Goal: Task Accomplishment & Management: Manage account settings

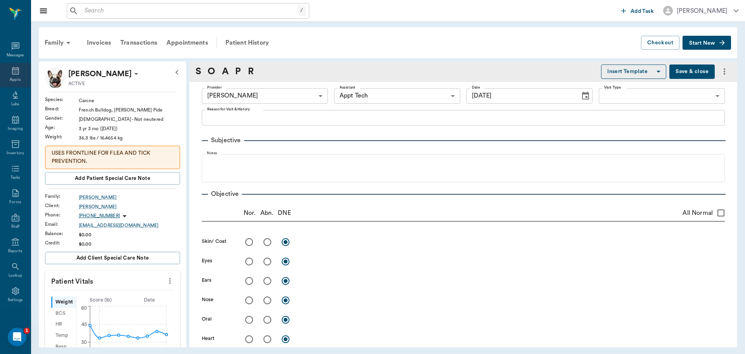
click at [10, 81] on div "Appts" at bounding box center [15, 80] width 11 height 6
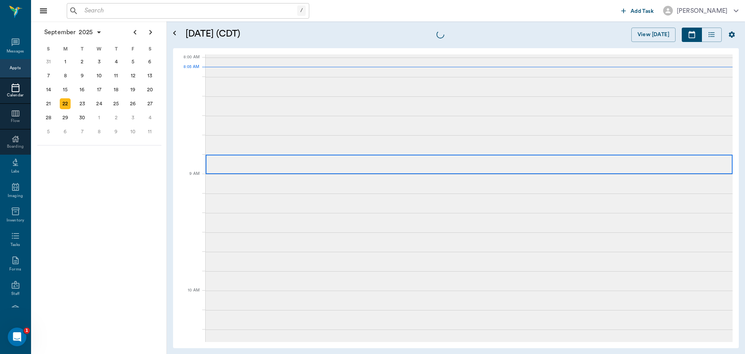
scroll to position [0, 0]
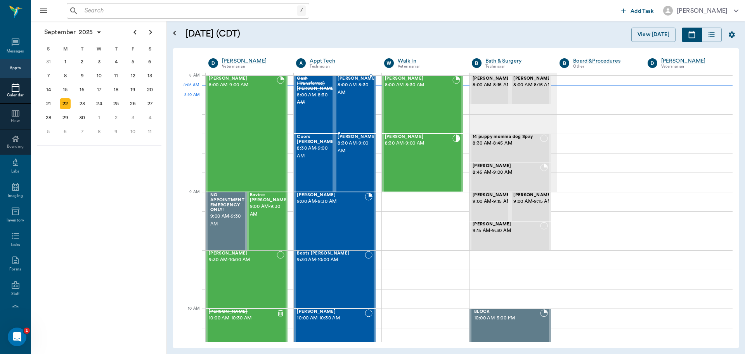
click at [363, 99] on div "[PERSON_NAME] 8:00 AM - 8:30 AM" at bounding box center [357, 104] width 39 height 57
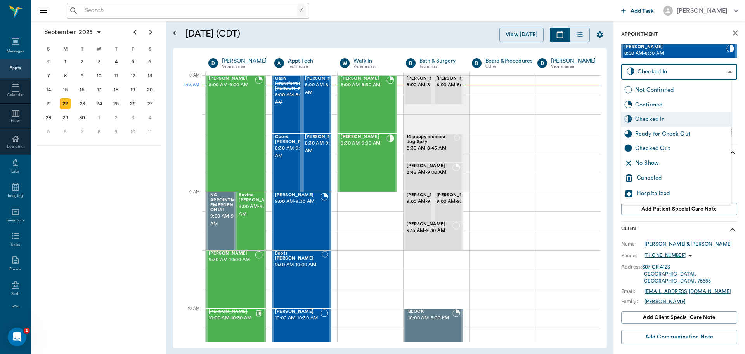
click at [676, 72] on body "/ ​ Add Task Dr. Bert Ellsworth Nectar Messages Appts Calendar Flow Boarding La…" at bounding box center [372, 177] width 745 height 354
click at [697, 230] on div at bounding box center [372, 177] width 745 height 354
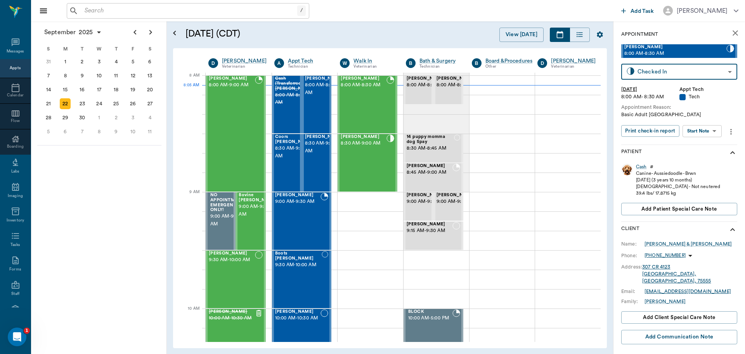
click at [701, 130] on body "/ ​ Add Task Dr. Bert Ellsworth Nectar Messages Appts Calendar Flow Boarding La…" at bounding box center [372, 177] width 745 height 354
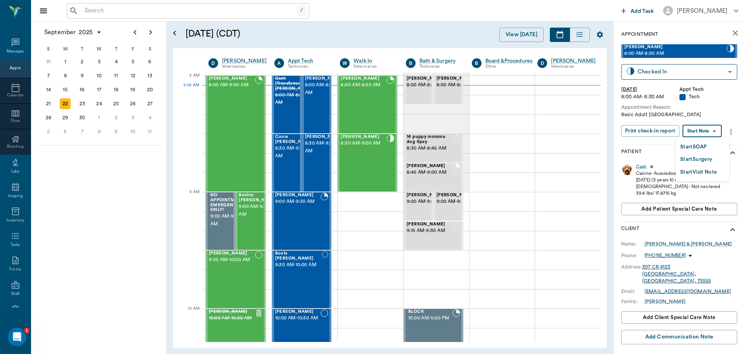
click at [693, 145] on button "Start SOAP" at bounding box center [693, 146] width 26 height 9
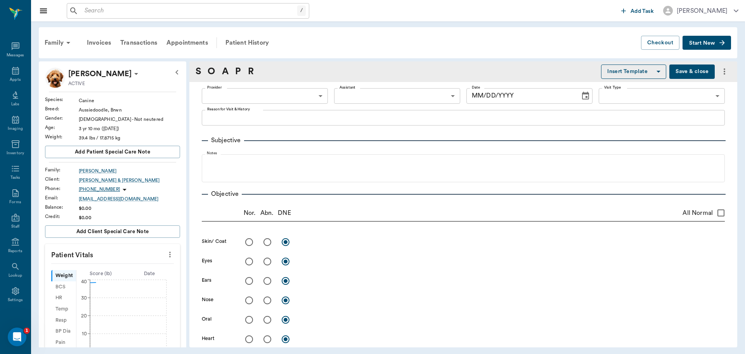
type input "63ec2f075fda476ae8351a4c"
type input "65d2be4f46e3a538d89b8c1a"
type textarea "Basic Adult Caryn"
type input "[DATE]"
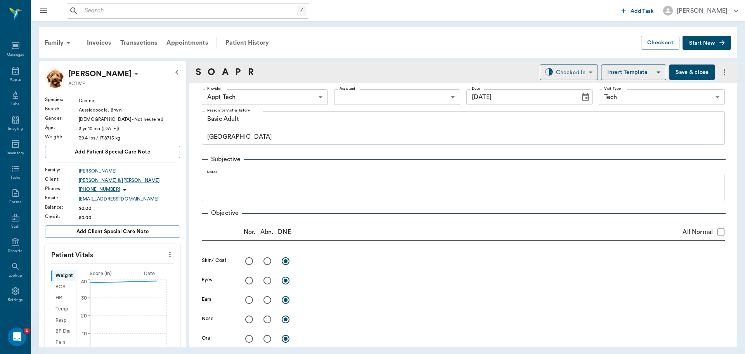
click at [165, 259] on button "more" at bounding box center [170, 254] width 12 height 13
click at [141, 272] on li "Enter Vitals" at bounding box center [132, 267] width 78 height 14
click at [121, 281] on input "text" at bounding box center [112, 278] width 68 height 16
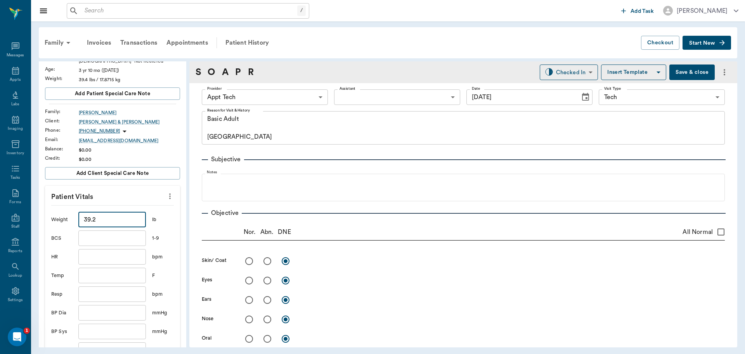
scroll to position [194, 0]
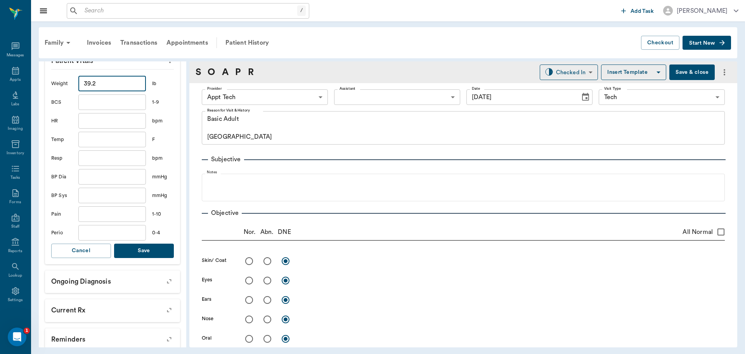
type input "39.2"
click at [145, 245] on button "Save" at bounding box center [144, 250] width 60 height 14
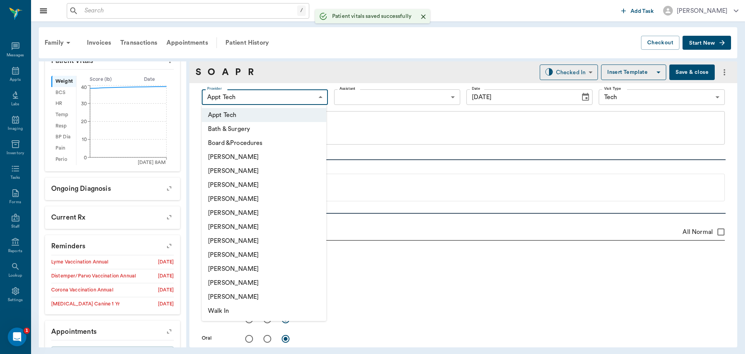
click at [256, 101] on body "/ ​ Add Task Dr. Bert Ellsworth Nectar Messages Appts Labs Imaging Inventory Ta…" at bounding box center [372, 177] width 745 height 354
click at [273, 242] on li "[PERSON_NAME]" at bounding box center [264, 241] width 125 height 14
type input "682b670d8bdc6f7f8feef3db"
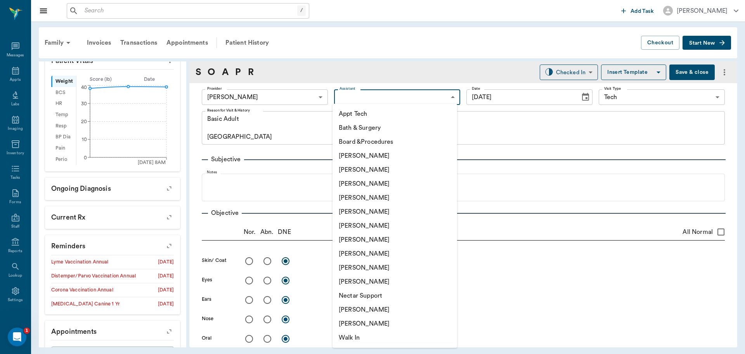
click at [339, 97] on body "/ ​ Add Task Dr. Bert Ellsworth Nectar Messages Appts Labs Imaging Inventory Ta…" at bounding box center [372, 177] width 745 height 354
click at [342, 116] on li "Appt Tech" at bounding box center [395, 114] width 125 height 14
type input "63ec2f075fda476ae8351a4c"
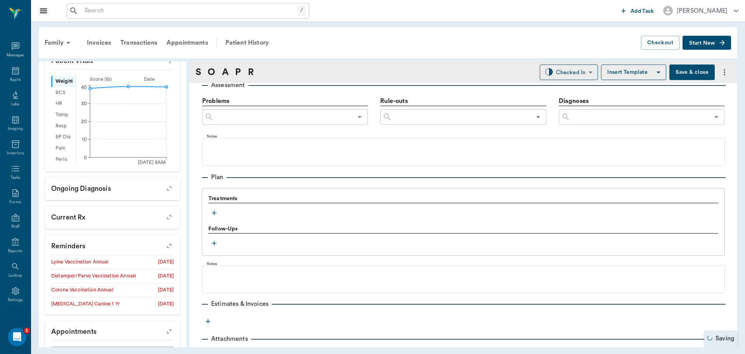
scroll to position [466, 0]
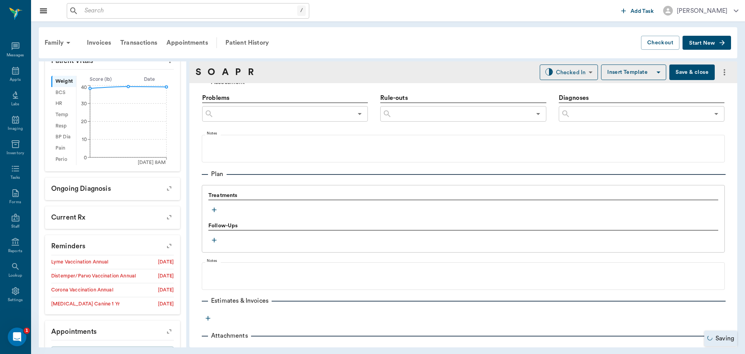
click at [209, 207] on button "button" at bounding box center [214, 210] width 12 height 12
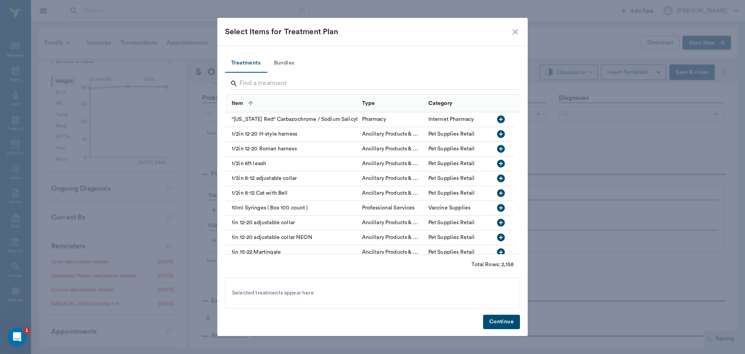
click at [276, 67] on button "Bundles" at bounding box center [284, 63] width 35 height 19
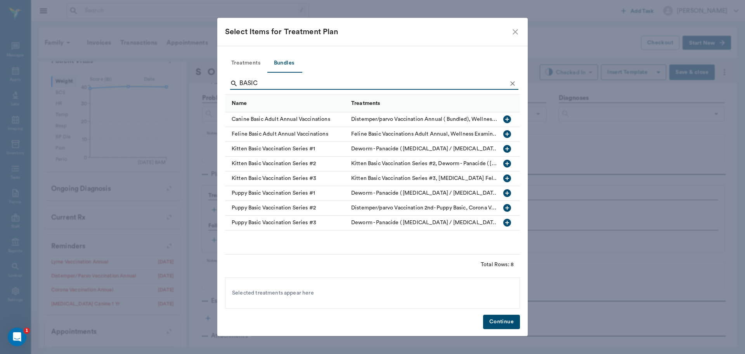
type input "BASIC"
click at [504, 118] on icon "button" at bounding box center [507, 119] width 8 height 8
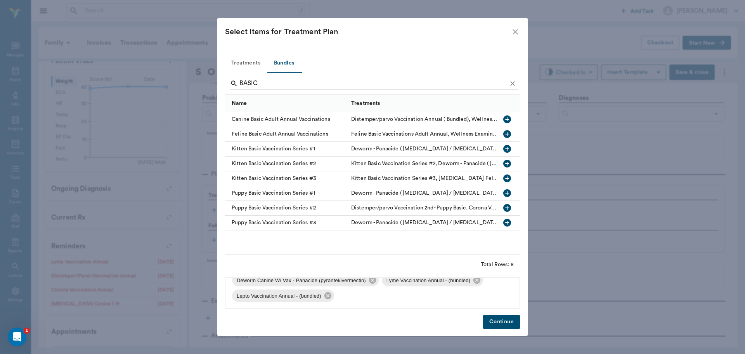
scroll to position [57, 0]
click at [323, 298] on span "Lepto Vaccination Annual - (bundled)" at bounding box center [279, 295] width 94 height 8
click at [331, 297] on icon at bounding box center [327, 294] width 7 height 7
click at [475, 296] on icon at bounding box center [477, 295] width 9 height 9
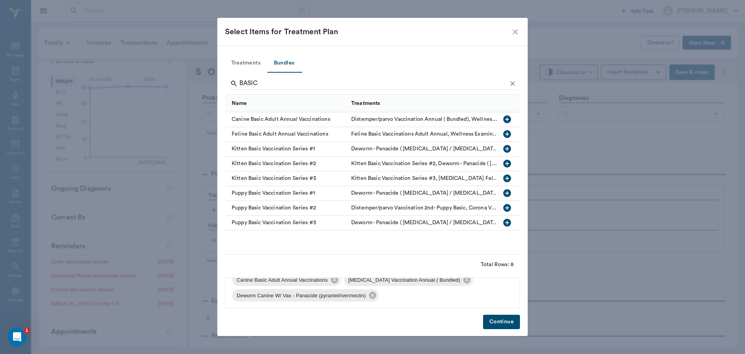
click at [501, 325] on button "Continue" at bounding box center [501, 321] width 37 height 14
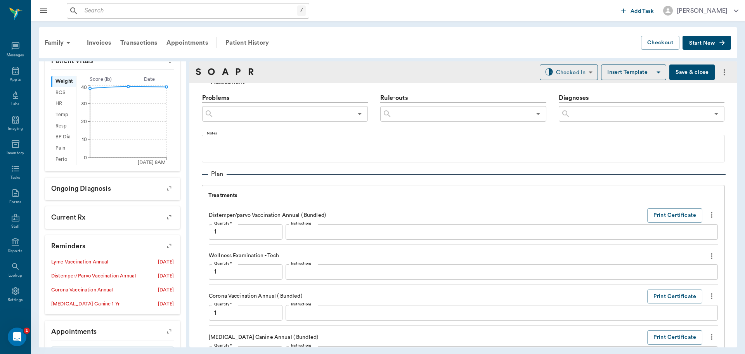
scroll to position [759, 0]
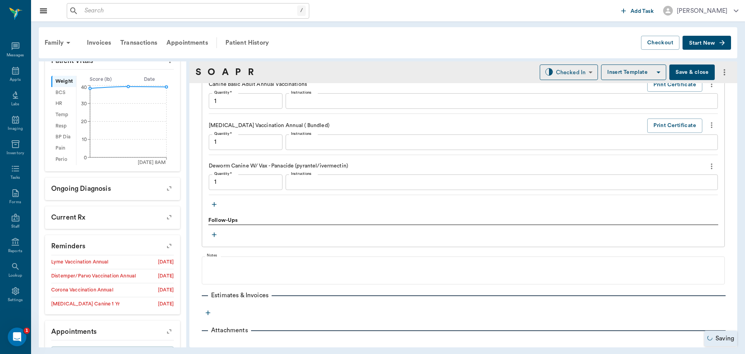
type input "1.00"
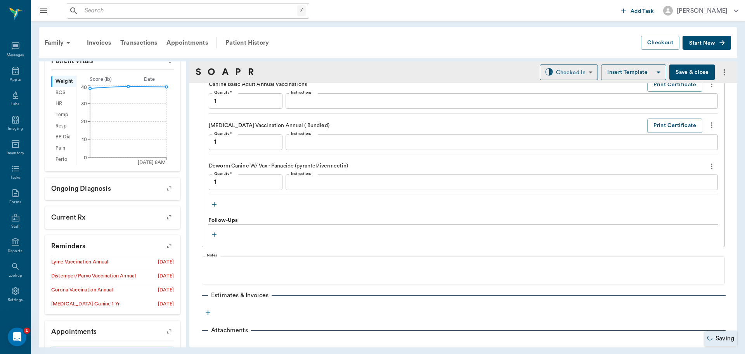
type input "1.00"
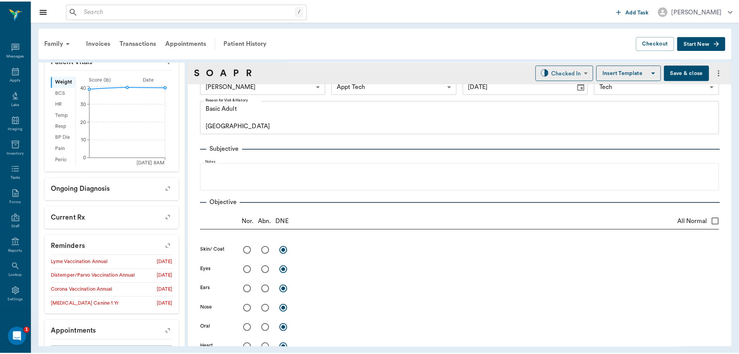
scroll to position [0, 0]
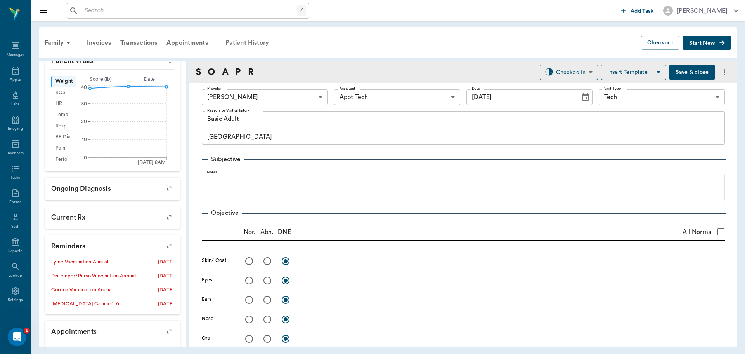
click at [243, 45] on div "Patient History" at bounding box center [247, 42] width 53 height 19
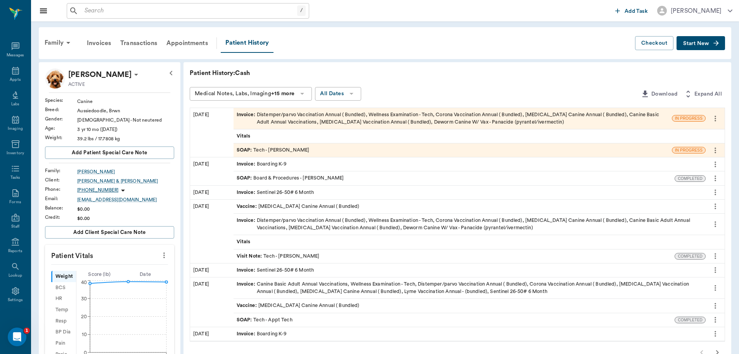
click at [283, 150] on div "SOAP : Tech - Hunter Graves" at bounding box center [273, 149] width 73 height 7
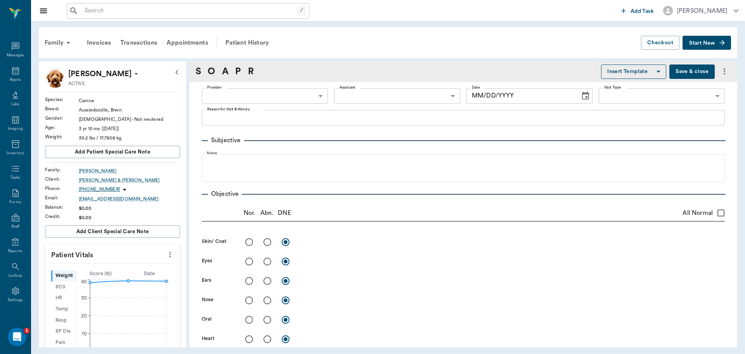
type input "682b670d8bdc6f7f8feef3db"
type input "63ec2f075fda476ae8351a4c"
type input "65d2be4f46e3a538d89b8c1a"
type textarea "Basic Adult Caryn"
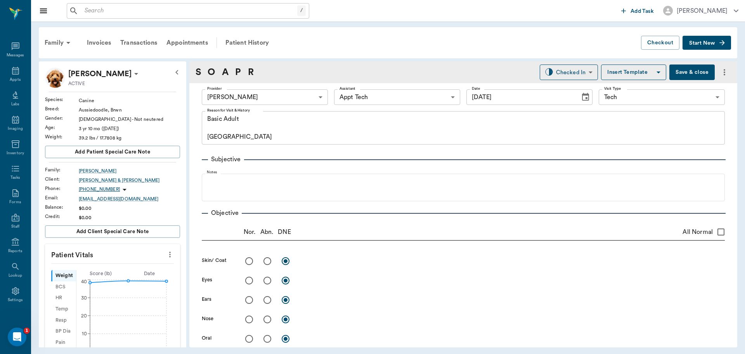
type input "[DATE]"
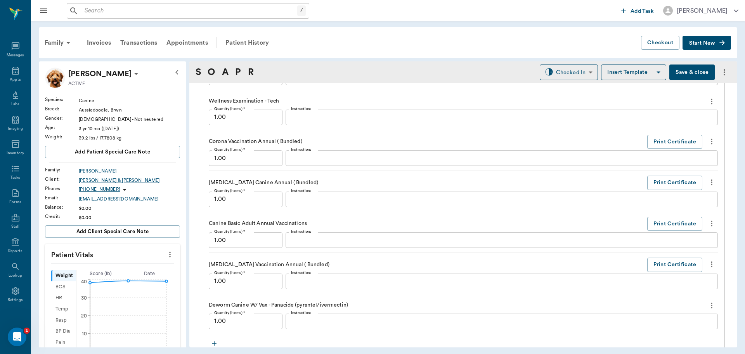
scroll to position [698, 0]
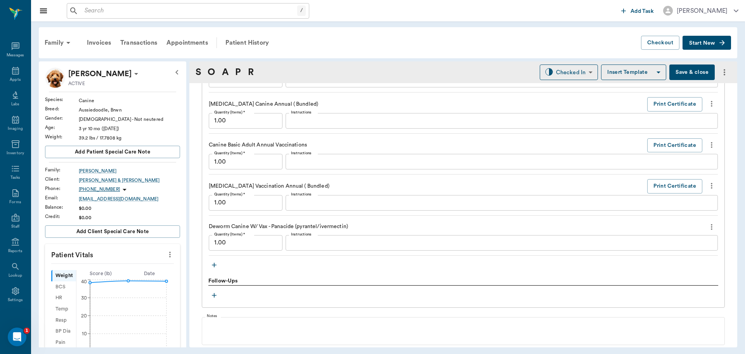
click at [707, 227] on icon "more" at bounding box center [711, 226] width 9 height 9
click at [683, 255] on span "Delete" at bounding box center [673, 254] width 65 height 8
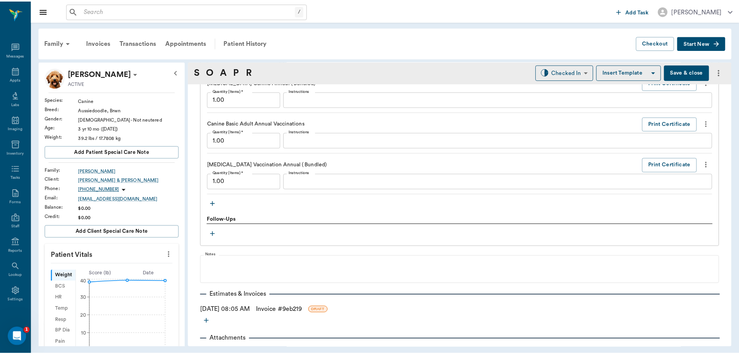
scroll to position [738, 0]
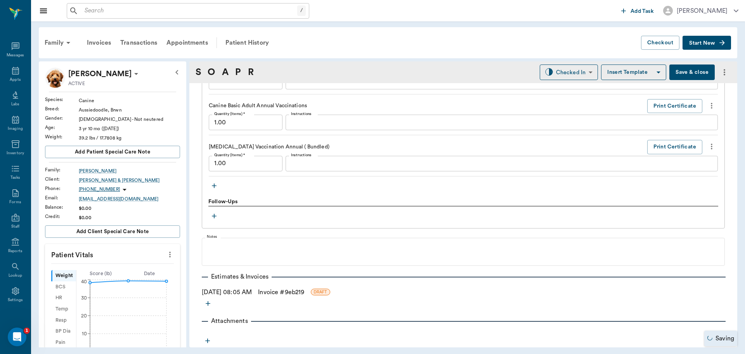
click at [288, 292] on link "Invoice # 9eb219" at bounding box center [281, 291] width 46 height 9
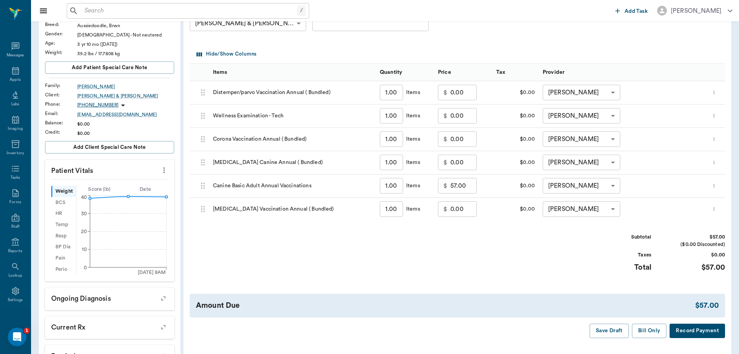
scroll to position [155, 0]
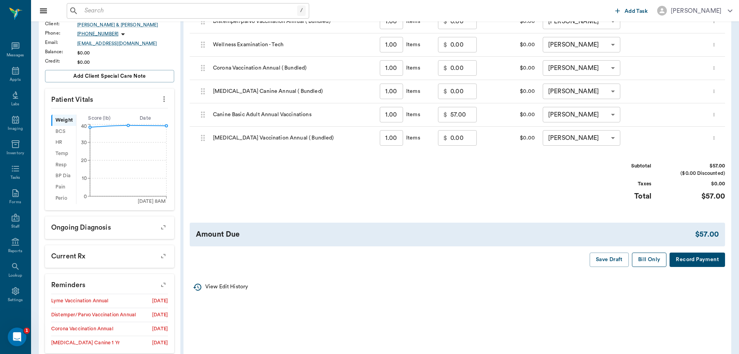
click at [643, 255] on button "Bill Only" at bounding box center [649, 259] width 35 height 14
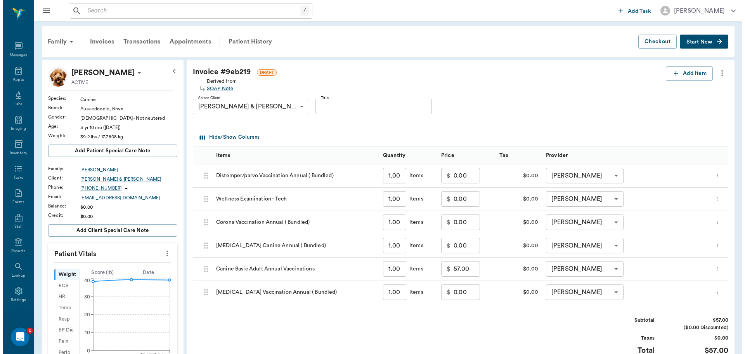
scroll to position [0, 0]
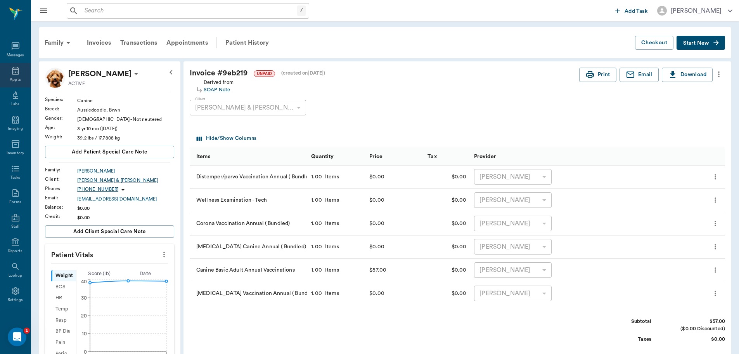
click at [6, 76] on div "Appts" at bounding box center [15, 75] width 31 height 24
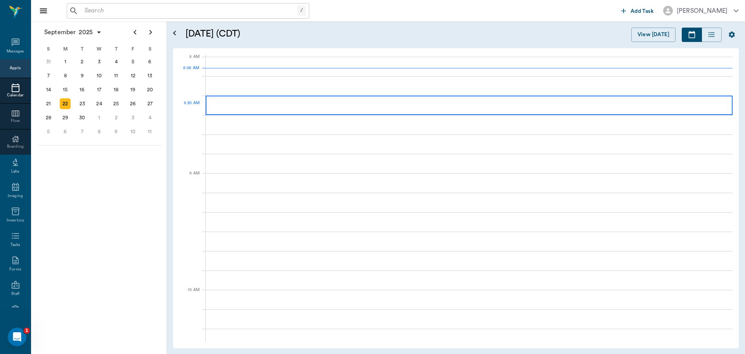
scroll to position [1, 0]
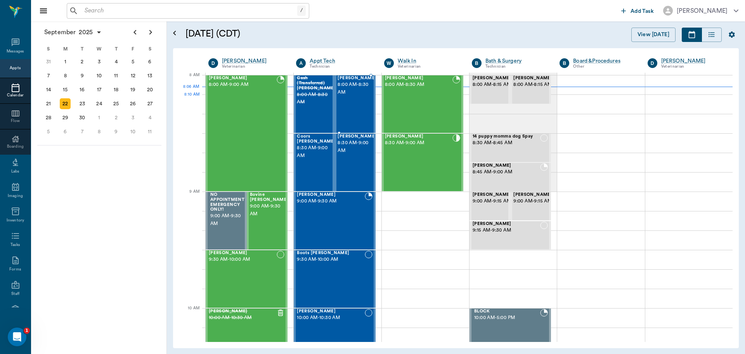
click at [349, 101] on div "Cash Thomas 8:00 AM - 8:30 AM" at bounding box center [357, 104] width 39 height 57
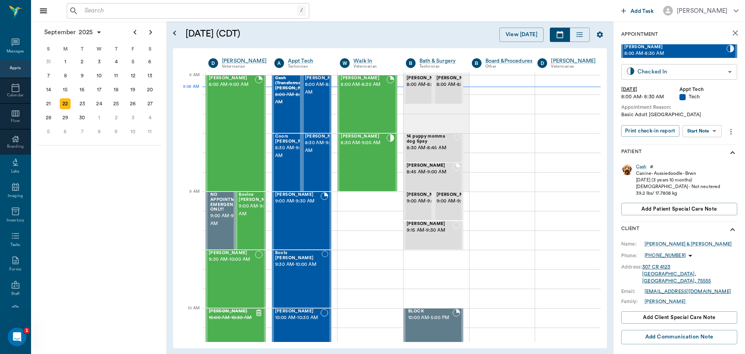
click at [688, 71] on body "/ ​ Add Task Dr. Bert Ellsworth Nectar Messages Appts Calendar Flow Boarding La…" at bounding box center [372, 177] width 745 height 354
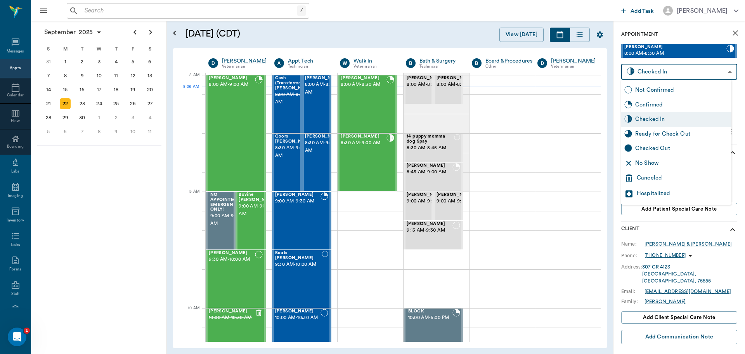
click at [673, 131] on div "Ready for Check Out" at bounding box center [681, 134] width 93 height 9
type input "READY_TO_CHECKOUT"
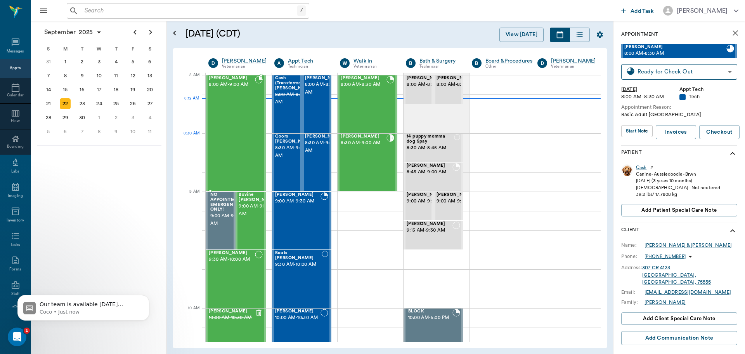
click at [238, 150] on div "Colt Sowell 8:00 AM - 9:00 AM" at bounding box center [232, 133] width 46 height 115
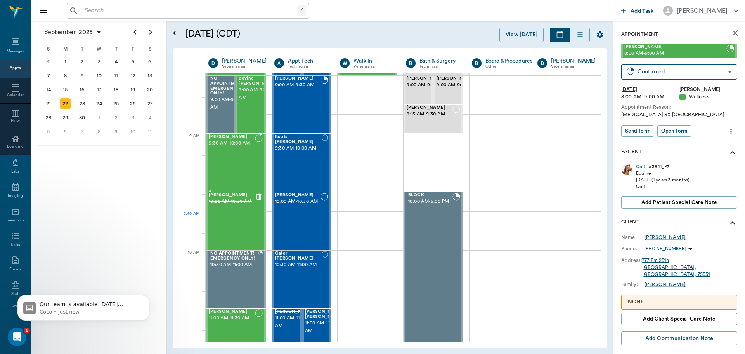
scroll to position [117, 0]
click at [230, 205] on span "10:00 AM - 10:30 AM" at bounding box center [232, 201] width 46 height 8
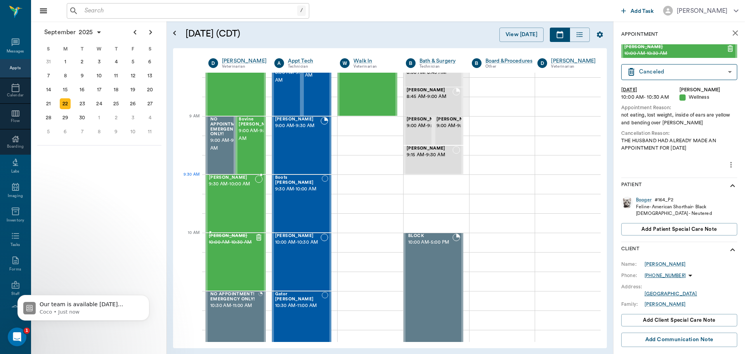
scroll to position [40, 0]
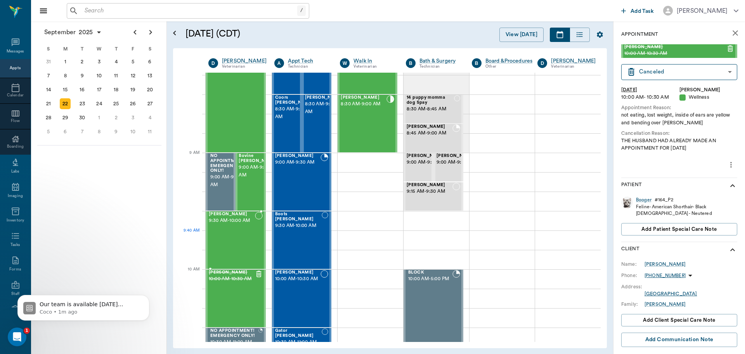
click at [234, 242] on div "Eros Lutrick 9:30 AM - 10:00 AM" at bounding box center [232, 239] width 46 height 57
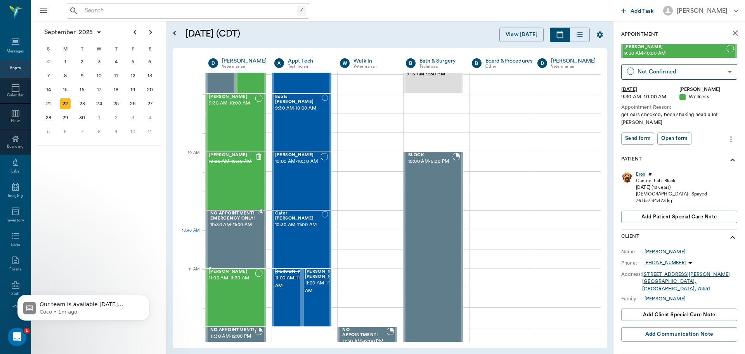
scroll to position [156, 0]
click at [244, 166] on span "10:00 AM - 10:30 AM" at bounding box center [232, 162] width 46 height 8
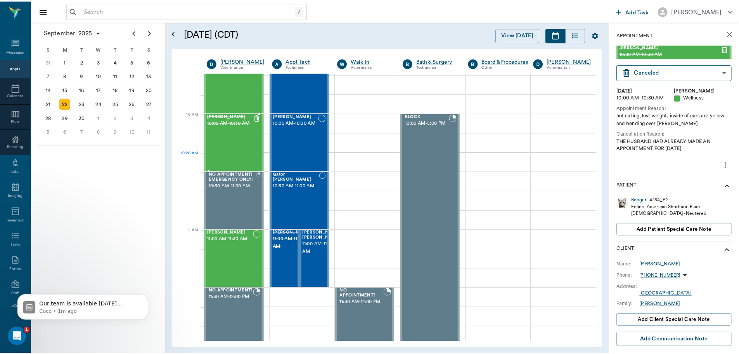
scroll to position [195, 0]
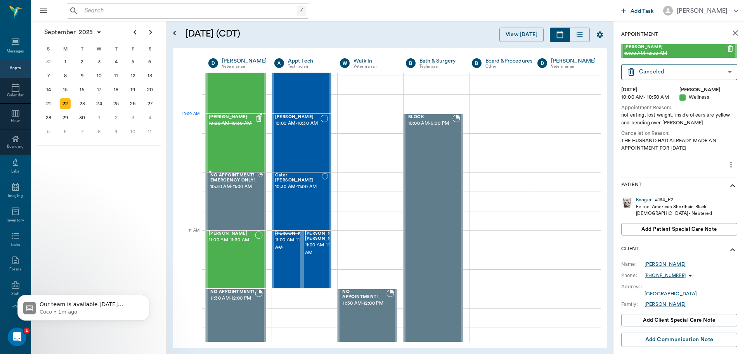
drag, startPoint x: 248, startPoint y: 170, endPoint x: 237, endPoint y: 157, distance: 17.0
click at [237, 127] on span "10:00 AM - 10:30 AM" at bounding box center [232, 124] width 46 height 8
click at [269, 122] on div at bounding box center [239, 123] width 66 height 19
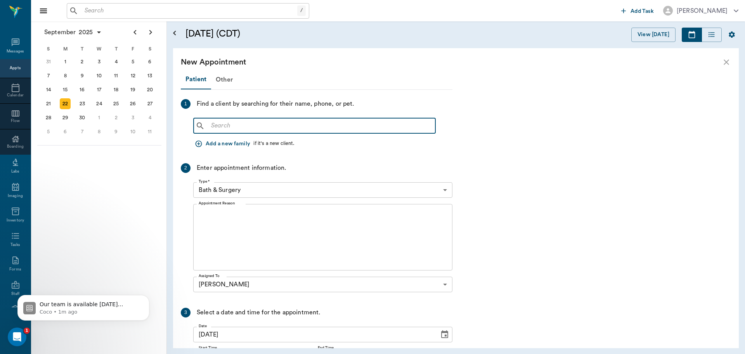
click at [223, 126] on input "text" at bounding box center [320, 125] width 224 height 11
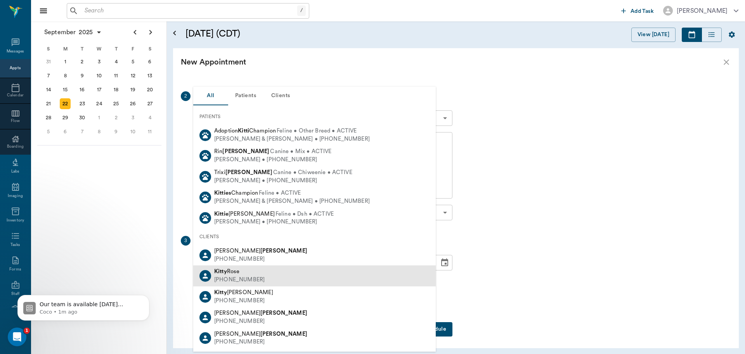
scroll to position [35, 0]
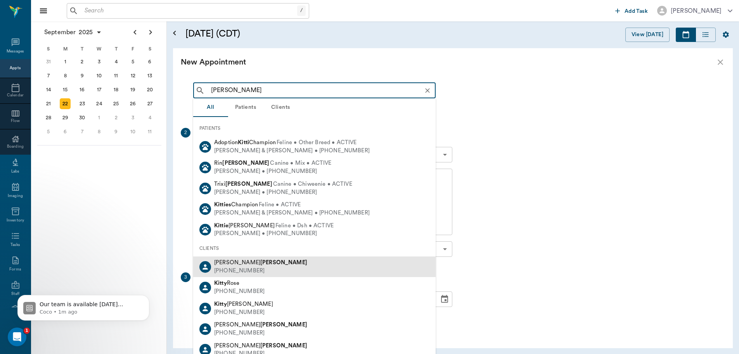
click at [260, 263] on b "Fullen" at bounding box center [283, 262] width 47 height 6
type input "KITTI FULLEN"
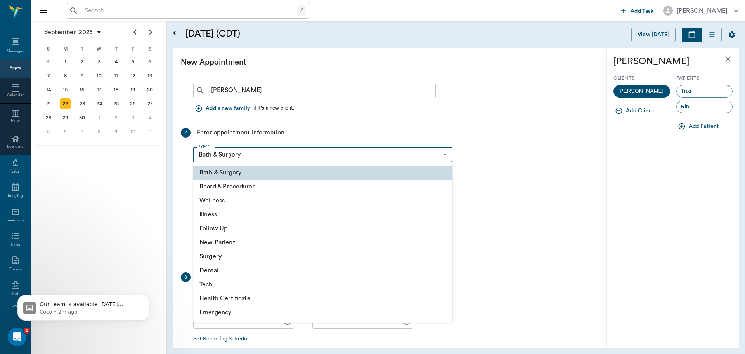
click at [347, 155] on body "/ ​ Add Task Dr. Bert Ellsworth Nectar Messages Appts Calendar Flow Boarding La…" at bounding box center [372, 177] width 745 height 354
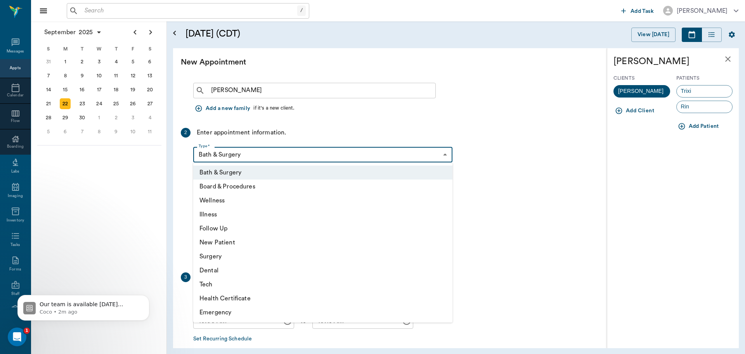
click at [495, 142] on div at bounding box center [372, 177] width 745 height 354
click at [331, 157] on body "/ ​ Add Task Dr. Bert Ellsworth Nectar Messages Appts Calendar Flow Boarding La…" at bounding box center [372, 177] width 745 height 354
click at [265, 213] on li "Illness" at bounding box center [322, 214] width 259 height 14
type input "65d2be4f46e3a538d89b8c15"
type input "10:30 AM"
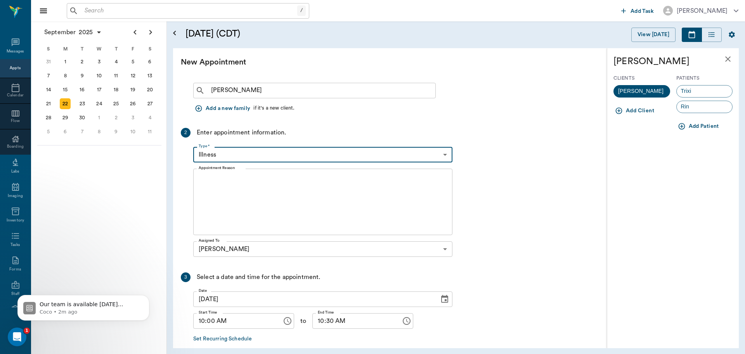
click at [221, 186] on textarea "Appointment Reason" at bounding box center [323, 202] width 248 height 54
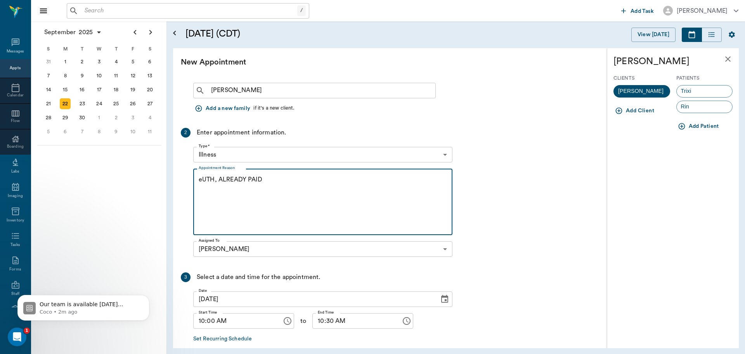
type textarea "eUTH, ALREADY PAID"
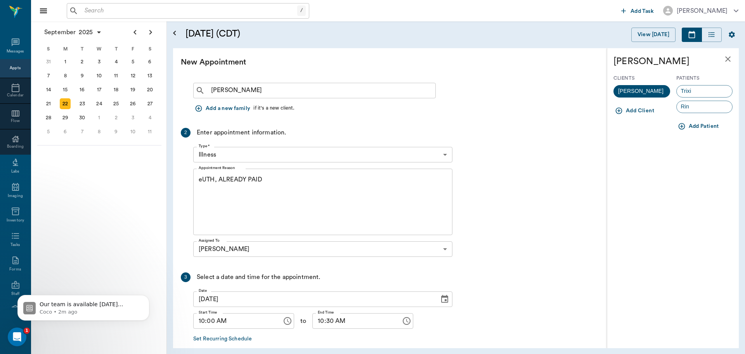
click at [102, 194] on div "September 2025 S M T W T F S 27 28 29 30 31 Aug 1 2 3 4 5 6 7 8 9 10 11 12 13 1…" at bounding box center [99, 187] width 136 height 332
click at [727, 58] on icon "close" at bounding box center [727, 58] width 9 height 9
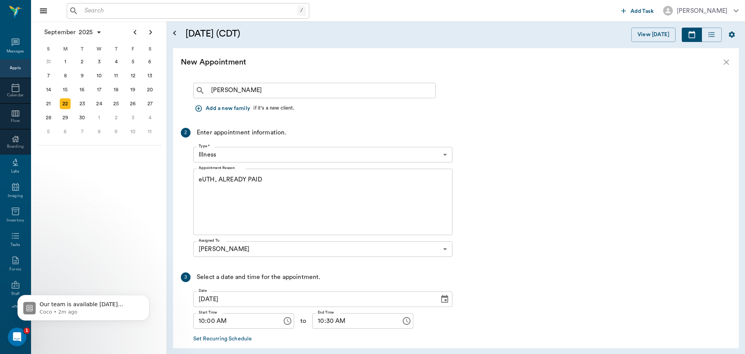
click at [101, 154] on div "September 2025 S M T W T F S 27 28 29 30 31 Aug 1 2 3 4 5 6 7 8 9 10 11 12 13 1…" at bounding box center [99, 187] width 136 height 332
click at [100, 4] on div "/ ​" at bounding box center [188, 11] width 243 height 16
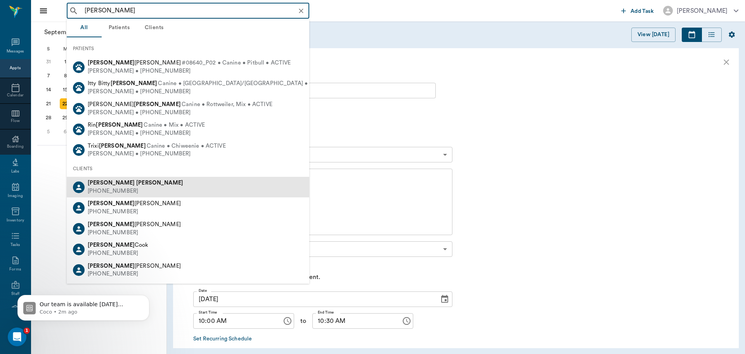
click at [88, 187] on div "(425) 220-7285" at bounding box center [135, 191] width 95 height 8
type input "DENNIS FULLEN"
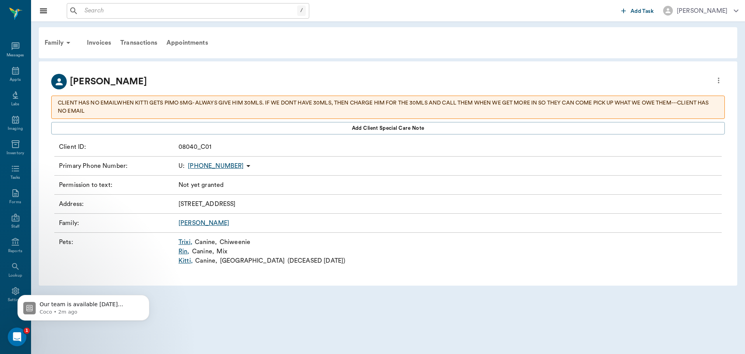
click at [185, 261] on link "Kitti ," at bounding box center [186, 260] width 14 height 9
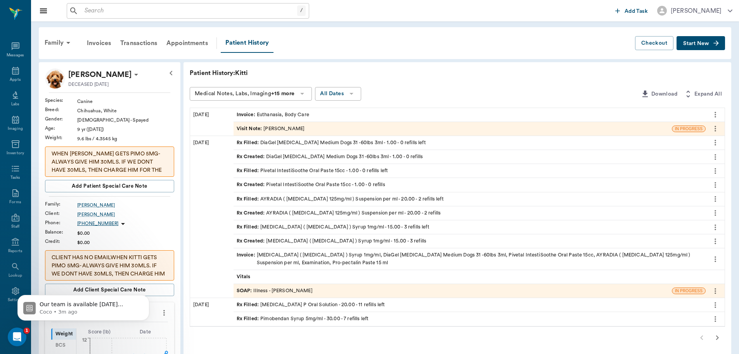
click at [132, 74] on icon at bounding box center [136, 74] width 9 height 9
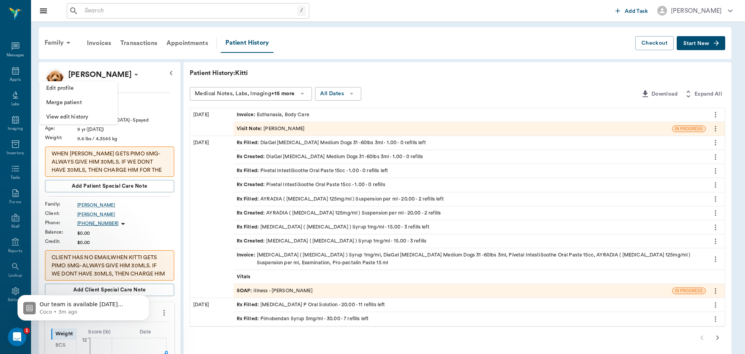
click at [70, 83] on li "Edit profile" at bounding box center [79, 88] width 78 height 14
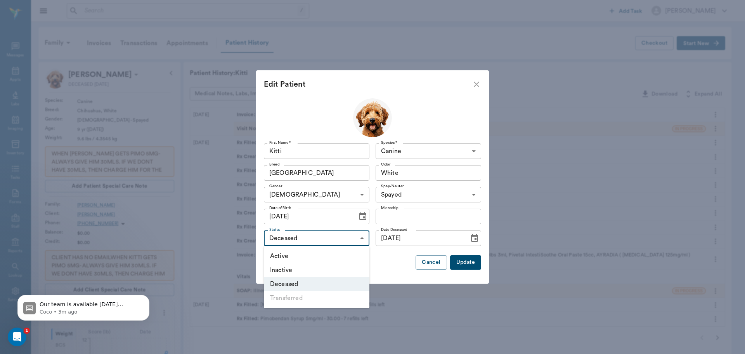
click at [364, 235] on body "/ ​ Add Task Dr. Bert Ellsworth Nectar Messages Appts Labs Imaging Inventory Ta…" at bounding box center [372, 332] width 745 height 665
click at [322, 251] on li "Active" at bounding box center [317, 256] width 106 height 14
type input "ACTIVE"
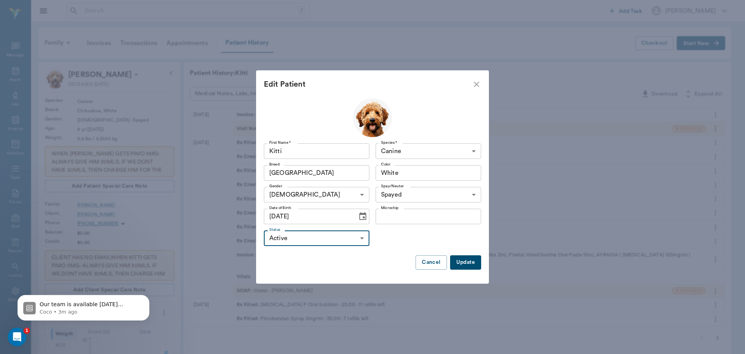
click at [468, 263] on button "Update" at bounding box center [465, 262] width 31 height 14
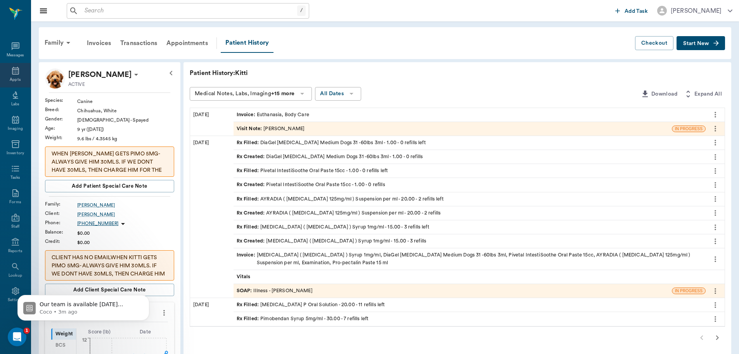
click at [13, 70] on icon at bounding box center [15, 70] width 9 height 9
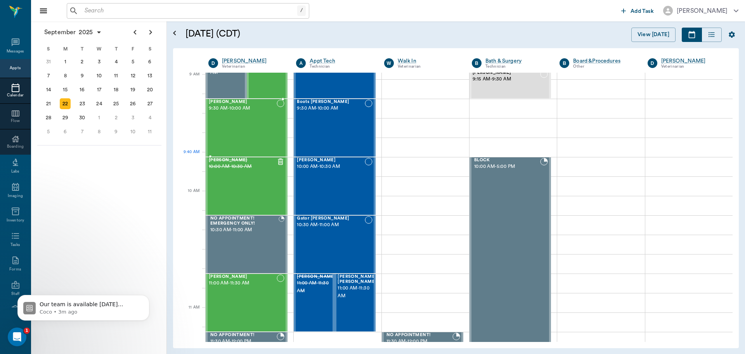
scroll to position [157, 0]
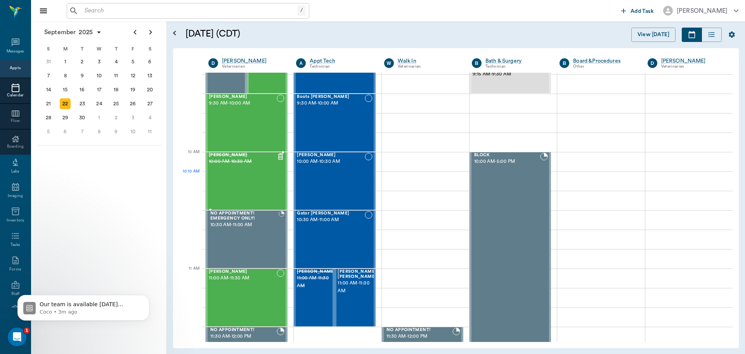
click at [250, 177] on div "Booger Nash 10:00 AM - 10:30 AM" at bounding box center [243, 181] width 68 height 57
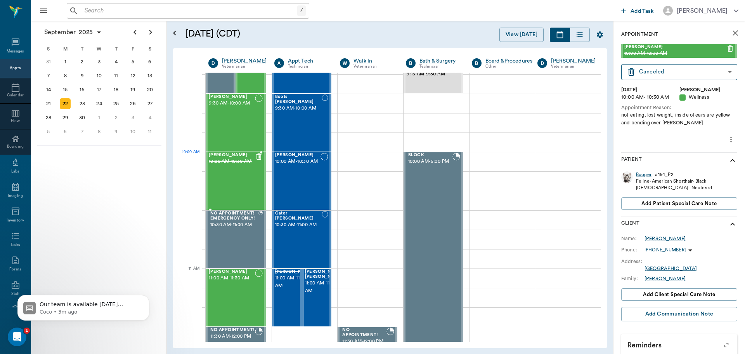
click at [263, 163] on div "Booger Nash 10:00 AM - 10:30 AM" at bounding box center [236, 180] width 60 height 57
click at [264, 159] on div "Booger Nash 10:00 AM - 10:30 AM" at bounding box center [236, 180] width 60 height 57
click at [266, 164] on div at bounding box center [239, 161] width 66 height 19
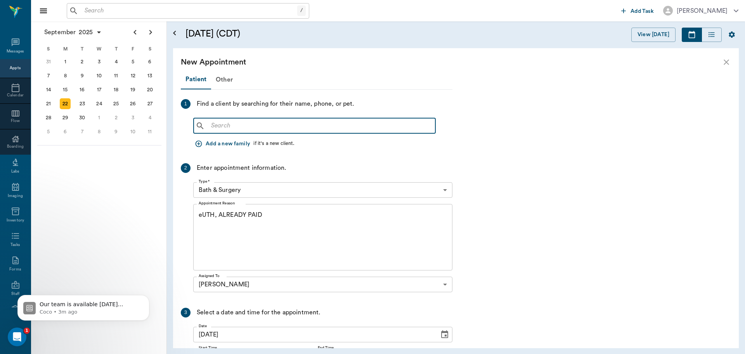
click at [227, 128] on input "text" at bounding box center [320, 125] width 224 height 11
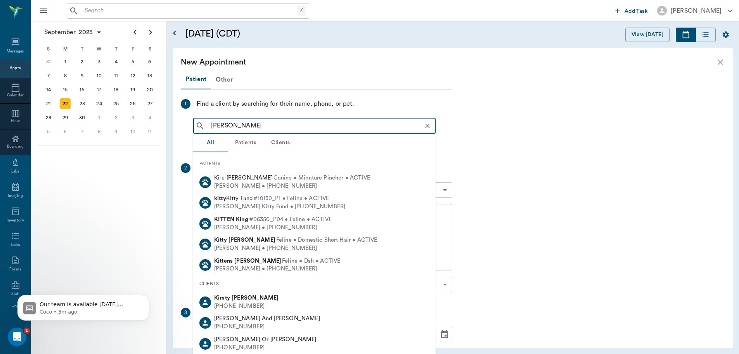
type input "KITTI FULLEN"
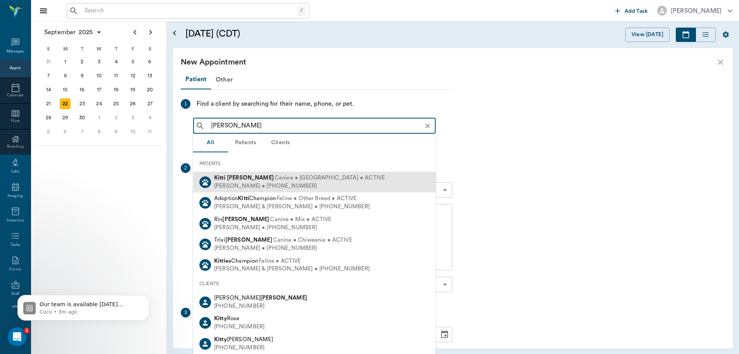
click at [275, 179] on span "Canine • Chihuahua • ACTIVE" at bounding box center [330, 178] width 110 height 8
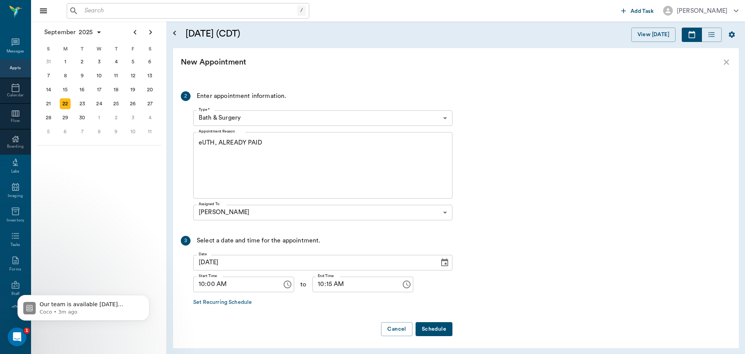
scroll to position [200, 0]
click at [436, 114] on body "/ ​ Add Task Dr. Bert Ellsworth Nectar Messages Appts Calendar Flow Boarding La…" at bounding box center [372, 177] width 745 height 354
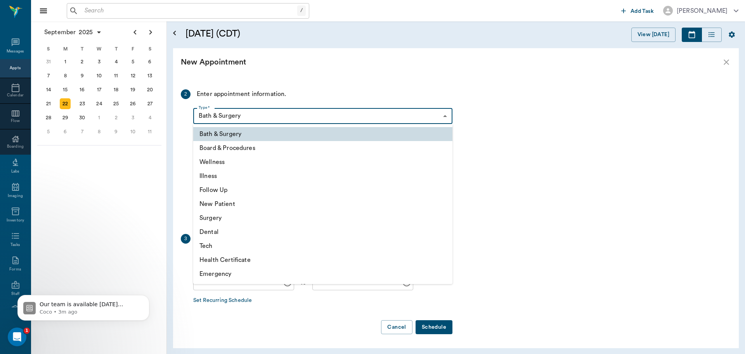
click at [233, 173] on li "Illness" at bounding box center [322, 176] width 259 height 14
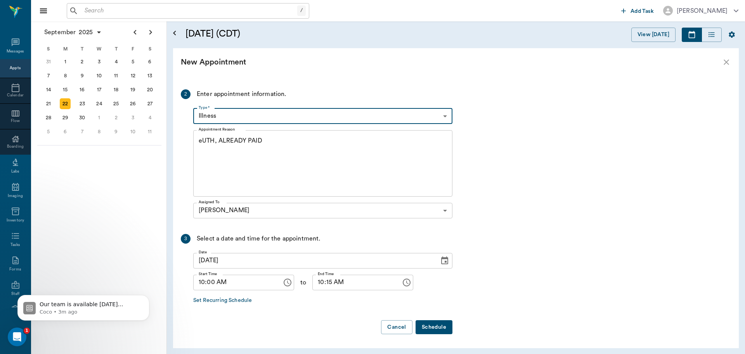
type input "65d2be4f46e3a538d89b8c15"
type input "10:30 AM"
click at [437, 326] on button "Schedule" at bounding box center [434, 327] width 37 height 14
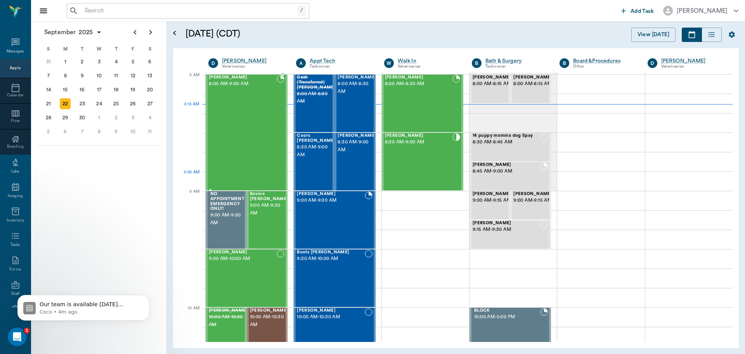
scroll to position [0, 0]
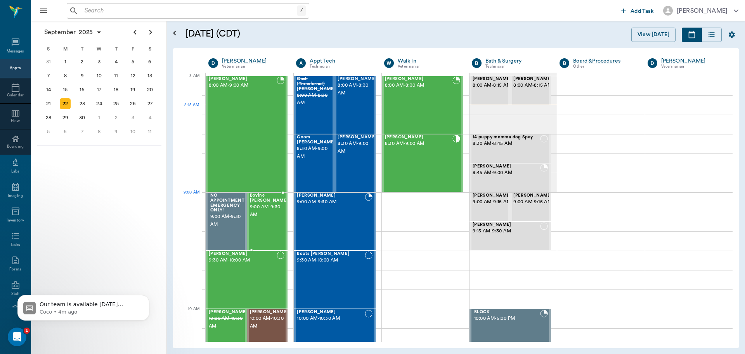
click at [265, 211] on span "9:00 AM - 9:30 AM" at bounding box center [269, 211] width 39 height 16
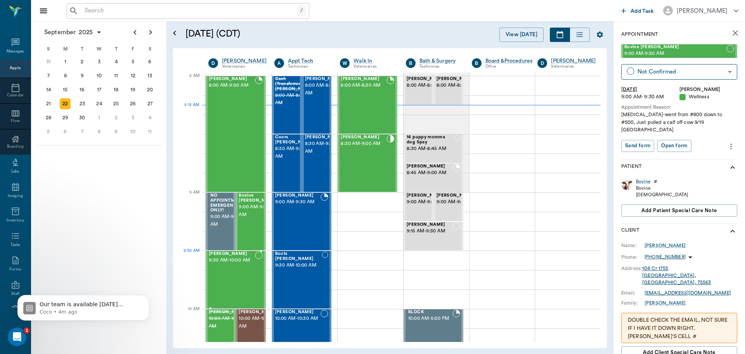
click at [244, 260] on span "9:30 AM - 10:00 AM" at bounding box center [232, 260] width 46 height 8
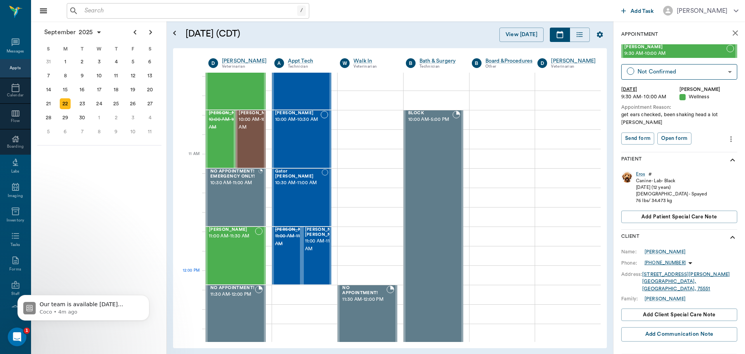
scroll to position [272, 0]
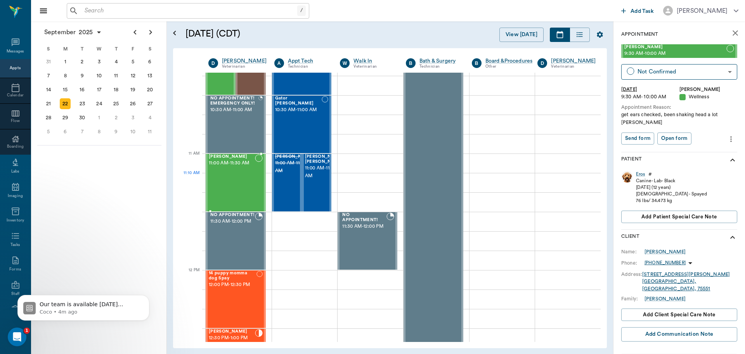
click at [234, 187] on div "[PERSON_NAME] 11:00 AM - 11:30 AM" at bounding box center [232, 182] width 46 height 57
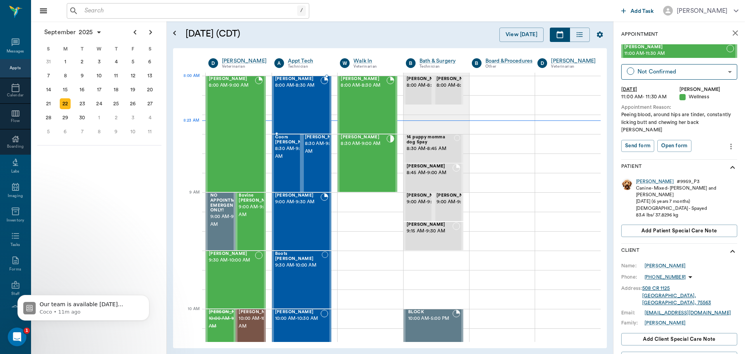
drag, startPoint x: 286, startPoint y: 218, endPoint x: 312, endPoint y: 100, distance: 120.4
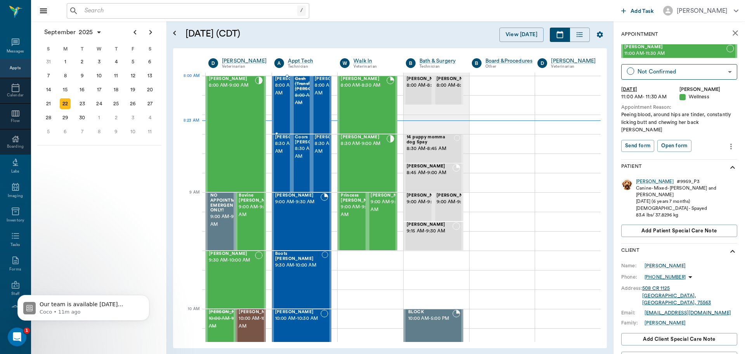
click at [280, 94] on span "8:00 AM - 8:30 AM" at bounding box center [294, 89] width 39 height 16
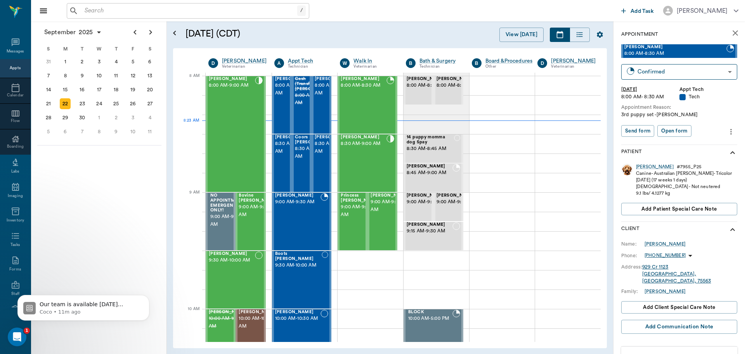
click at [727, 134] on icon "more" at bounding box center [731, 131] width 9 height 9
click at [713, 122] on div at bounding box center [372, 177] width 745 height 354
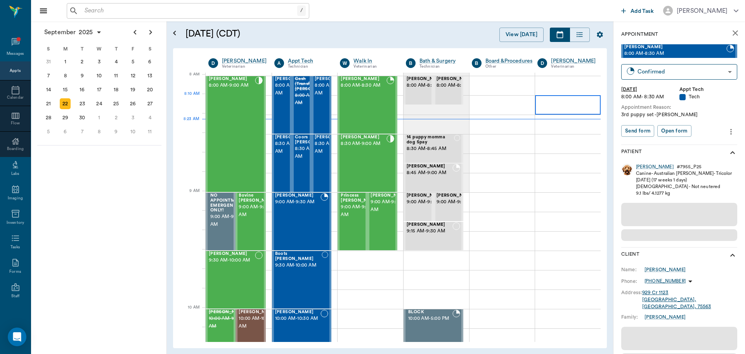
scroll to position [2, 0]
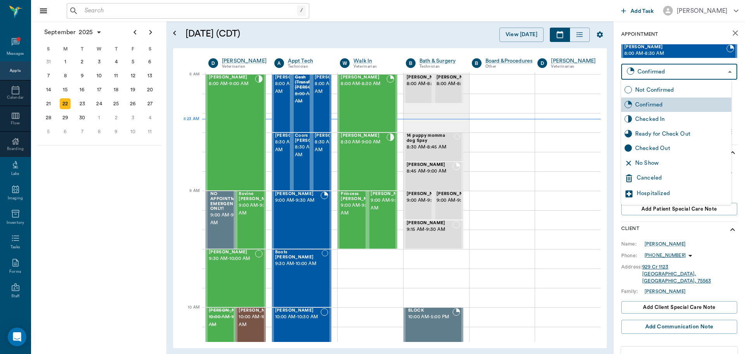
click at [659, 68] on body "/ ​ Add Task [PERSON_NAME] Nectar Messages Appts Calendar Flow Boarding Labs Im…" at bounding box center [372, 177] width 745 height 354
click at [689, 32] on div at bounding box center [372, 177] width 745 height 354
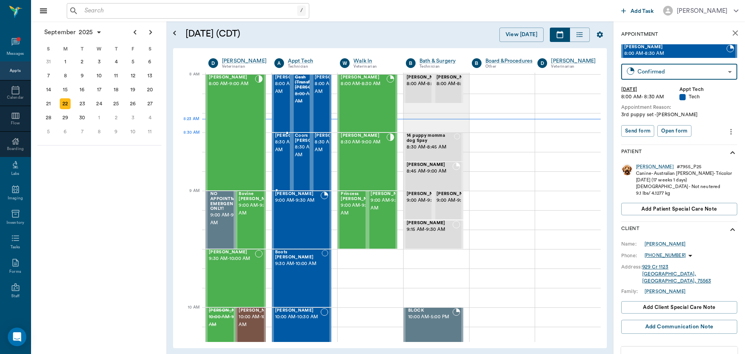
click at [281, 151] on span "8:30 AM - 9:00 AM" at bounding box center [294, 146] width 39 height 16
click at [278, 95] on span "8:00 AM - 8:30 AM" at bounding box center [294, 88] width 39 height 16
click at [727, 130] on icon "more" at bounding box center [731, 131] width 9 height 9
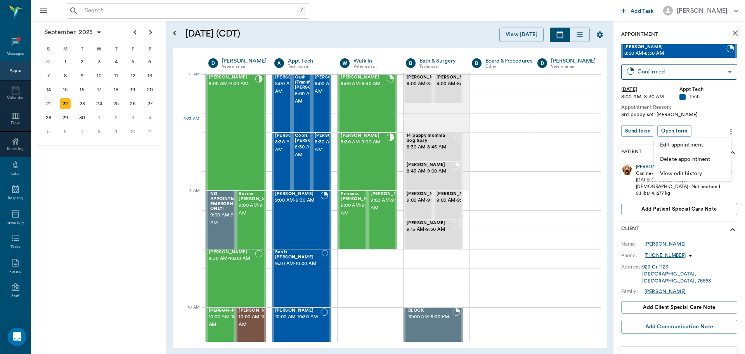
click at [706, 161] on span "Delete appointment" at bounding box center [692, 159] width 65 height 8
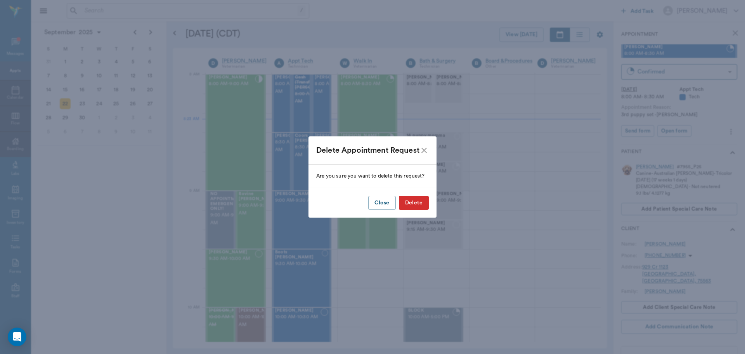
click at [421, 202] on button "Delete" at bounding box center [414, 203] width 30 height 14
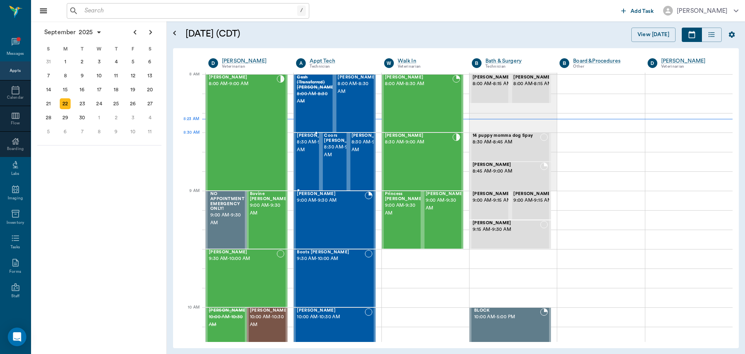
click at [309, 150] on span "8:30 AM - 9:00 AM" at bounding box center [316, 146] width 39 height 16
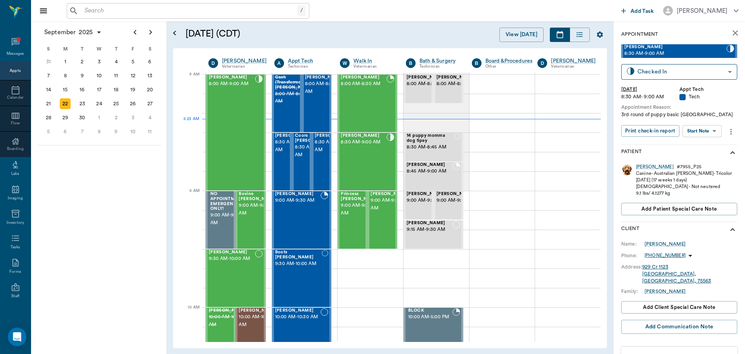
click at [704, 132] on body "/ ​ Add Task Dr. Bert Ellsworth Nectar Messages Appts Calendar Flow Boarding La…" at bounding box center [372, 177] width 745 height 354
click at [706, 147] on button "Start SOAP" at bounding box center [693, 146] width 26 height 9
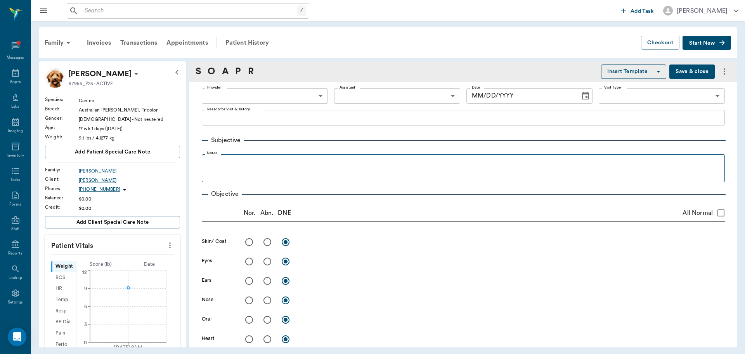
type input "63ec2f075fda476ae8351a4c"
type input "65d2be4f46e3a538d89b8c1a"
type textarea "3rd round of puppy basic Caryn"
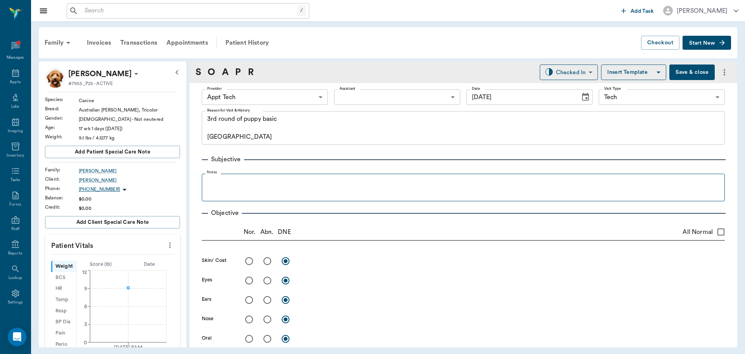
type input "[DATE]"
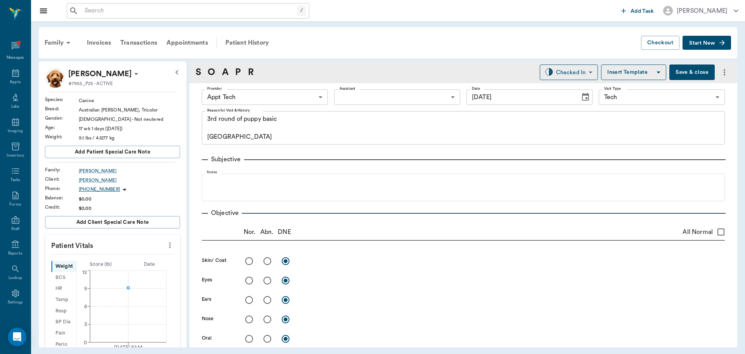
click at [166, 241] on icon "more" at bounding box center [170, 244] width 9 height 9
click at [145, 260] on span "Enter Vitals" at bounding box center [131, 258] width 65 height 8
click at [120, 264] on input "text" at bounding box center [112, 268] width 68 height 16
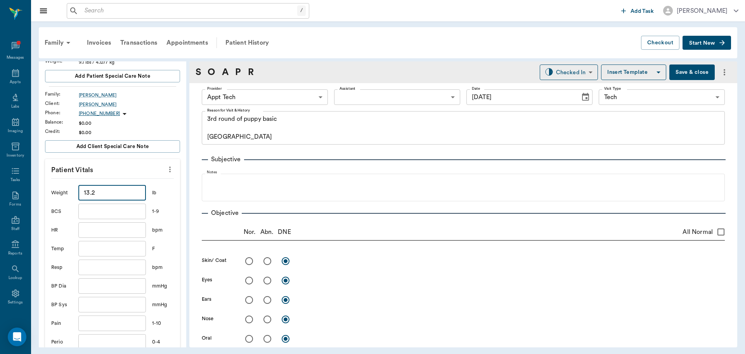
scroll to position [194, 0]
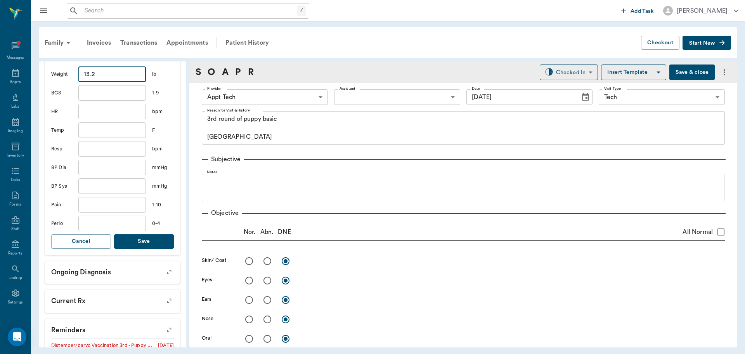
type input "13.2"
click at [137, 241] on button "Save" at bounding box center [144, 241] width 60 height 14
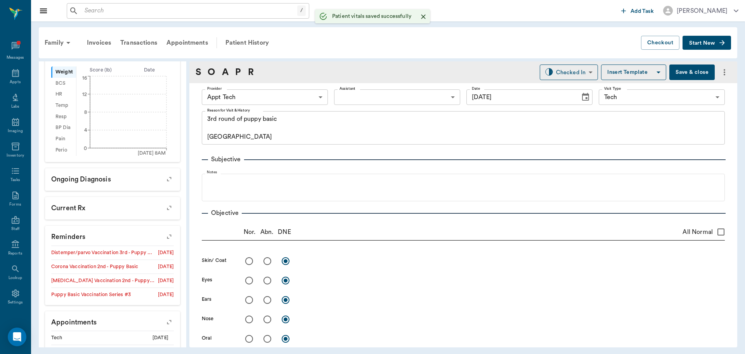
click at [243, 94] on body "/ ​ Add Task Dr. Bert Ellsworth Nectar Messages Appts Labs Imaging Inventory Ta…" at bounding box center [372, 177] width 745 height 354
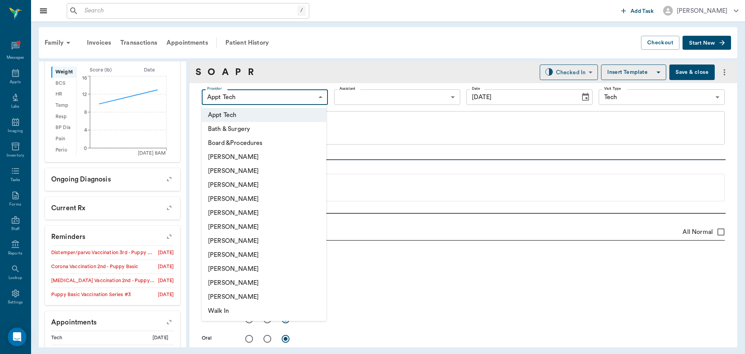
click at [251, 240] on li "Hunter Graves" at bounding box center [264, 241] width 125 height 14
type input "682b670d8bdc6f7f8feef3db"
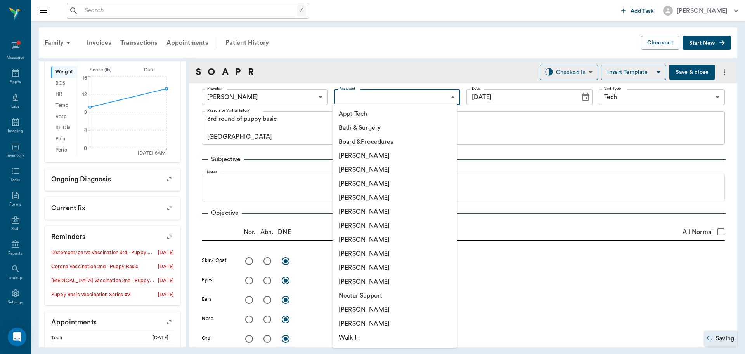
click at [350, 92] on body "/ ​ Add Task Dr. Bert Ellsworth Nectar Messages Appts Labs Imaging Inventory Ta…" at bounding box center [372, 177] width 745 height 354
click at [360, 111] on li "Appt Tech" at bounding box center [395, 114] width 125 height 14
type input "63ec2f075fda476ae8351a4c"
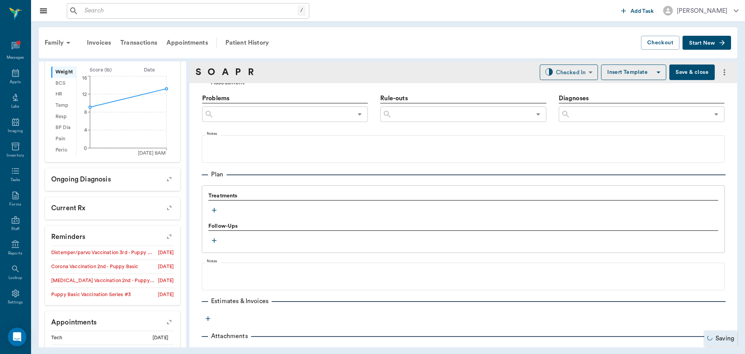
scroll to position [466, 0]
click at [213, 203] on div "Treatments" at bounding box center [463, 203] width 510 height 24
click at [215, 211] on icon "button" at bounding box center [214, 210] width 8 height 8
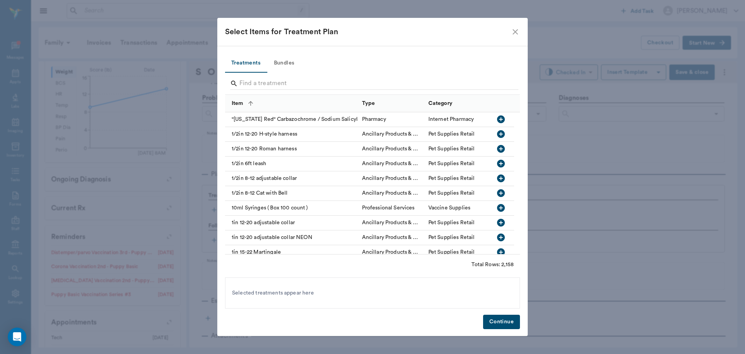
click at [289, 61] on button "Bundles" at bounding box center [284, 63] width 35 height 19
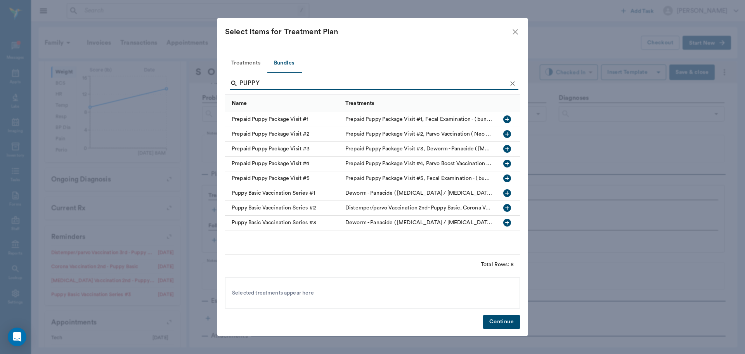
type input "PUPPY"
click at [508, 224] on icon "button" at bounding box center [507, 222] width 8 height 8
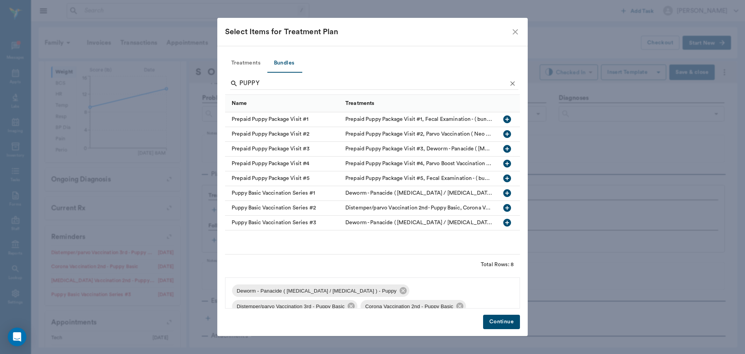
scroll to position [26, 0]
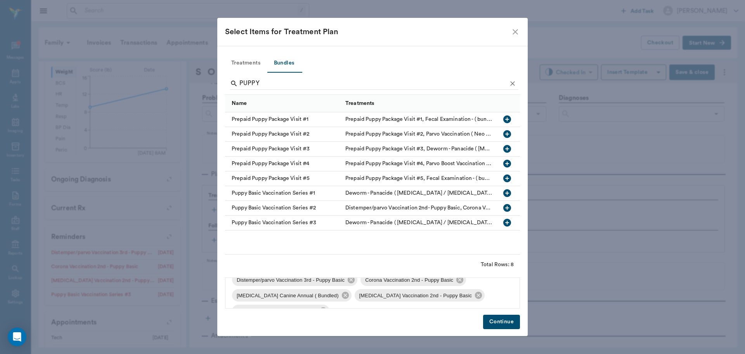
click at [497, 319] on button "Continue" at bounding box center [501, 321] width 37 height 14
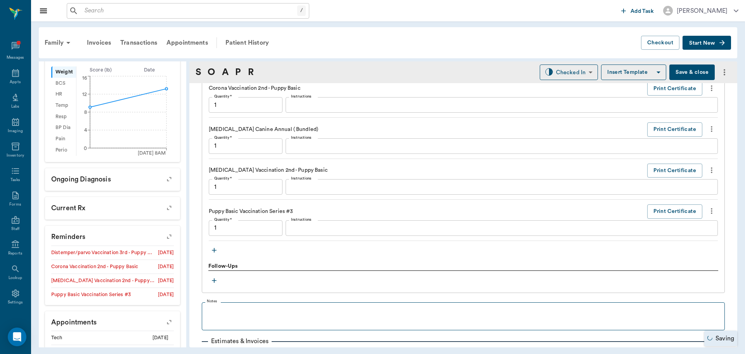
type input "1.00"
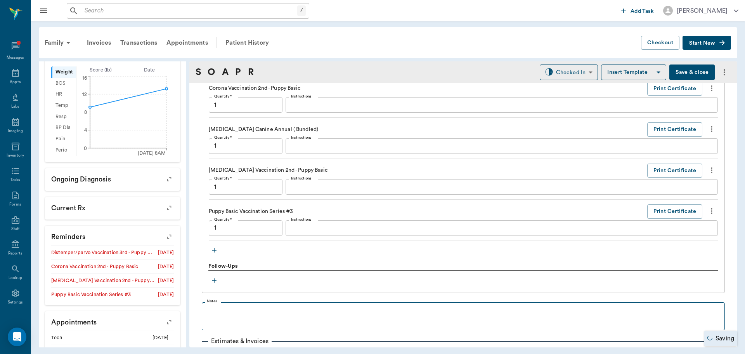
type input "1.00"
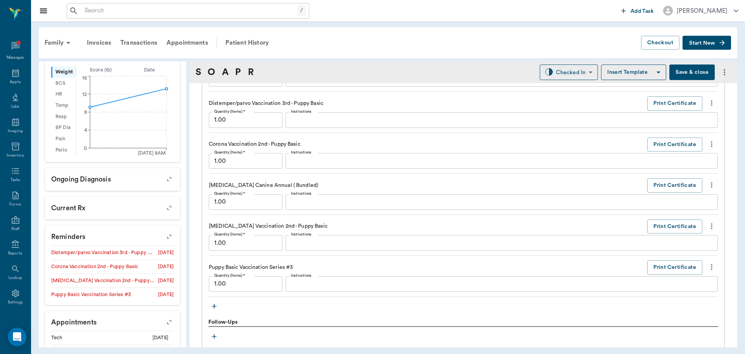
scroll to position [680, 0]
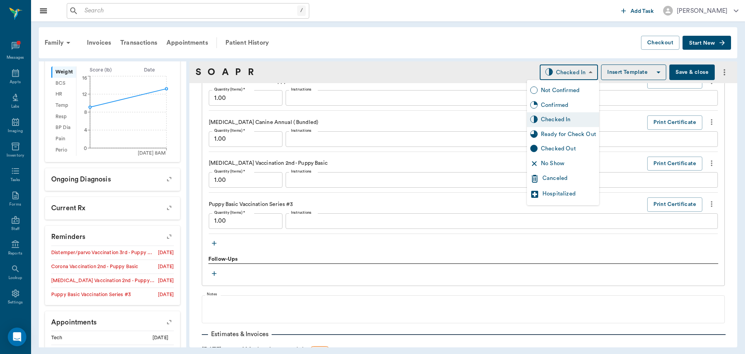
click at [562, 67] on body "/ ​ Add Task Dr. Bert Ellsworth Nectar Messages Appts Labs Imaging Inventory Ta…" at bounding box center [372, 177] width 745 height 354
click at [573, 129] on div "Ready for Check Out" at bounding box center [563, 134] width 72 height 15
type input "READY_TO_CHECKOUT"
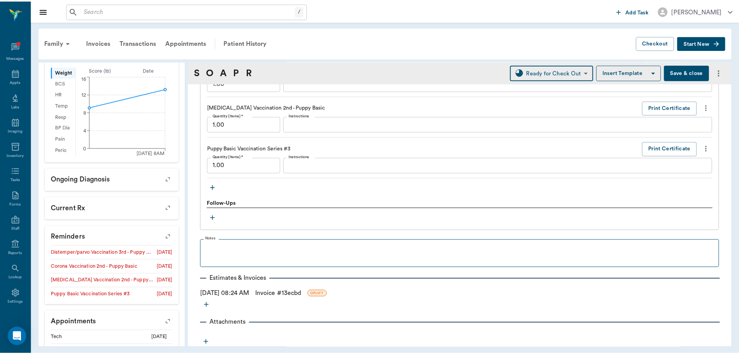
scroll to position [738, 0]
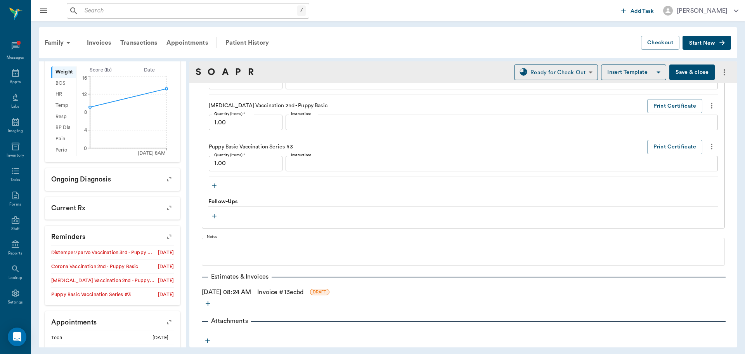
click at [281, 293] on link "Invoice # 13ecbd" at bounding box center [280, 291] width 46 height 9
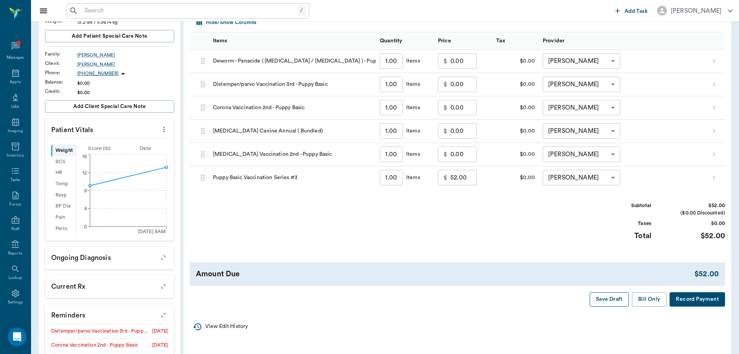
scroll to position [116, 0]
click at [650, 293] on button "Bill Only" at bounding box center [649, 298] width 35 height 14
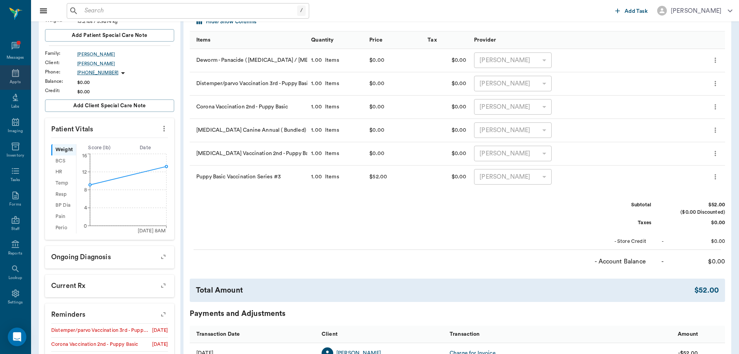
click at [18, 84] on div "Appts" at bounding box center [15, 77] width 31 height 24
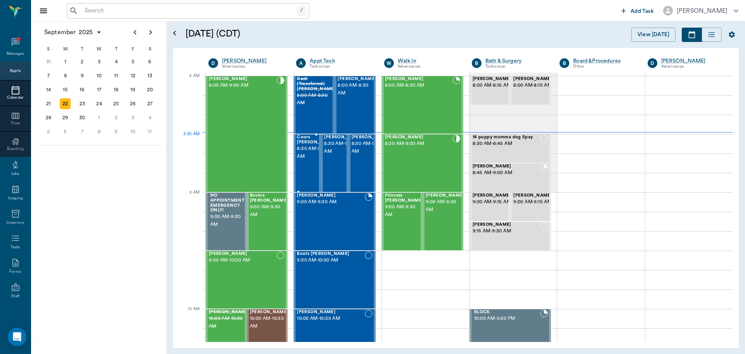
click at [314, 151] on span "8:30 AM - 9:00 AM" at bounding box center [316, 153] width 39 height 16
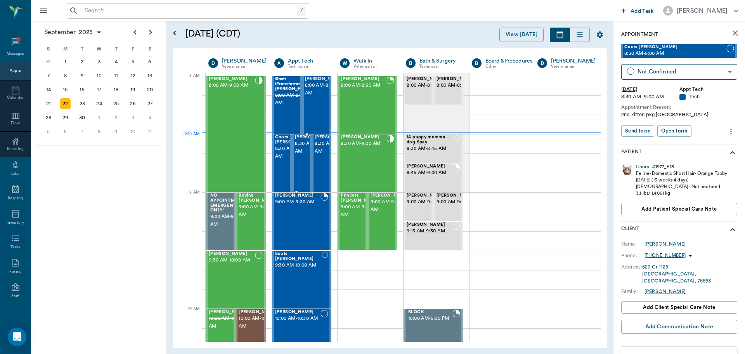
click at [304, 152] on span "8:30 AM - 9:00 AM" at bounding box center [314, 148] width 39 height 16
click at [359, 140] on span "8:30 AM - 9:00 AM" at bounding box center [364, 144] width 46 height 8
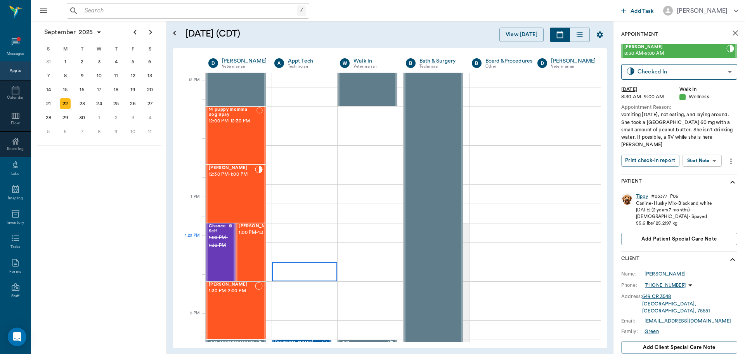
scroll to position [427, 0]
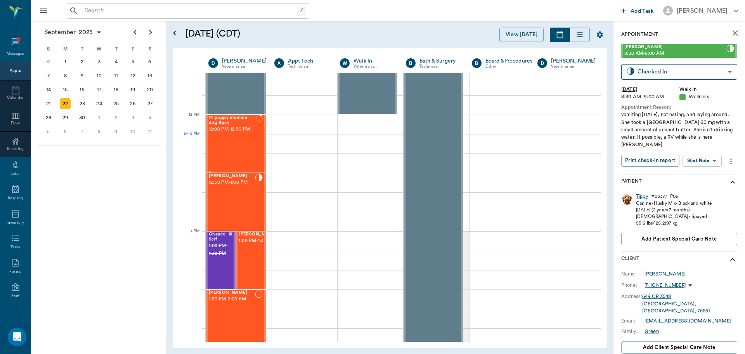
click at [234, 148] on div "14 puppy momma dog Spay 12:00 PM - 12:30 PM" at bounding box center [233, 143] width 48 height 57
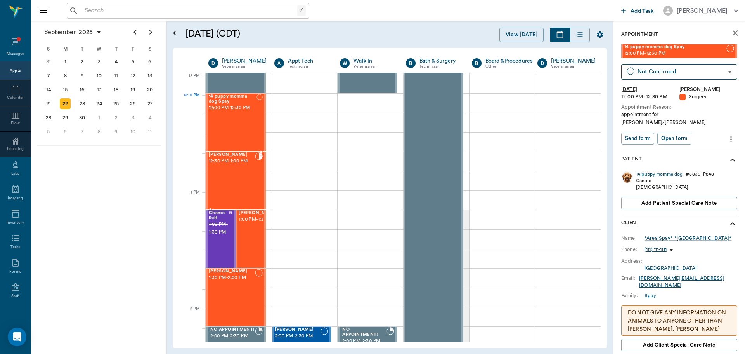
scroll to position [466, 0]
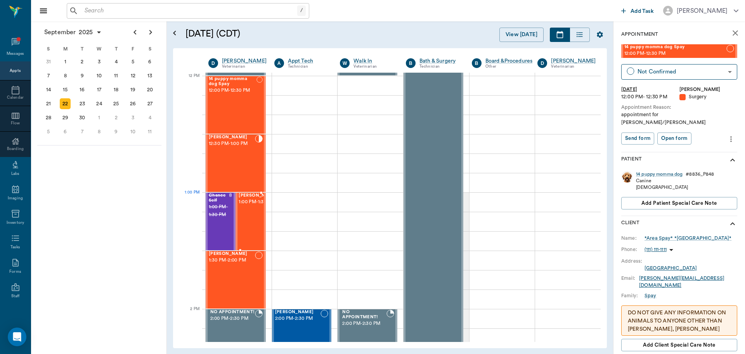
click at [249, 206] on span "1:00 PM - 1:30 PM" at bounding box center [258, 202] width 39 height 8
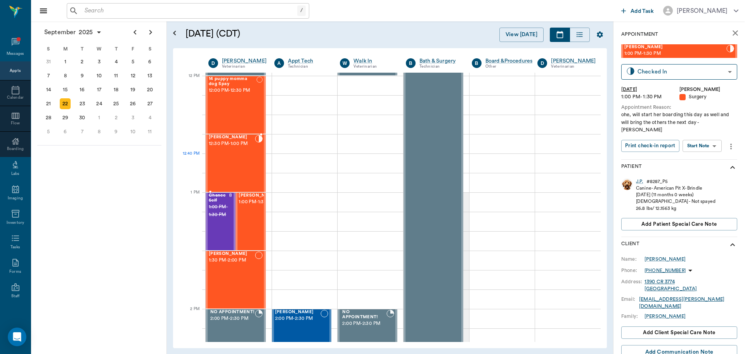
click at [233, 160] on div "Zoey Jones 12:30 PM - 1:00 PM" at bounding box center [232, 163] width 46 height 57
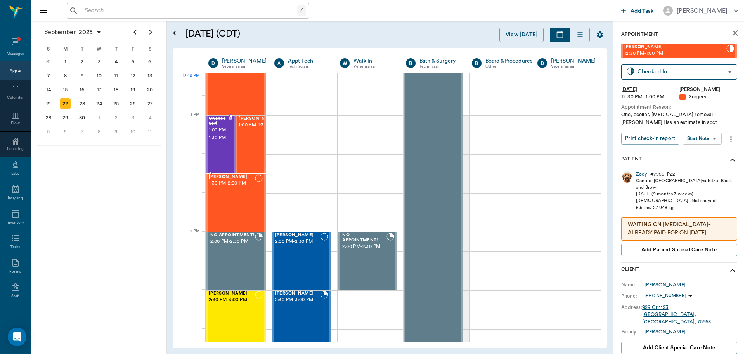
scroll to position [543, 0]
click at [235, 194] on div "Chase Wynn 1:30 PM - 2:00 PM" at bounding box center [232, 201] width 46 height 57
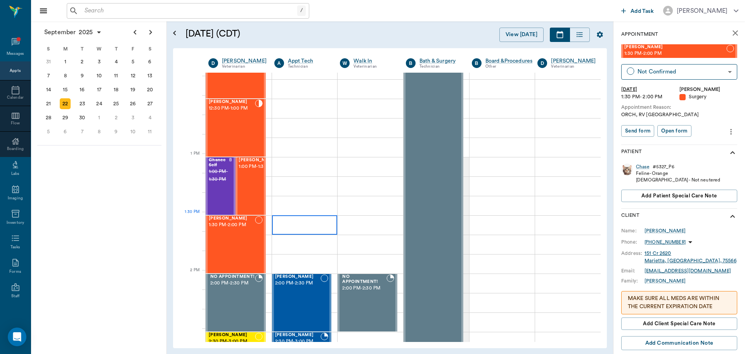
scroll to position [504, 0]
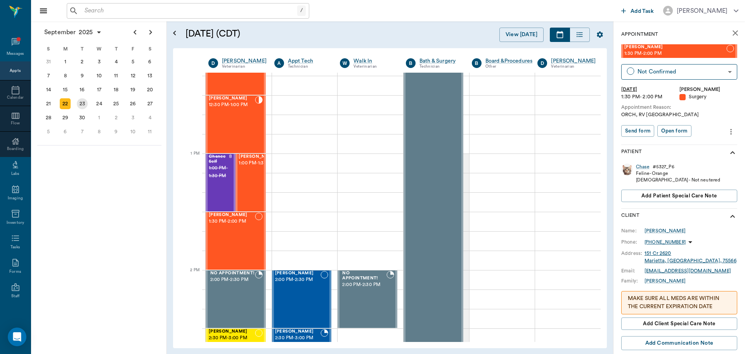
click at [81, 107] on div "23" at bounding box center [82, 103] width 11 height 11
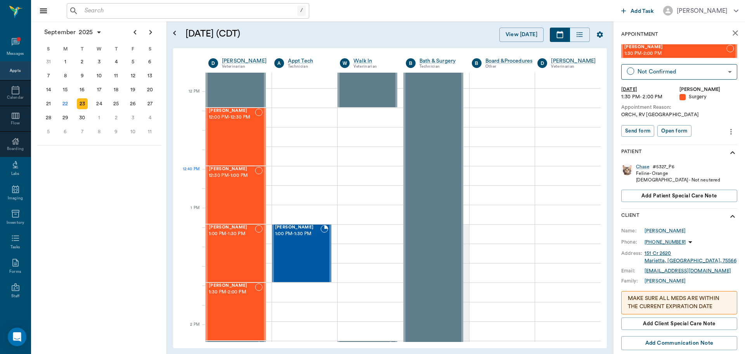
scroll to position [427, 0]
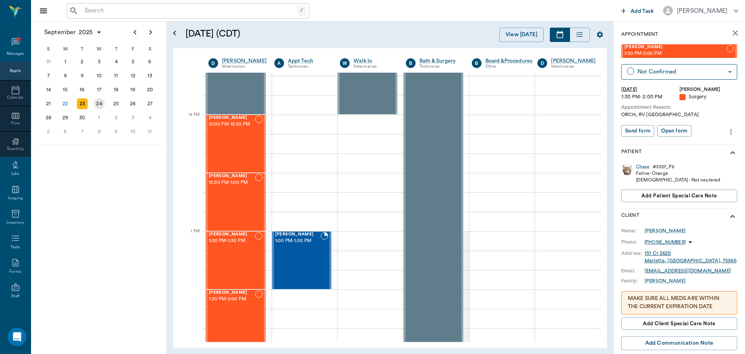
click at [97, 106] on div "24" at bounding box center [99, 103] width 11 height 11
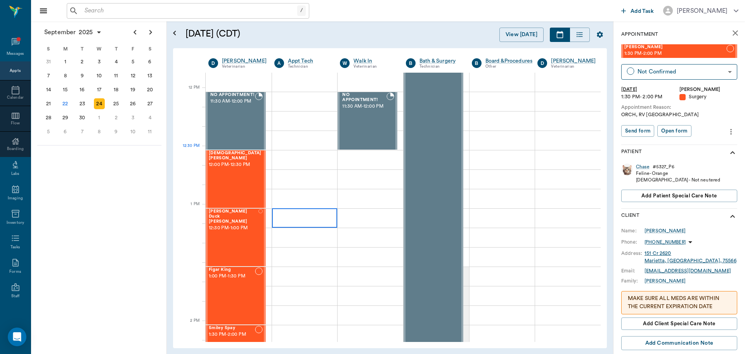
scroll to position [466, 0]
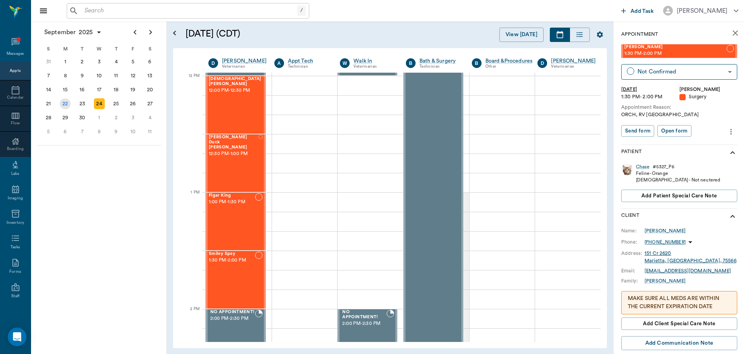
click at [62, 106] on div "22" at bounding box center [65, 103] width 11 height 11
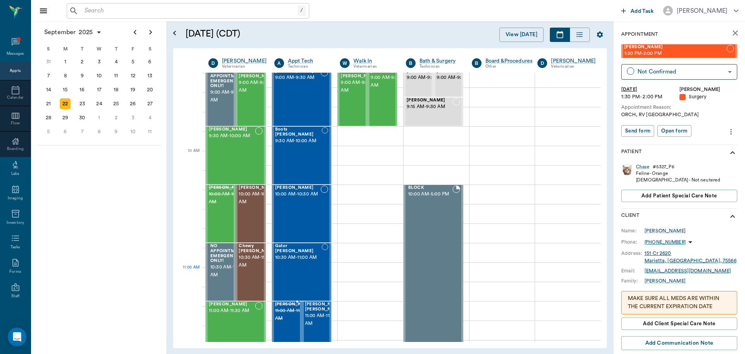
scroll to position [116, 0]
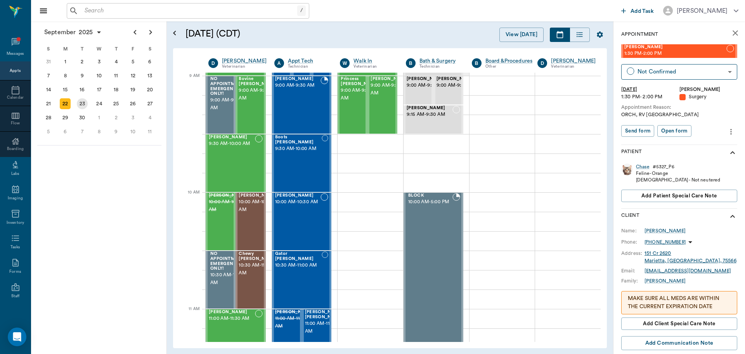
click at [86, 107] on div "23" at bounding box center [82, 103] width 11 height 11
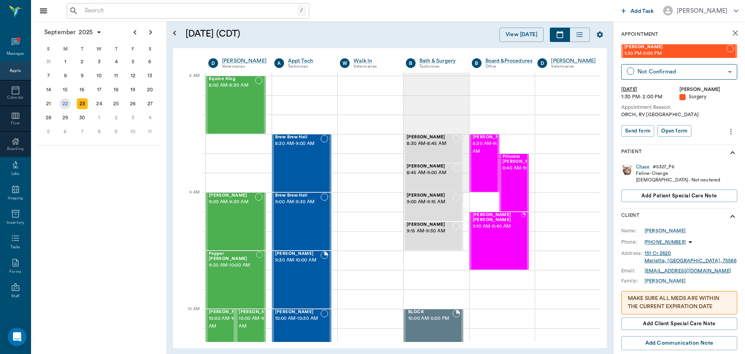
click at [67, 99] on div "22" at bounding box center [65, 103] width 11 height 11
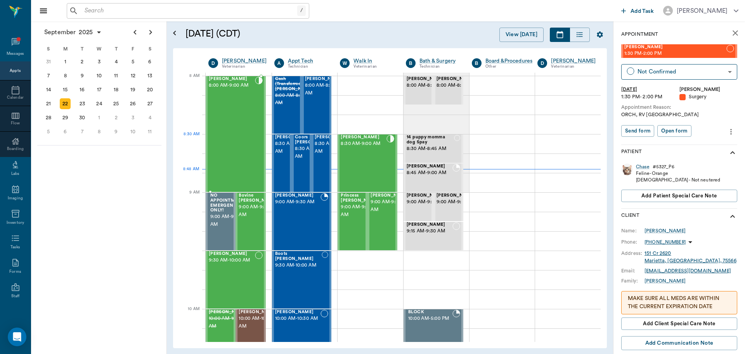
click at [231, 142] on div "Colt Sowell 8:00 AM - 9:00 AM" at bounding box center [232, 133] width 46 height 115
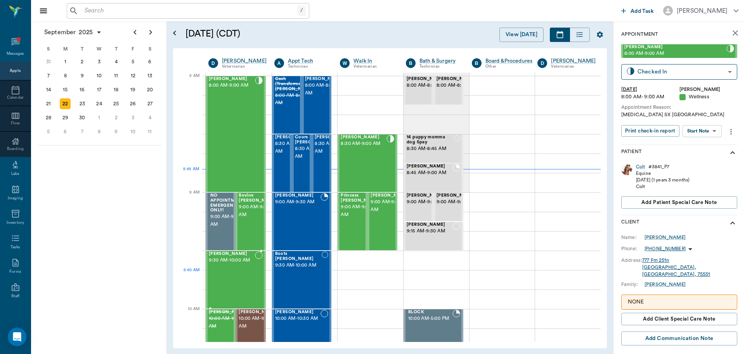
click at [235, 270] on div "Eros Lutrick 9:30 AM - 10:00 AM" at bounding box center [232, 279] width 46 height 57
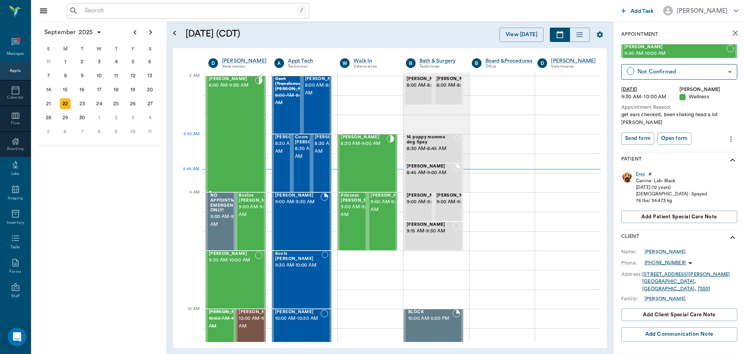
click at [239, 144] on div "Colt Sowell 8:00 AM - 9:00 AM" at bounding box center [232, 133] width 46 height 115
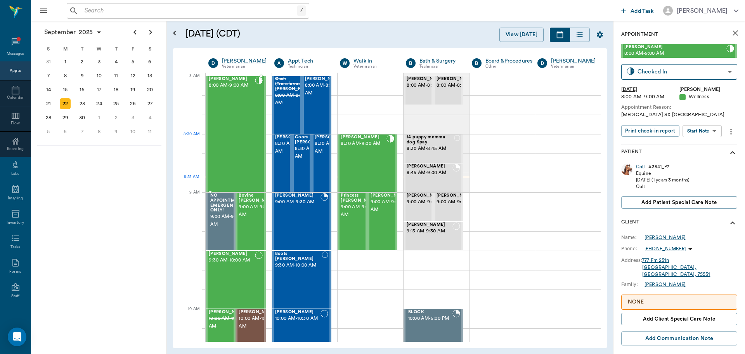
click at [244, 146] on div "Colt [PERSON_NAME] 8:00 AM - 9:00 AM" at bounding box center [232, 133] width 46 height 115
click at [315, 96] on span "8:00 AM - 8:30 AM" at bounding box center [324, 89] width 39 height 16
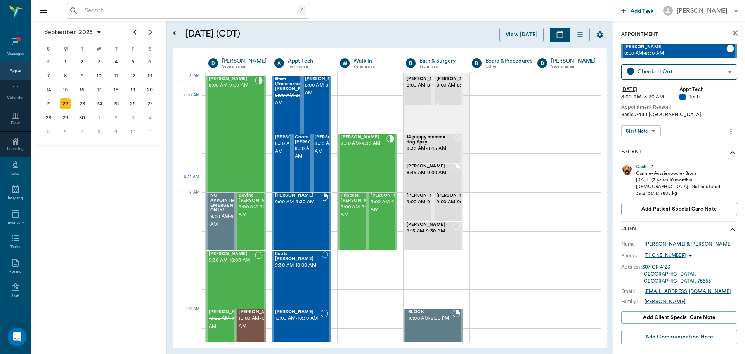
click at [443, 89] on span "8:00 AM - 8:15 AM" at bounding box center [456, 85] width 39 height 8
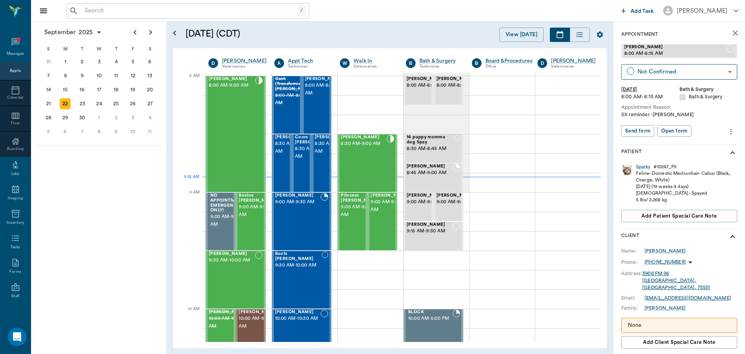
click at [727, 134] on icon "more" at bounding box center [731, 131] width 9 height 9
click at [708, 159] on span "Delete appointment" at bounding box center [692, 159] width 65 height 8
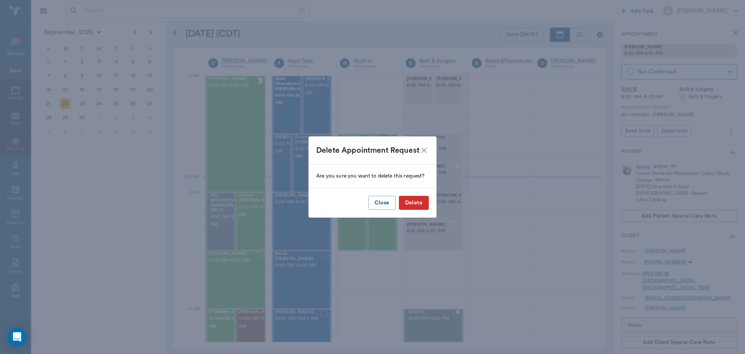
click at [411, 203] on button "Delete" at bounding box center [414, 203] width 30 height 14
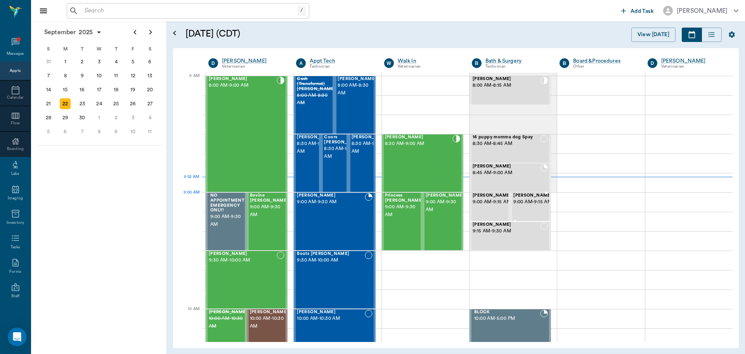
click at [536, 203] on span "9:00 AM - 9:15 AM" at bounding box center [532, 202] width 39 height 8
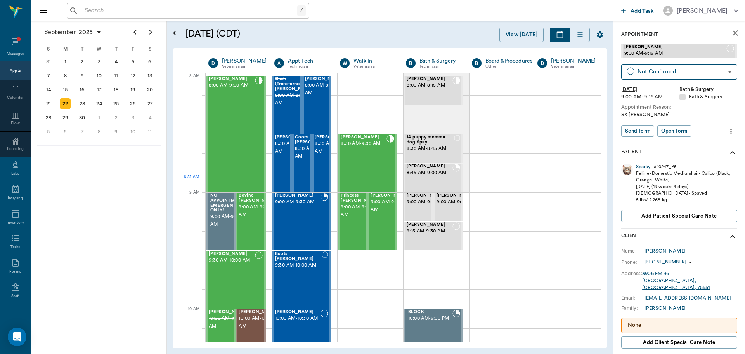
click at [727, 133] on icon "more" at bounding box center [731, 131] width 9 height 9
click at [702, 159] on span "Delete appointment" at bounding box center [692, 159] width 65 height 8
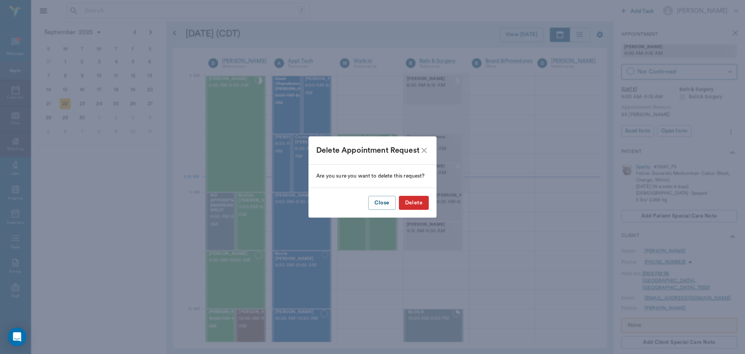
click at [414, 203] on button "Delete" at bounding box center [414, 203] width 30 height 14
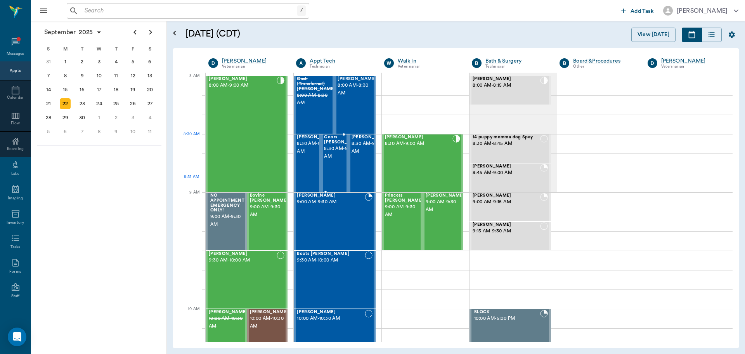
click at [328, 147] on span "8:30 AM - 9:00 AM" at bounding box center [343, 153] width 39 height 16
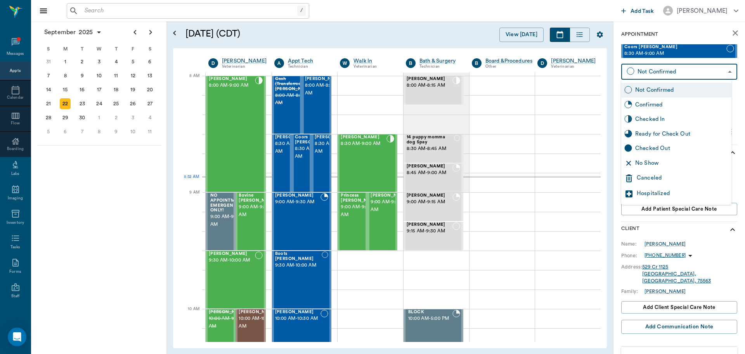
click at [667, 71] on body "/ ​ Add Task Dr. Bert Ellsworth Nectar Messages Appts Calendar Flow Boarding La…" at bounding box center [372, 177] width 745 height 354
click at [678, 165] on div "No Show" at bounding box center [681, 163] width 93 height 9
type input "NO_SHOW"
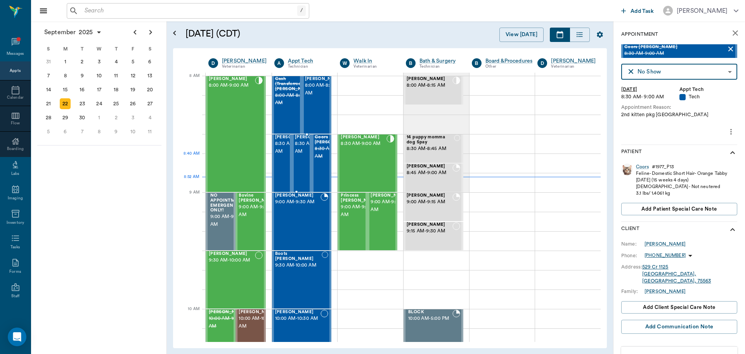
click at [304, 155] on span "8:30 AM - 9:00 AM" at bounding box center [314, 148] width 39 height 16
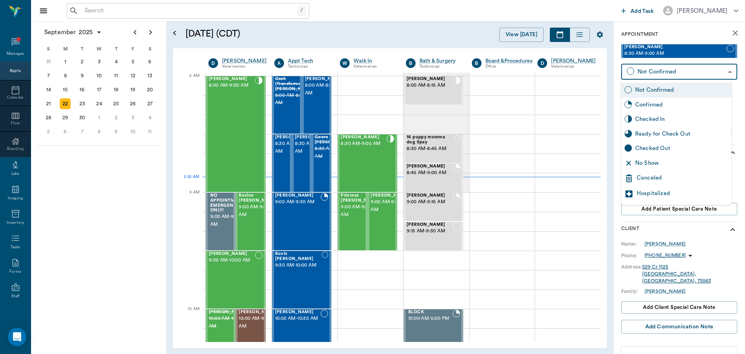
click at [670, 71] on body "/ ​ Add Task Dr. Bert Ellsworth Nectar Messages Appts Calendar Flow Boarding La…" at bounding box center [372, 177] width 745 height 354
click at [683, 163] on div "No Show" at bounding box center [681, 163] width 93 height 9
type input "NO_SHOW"
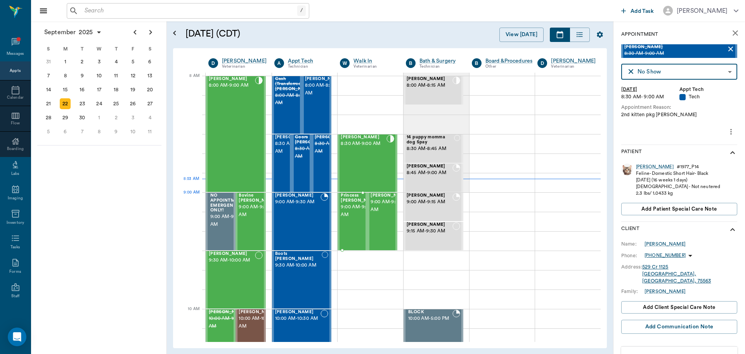
click at [348, 211] on span "9:00 AM - 9:30 AM" at bounding box center [360, 211] width 39 height 16
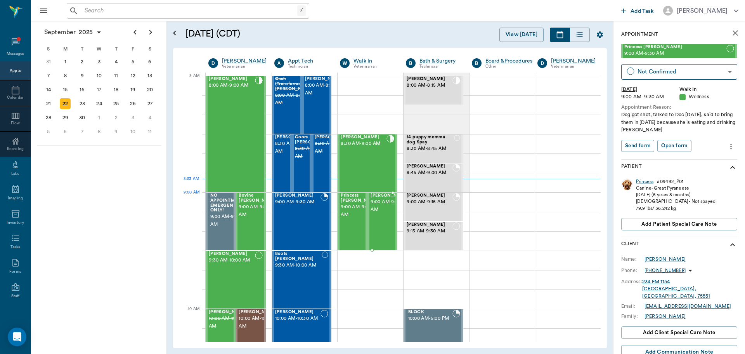
click at [379, 210] on span "9:00 AM - 9:30 AM" at bounding box center [390, 206] width 39 height 16
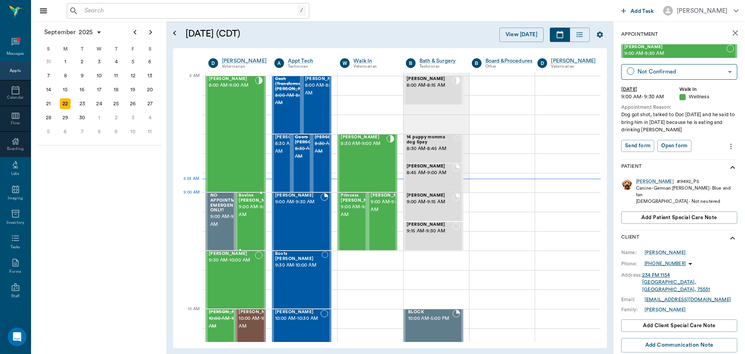
click at [251, 204] on span "9:00 AM - 9:30 AM" at bounding box center [258, 211] width 39 height 16
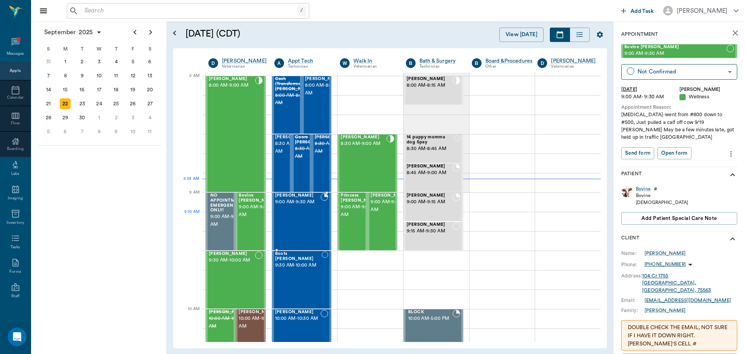
click at [304, 220] on div "Rusty Carter 9:00 AM - 9:30 AM" at bounding box center [298, 221] width 46 height 57
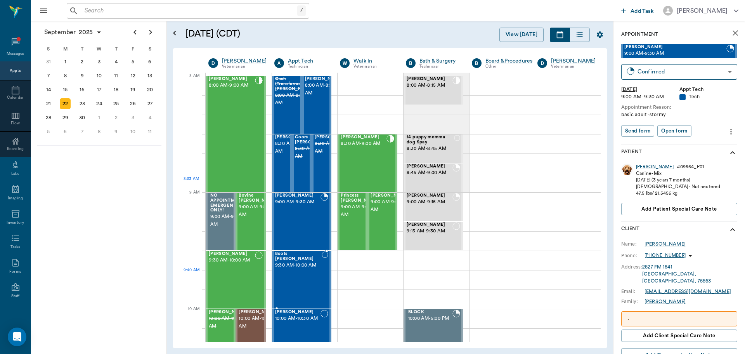
click at [308, 280] on div "Boots Strickland 9:30 AM - 10:00 AM" at bounding box center [298, 279] width 47 height 57
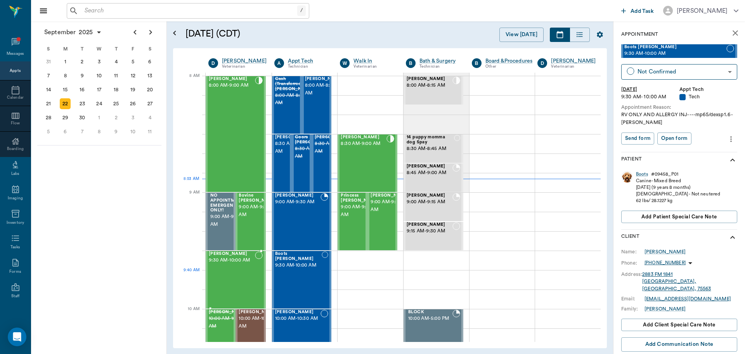
click at [235, 276] on div "[PERSON_NAME] 9:30 AM - 10:00 AM" at bounding box center [232, 279] width 46 height 57
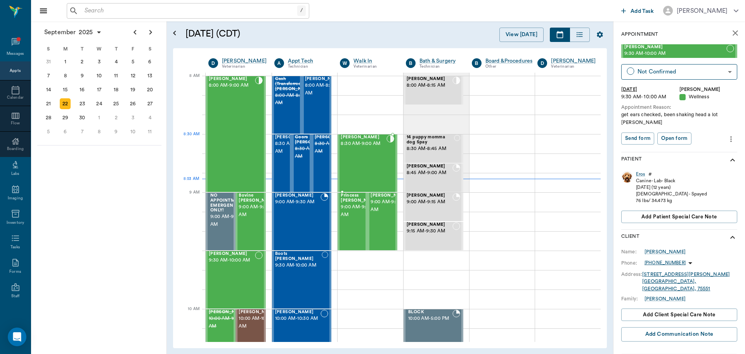
click at [368, 146] on span "8:30 AM - 9:00 AM" at bounding box center [364, 144] width 46 height 8
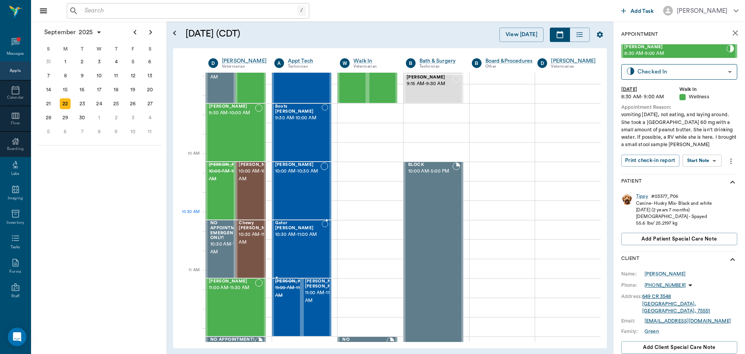
scroll to position [155, 0]
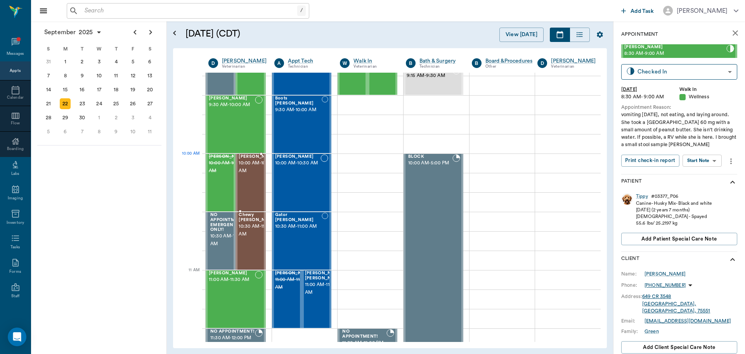
click at [251, 169] on span "10:00 AM - 10:30 AM" at bounding box center [258, 167] width 39 height 16
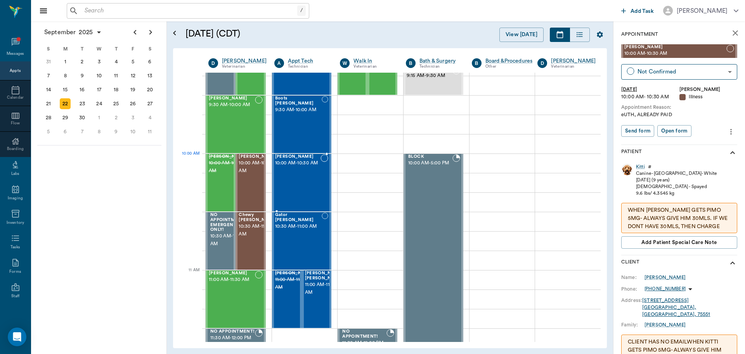
click at [288, 167] on span "10:00 AM - 10:30 AM" at bounding box center [298, 163] width 46 height 8
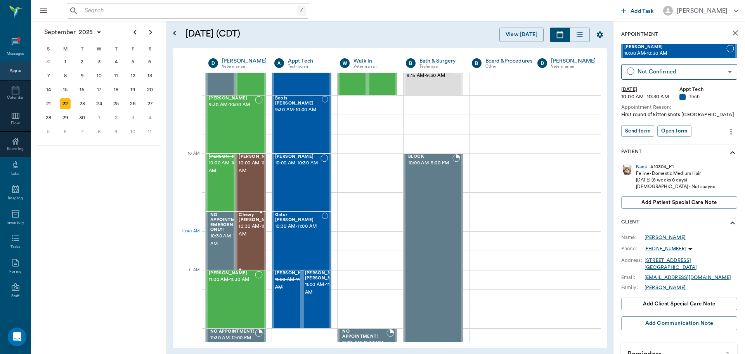
click at [246, 243] on div "Chewy McCasland 10:30 AM - 11:00 AM" at bounding box center [258, 240] width 39 height 57
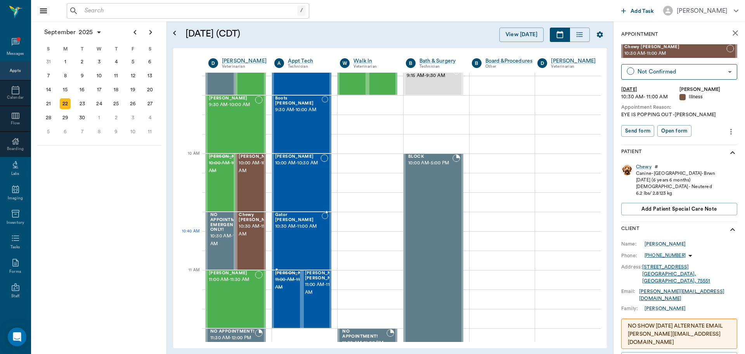
click at [294, 236] on div "Gator Odom 10:30 AM - 11:00 AM" at bounding box center [298, 240] width 47 height 57
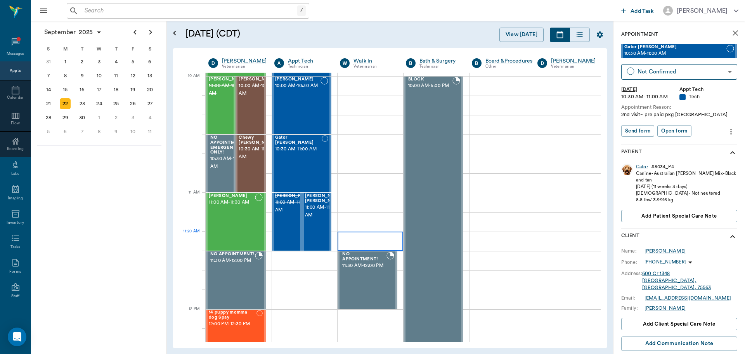
scroll to position [233, 0]
click at [244, 226] on div "Lucy Olson 11:00 AM - 11:30 AM" at bounding box center [232, 221] width 46 height 57
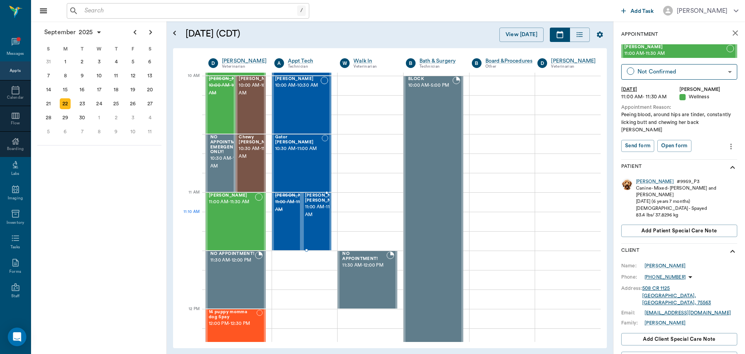
click at [316, 218] on span "11:00 AM - 11:30 AM" at bounding box center [324, 211] width 39 height 16
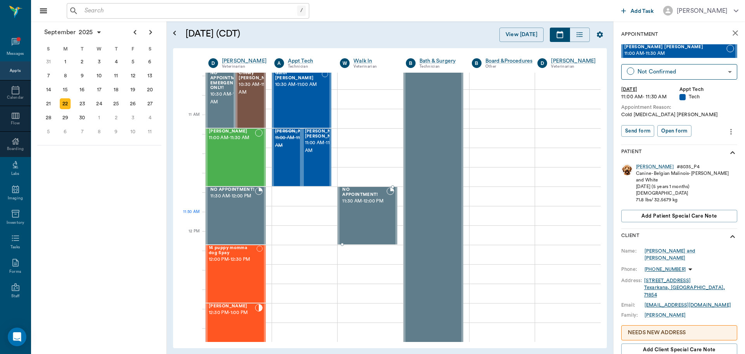
scroll to position [310, 0]
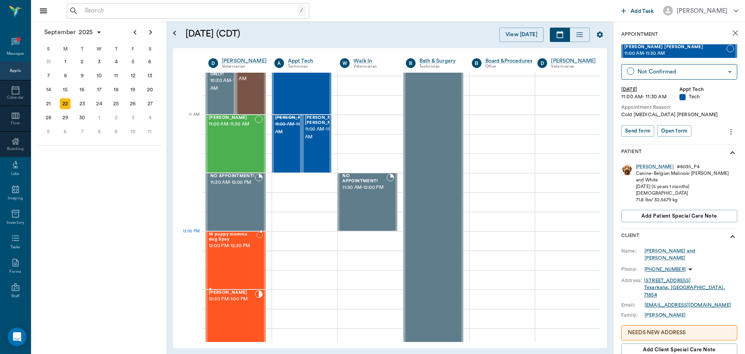
click at [245, 253] on div "14 puppy momma dog Spay 12:00 PM - 12:30 PM" at bounding box center [233, 260] width 48 height 57
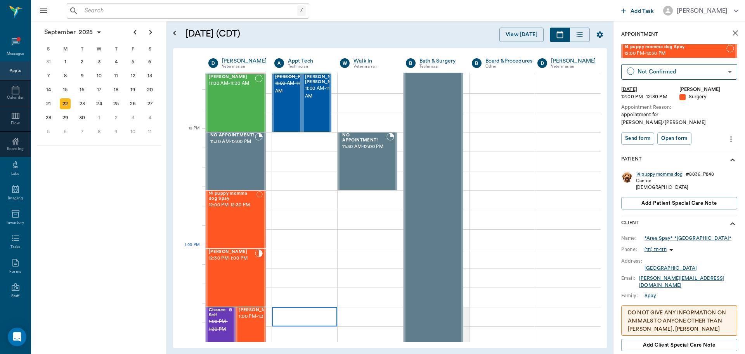
scroll to position [349, 0]
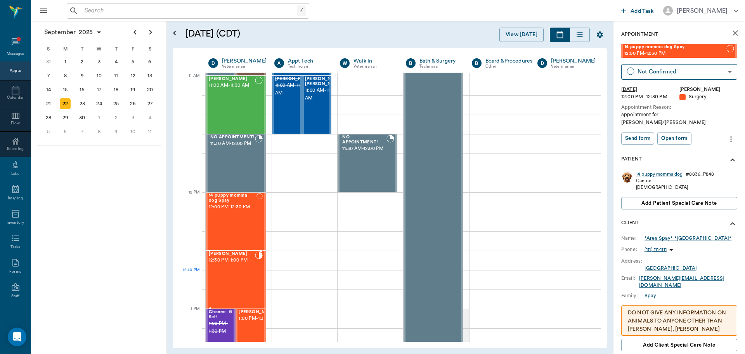
click at [218, 281] on div "[PERSON_NAME] 12:30 PM - 1:00 PM" at bounding box center [232, 279] width 46 height 57
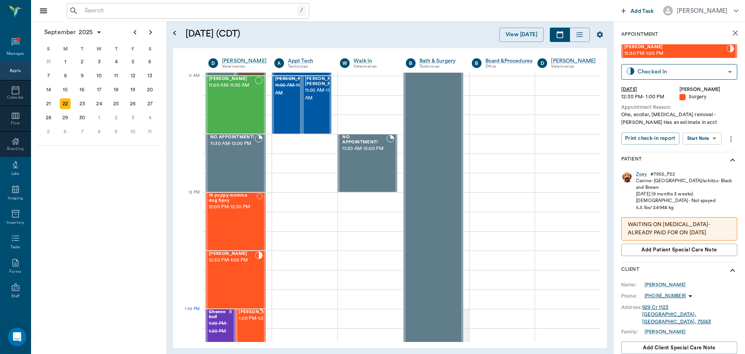
click at [251, 314] on span "[PERSON_NAME]" at bounding box center [258, 311] width 39 height 5
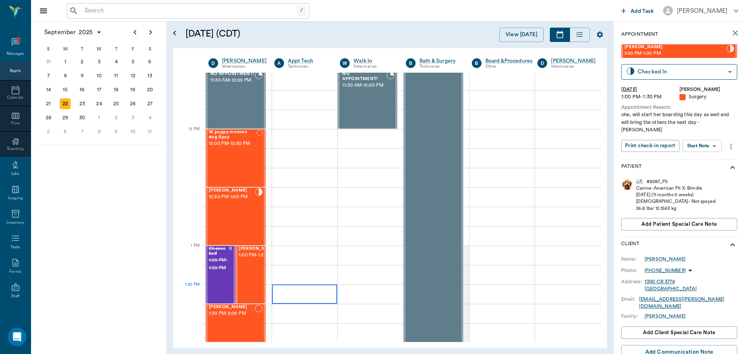
scroll to position [427, 0]
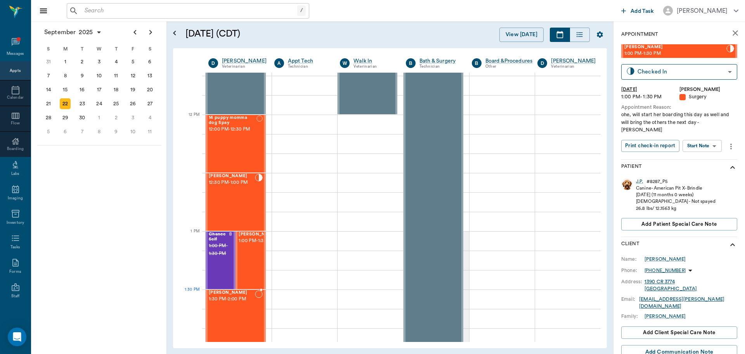
click at [232, 308] on div "[PERSON_NAME] 1:30 PM - 2:00 PM" at bounding box center [232, 318] width 46 height 57
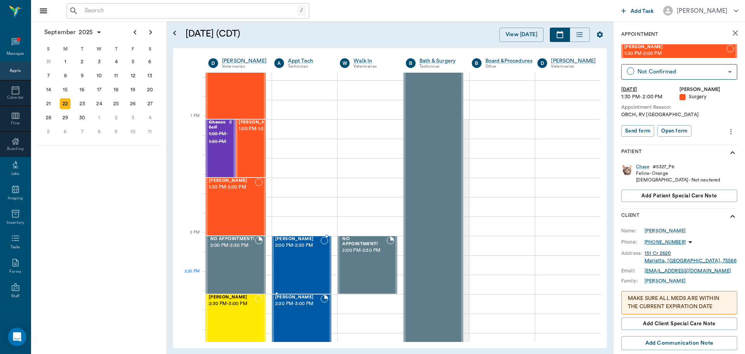
scroll to position [543, 0]
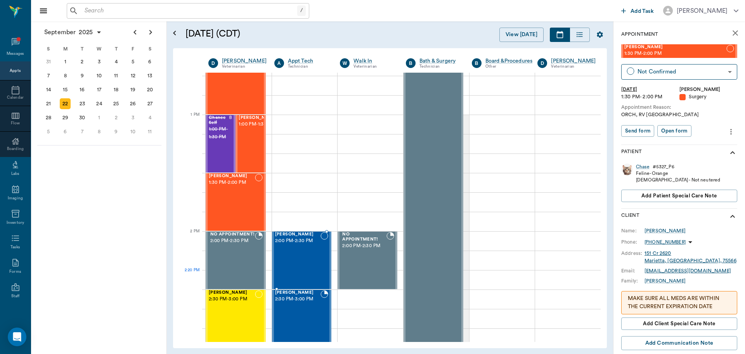
click at [316, 273] on div "Brownie Endsley 2:00 PM - 2:30 PM" at bounding box center [298, 260] width 46 height 57
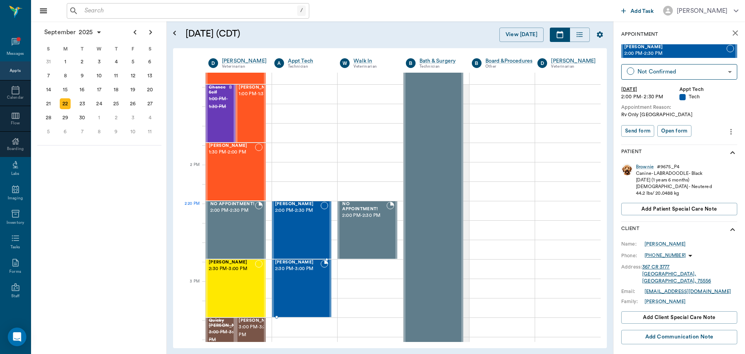
scroll to position [621, 0]
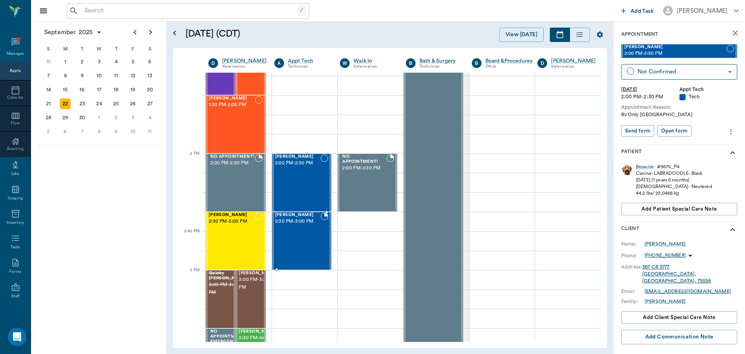
click at [324, 245] on div at bounding box center [325, 240] width 8 height 57
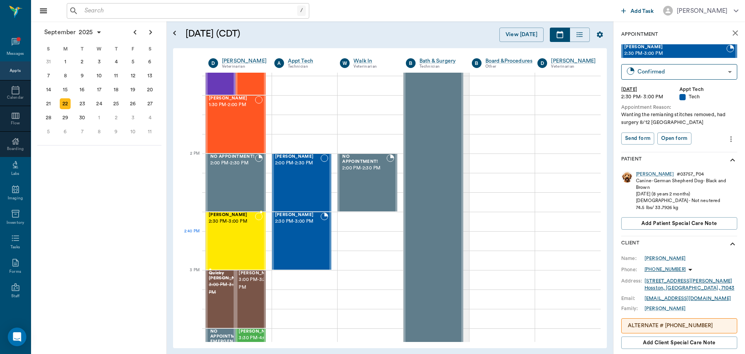
click at [251, 248] on div "Susie Forga 2:30 PM - 3:00 PM" at bounding box center [232, 240] width 46 height 57
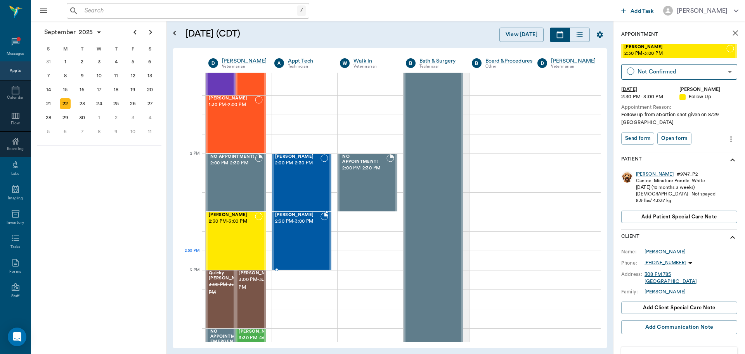
scroll to position [698, 0]
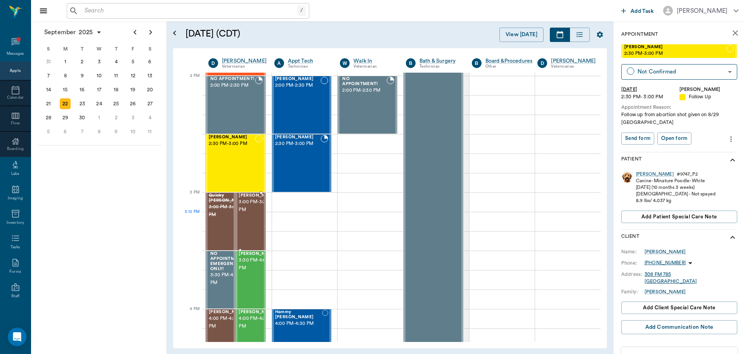
click at [245, 229] on div "Molly Wilson 3:00 PM - 3:30 PM" at bounding box center [258, 221] width 39 height 57
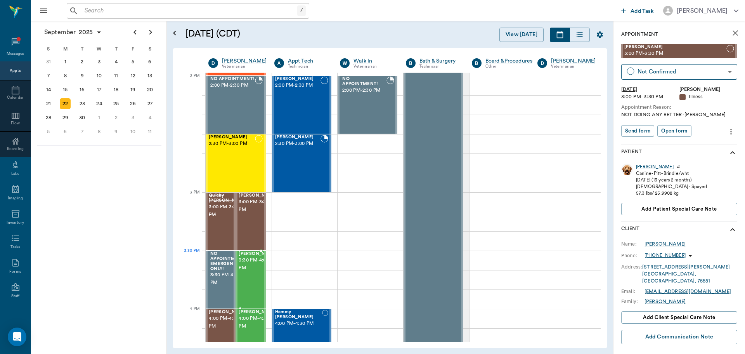
click at [255, 263] on span "3:30 PM - 4:00 PM" at bounding box center [258, 264] width 39 height 16
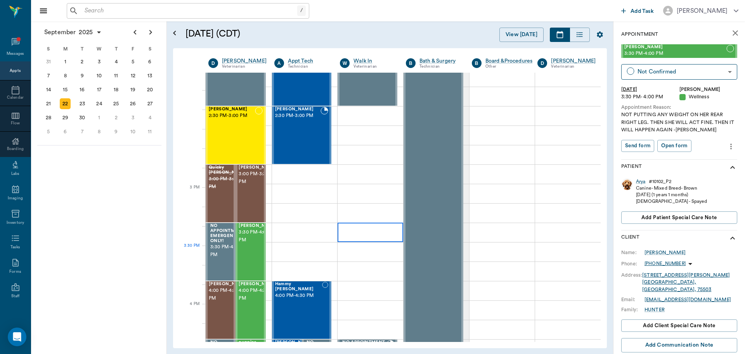
scroll to position [815, 0]
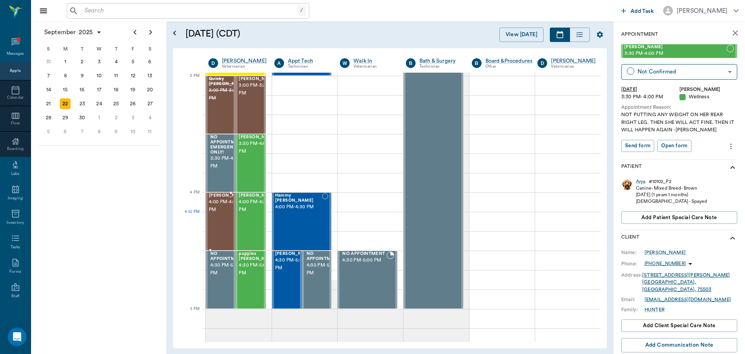
click at [217, 213] on span "4:00 PM - 4:30 PM" at bounding box center [228, 206] width 39 height 16
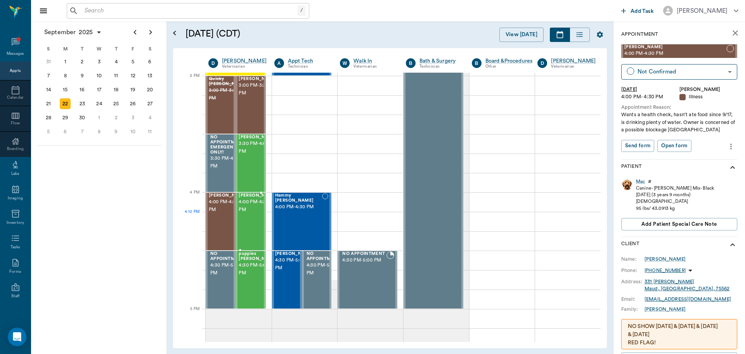
click at [250, 213] on span "4:00 PM - 4:30 PM" at bounding box center [258, 206] width 39 height 16
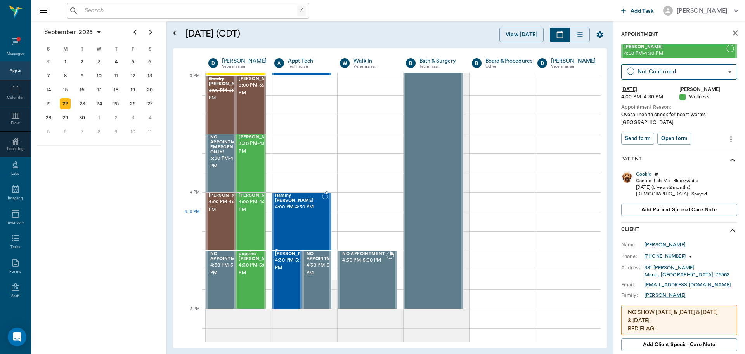
click at [289, 224] on div "Hammy YBARRA 4:00 PM - 4:30 PM" at bounding box center [298, 221] width 47 height 57
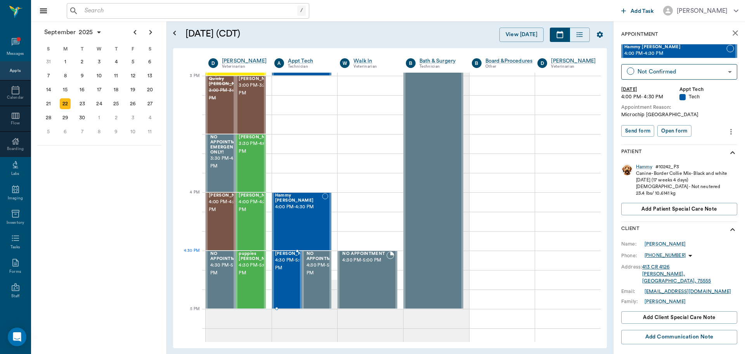
click at [288, 261] on span "4:30 PM - 5:00 PM" at bounding box center [294, 264] width 39 height 16
click at [277, 261] on div at bounding box center [277, 279] width 0 height 57
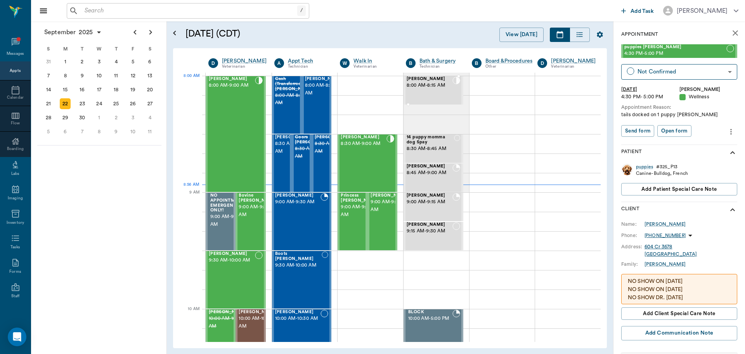
click at [443, 90] on div "Maverick Partain 8:00 AM - 8:15 AM" at bounding box center [430, 90] width 46 height 28
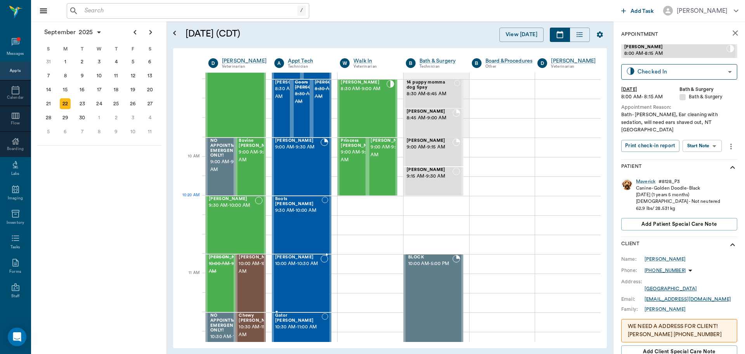
scroll to position [155, 0]
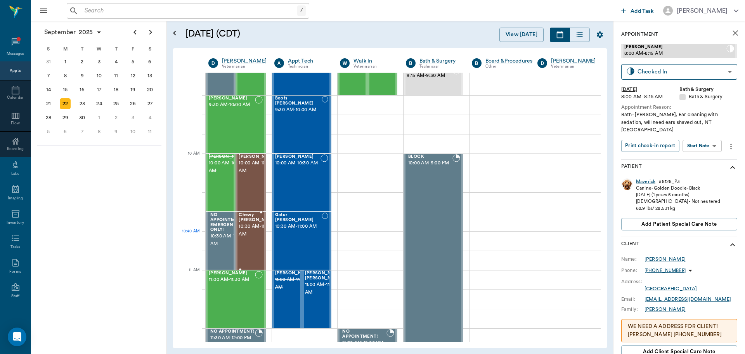
click at [255, 234] on span "10:30 AM - 11:00 AM" at bounding box center [258, 230] width 39 height 16
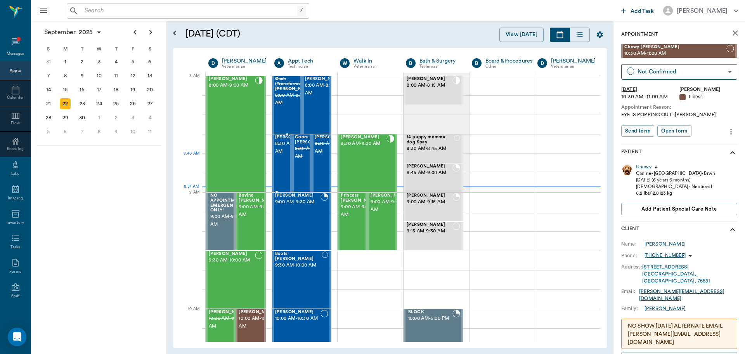
drag, startPoint x: 283, startPoint y: 154, endPoint x: 301, endPoint y: 156, distance: 18.0
click at [283, 154] on span "8:30 AM - 9:00 AM" at bounding box center [294, 148] width 39 height 16
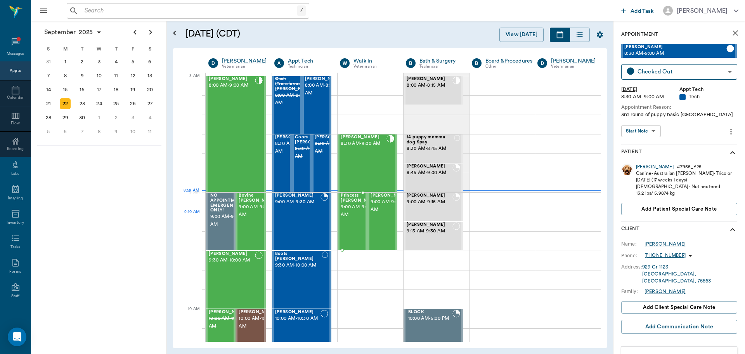
click at [349, 227] on div "Princess Kubin 9:00 AM - 9:30 AM" at bounding box center [360, 221] width 39 height 57
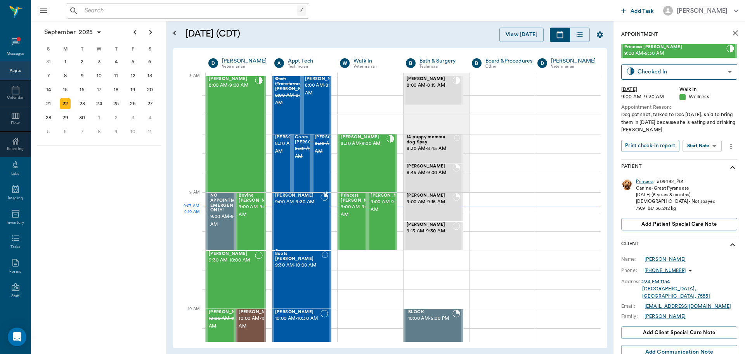
click at [312, 220] on div "Rusty Carter 9:00 AM - 9:30 AM" at bounding box center [298, 221] width 46 height 57
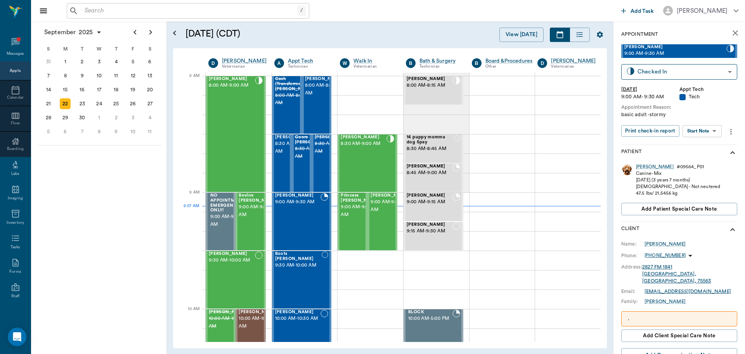
click at [702, 127] on body "/ ​ Add Task Dr. Bert Ellsworth Nectar Messages Appts Calendar Flow Boarding La…" at bounding box center [372, 177] width 745 height 354
drag, startPoint x: 699, startPoint y: 142, endPoint x: 698, endPoint y: 146, distance: 4.2
click at [699, 144] on button "Start SOAP" at bounding box center [693, 146] width 26 height 9
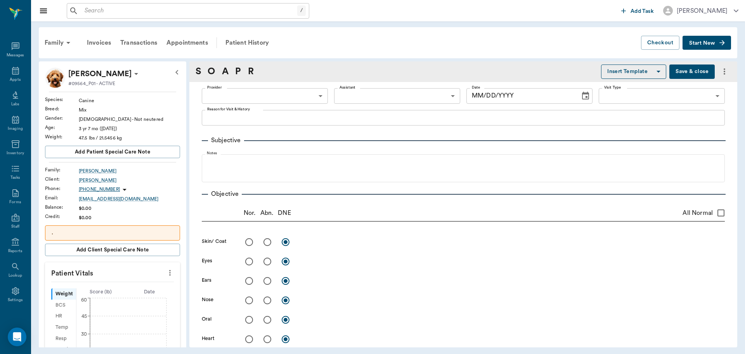
type input "63ec2f075fda476ae8351a4c"
type input "65d2be4f46e3a538d89b8c1a"
type textarea "basic adult -stormy"
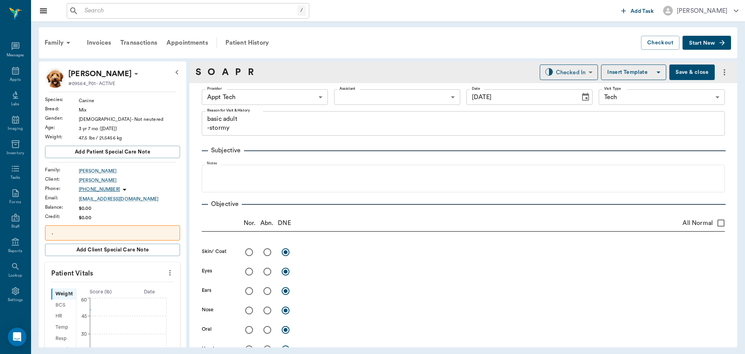
type input "[DATE]"
click at [166, 275] on icon "more" at bounding box center [170, 272] width 9 height 9
click at [145, 281] on li "Enter Vitals" at bounding box center [132, 286] width 78 height 14
click at [116, 291] on input "text" at bounding box center [112, 296] width 68 height 16
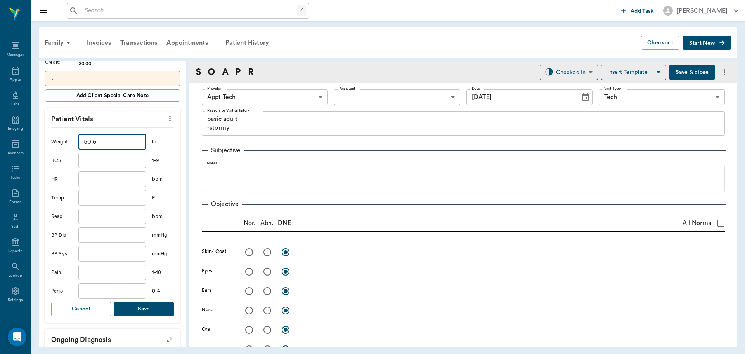
scroll to position [155, 0]
type input "50.6"
click at [138, 308] on button "Save" at bounding box center [144, 307] width 60 height 14
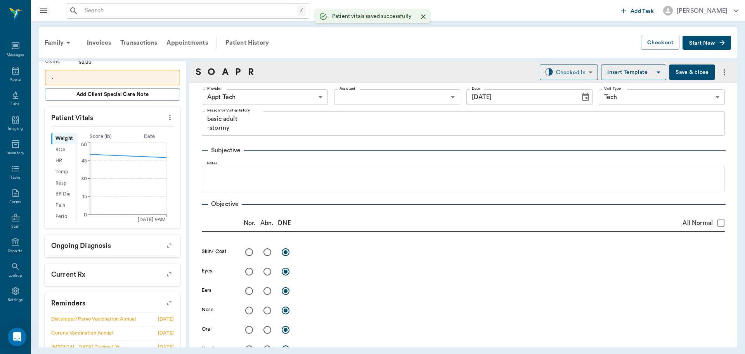
click at [245, 93] on body "/ ​ Add Task Dr. Bert Ellsworth Nectar Messages Appts Labs Imaging Inventory Ta…" at bounding box center [372, 177] width 745 height 354
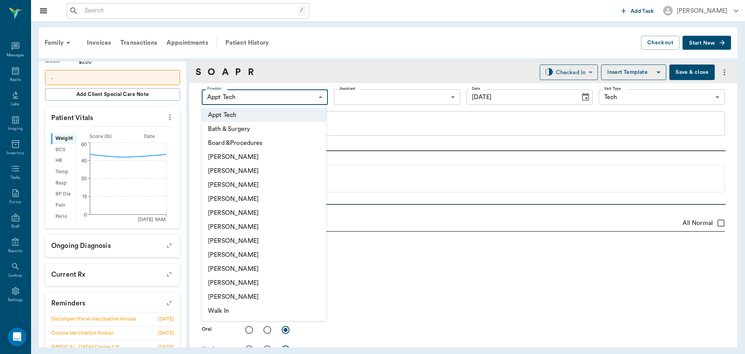
click at [256, 241] on li "[PERSON_NAME]" at bounding box center [264, 241] width 125 height 14
type input "682b670d8bdc6f7f8feef3db"
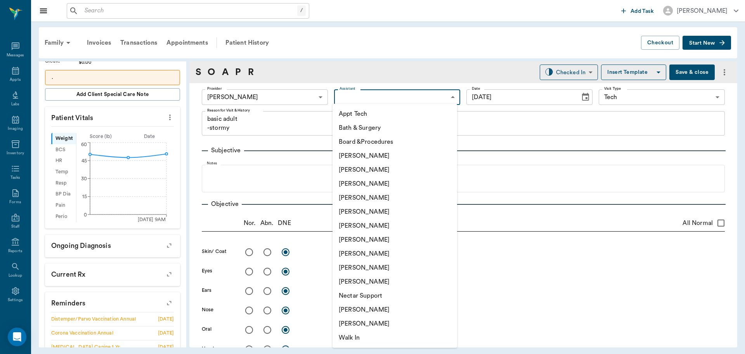
click at [362, 94] on body "/ ​ Add Task Dr. Bert Ellsworth Nectar Messages Appts Labs Imaging Inventory Ta…" at bounding box center [372, 177] width 745 height 354
click at [355, 113] on li "Appt Tech" at bounding box center [395, 114] width 125 height 14
type input "63ec2f075fda476ae8351a4c"
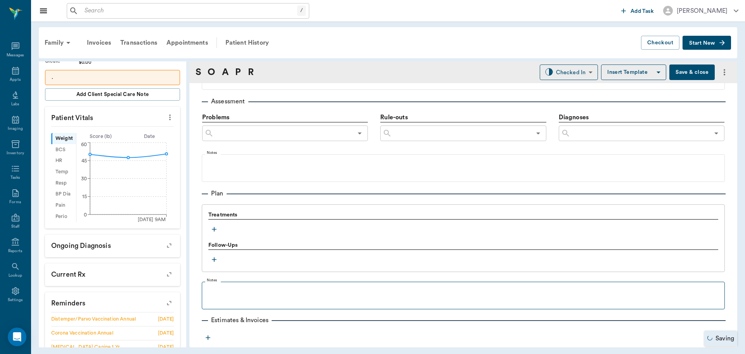
scroll to position [471, 0]
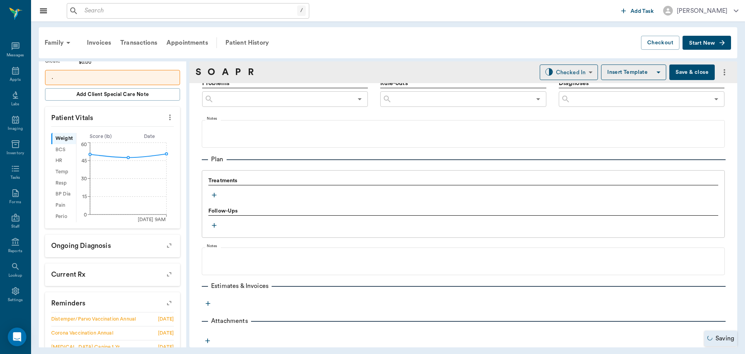
click at [211, 199] on button "button" at bounding box center [214, 195] width 12 height 12
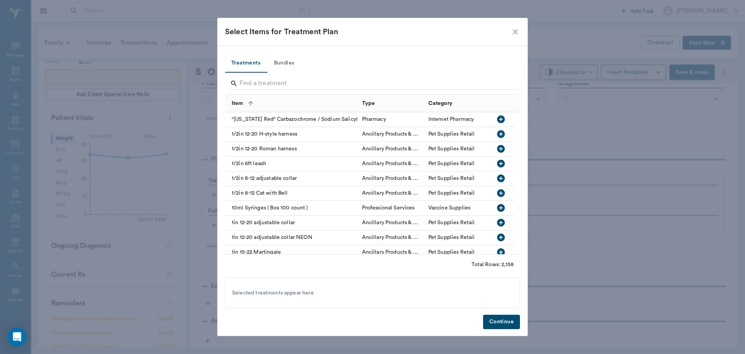
click at [287, 59] on button "Bundles" at bounding box center [284, 63] width 35 height 19
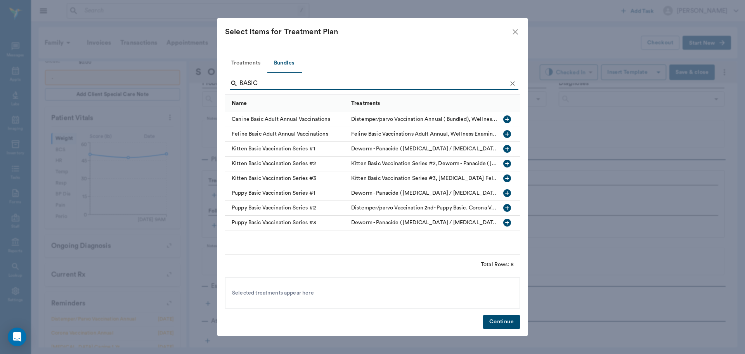
type input "BASIC"
click at [510, 120] on icon "button" at bounding box center [507, 119] width 8 height 8
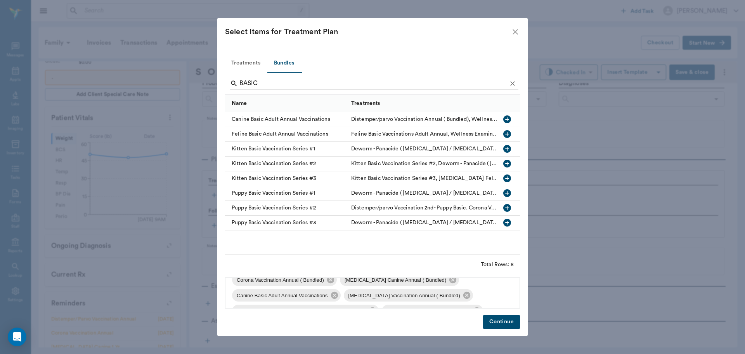
scroll to position [57, 0]
click at [498, 323] on button "Continue" at bounding box center [501, 321] width 37 height 14
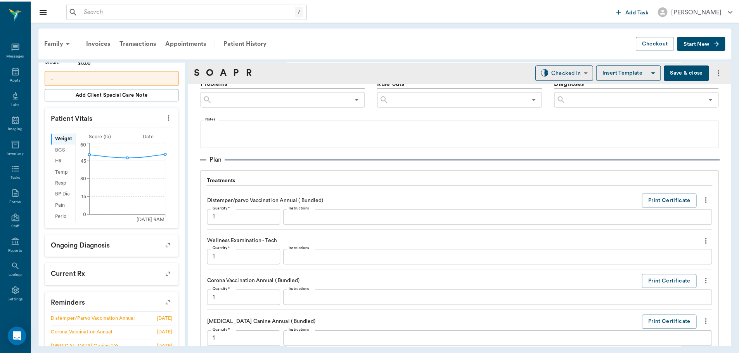
scroll to position [832, 0]
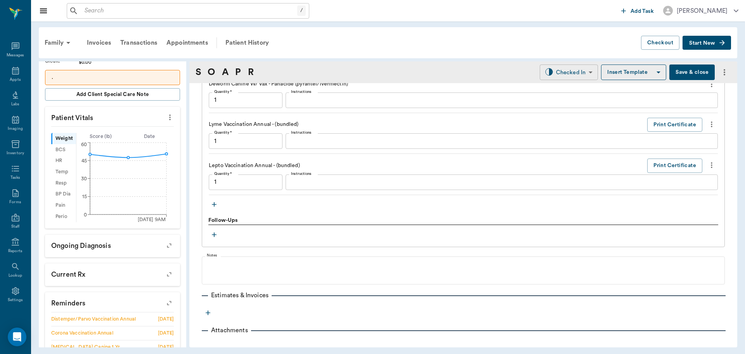
click at [565, 68] on body "/ ​ Add Task Dr. Bert Ellsworth Nectar Messages Appts Labs Imaging Inventory Ta…" at bounding box center [372, 177] width 745 height 354
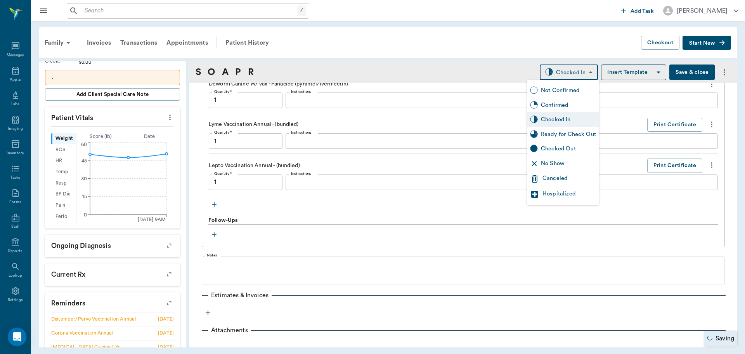
type input "1.00"
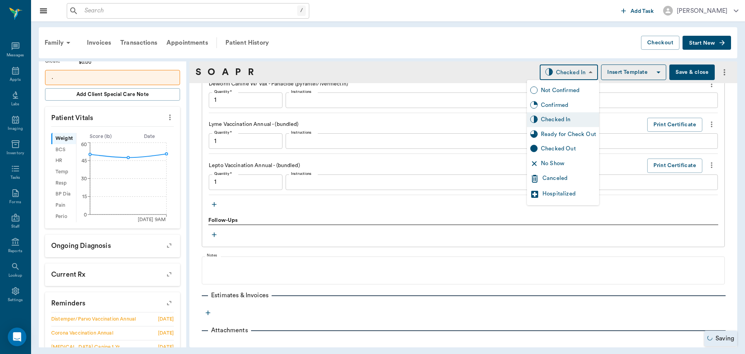
type input "1.00"
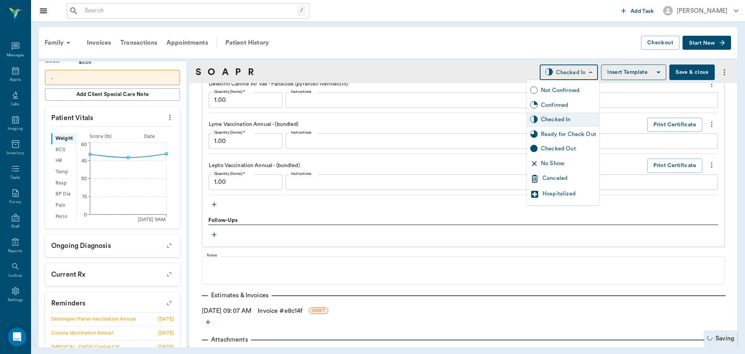
click at [577, 136] on div "Ready for Check Out" at bounding box center [568, 134] width 55 height 9
type input "READY_TO_CHECKOUT"
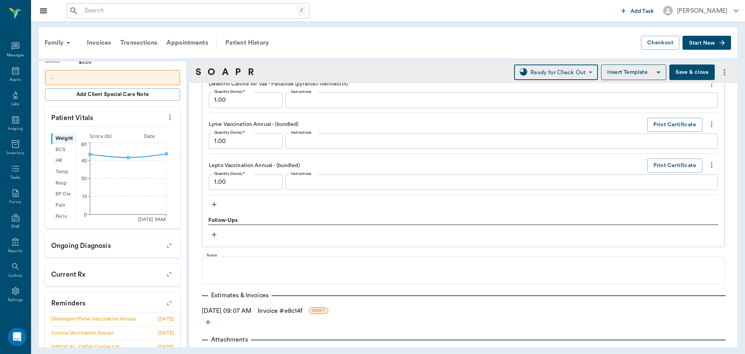
click at [279, 307] on link "Invoice # e8c14f" at bounding box center [280, 310] width 45 height 9
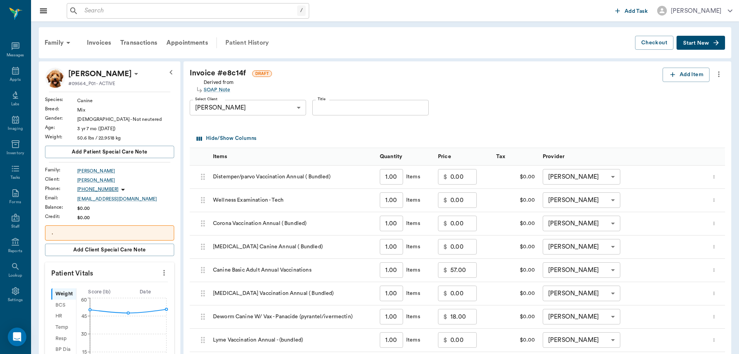
click at [251, 43] on div "Patient History" at bounding box center [247, 42] width 53 height 19
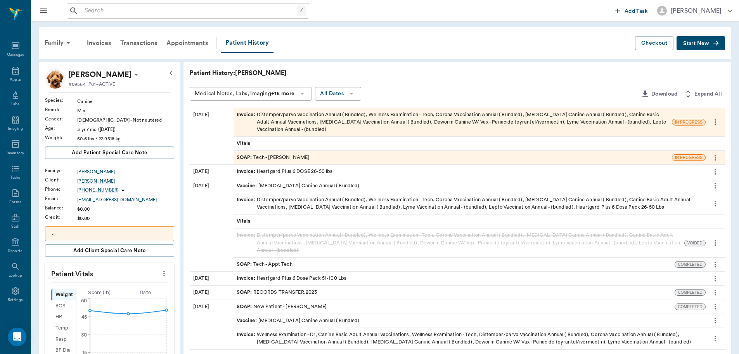
click at [367, 158] on div "SOAP : Tech - [PERSON_NAME]" at bounding box center [453, 158] width 438 height 14
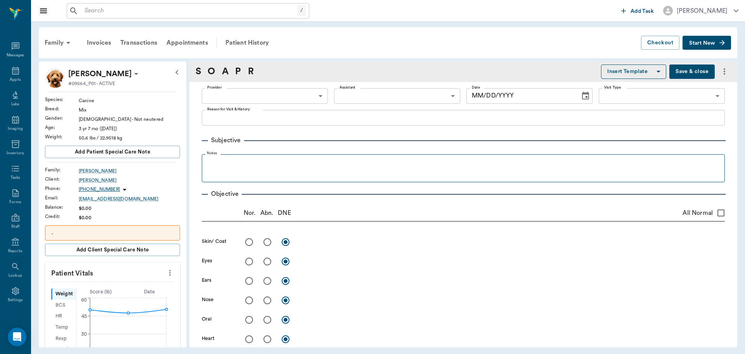
type input "682b670d8bdc6f7f8feef3db"
type input "63ec2f075fda476ae8351a4c"
type input "65d2be4f46e3a538d89b8c1a"
type textarea "basic adult -stormy"
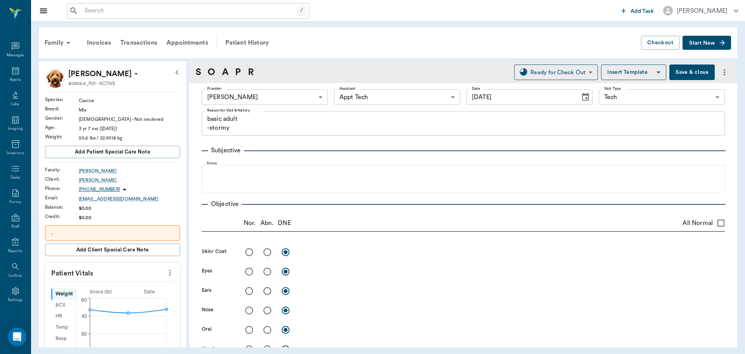
type input "[DATE]"
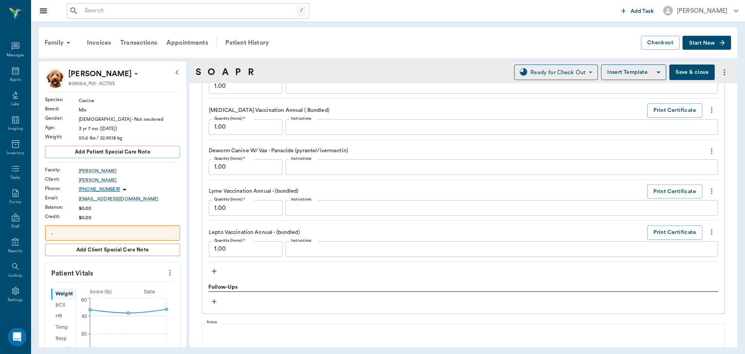
scroll to position [698, 0]
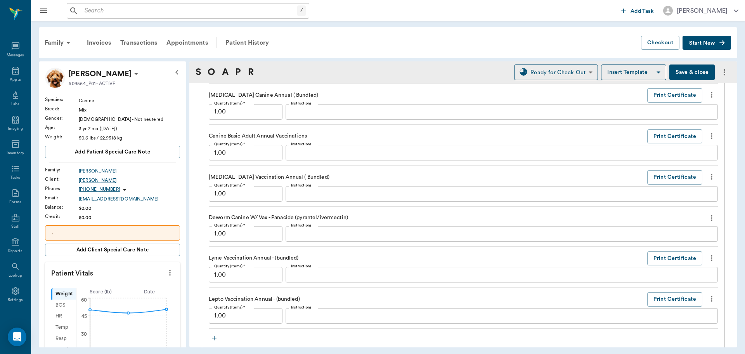
click at [709, 216] on icon "more" at bounding box center [711, 217] width 9 height 9
click at [686, 245] on span "Delete" at bounding box center [673, 245] width 65 height 8
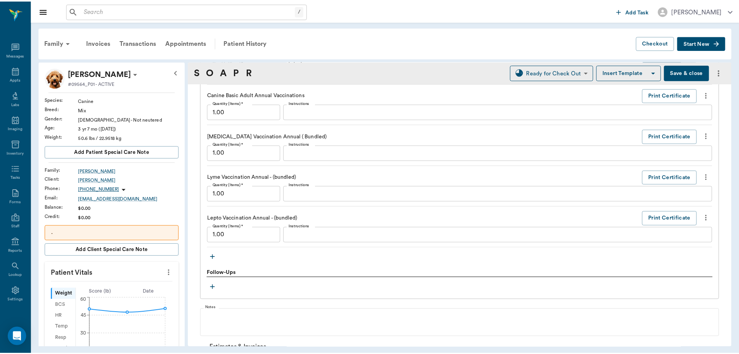
scroll to position [811, 0]
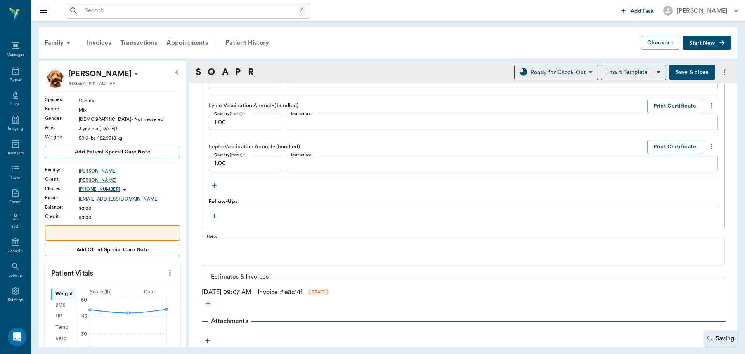
click at [285, 289] on link "Invoice # e8c14f" at bounding box center [280, 291] width 45 height 9
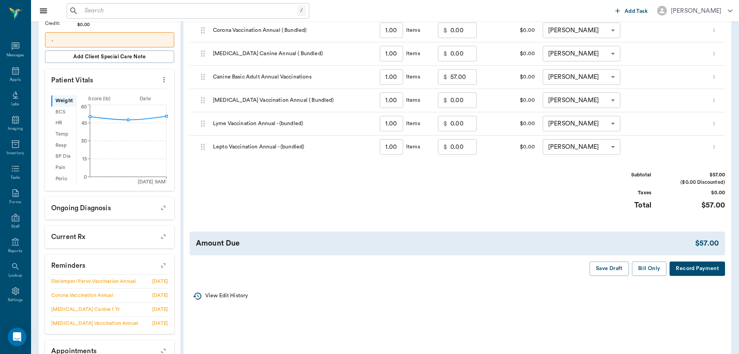
scroll to position [194, 0]
click at [656, 274] on div "Invoice # e8c14f DRAFT Derived from SOAP Note Add Item Select Client Larry Cart…" at bounding box center [458, 73] width 548 height 413
click at [646, 266] on button "Bill Only" at bounding box center [649, 267] width 35 height 14
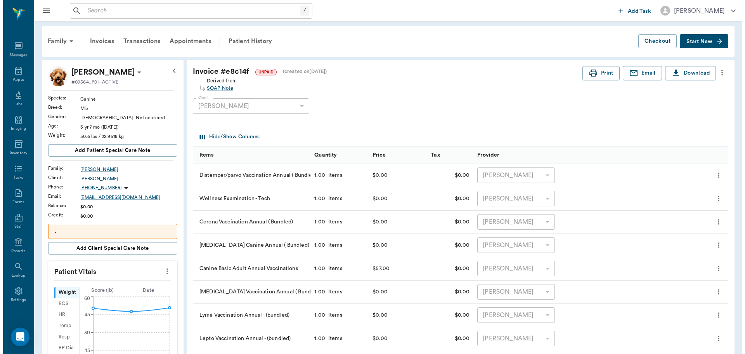
scroll to position [0, 0]
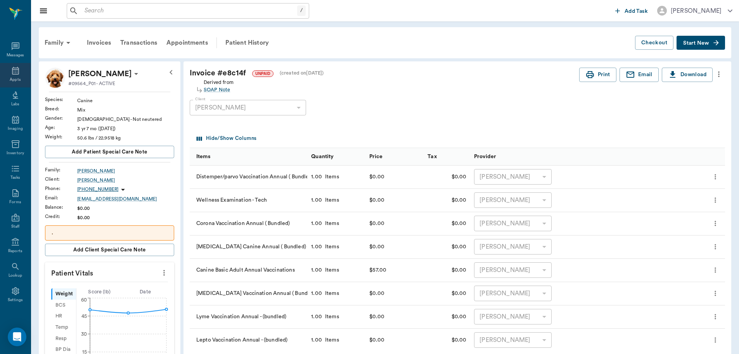
click at [11, 73] on icon at bounding box center [15, 70] width 9 height 9
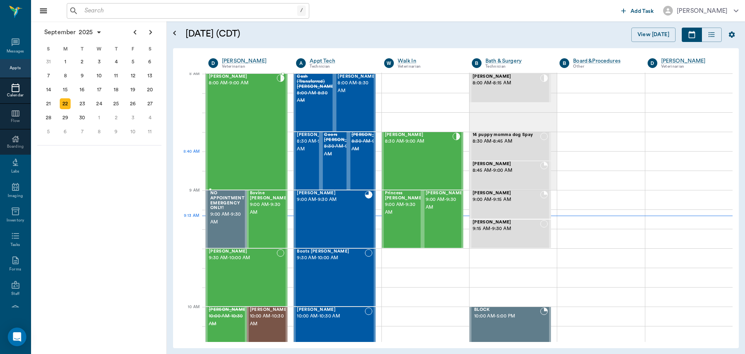
scroll to position [2, 0]
click at [248, 123] on div "Colt Sowell 8:00 AM - 9:00 AM" at bounding box center [243, 132] width 68 height 115
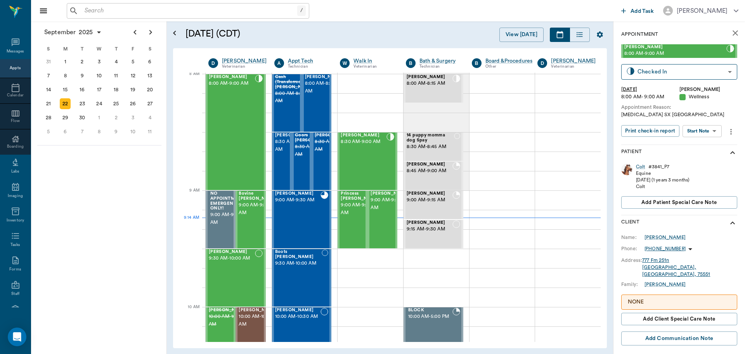
click at [707, 129] on body "/ ​ Add Task Dr. Bert Ellsworth Nectar Messages Appts Calendar Flow Boarding La…" at bounding box center [372, 177] width 745 height 354
click at [692, 159] on button "Start Surgery" at bounding box center [696, 159] width 32 height 9
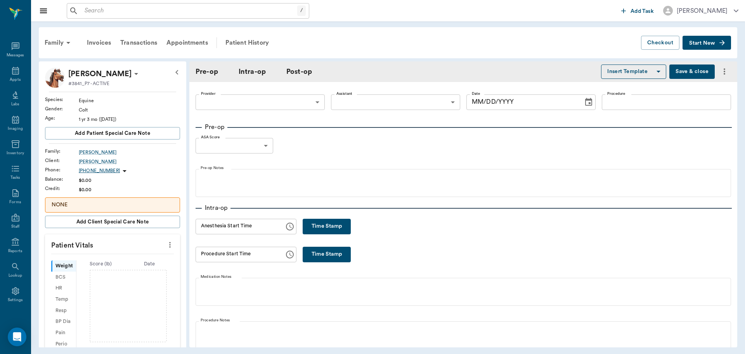
type input "63ec2f075fda476ae8351a4d"
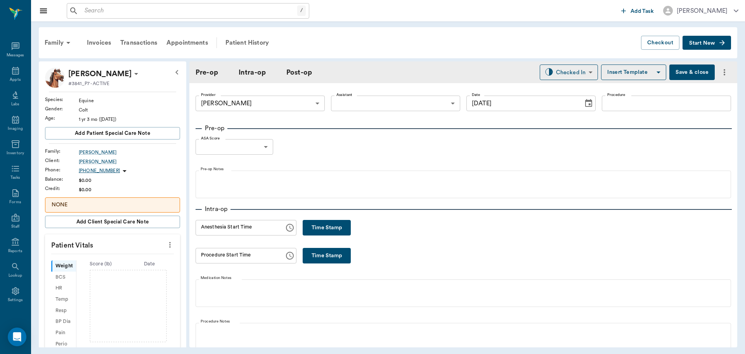
type input "[DATE]"
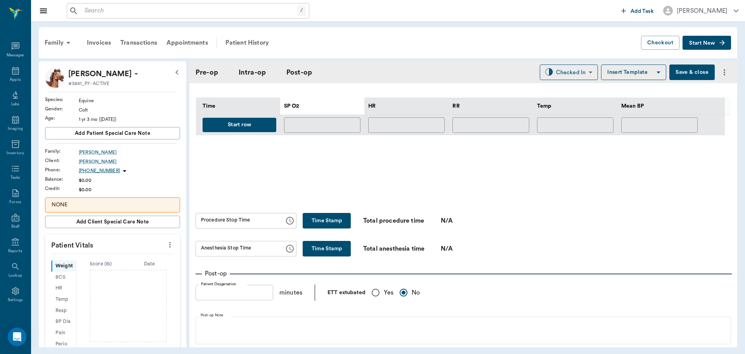
scroll to position [466, 0]
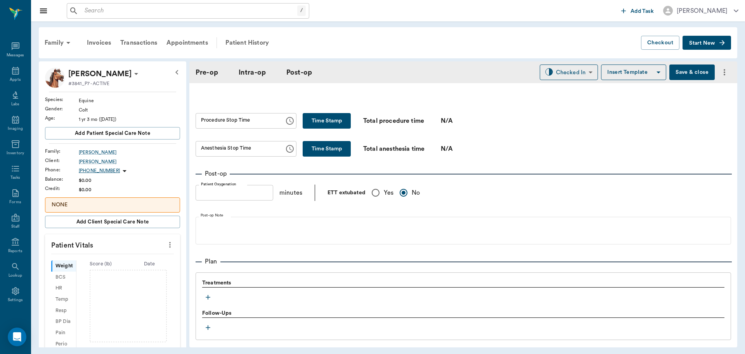
click at [208, 295] on icon "button" at bounding box center [208, 297] width 8 height 8
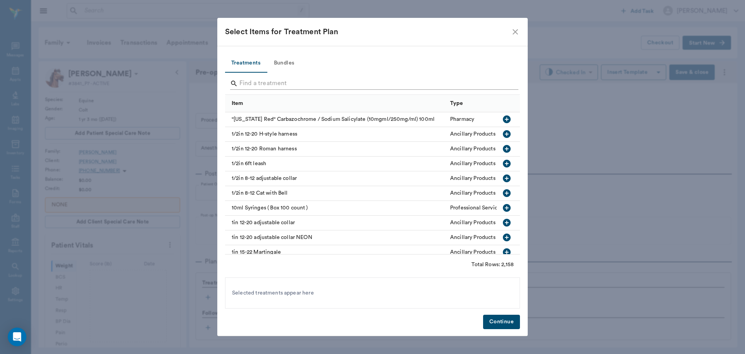
click at [262, 85] on input "Search" at bounding box center [372, 83] width 267 height 12
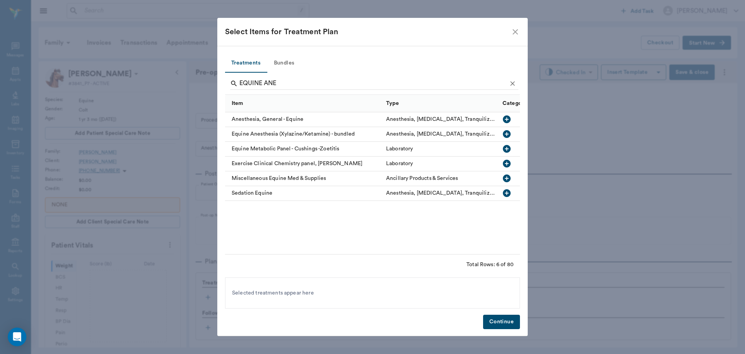
click at [504, 117] on icon "button" at bounding box center [507, 119] width 8 height 8
click at [507, 135] on icon "button" at bounding box center [507, 134] width 8 height 8
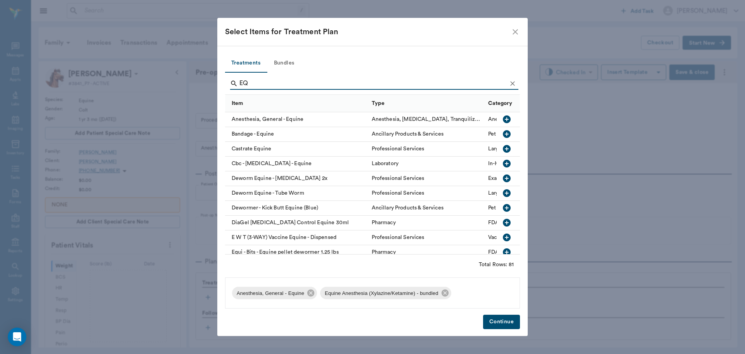
type input "E"
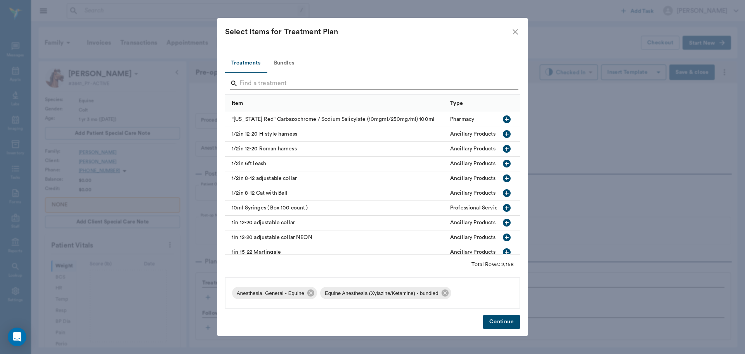
click at [268, 83] on input "Search" at bounding box center [372, 83] width 267 height 12
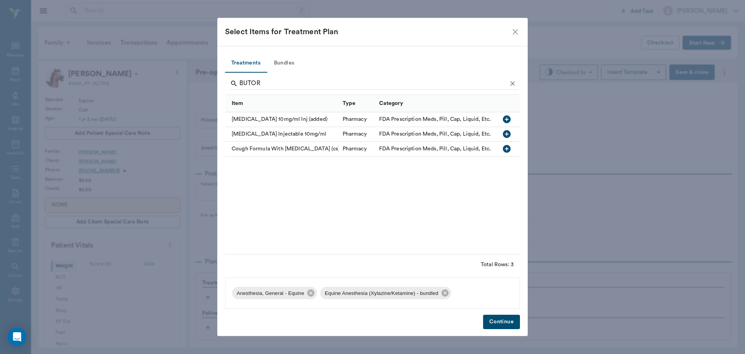
click at [506, 118] on icon "button" at bounding box center [507, 119] width 8 height 8
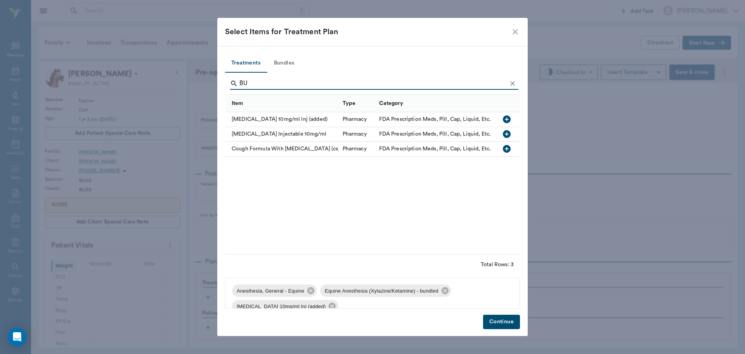
type input "B"
type input "A"
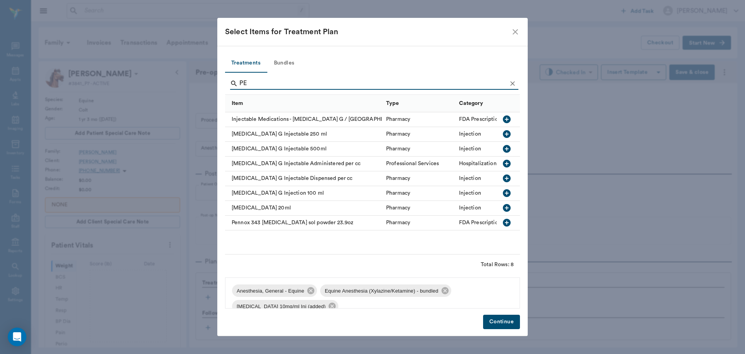
type input "P"
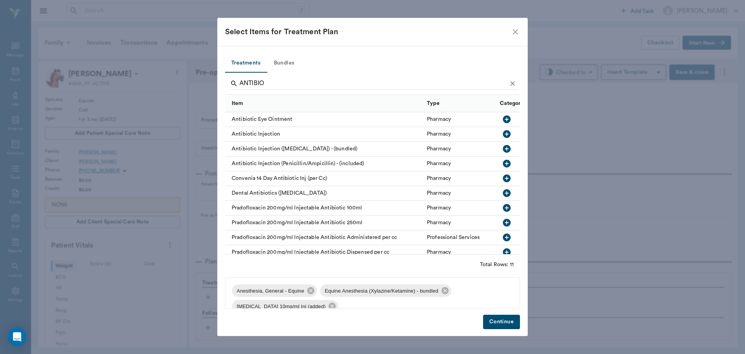
click at [503, 165] on icon "button" at bounding box center [507, 163] width 8 height 8
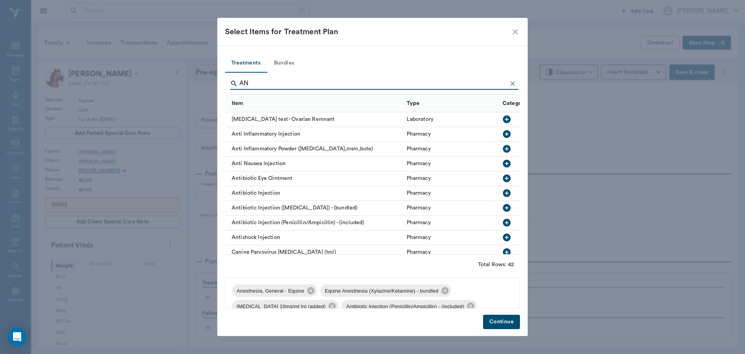
type input "A"
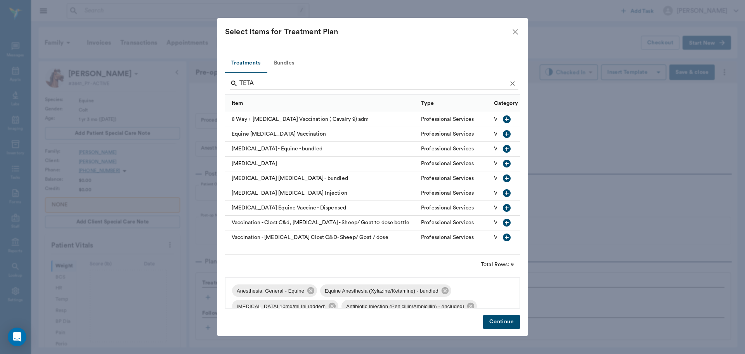
click at [507, 146] on icon "button" at bounding box center [507, 149] width 8 height 8
type input "T"
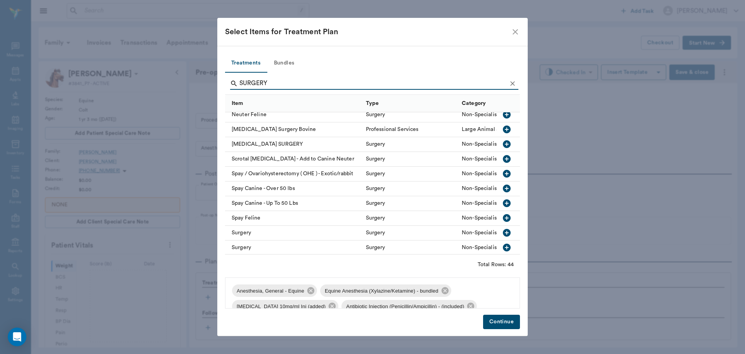
scroll to position [513, 0]
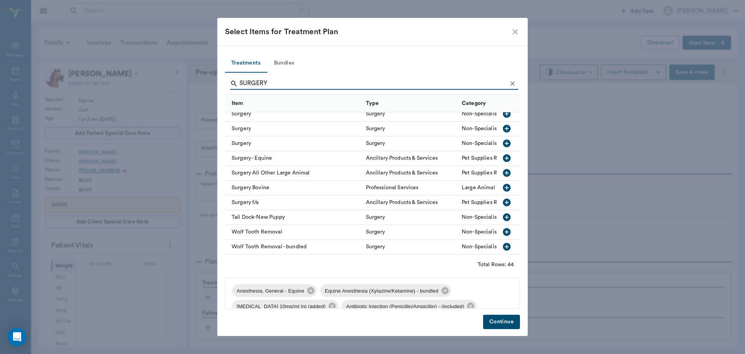
type input "SURGERY"
click at [503, 154] on icon "button" at bounding box center [507, 158] width 8 height 8
click at [500, 320] on button "Continue" at bounding box center [501, 321] width 37 height 14
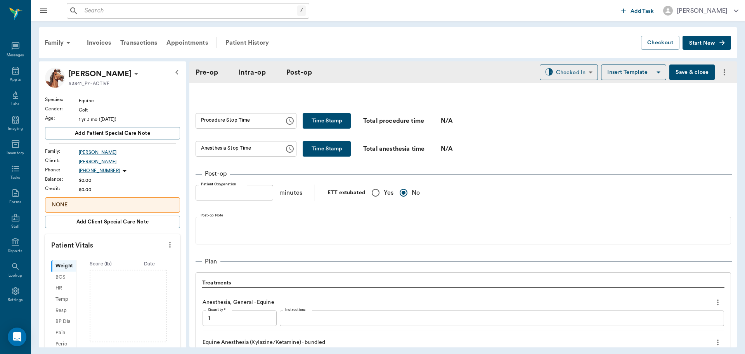
scroll to position [842, 0]
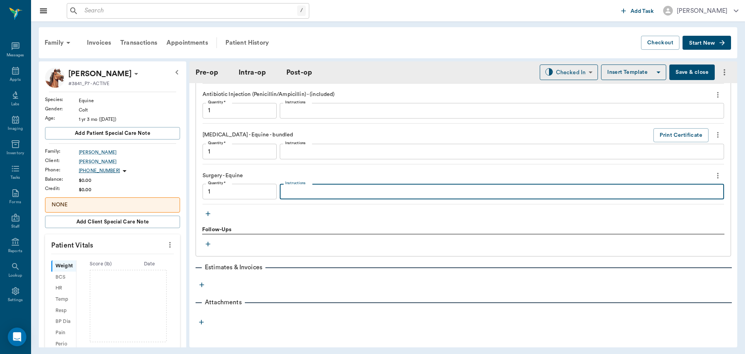
click at [307, 192] on textarea "Instructions" at bounding box center [501, 191] width 433 height 9
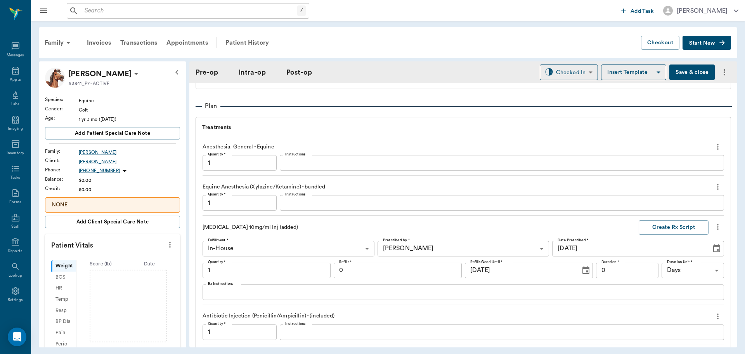
scroll to position [570, 0]
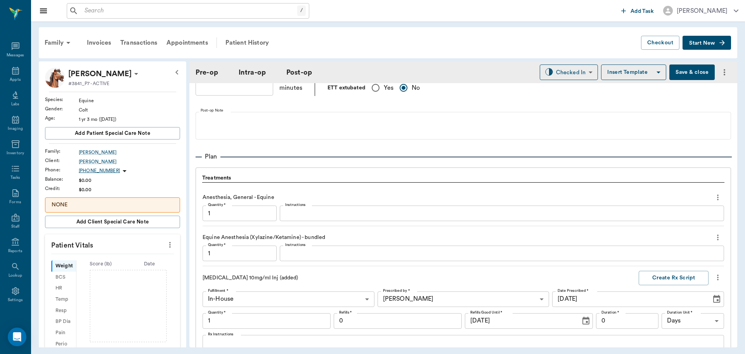
type textarea "UMBILICAL HERNIA"
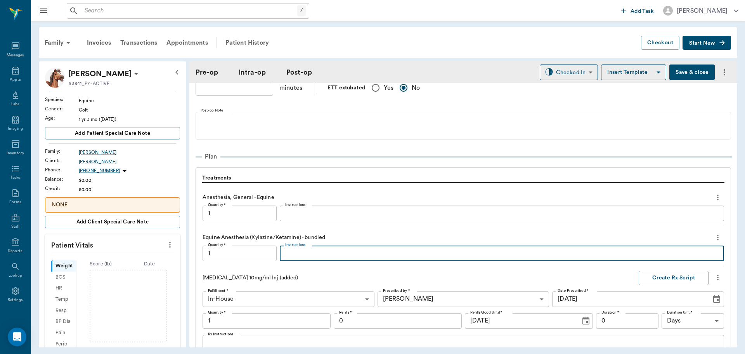
click at [288, 255] on textarea "Instructions" at bounding box center [501, 253] width 433 height 9
click at [337, 252] on textarea "X 4.5 K 9" at bounding box center [501, 253] width 433 height 9
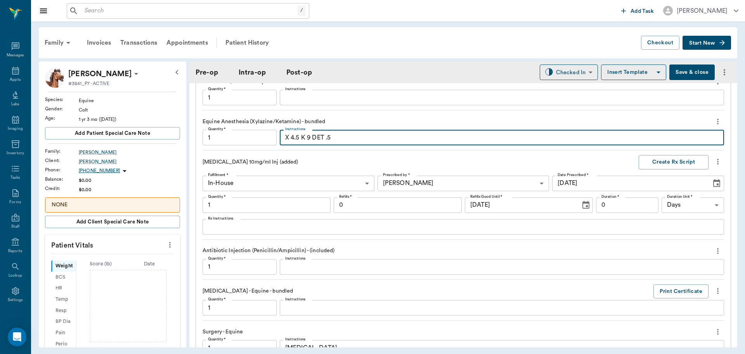
scroll to position [687, 0]
type textarea "X 4.5 K 9 DET .5"
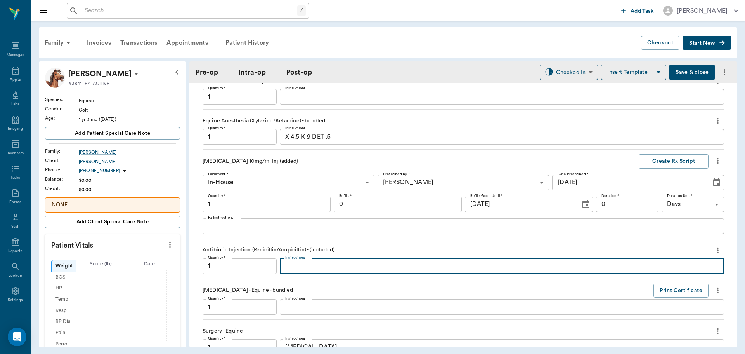
click at [324, 263] on textarea "Instructions" at bounding box center [501, 265] width 433 height 9
type textarea "a"
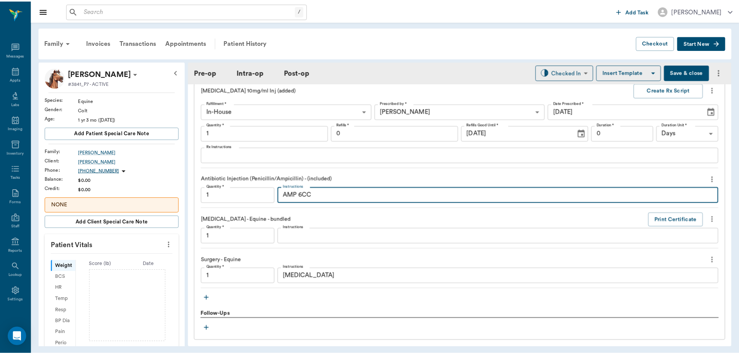
scroll to position [842, 0]
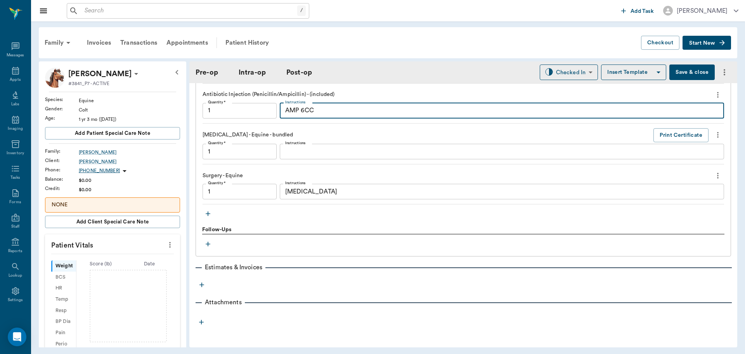
type textarea "AMP 6CC"
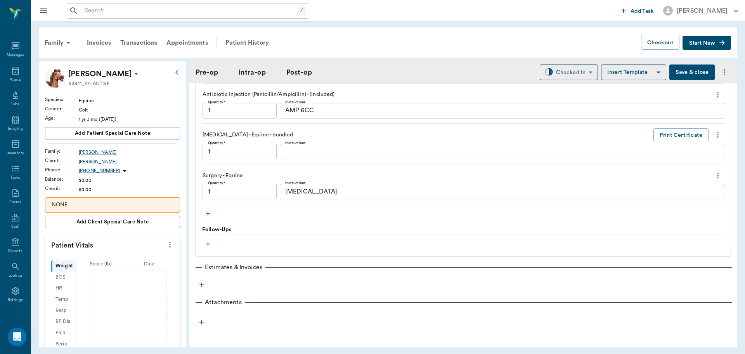
click at [198, 282] on button "more" at bounding box center [202, 284] width 12 height 13
click at [176, 313] on span "Invoice" at bounding box center [201, 312] width 65 height 8
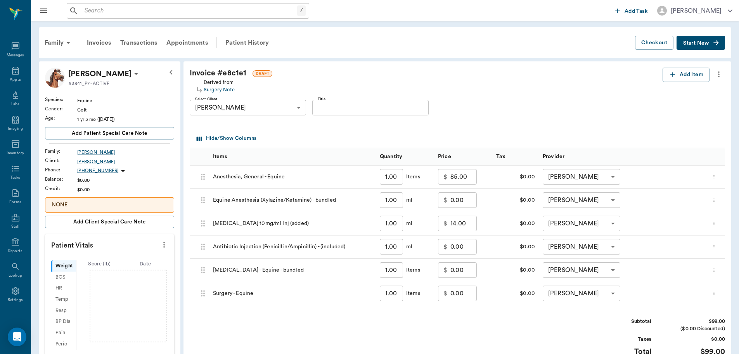
click at [467, 180] on input "85.00" at bounding box center [464, 177] width 26 height 16
type input "0.00"
click at [469, 225] on input "14.00" at bounding box center [464, 223] width 26 height 16
type input "0.00"
click at [471, 293] on input "0.00" at bounding box center [464, 293] width 26 height 16
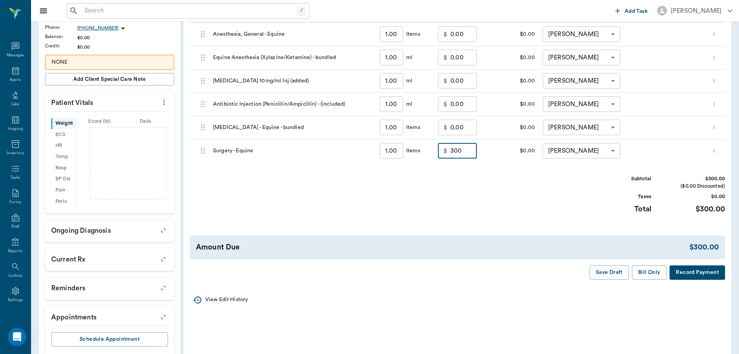
scroll to position [155, 0]
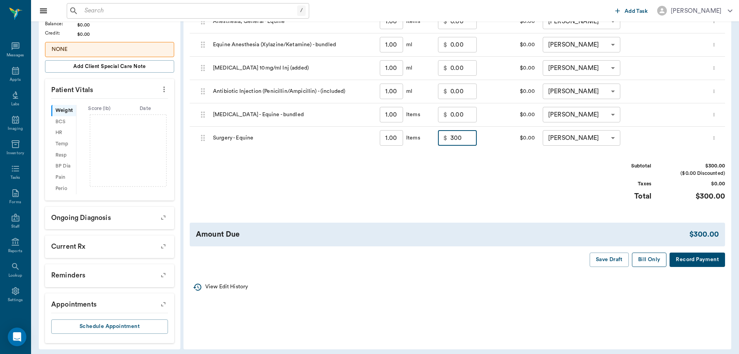
type input "300.00"
click at [644, 256] on button "Bill Only" at bounding box center [649, 259] width 35 height 14
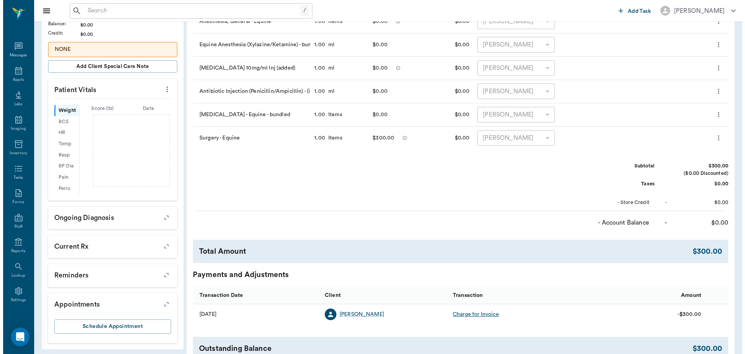
scroll to position [0, 0]
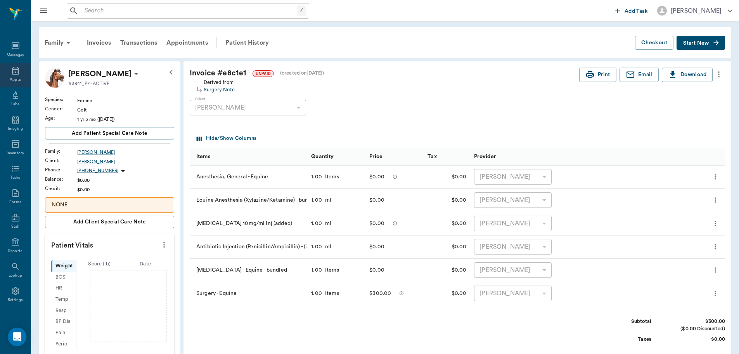
click at [14, 71] on icon at bounding box center [15, 71] width 7 height 8
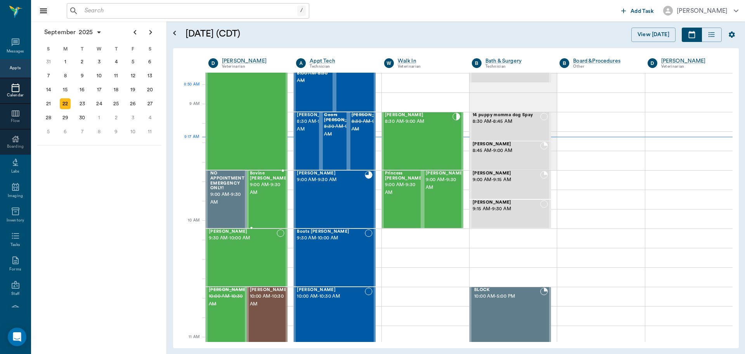
scroll to position [1, 0]
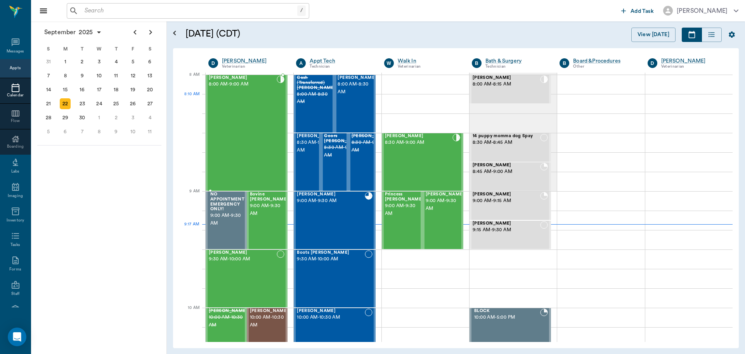
click at [248, 110] on div "Colt Sowell 8:00 AM - 9:00 AM" at bounding box center [243, 132] width 68 height 115
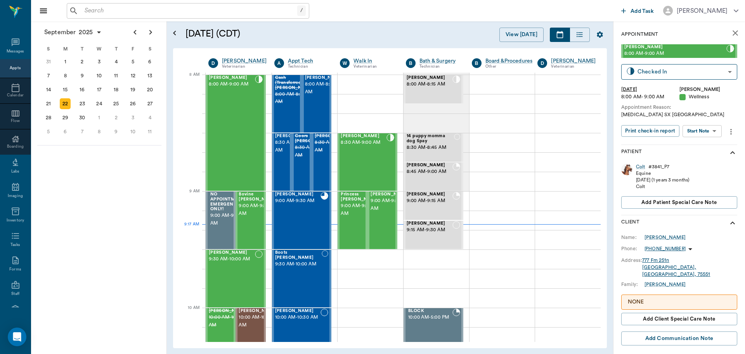
click at [707, 63] on div "Colt Sowell 8:00 AM - 9:00 AM Checked In CHECKED_IN ​ Mon, Sep 22, 2025 8:00 AM…" at bounding box center [679, 94] width 116 height 100
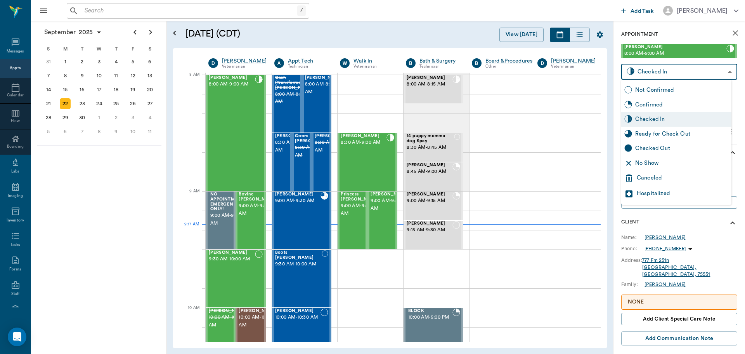
click at [709, 71] on body "/ ​ Add Task Dr. Bert Ellsworth Nectar Messages Appts Calendar Flow Boarding La…" at bounding box center [372, 177] width 745 height 354
click at [685, 130] on div "Ready for Check Out" at bounding box center [681, 134] width 93 height 9
type input "READY_TO_CHECKOUT"
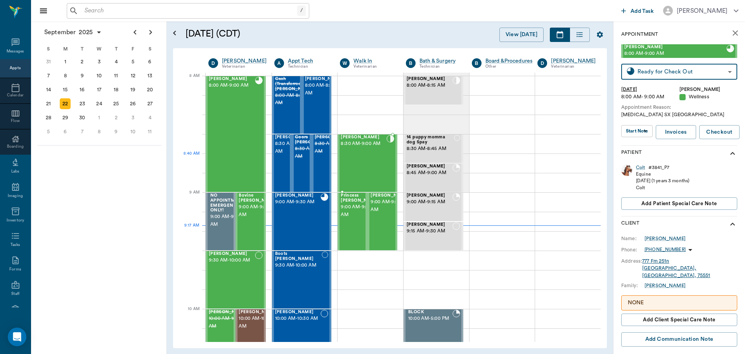
click at [352, 164] on div "Tippy Green 8:30 AM - 9:00 AM" at bounding box center [364, 163] width 46 height 57
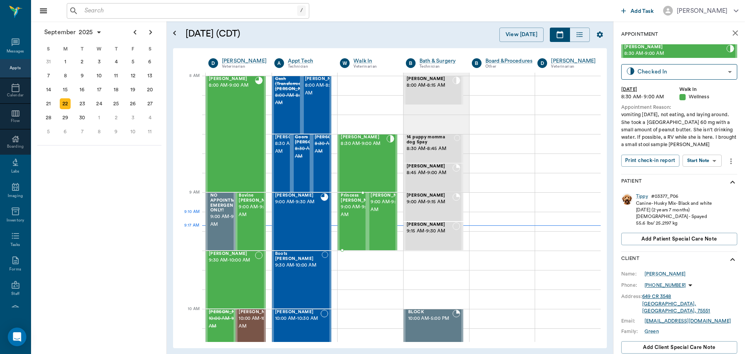
click at [348, 216] on span "9:00 AM - 9:30 AM" at bounding box center [360, 211] width 39 height 16
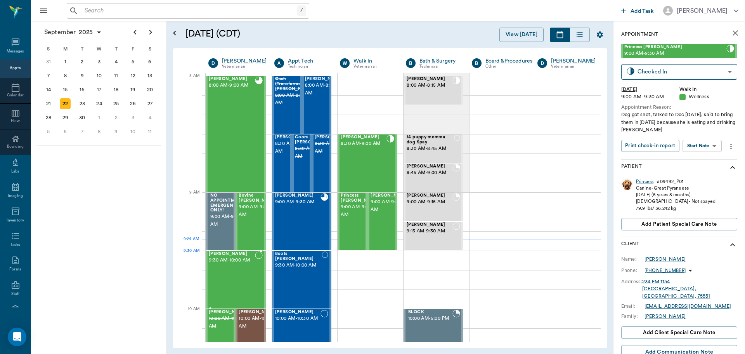
drag, startPoint x: 239, startPoint y: 269, endPoint x: 384, endPoint y: 239, distance: 148.3
click at [239, 270] on div "Eros Lutrick 9:30 AM - 10:00 AM" at bounding box center [232, 279] width 46 height 57
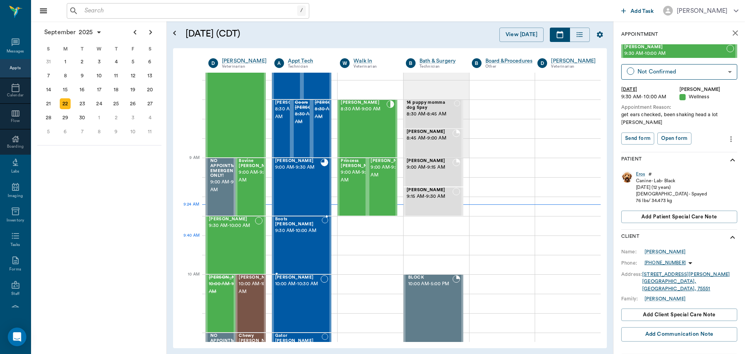
scroll to position [78, 0]
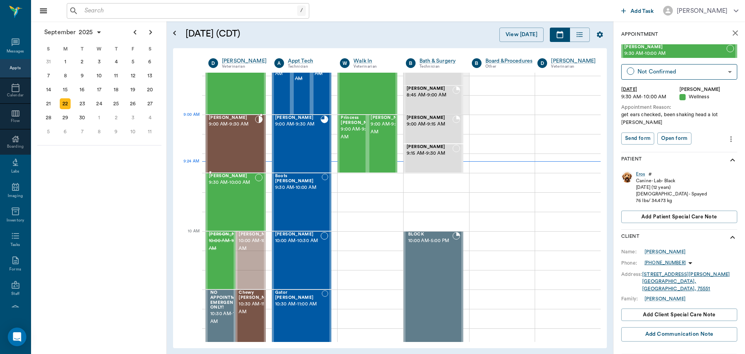
drag, startPoint x: 253, startPoint y: 252, endPoint x: 225, endPoint y: 142, distance: 114.1
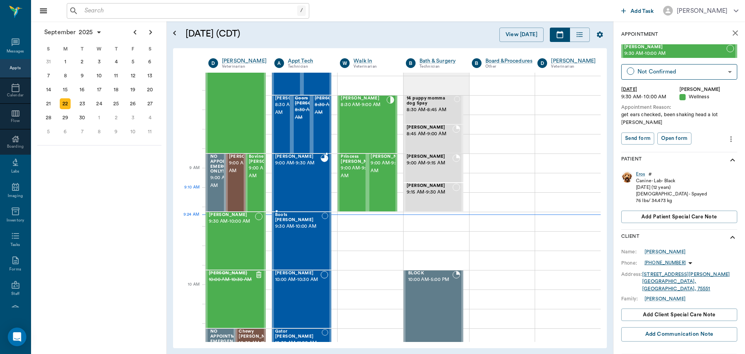
scroll to position [0, 0]
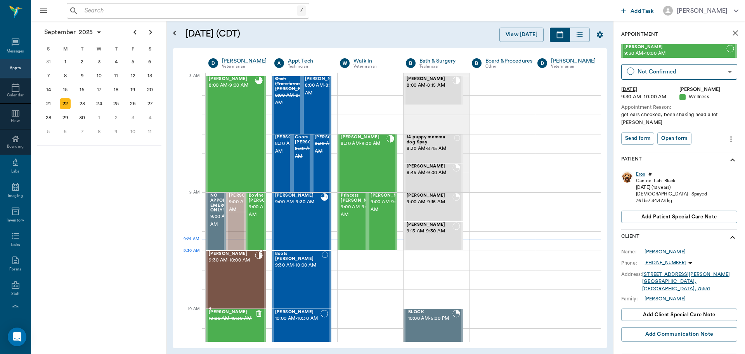
drag, startPoint x: 230, startPoint y: 210, endPoint x: 217, endPoint y: 266, distance: 57.9
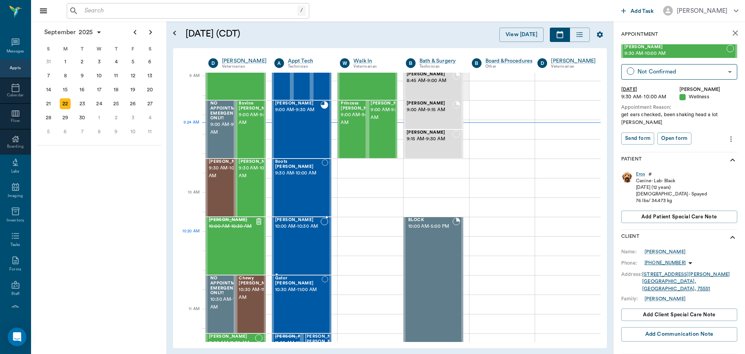
scroll to position [116, 0]
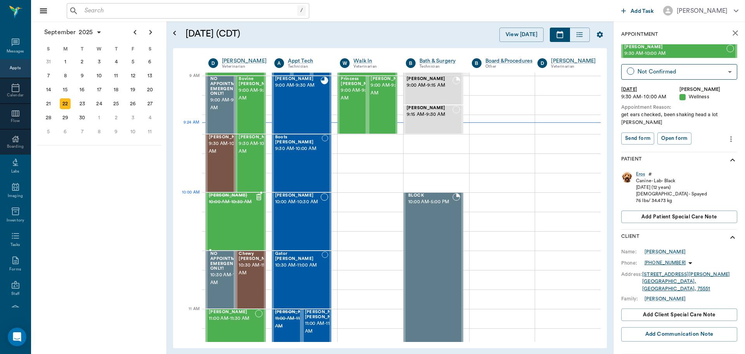
click at [260, 195] on icon at bounding box center [259, 197] width 8 height 8
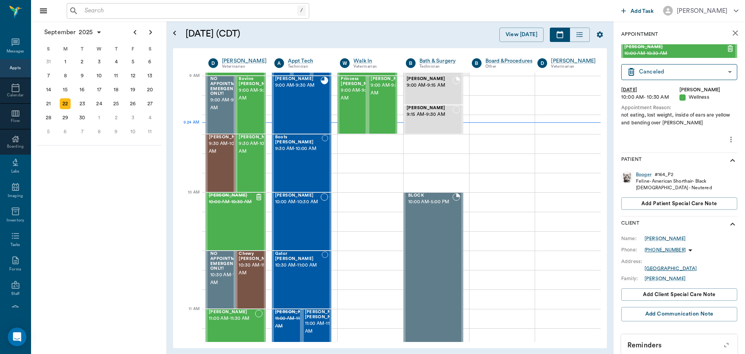
click at [727, 142] on icon "more" at bounding box center [731, 139] width 9 height 9
click at [705, 163] on span "Delete appointment" at bounding box center [692, 167] width 65 height 8
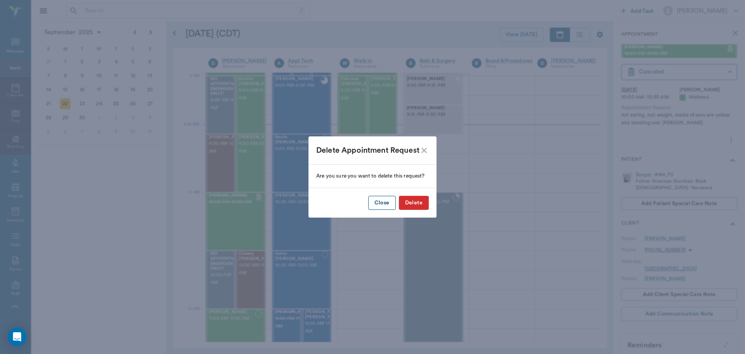
click at [387, 203] on button "Close" at bounding box center [382, 203] width 28 height 14
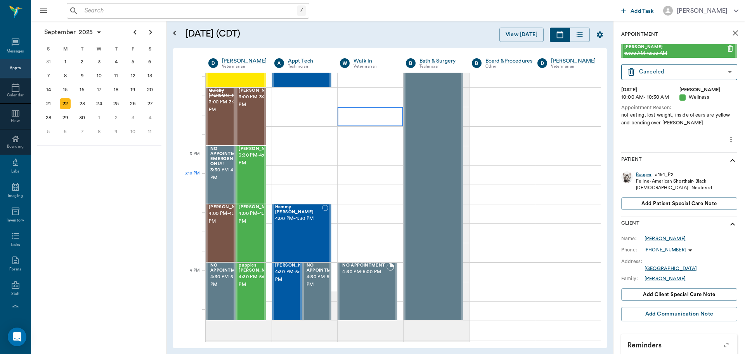
scroll to position [815, 0]
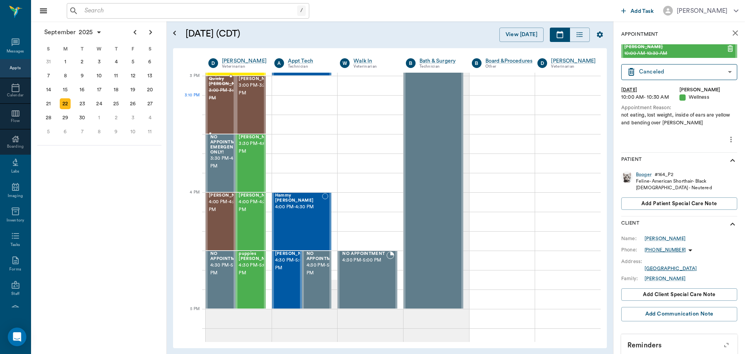
click at [215, 113] on div "Quicky Hatfield 3:00 PM - 3:30 PM" at bounding box center [228, 104] width 39 height 57
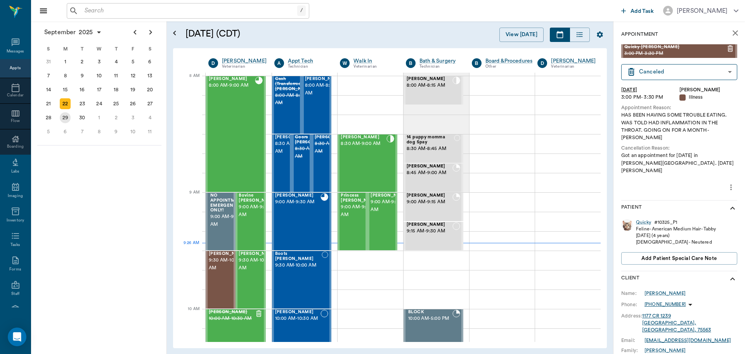
click at [67, 119] on div "29" at bounding box center [65, 117] width 11 height 11
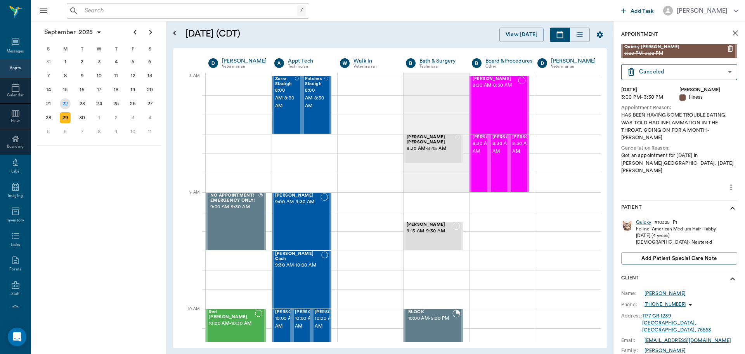
click at [68, 99] on div "22" at bounding box center [65, 104] width 17 height 14
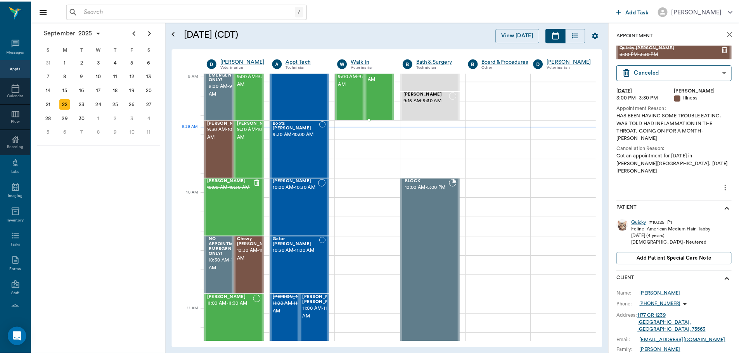
scroll to position [116, 0]
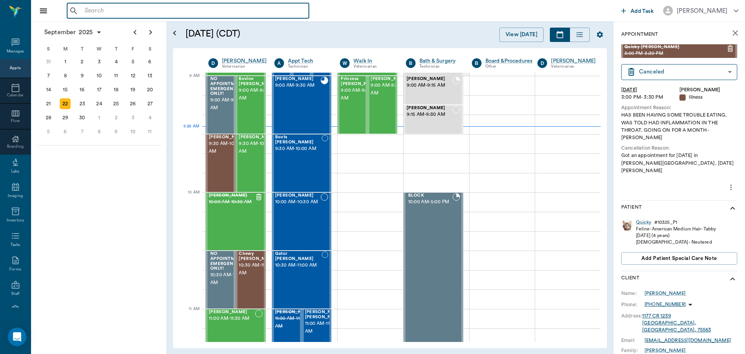
click at [242, 9] on input "text" at bounding box center [193, 10] width 224 height 11
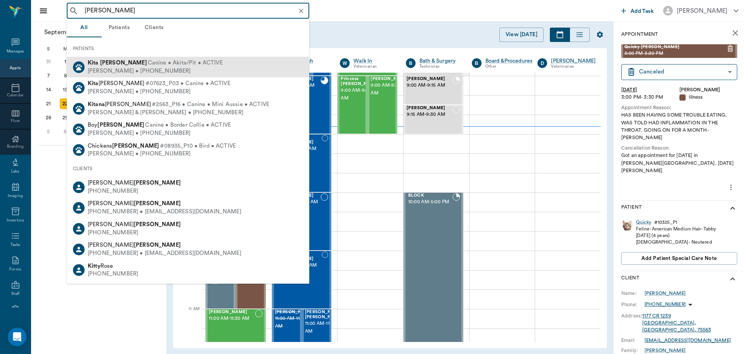
click at [221, 64] on div "Kita Gooch Canine • Akita/Pit • ACTIVE Rita Gooch • (903) 280-0782" at bounding box center [188, 67] width 243 height 21
type input "KITA GOOCH"
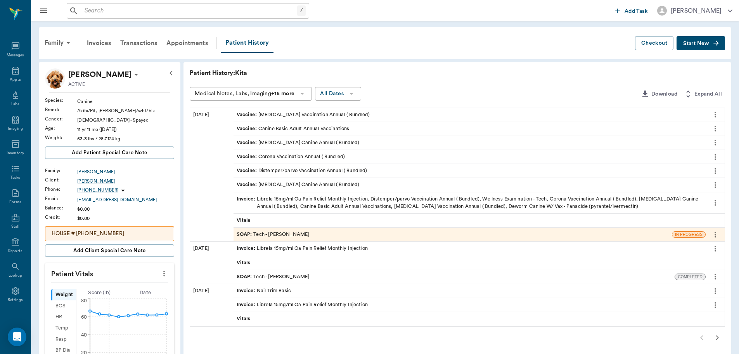
click at [702, 46] on button "Start New" at bounding box center [701, 43] width 49 height 14
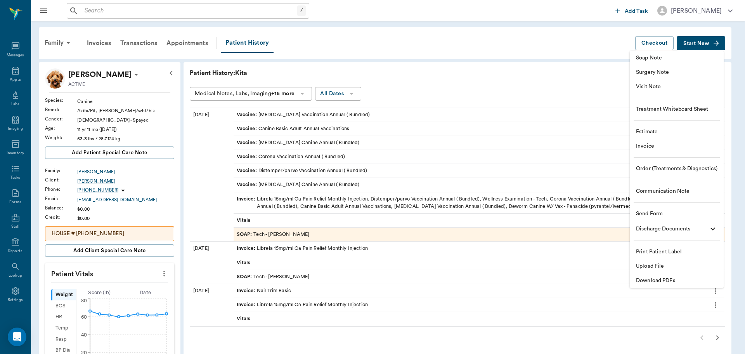
drag, startPoint x: 435, startPoint y: 42, endPoint x: 91, endPoint y: 45, distance: 343.8
click at [434, 42] on div at bounding box center [372, 177] width 745 height 354
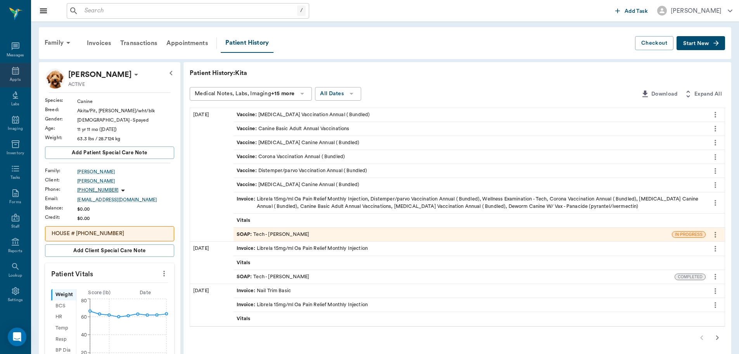
click at [6, 74] on div "Appts" at bounding box center [15, 75] width 31 height 24
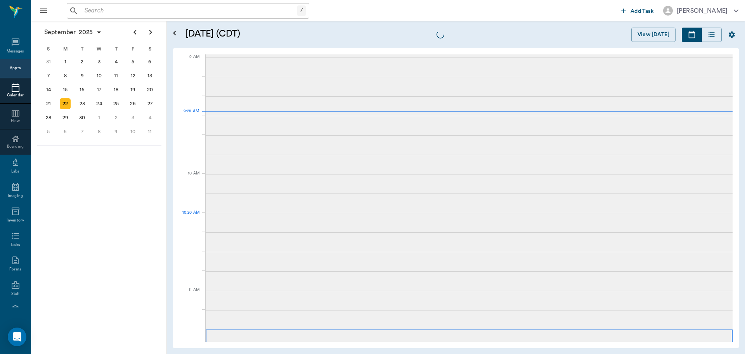
scroll to position [117, 0]
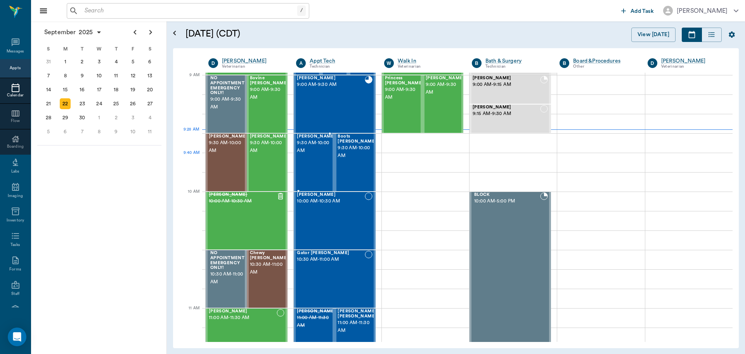
click at [301, 153] on span "9:30 AM - 10:00 AM" at bounding box center [316, 147] width 39 height 16
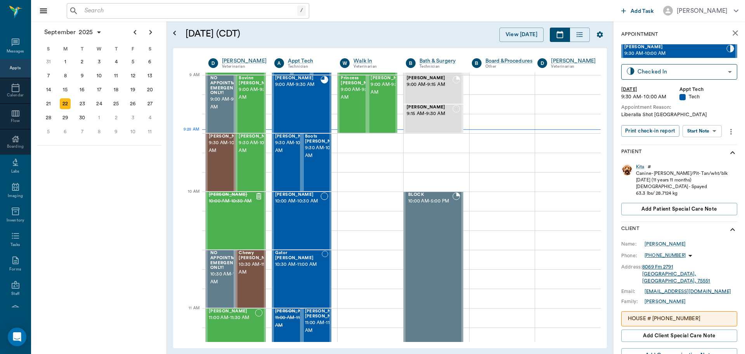
click at [709, 130] on body "/ ​ Add Task Dr. Bert Ellsworth Nectar Messages Appts Calendar Flow Boarding La…" at bounding box center [372, 177] width 745 height 354
click at [695, 151] on button "Start SOAP" at bounding box center [693, 146] width 26 height 9
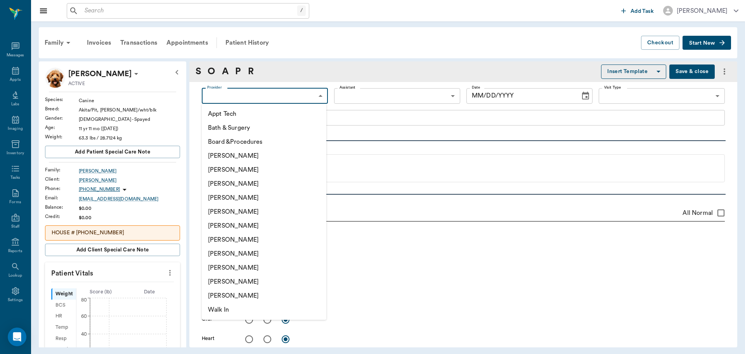
click at [270, 97] on body "/ ​ Add Task Dr. Bert Ellsworth Nectar Messages Appts Labs Imaging Inventory Ta…" at bounding box center [372, 177] width 745 height 354
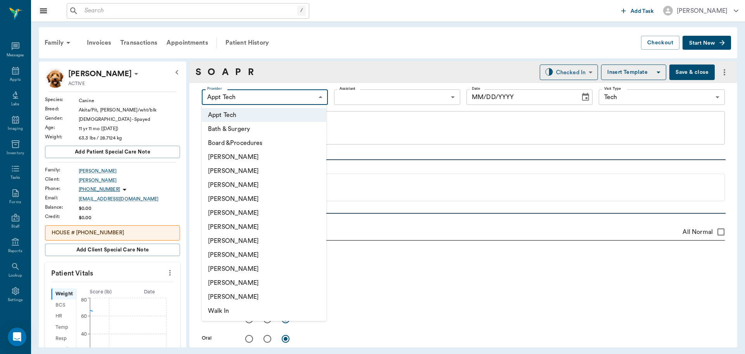
type input "63ec2f075fda476ae8351a4c"
type input "65d2be4f46e3a538d89b8c1a"
type textarea "Liberalla Shot Caryn"
type input "09/22/2025"
drag, startPoint x: 262, startPoint y: 237, endPoint x: 290, endPoint y: 196, distance: 49.9
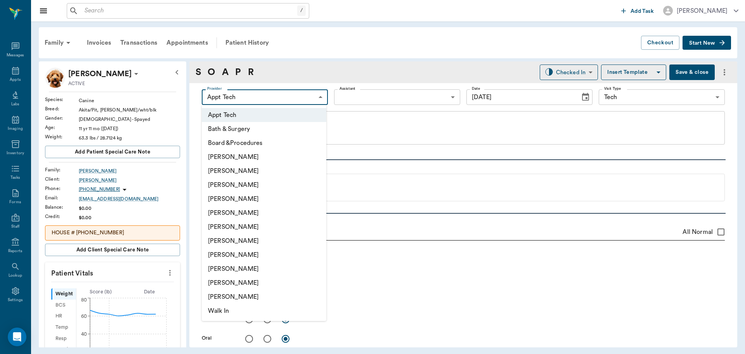
click at [262, 237] on li "Hunter Graves" at bounding box center [264, 241] width 125 height 14
type input "682b670d8bdc6f7f8feef3db"
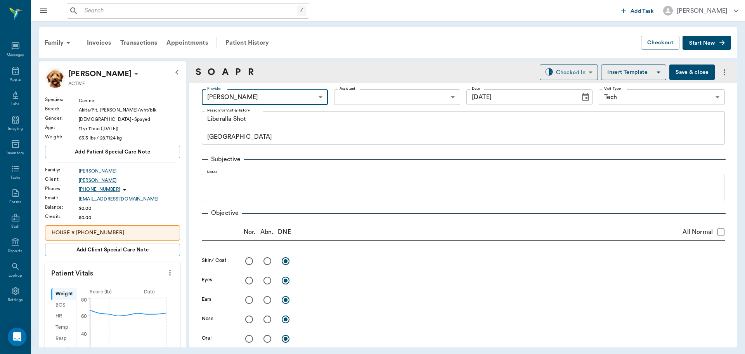
click at [347, 97] on body "/ ​ Add Task Dr. Bert Ellsworth Nectar Messages Appts Labs Imaging Inventory Ta…" at bounding box center [372, 177] width 745 height 354
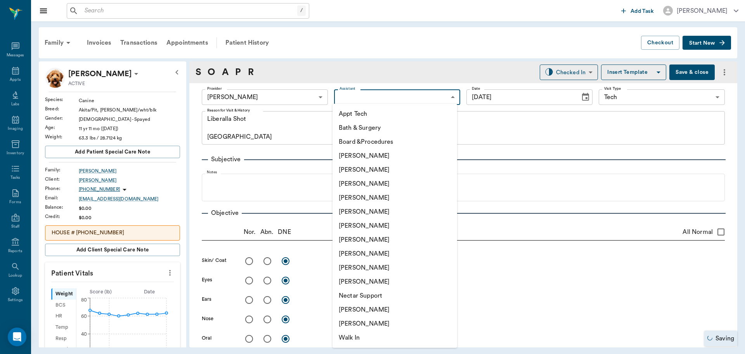
click at [347, 111] on li "Appt Tech" at bounding box center [395, 114] width 125 height 14
type input "63ec2f075fda476ae8351a4c"
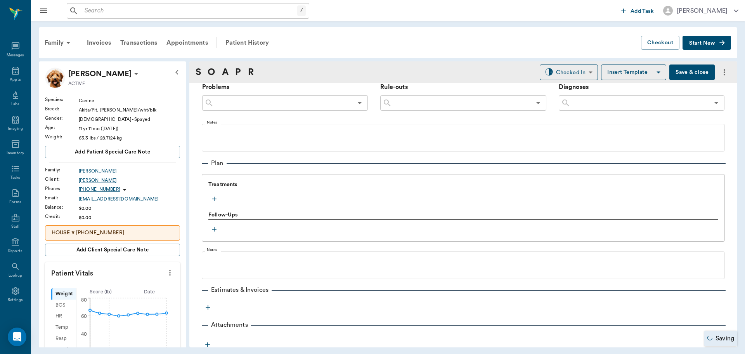
scroll to position [480, 0]
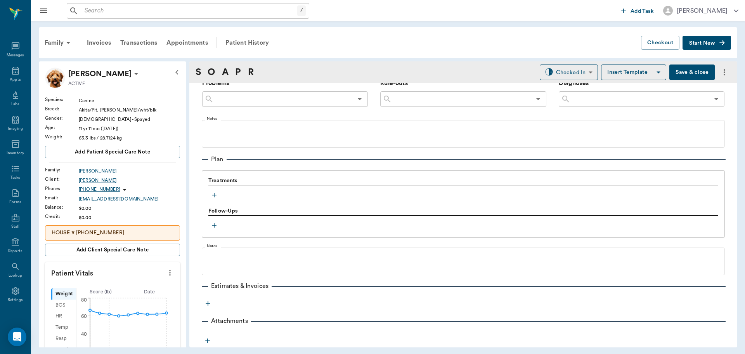
click at [217, 198] on icon "button" at bounding box center [214, 195] width 8 height 8
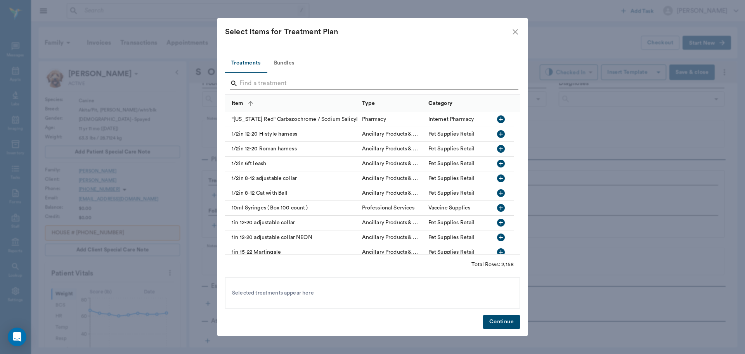
click at [251, 84] on input "Search" at bounding box center [372, 83] width 267 height 12
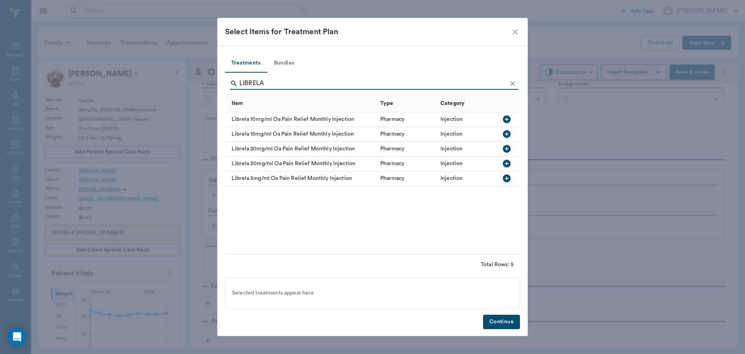
type input "LIBRELA"
click at [506, 136] on icon "button" at bounding box center [507, 134] width 8 height 8
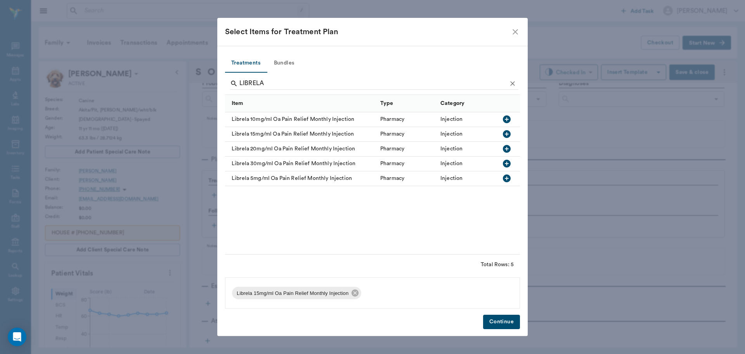
click at [508, 329] on div "Treatments Bundles LIBRELA Item Type Category Librela 10mg/ml Oa Pain Relief Mo…" at bounding box center [372, 191] width 310 height 290
click at [508, 325] on button "Continue" at bounding box center [501, 321] width 37 height 14
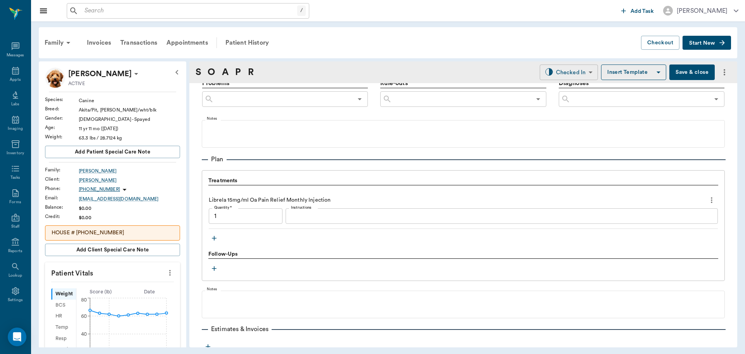
click at [568, 69] on body "/ ​ Add Task Dr. Bert Ellsworth Nectar Messages Appts Labs Imaging Inventory Ta…" at bounding box center [372, 177] width 745 height 354
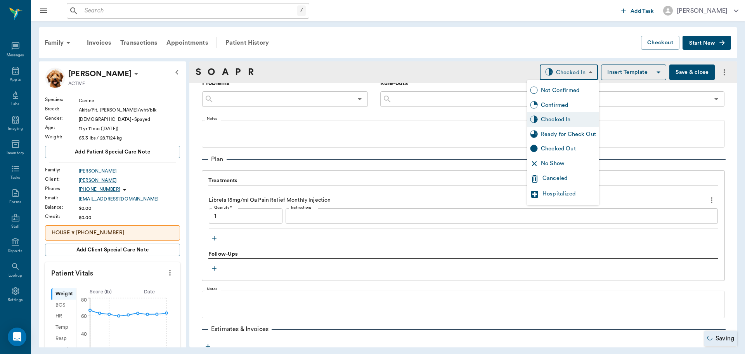
type input "1.00"
click at [577, 138] on div "Ready for Check Out" at bounding box center [568, 134] width 55 height 9
type input "READY_TO_CHECKOUT"
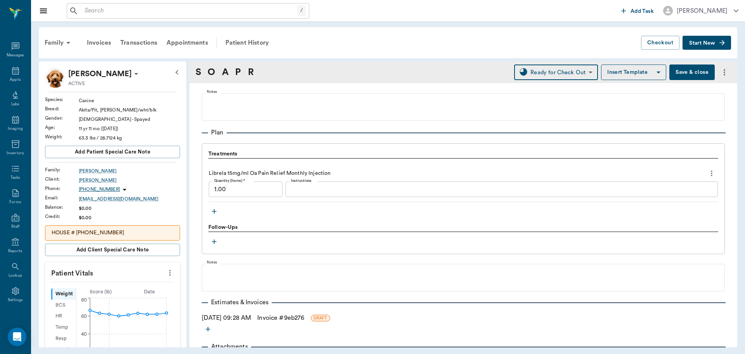
scroll to position [533, 0]
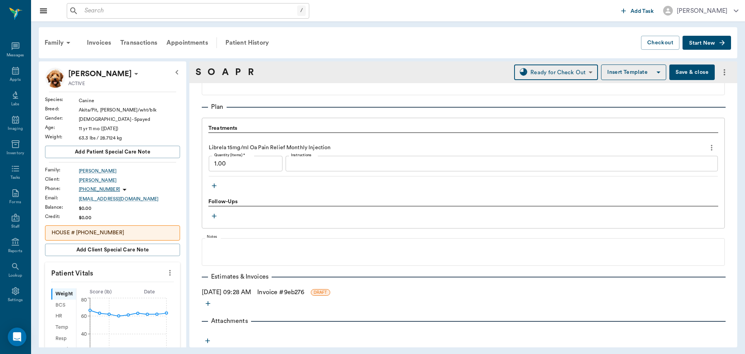
click at [283, 293] on link "Invoice # 9eb276" at bounding box center [280, 291] width 47 height 9
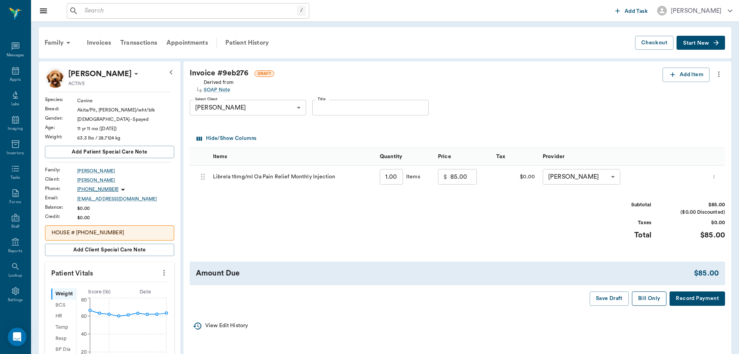
click at [644, 300] on button "Bill Only" at bounding box center [649, 298] width 35 height 14
click at [53, 40] on div "Family" at bounding box center [59, 42] width 38 height 19
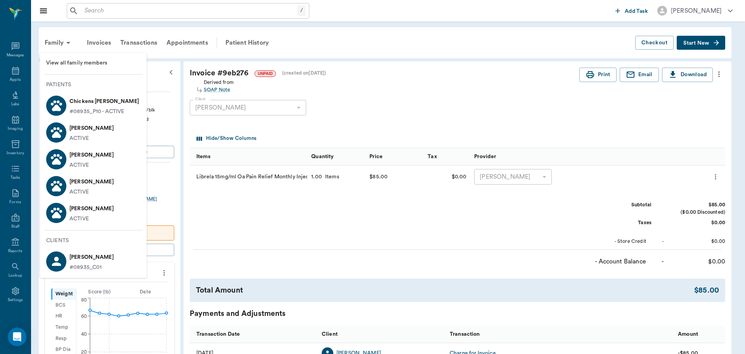
click at [104, 211] on li "Heidi Gooch ACTIVE" at bounding box center [93, 212] width 107 height 27
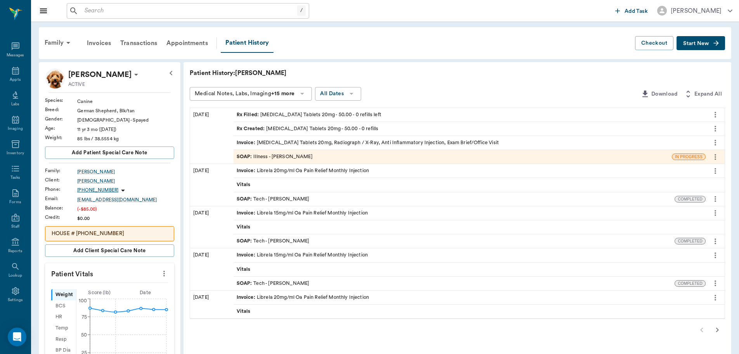
click at [699, 38] on button "Start New" at bounding box center [701, 43] width 49 height 14
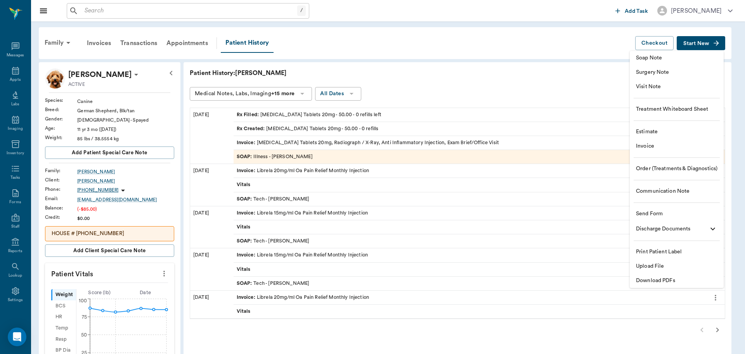
click at [665, 85] on span "Visit Note" at bounding box center [676, 87] width 81 height 8
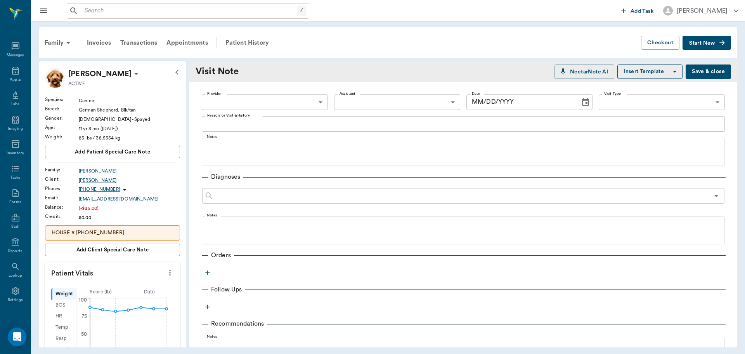
type input "09/22/2025"
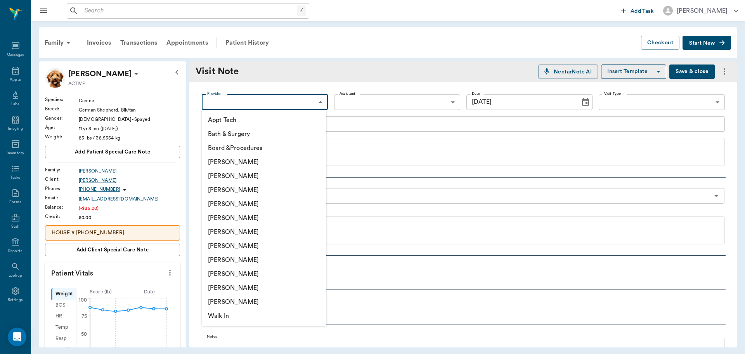
click at [259, 101] on body "/ ​ Add Task Dr. Bert Ellsworth Nectar Messages Appts Labs Imaging Inventory Ta…" at bounding box center [372, 177] width 745 height 354
click at [264, 243] on li "Hunter Graves" at bounding box center [264, 246] width 125 height 14
type input "682b670d8bdc6f7f8feef3db"
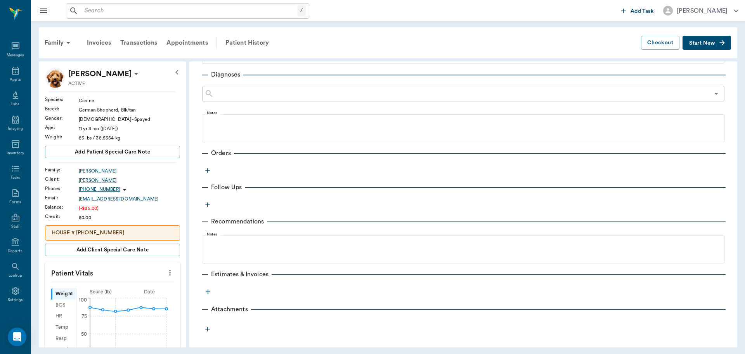
scroll to position [103, 0]
click at [209, 200] on icon "button" at bounding box center [208, 204] width 8 height 8
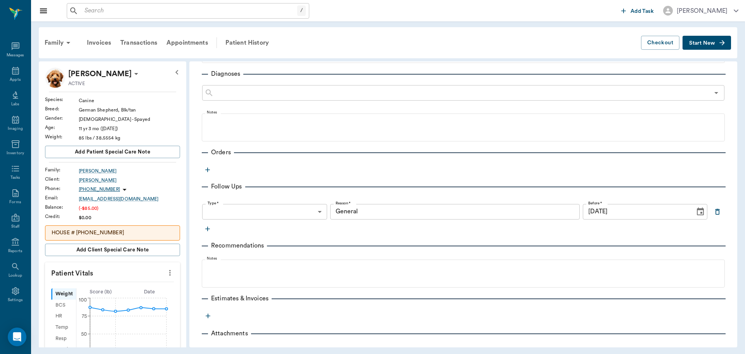
click at [208, 171] on icon "button" at bounding box center [207, 169] width 5 height 5
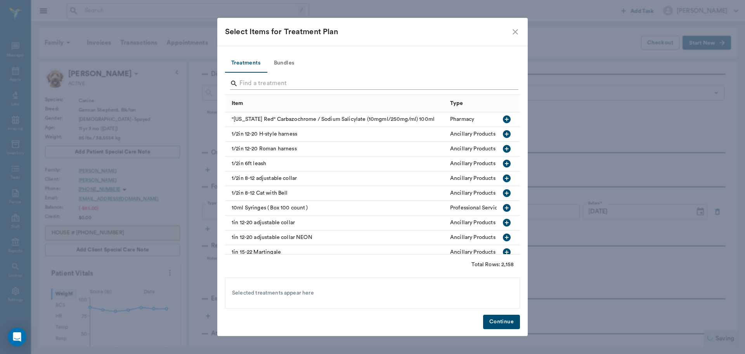
click at [368, 83] on input "Search" at bounding box center [372, 83] width 267 height 12
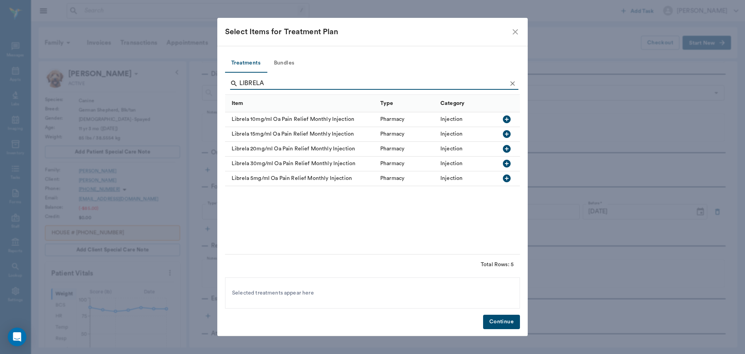
type input "LIBRELA"
click at [504, 146] on icon "button" at bounding box center [506, 148] width 9 height 9
click at [502, 321] on button "Continue" at bounding box center [501, 321] width 37 height 14
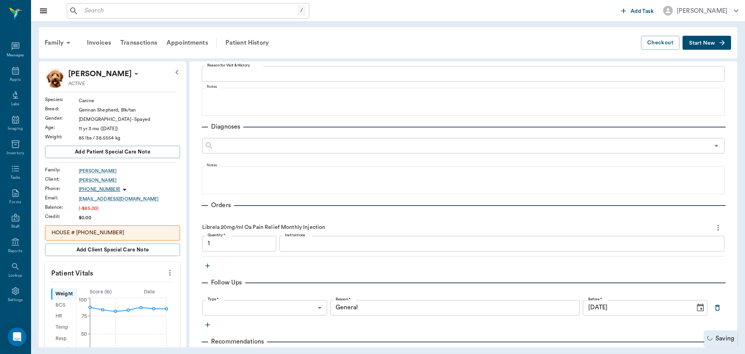
scroll to position [0, 0]
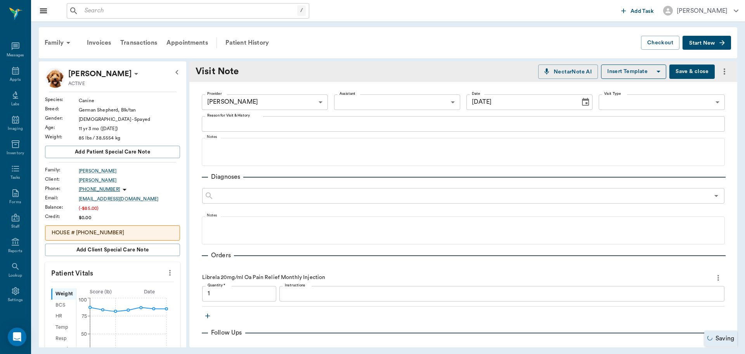
type input "1.00"
click at [678, 73] on button "Save & close" at bounding box center [691, 71] width 45 height 14
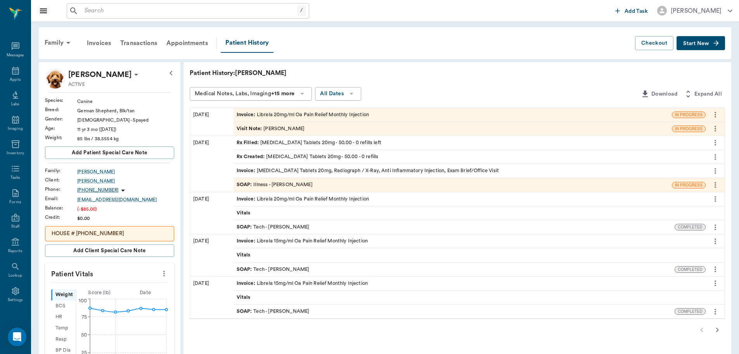
click at [281, 118] on div "Invoice : Librela 20mg/ml Oa Pain Relief Monthly Injection" at bounding box center [303, 114] width 132 height 7
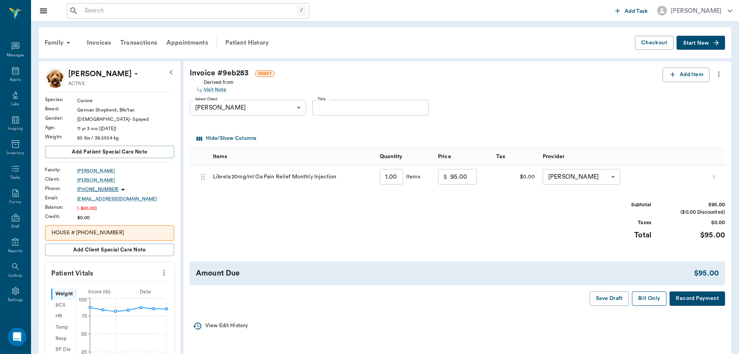
click at [650, 302] on button "Bill Only" at bounding box center [649, 298] width 35 height 14
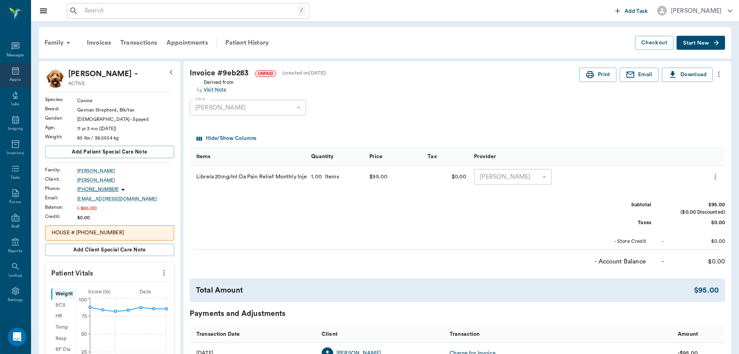
click at [3, 76] on div "Appts" at bounding box center [15, 75] width 31 height 24
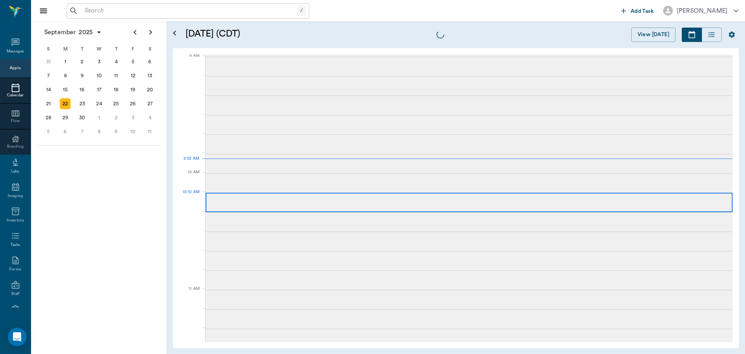
scroll to position [118, 0]
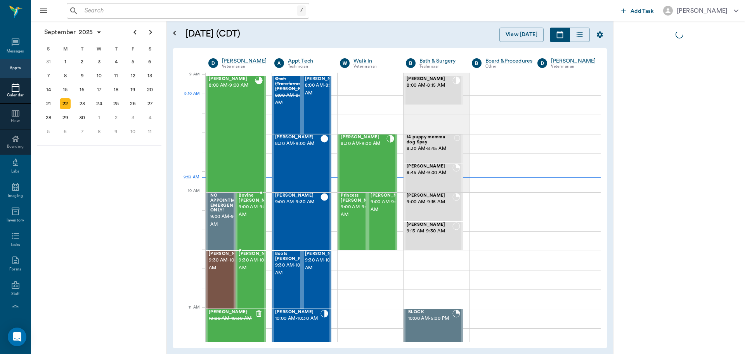
scroll to position [118, 0]
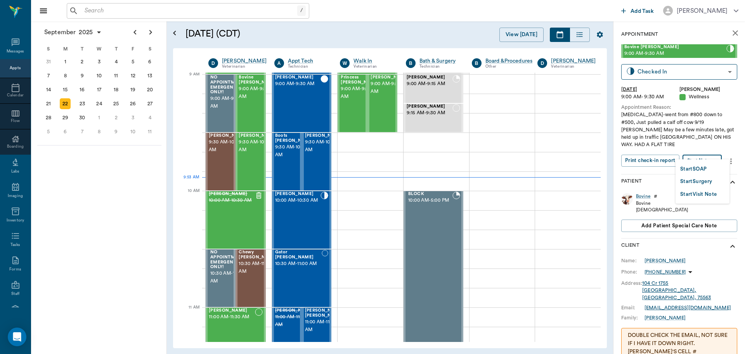
click at [707, 155] on body "/ ​ Add Task [PERSON_NAME] Nectar Messages Appts Calendar Flow Boarding Labs Im…" at bounding box center [372, 177] width 745 height 354
click at [710, 170] on li "Start SOAP" at bounding box center [703, 168] width 54 height 13
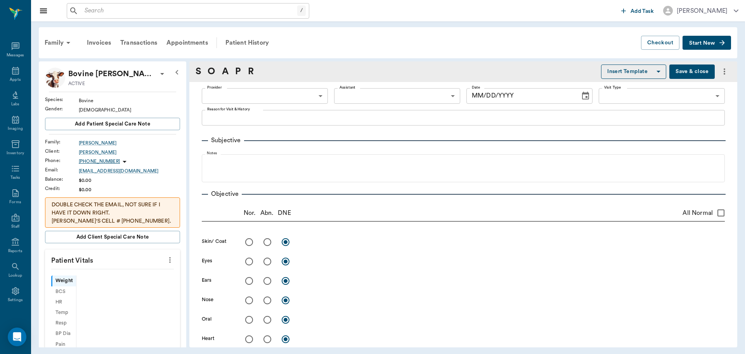
type input "63ec2f075fda476ae8351a4d"
type input "65d2be4f46e3a538d89b8c14"
type textarea "[MEDICAL_DATA]-went from #800 down to #500, Just pulled a calf off cow 9/19 [PE…"
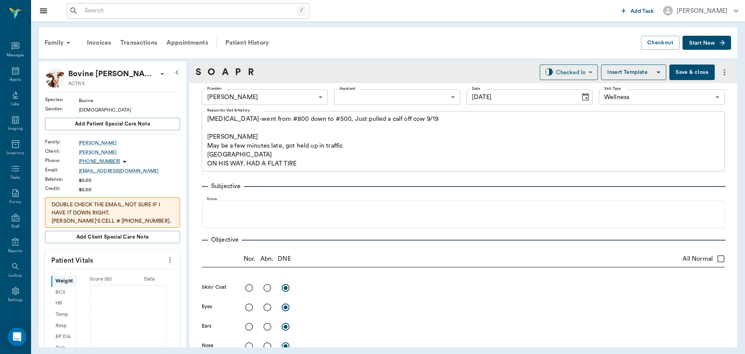
type input "[DATE]"
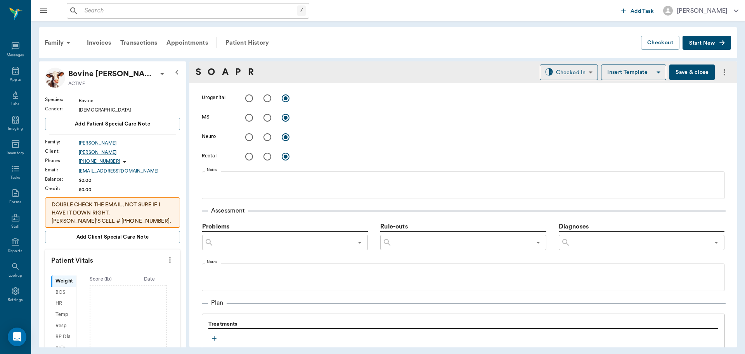
scroll to position [427, 0]
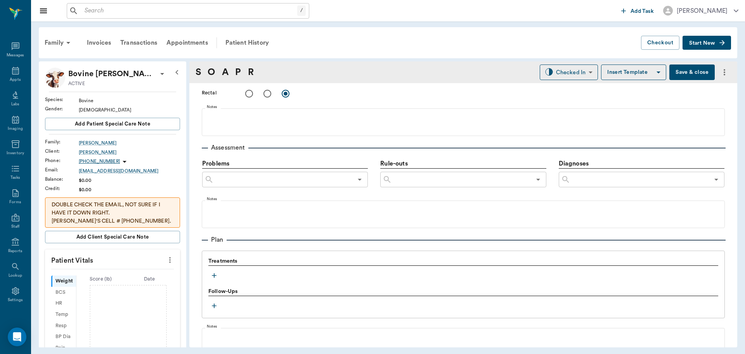
click at [217, 275] on icon "button" at bounding box center [214, 275] width 8 height 8
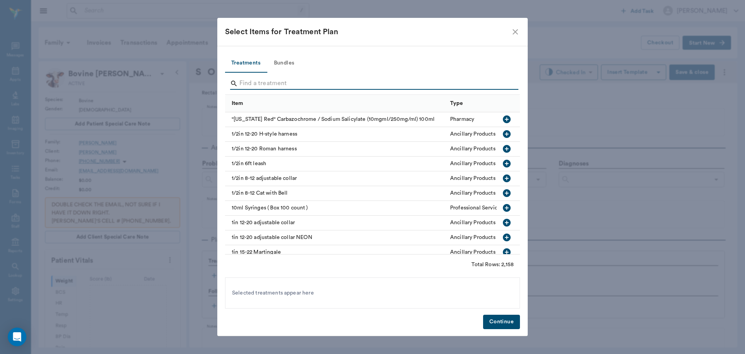
click at [299, 81] on input "Search" at bounding box center [372, 83] width 267 height 12
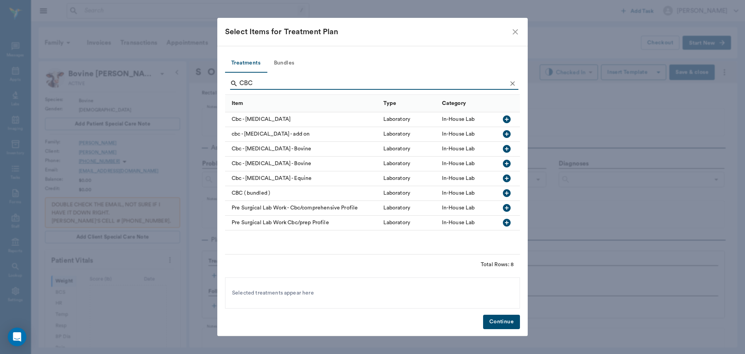
type input "CBC"
click at [505, 148] on icon "button" at bounding box center [507, 149] width 8 height 8
click at [514, 322] on button "Continue" at bounding box center [501, 321] width 37 height 14
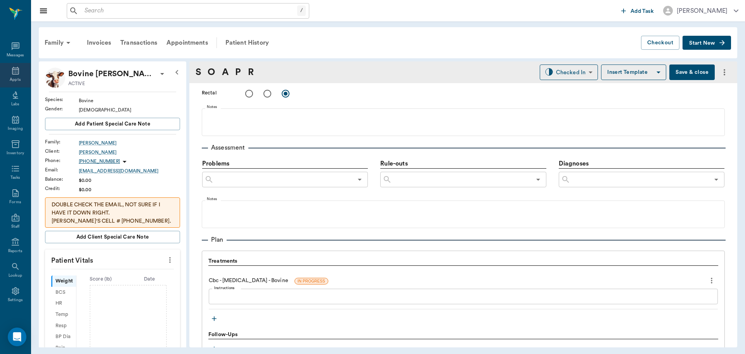
click at [11, 75] on icon at bounding box center [15, 70] width 9 height 9
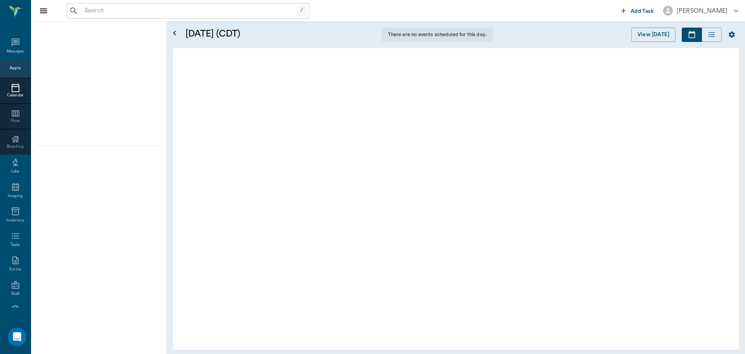
scroll to position [117, 0]
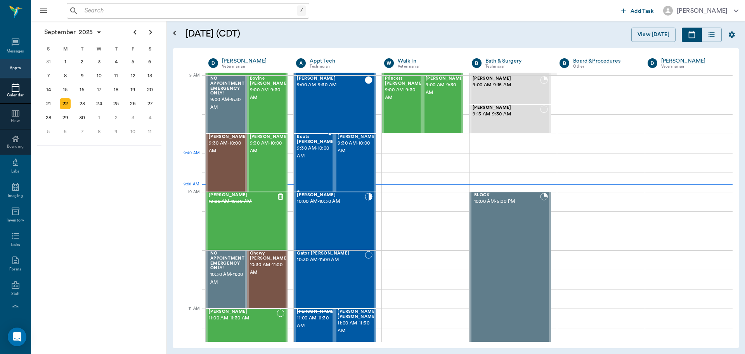
click at [312, 154] on span "9:30 AM - 10:00 AM" at bounding box center [316, 152] width 39 height 16
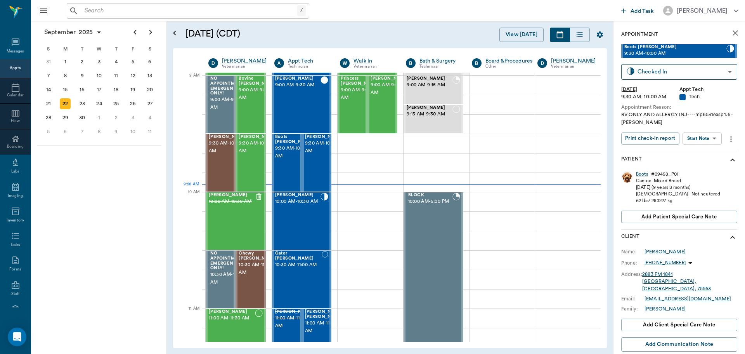
click at [712, 139] on body "/ ​ Add Task [PERSON_NAME] Nectar Messages Appts Calendar Flow Boarding Labs Im…" at bounding box center [372, 177] width 745 height 354
click at [710, 155] on li "Start SOAP" at bounding box center [703, 153] width 54 height 13
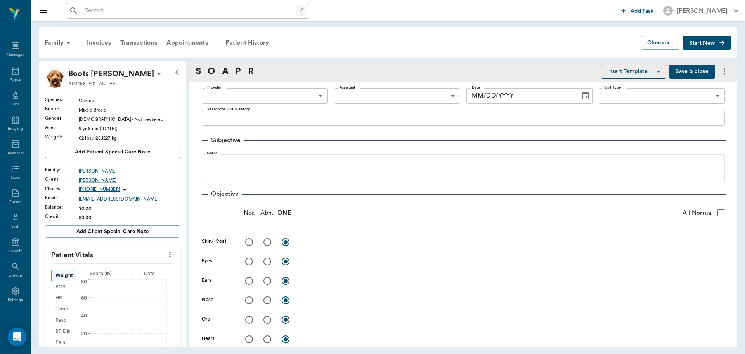
type input "63ec2f075fda476ae8351a4c"
type input "65d2be4f46e3a538d89b8c1a"
type textarea "RV ONLY AND ALLERGY INJ----mp65/dexsp1.6 -[PERSON_NAME]"
type input "[DATE]"
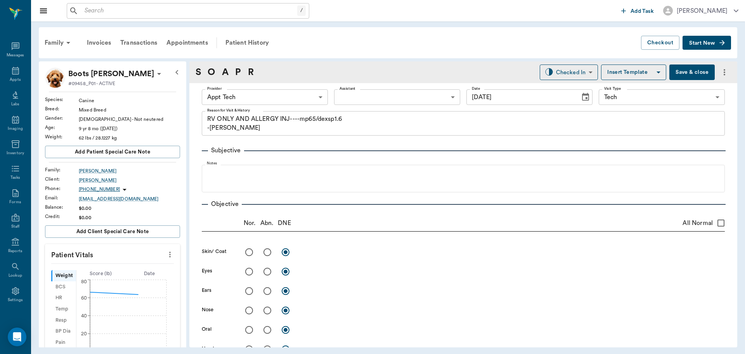
click at [314, 92] on body "/ ​ Add Task [PERSON_NAME] Nectar Messages Appts Labs Imaging Inventory Tasks F…" at bounding box center [372, 177] width 745 height 354
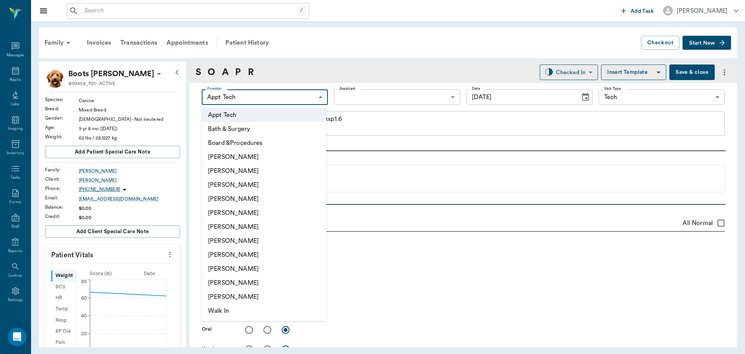
click at [274, 182] on li "[PERSON_NAME]" at bounding box center [264, 185] width 125 height 14
type input "642ef10e332a41444de2bad1"
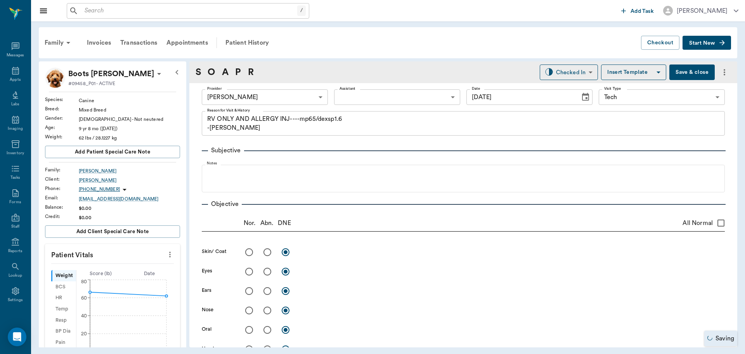
click at [166, 253] on icon "more" at bounding box center [170, 254] width 9 height 9
click at [134, 257] on div at bounding box center [372, 177] width 745 height 354
click at [119, 276] on div "Score ( lb )" at bounding box center [100, 273] width 49 height 7
click at [168, 251] on button "more" at bounding box center [170, 254] width 12 height 13
click at [148, 263] on li "Enter Vitals" at bounding box center [132, 267] width 78 height 14
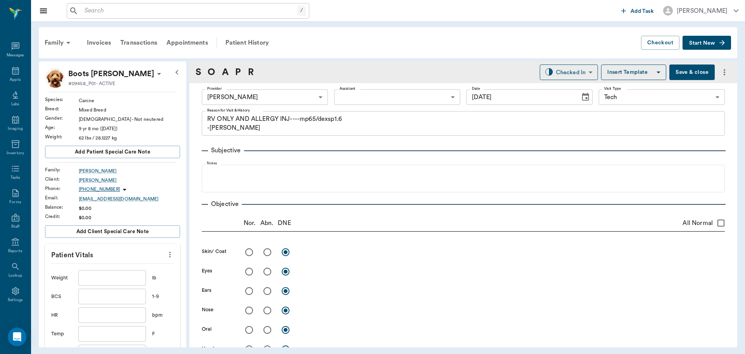
click at [114, 274] on input "text" at bounding box center [112, 278] width 68 height 16
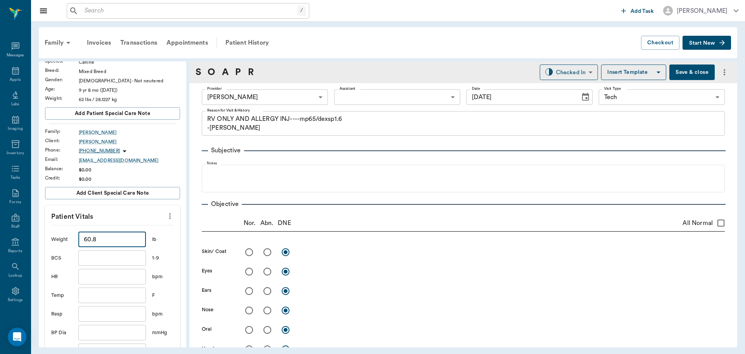
scroll to position [155, 0]
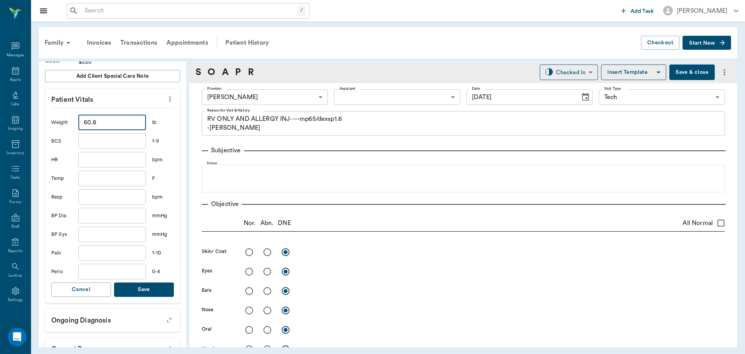
type input "60.8"
click at [161, 282] on button "Save" at bounding box center [144, 289] width 60 height 14
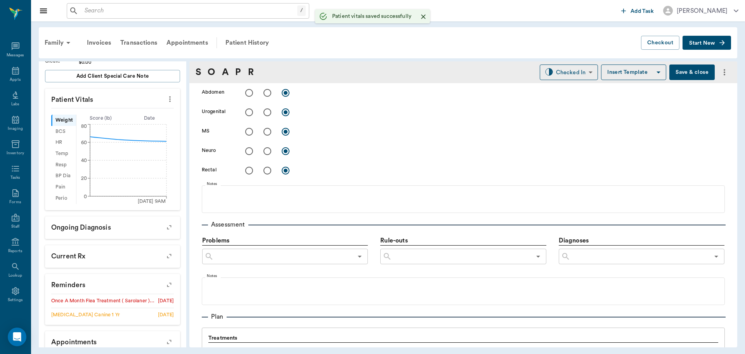
scroll to position [466, 0]
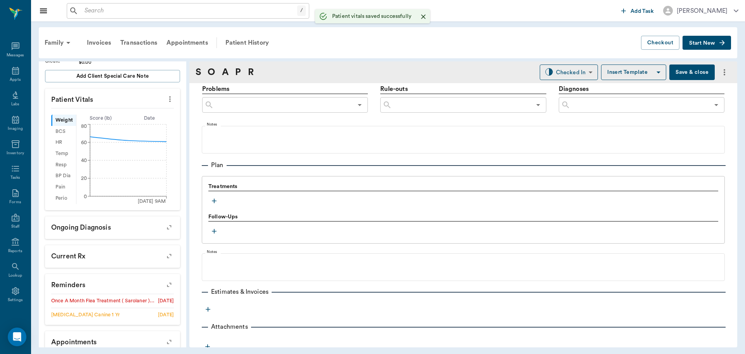
click at [214, 201] on icon "button" at bounding box center [214, 200] width 5 height 5
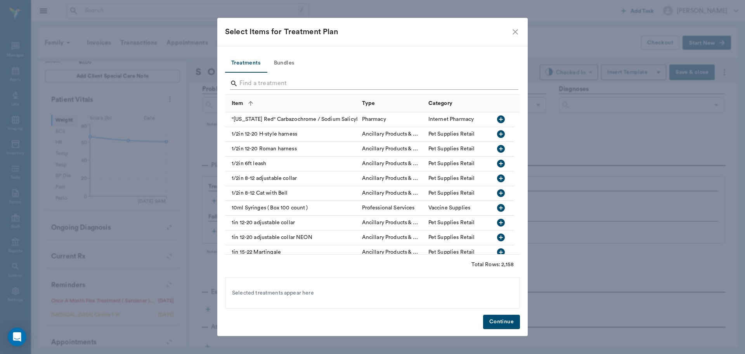
click at [314, 81] on input "Search" at bounding box center [372, 83] width 267 height 12
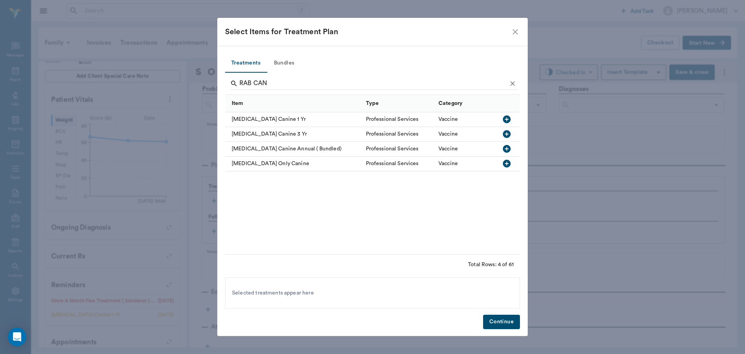
click at [507, 117] on icon "button" at bounding box center [507, 119] width 8 height 8
click at [356, 80] on input "RAB CAN" at bounding box center [372, 83] width 267 height 12
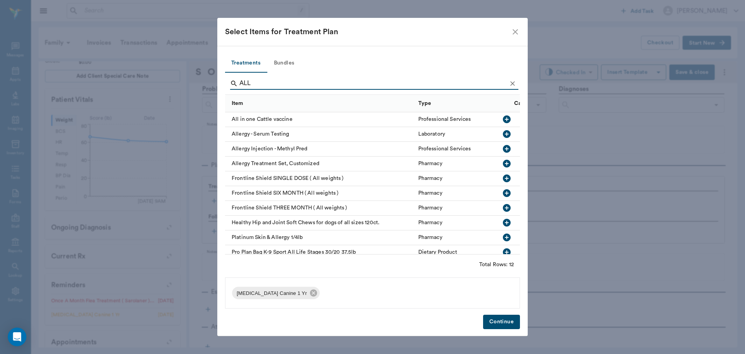
type input "ALL"
click at [505, 144] on icon "button" at bounding box center [506, 148] width 9 height 9
click at [499, 317] on button "Continue" at bounding box center [501, 321] width 37 height 14
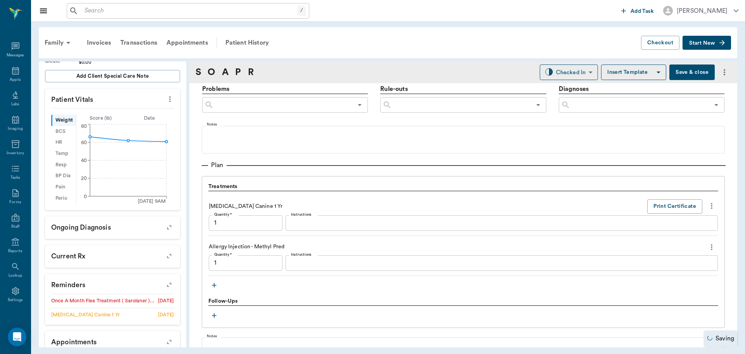
type input "1.00"
click at [348, 271] on div "Allergy Injection - Methyl Pred Quantity (Items) * 1.00 Quantity (Items) * Inst…" at bounding box center [463, 257] width 509 height 35
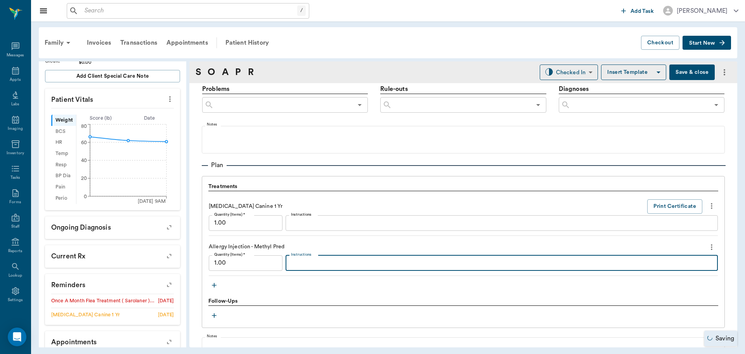
click at [353, 260] on textarea "Instructions" at bounding box center [501, 262] width 421 height 9
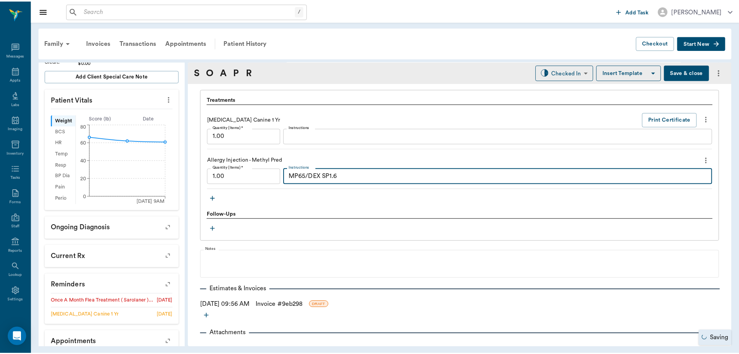
scroll to position [565, 0]
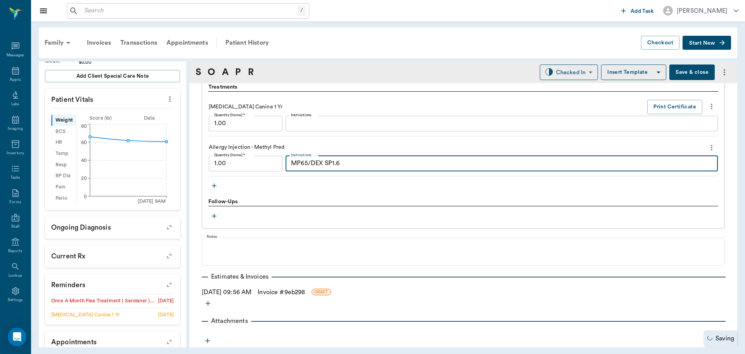
type textarea "MP65/DEX SP1.6"
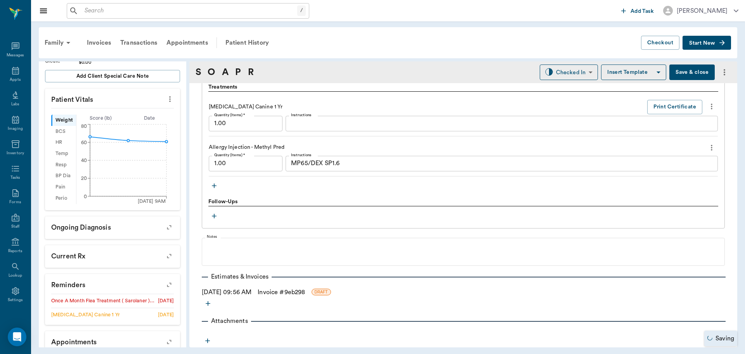
click at [302, 293] on link "Invoice # 9eb298" at bounding box center [281, 291] width 47 height 9
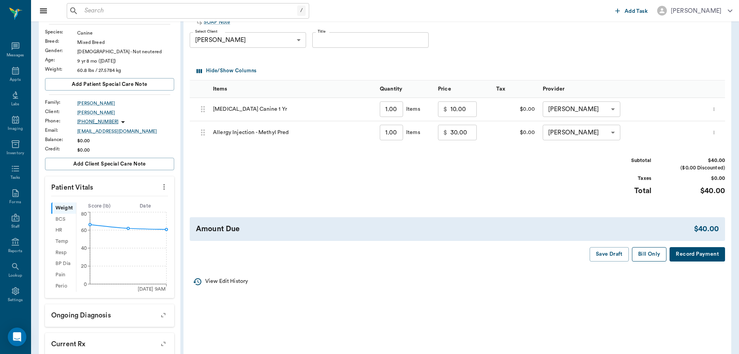
scroll to position [78, 0]
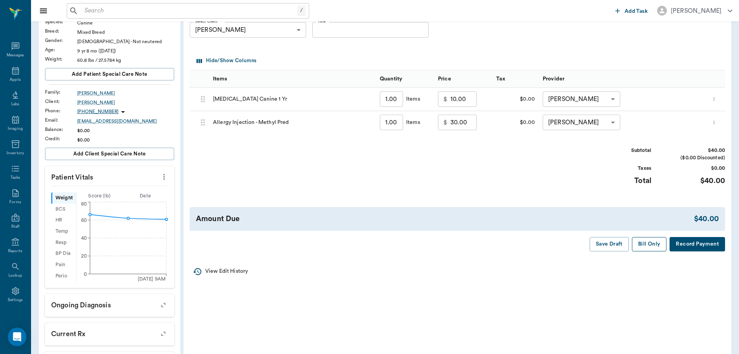
click at [654, 248] on button "Bill Only" at bounding box center [649, 244] width 35 height 14
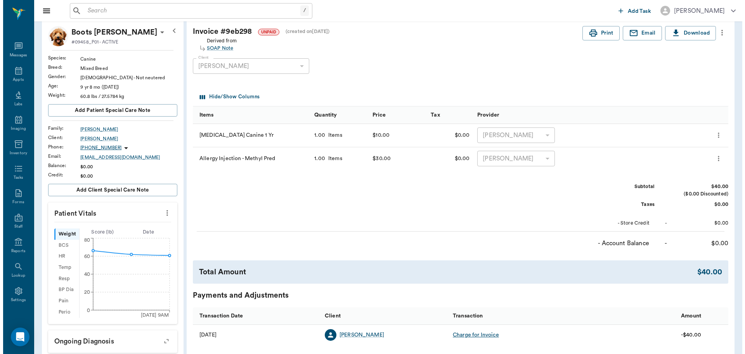
scroll to position [0, 0]
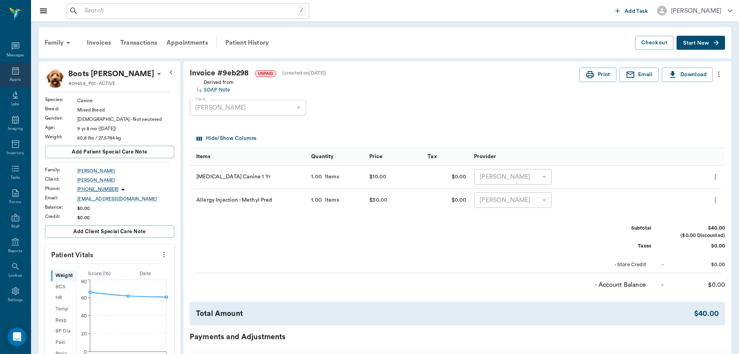
click at [13, 75] on icon at bounding box center [15, 70] width 9 height 9
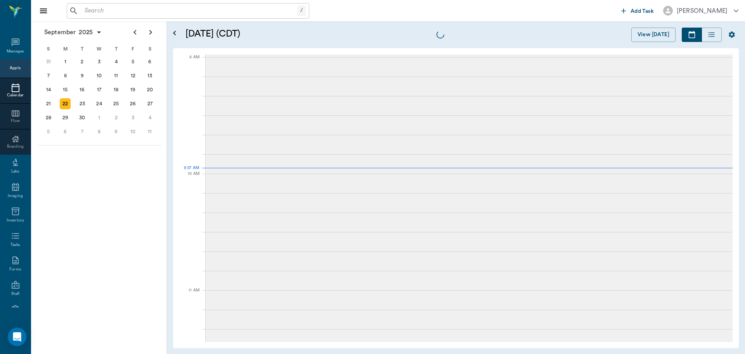
scroll to position [116, 0]
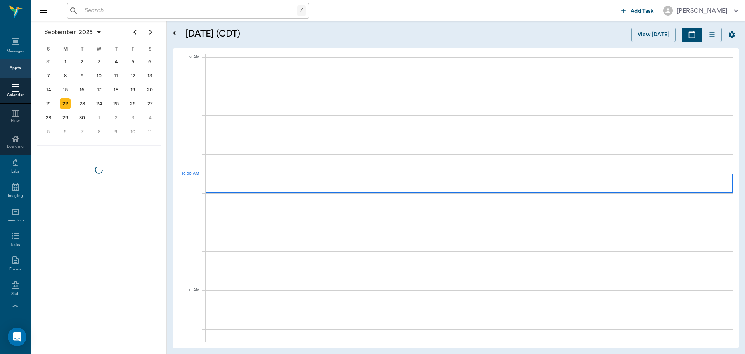
scroll to position [116, 0]
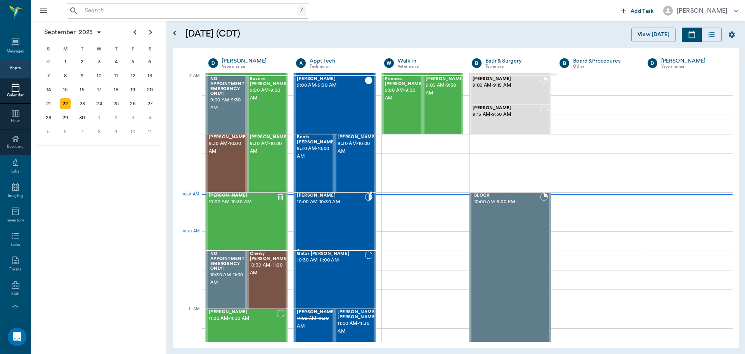
click at [334, 229] on div "[PERSON_NAME] 10:00 AM - 10:30 AM" at bounding box center [331, 221] width 68 height 57
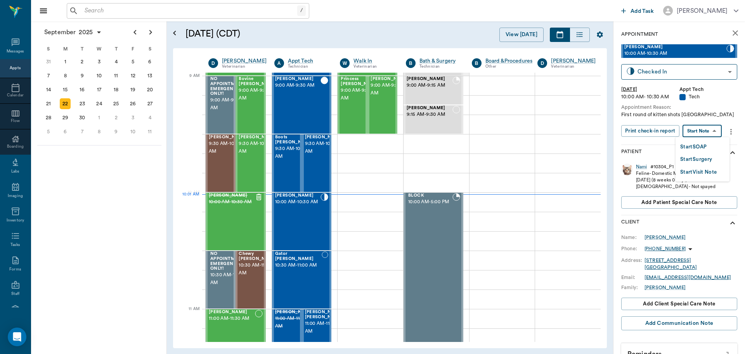
click at [712, 135] on body "/ ​ Add Task [PERSON_NAME] Nectar Messages Appts Calendar Flow Boarding Labs Im…" at bounding box center [372, 177] width 745 height 354
click at [707, 149] on button "Start SOAP" at bounding box center [693, 146] width 26 height 9
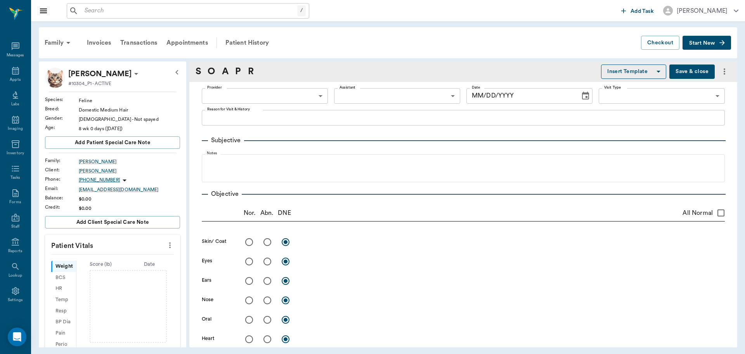
type input "63ec2f075fda476ae8351a4c"
type input "65d2be4f46e3a538d89b8c1a"
type textarea "First round of kitten shots [GEOGRAPHIC_DATA]"
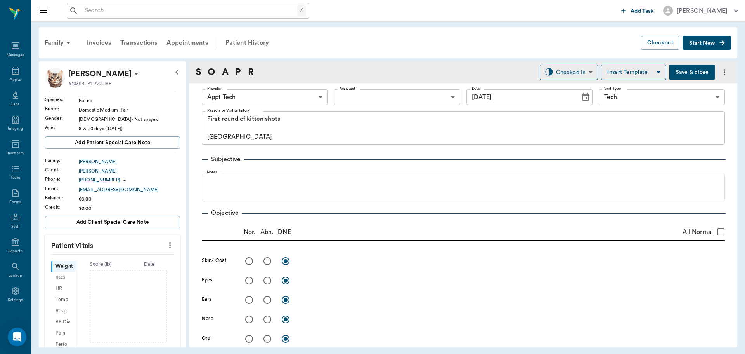
type input "[DATE]"
drag, startPoint x: 167, startPoint y: 246, endPoint x: 161, endPoint y: 250, distance: 7.3
click at [167, 246] on icon "more" at bounding box center [170, 244] width 9 height 9
click at [138, 260] on span "Enter Vitals" at bounding box center [131, 258] width 65 height 8
click at [113, 272] on input "text" at bounding box center [112, 268] width 68 height 16
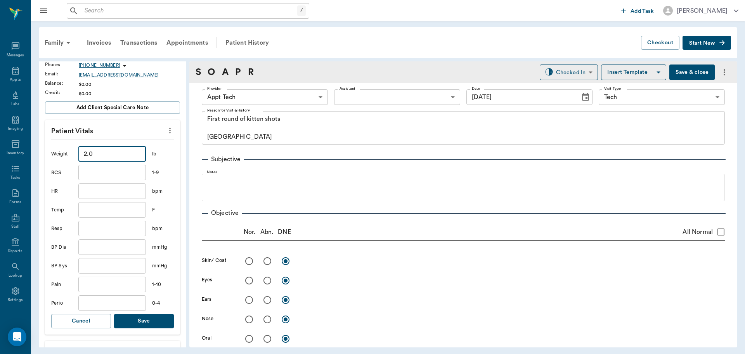
scroll to position [116, 0]
type input "2"
click at [135, 318] on button "Save" at bounding box center [144, 319] width 60 height 14
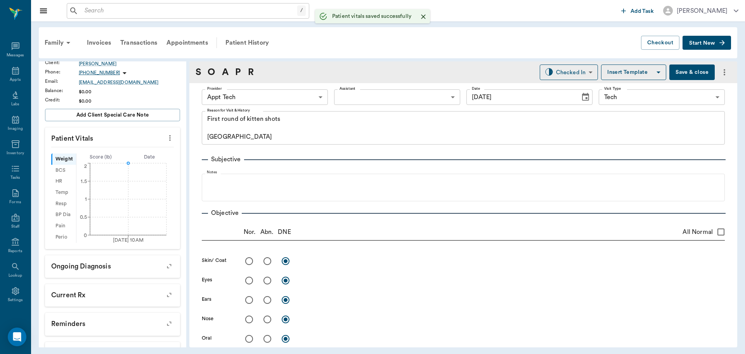
scroll to position [126, 0]
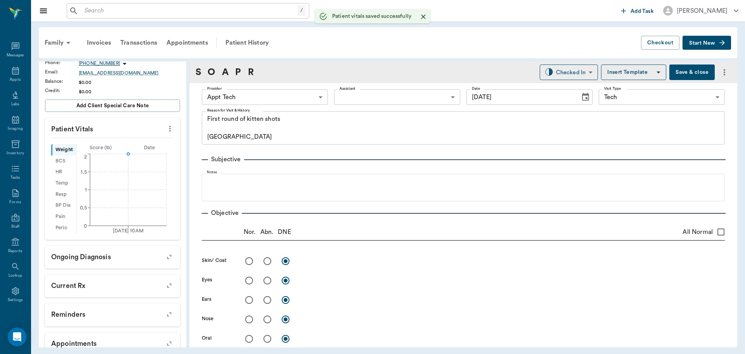
click at [219, 91] on label "Provider" at bounding box center [214, 88] width 14 height 5
click at [230, 99] on body "/ ​ Add Task [PERSON_NAME] Nectar Messages Appts Labs Imaging Inventory Tasks F…" at bounding box center [372, 177] width 745 height 354
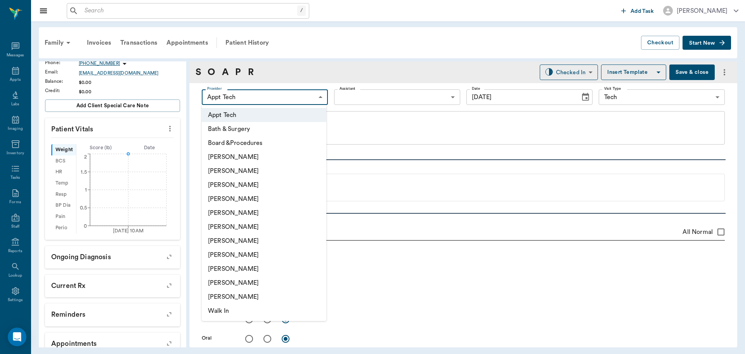
click at [242, 238] on li "[PERSON_NAME]" at bounding box center [264, 241] width 125 height 14
type input "682b670d8bdc6f7f8feef3db"
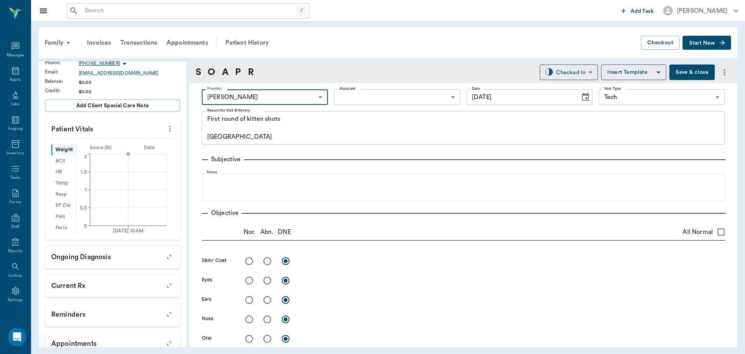
click at [354, 94] on body "/ ​ Add Task [PERSON_NAME] Nectar Messages Appts Labs Imaging Inventory Tasks F…" at bounding box center [372, 177] width 745 height 354
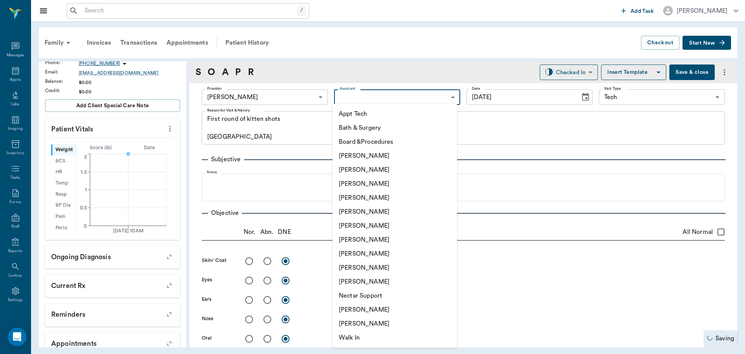
click at [360, 117] on li "Appt Tech" at bounding box center [395, 114] width 125 height 14
type input "63ec2f075fda476ae8351a4c"
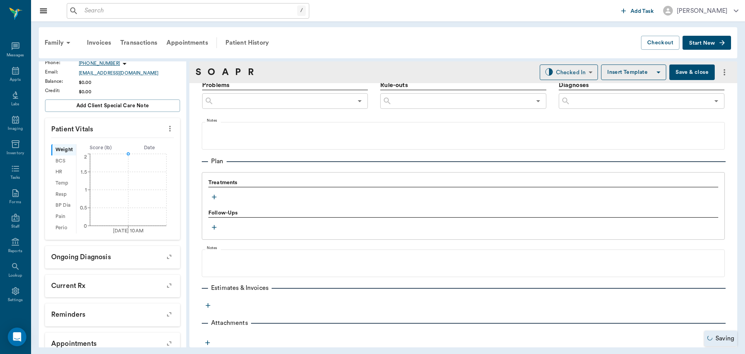
scroll to position [480, 0]
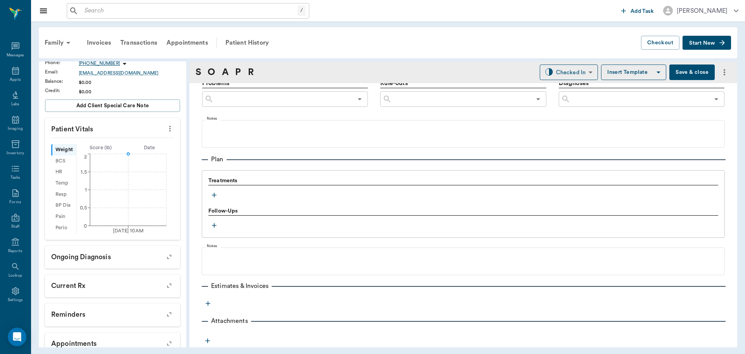
click at [215, 197] on icon "button" at bounding box center [214, 195] width 8 height 8
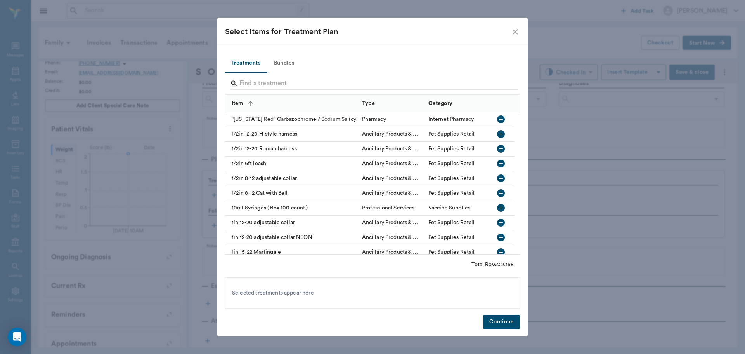
click at [281, 58] on button "Bundles" at bounding box center [284, 63] width 35 height 19
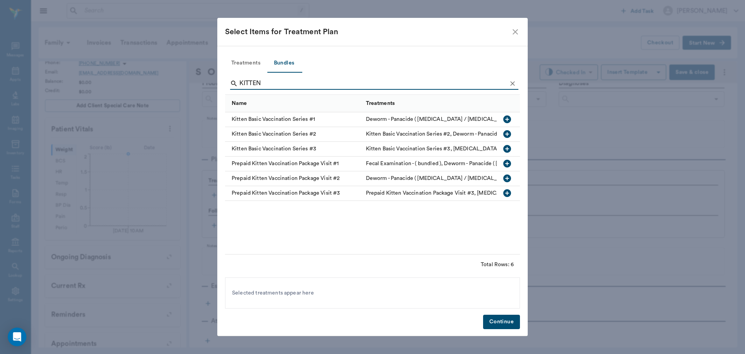
type input "KITTEN"
click at [509, 120] on icon "button" at bounding box center [507, 119] width 8 height 8
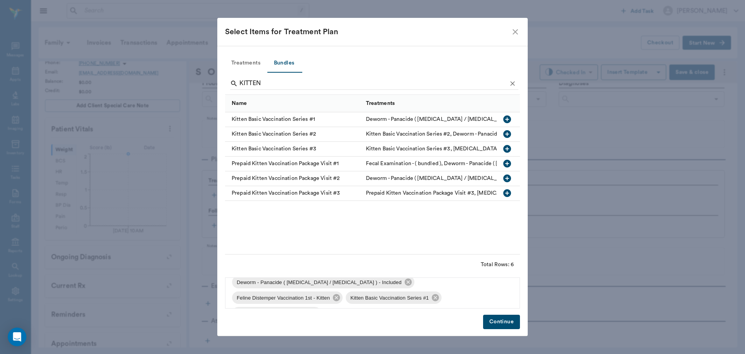
scroll to position [11, 0]
click at [319, 307] on icon at bounding box center [315, 310] width 7 height 7
click at [510, 321] on button "Continue" at bounding box center [501, 321] width 37 height 14
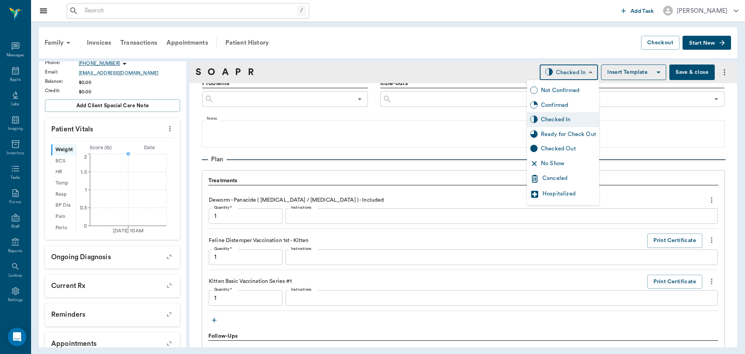
click at [553, 71] on body "/ ​ Add Task [PERSON_NAME] Nectar Messages Appts Labs Imaging Inventory Tasks F…" at bounding box center [372, 177] width 745 height 354
type input "1.00"
click at [569, 138] on div "Ready for Check Out" at bounding box center [568, 134] width 55 height 9
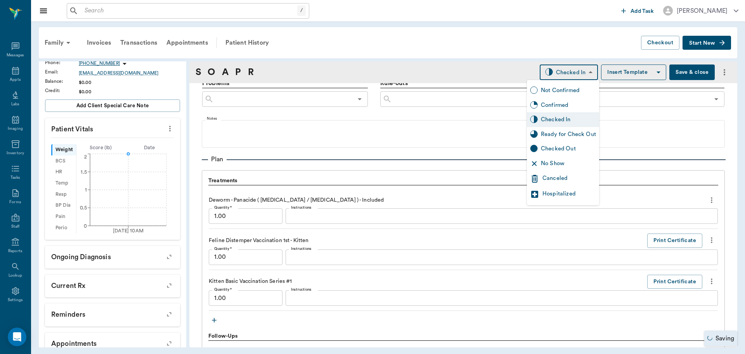
type input "READY_TO_CHECKOUT"
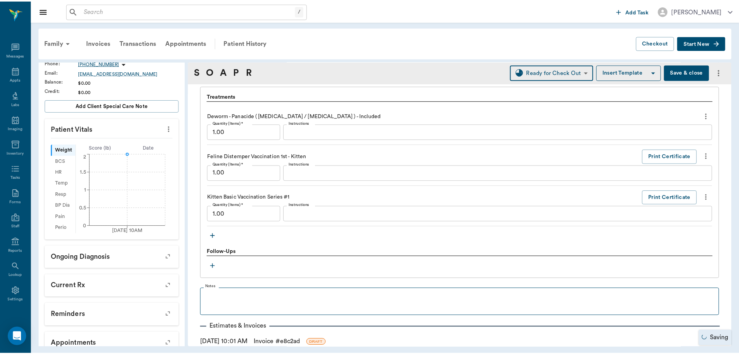
scroll to position [615, 0]
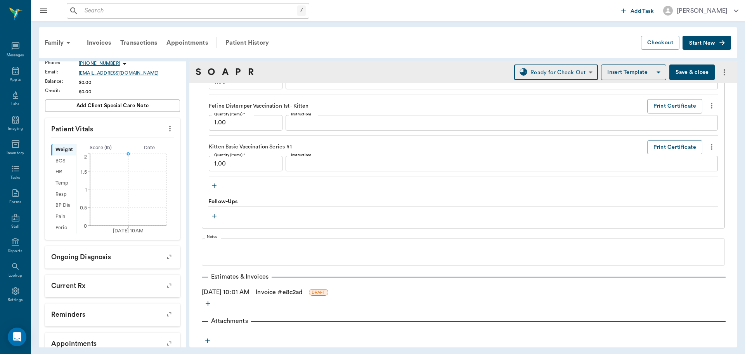
click at [279, 290] on link "Invoice # e8c2ad" at bounding box center [279, 291] width 47 height 9
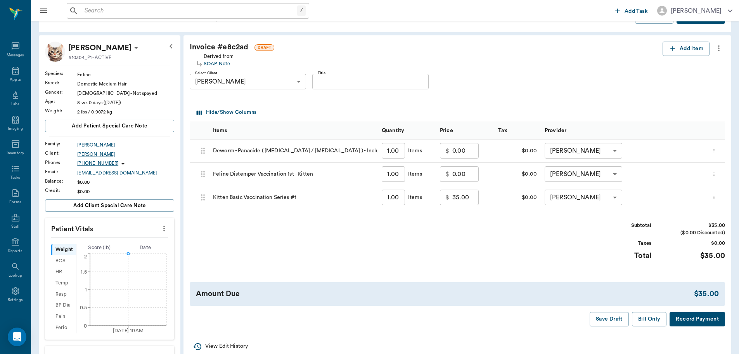
scroll to position [39, 0]
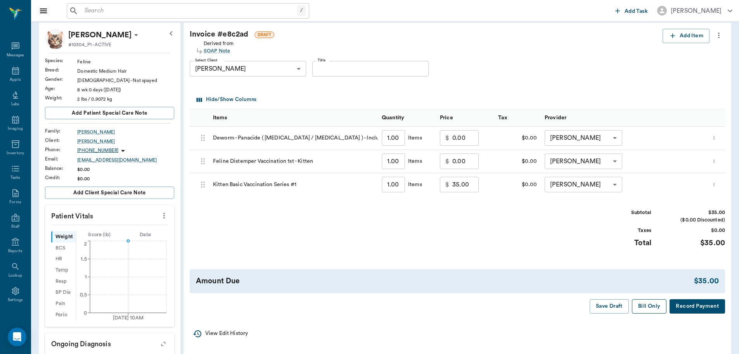
click at [646, 306] on button "Bill Only" at bounding box center [649, 306] width 35 height 14
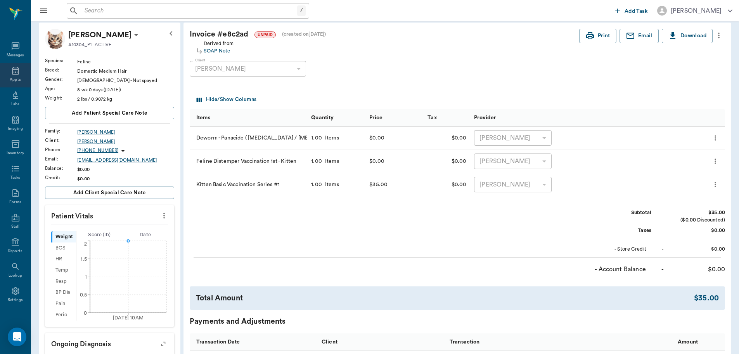
click at [10, 77] on div "Appts" at bounding box center [15, 80] width 11 height 6
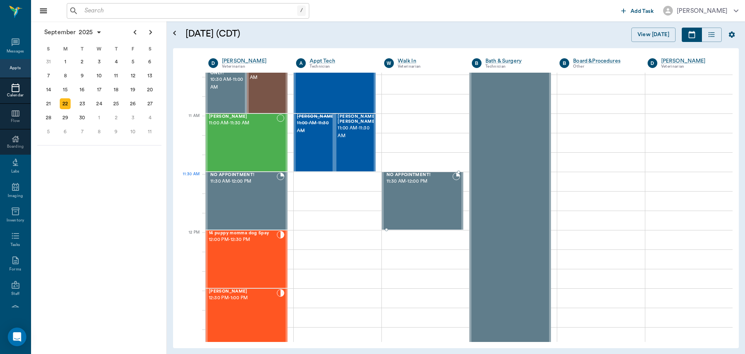
scroll to position [273, 0]
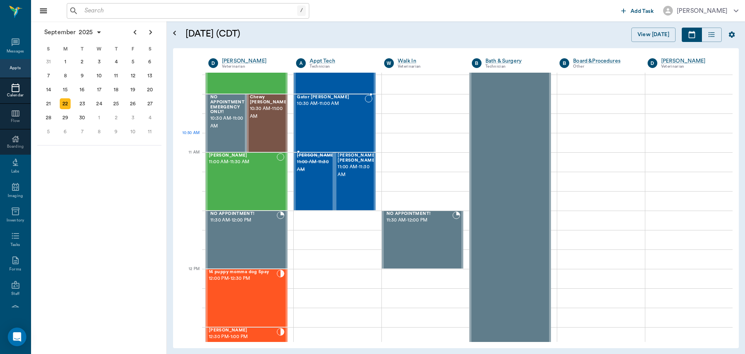
click at [341, 144] on div "Gator [PERSON_NAME] 10:30 AM - 11:00 AM" at bounding box center [331, 123] width 68 height 57
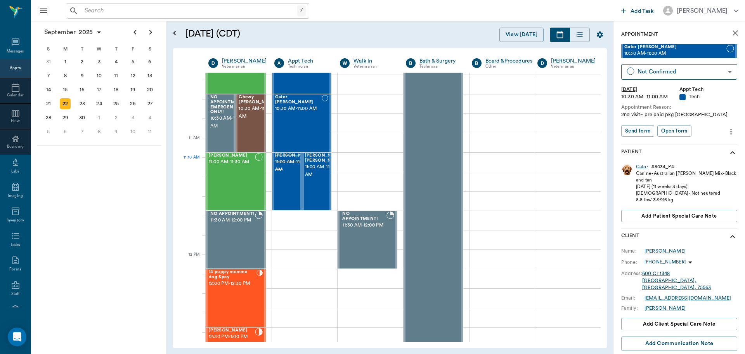
scroll to position [312, 0]
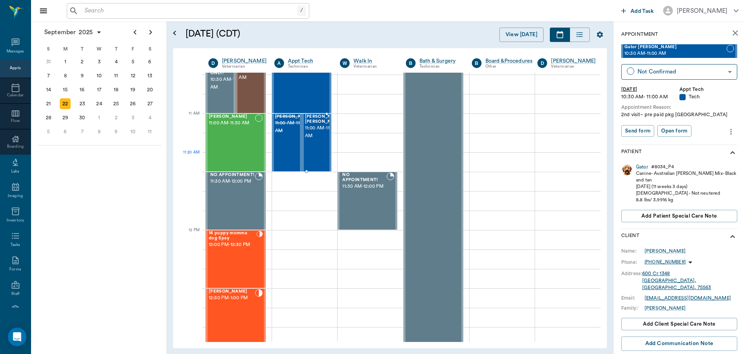
click at [314, 157] on div "[PERSON_NAME] [PERSON_NAME] 11:00 AM - 11:30 AM" at bounding box center [324, 142] width 39 height 57
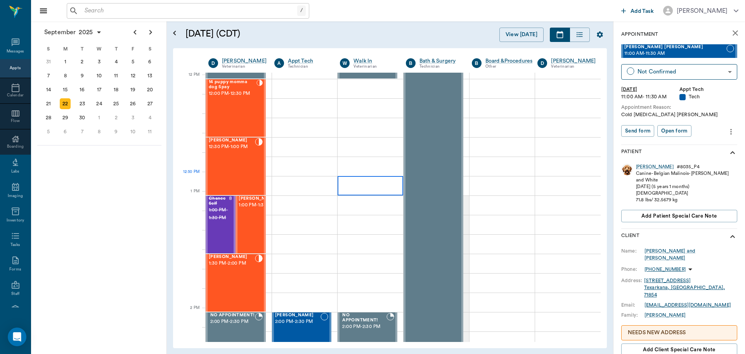
scroll to position [467, 0]
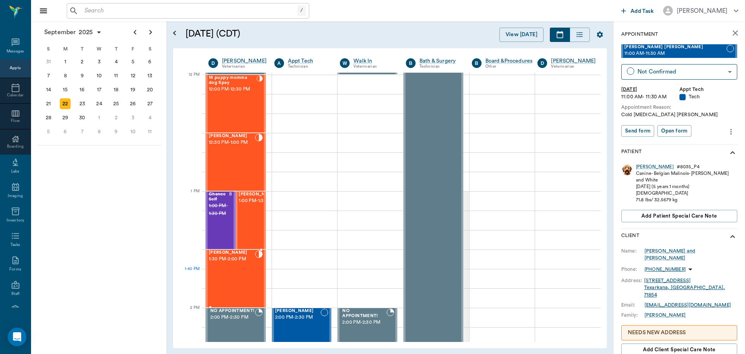
click at [226, 282] on div "[PERSON_NAME] 1:30 PM - 2:00 PM" at bounding box center [232, 278] width 46 height 57
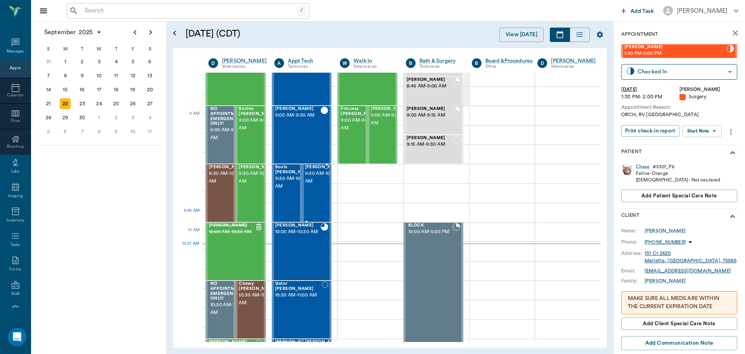
scroll to position [79, 0]
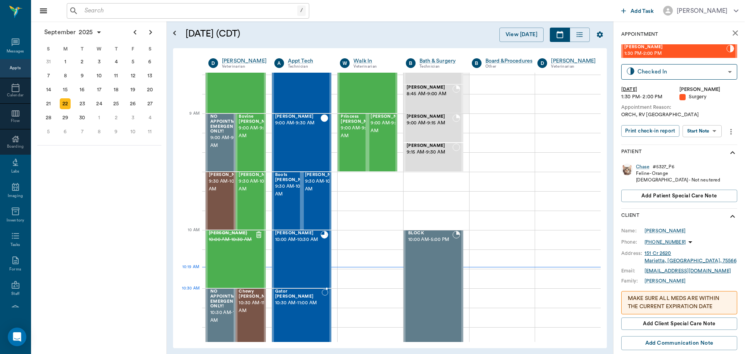
click at [315, 301] on span "10:30 AM - 11:00 AM" at bounding box center [298, 303] width 47 height 8
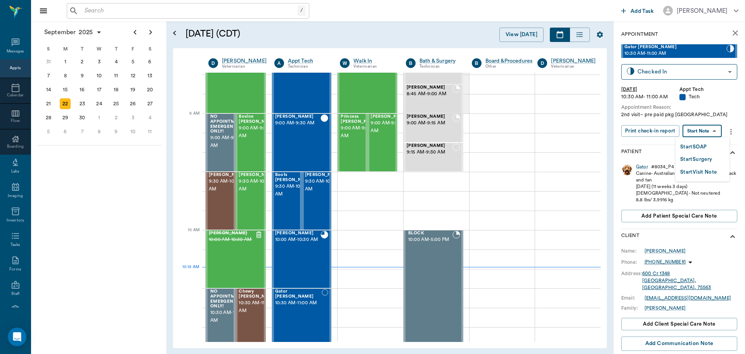
click at [714, 131] on body "/ ​ Add Task [PERSON_NAME] Nectar Messages Appts Calendar Flow Boarding Labs Im…" at bounding box center [372, 177] width 745 height 354
click at [706, 145] on button "Start SOAP" at bounding box center [693, 146] width 26 height 9
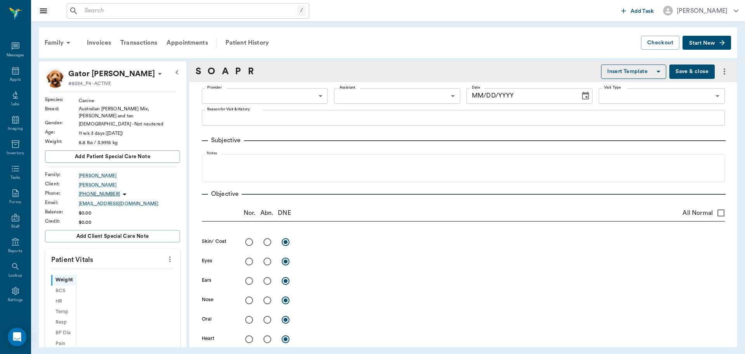
type input "63ec2f075fda476ae8351a4c"
type input "65d2be4f46e3a538d89b8c1a"
type textarea "2nd visit~ pre paid pkg [GEOGRAPHIC_DATA]"
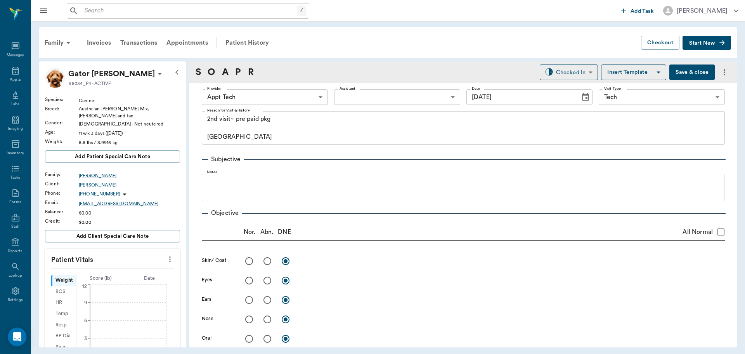
type input "[DATE]"
click at [166, 255] on icon "more" at bounding box center [170, 258] width 9 height 9
click at [151, 264] on span "Enter Vitals" at bounding box center [131, 267] width 65 height 8
click at [119, 274] on input "text" at bounding box center [112, 282] width 68 height 16
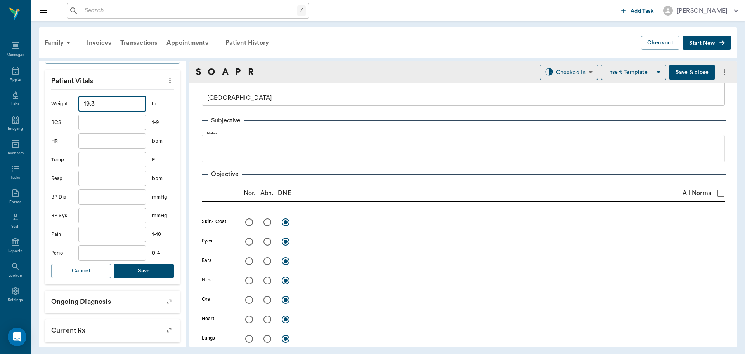
scroll to position [194, 0]
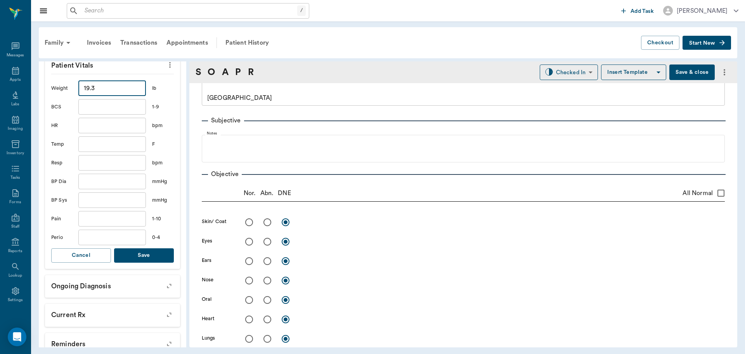
type input "19.3"
click at [154, 252] on button "Save" at bounding box center [144, 255] width 60 height 14
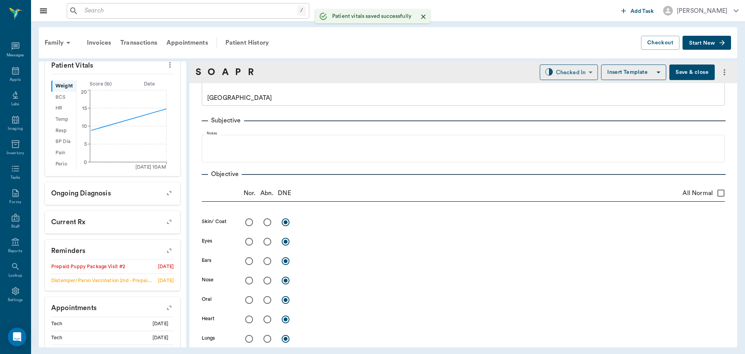
scroll to position [0, 0]
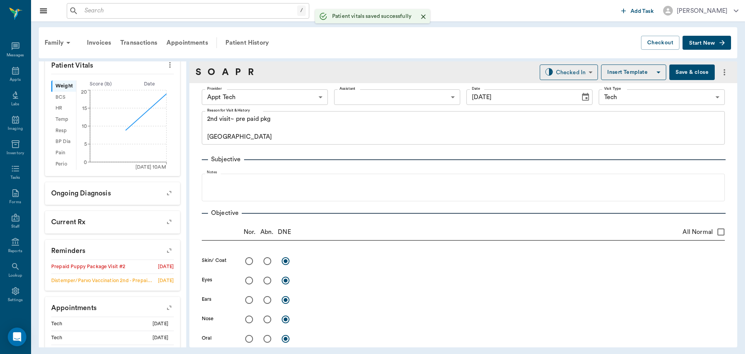
click at [272, 93] on body "/ ​ Add Task [PERSON_NAME] Nectar Messages Appts Labs Imaging Inventory Tasks F…" at bounding box center [372, 177] width 745 height 354
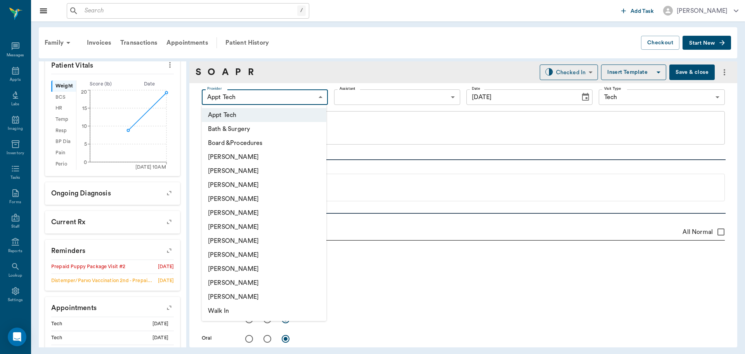
click at [246, 241] on li "[PERSON_NAME]" at bounding box center [264, 241] width 125 height 14
type input "682b670d8bdc6f7f8feef3db"
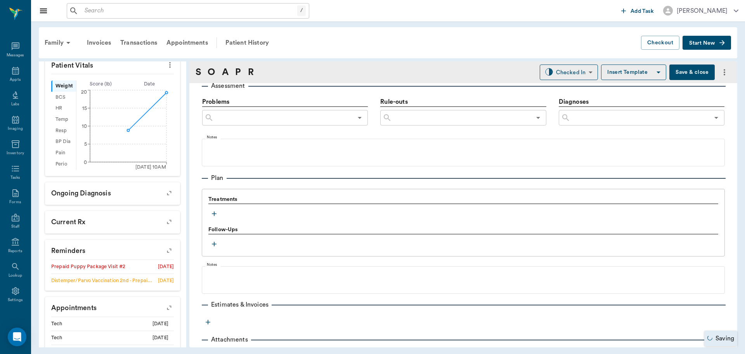
scroll to position [466, 0]
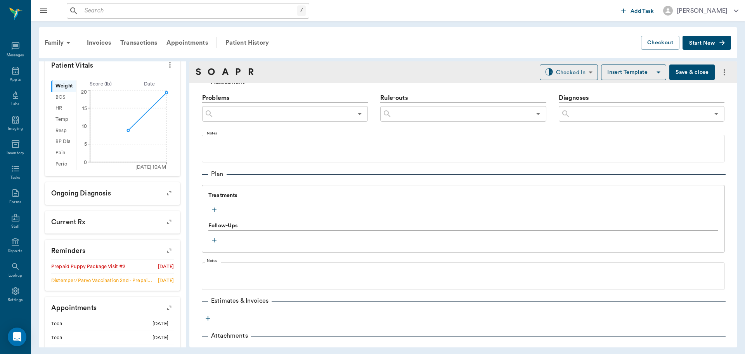
click at [212, 212] on icon "button" at bounding box center [214, 210] width 8 height 8
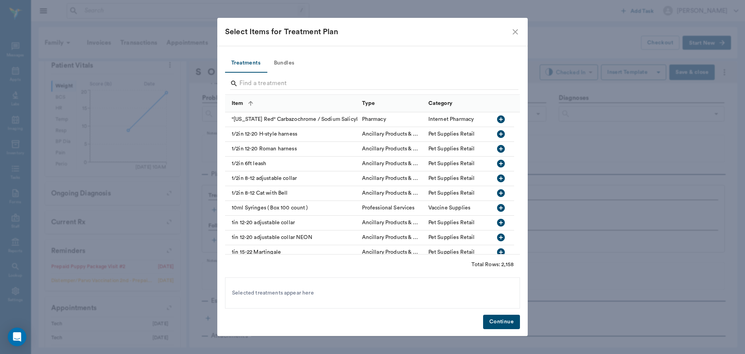
click at [285, 58] on button "Bundles" at bounding box center [284, 63] width 35 height 19
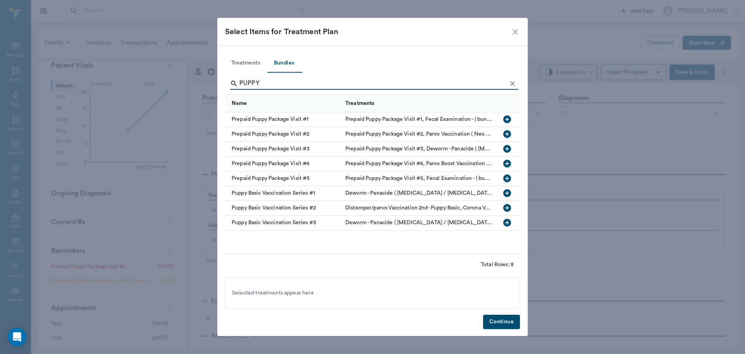
type input "PUPPY"
click at [510, 132] on icon "button" at bounding box center [507, 134] width 8 height 8
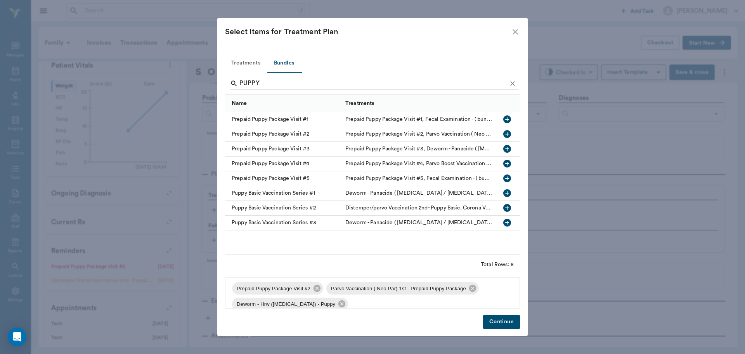
scroll to position [0, 0]
click at [501, 326] on button "Continue" at bounding box center [501, 321] width 37 height 14
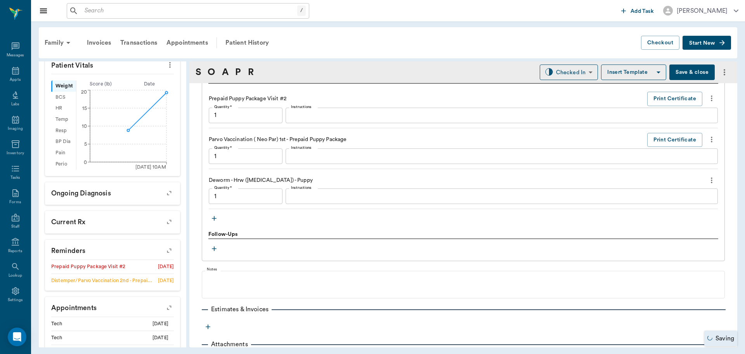
type input "1.00"
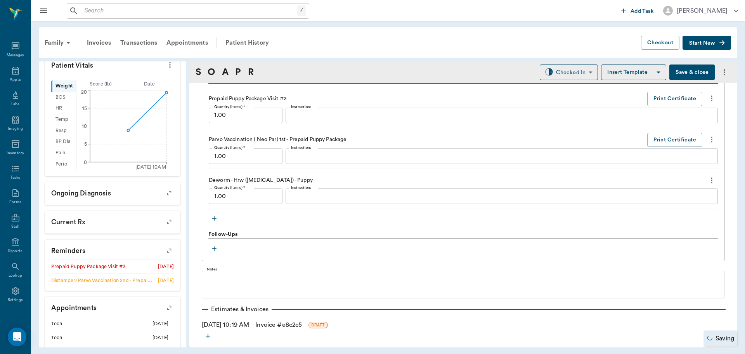
scroll to position [504, 0]
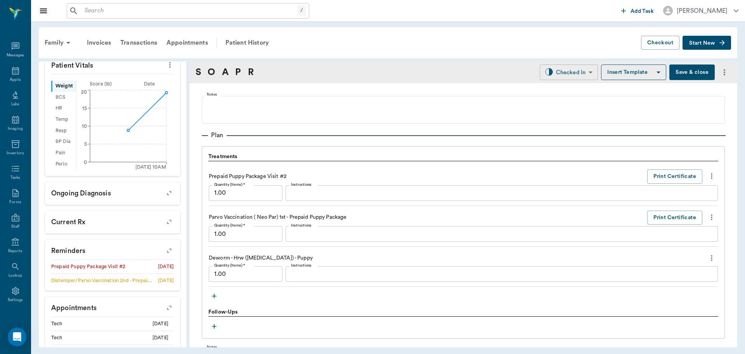
click at [546, 76] on body "/ ​ Add Task [PERSON_NAME] Nectar Messages Appts Labs Imaging Inventory Tasks F…" at bounding box center [372, 177] width 745 height 354
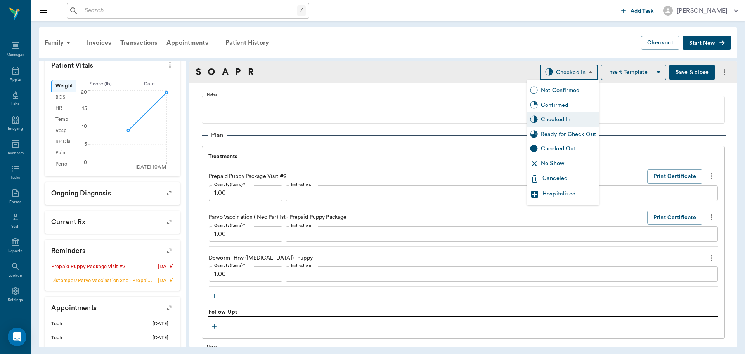
click at [568, 130] on div "Ready for Check Out" at bounding box center [568, 134] width 55 height 9
type input "READY_TO_CHECKOUT"
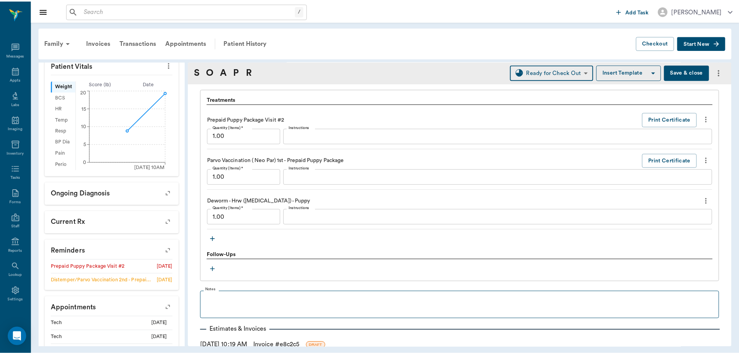
scroll to position [582, 0]
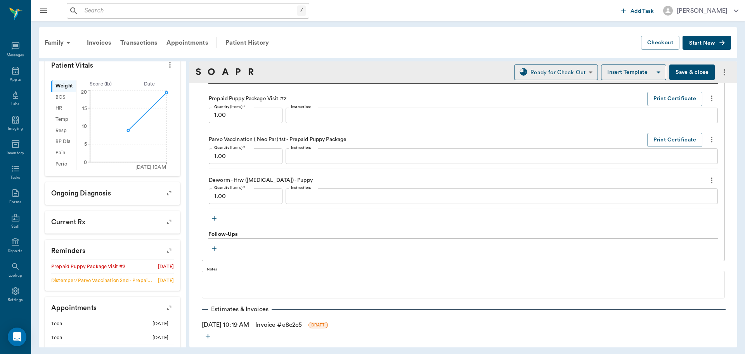
click at [271, 325] on link "Invoice # e8c2c5" at bounding box center [278, 324] width 47 height 9
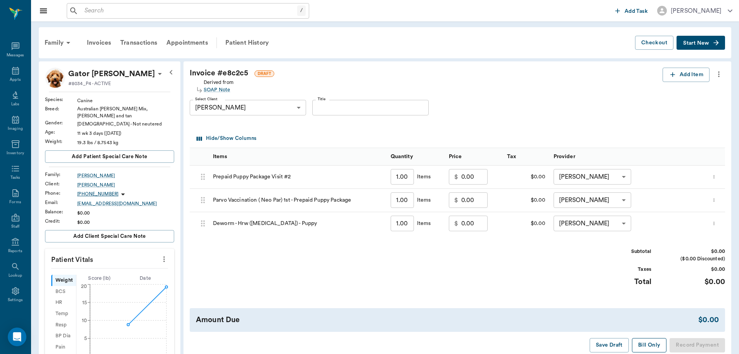
click at [656, 348] on button "Bill Only" at bounding box center [649, 345] width 35 height 14
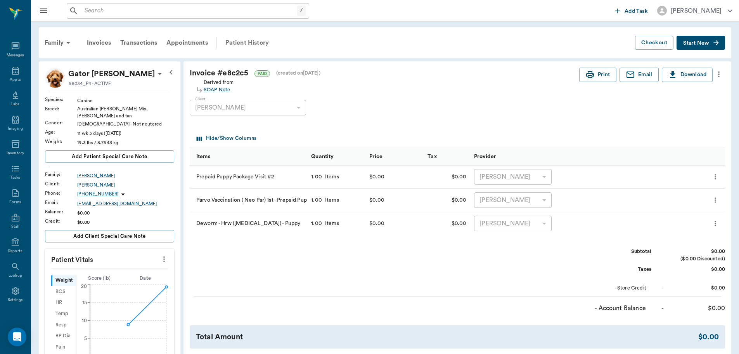
drag, startPoint x: 241, startPoint y: 40, endPoint x: 245, endPoint y: 40, distance: 4.7
click at [241, 40] on div "Patient History" at bounding box center [247, 42] width 53 height 19
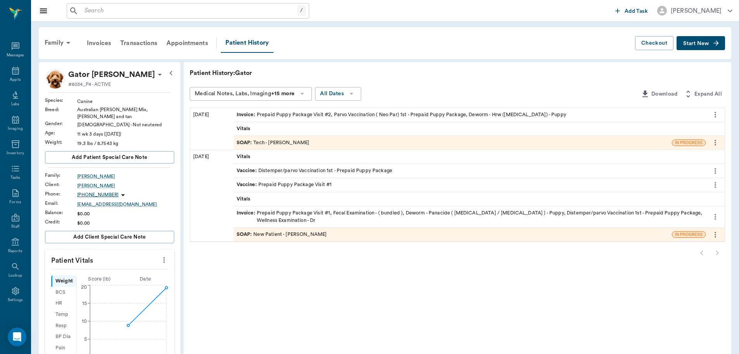
click at [378, 233] on div "SOAP : New Patient - [PERSON_NAME]" at bounding box center [453, 234] width 438 height 14
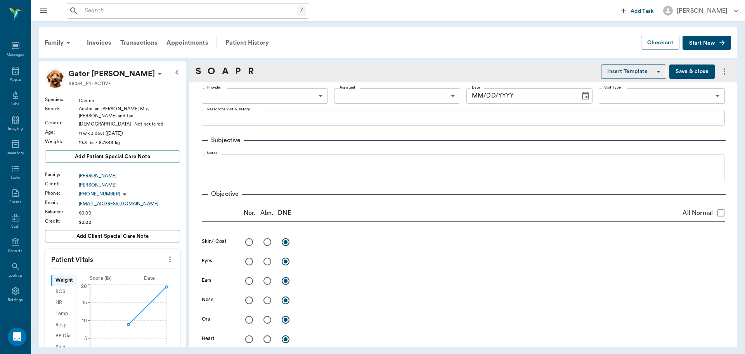
type input "63ec2f075fda476ae8351a4d"
type input "63ec2e7e52e12b0ba117b124"
type input "65d2be4f46e3a538d89b8c17"
type textarea "WANTS THE PUPPY PACKAGE [PERSON_NAME]"
checkbox input "true"
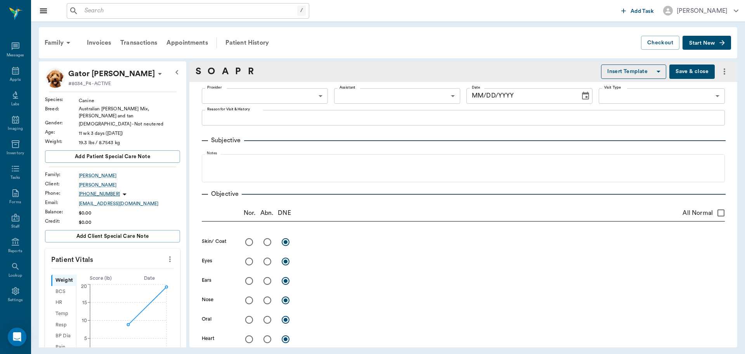
radio input "true"
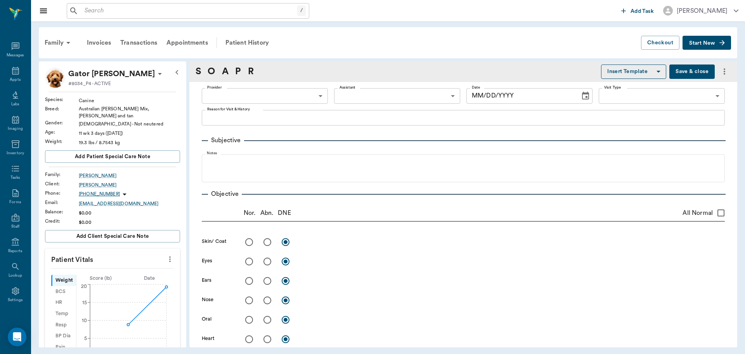
radio input "true"
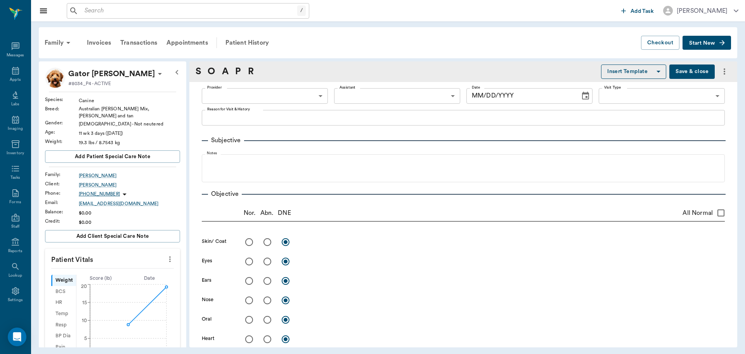
radio input "true"
type input "[DATE]"
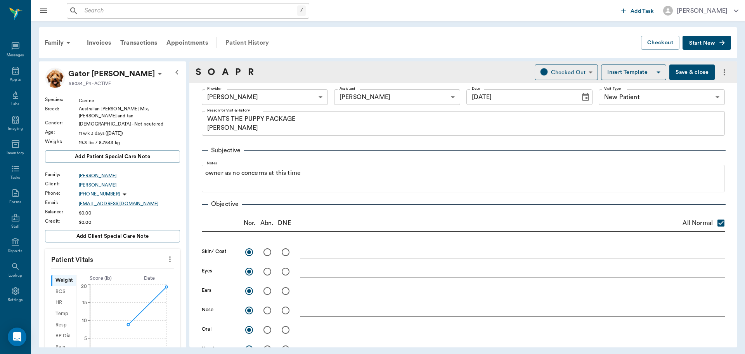
click at [267, 46] on div "Patient History" at bounding box center [247, 42] width 53 height 19
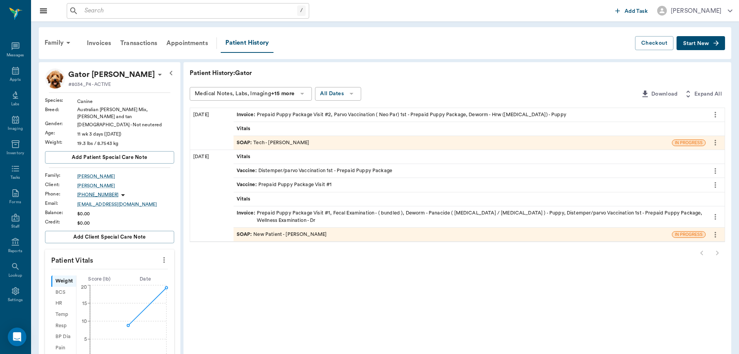
click at [317, 143] on div "SOAP : Tech - [PERSON_NAME]" at bounding box center [453, 143] width 438 height 14
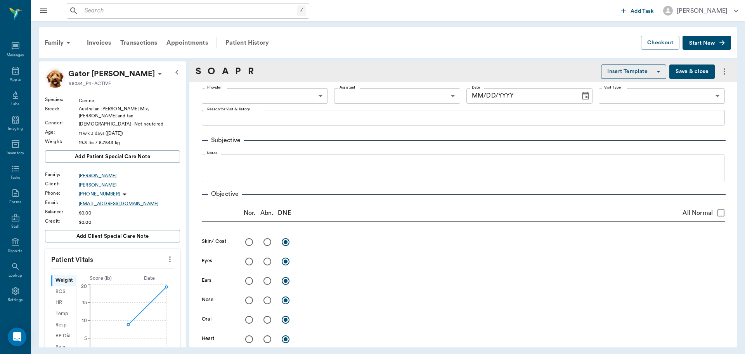
type input "682b670d8bdc6f7f8feef3db"
type input "65d2be4f46e3a538d89b8c1a"
type textarea "2nd visit~ pre paid pkg [GEOGRAPHIC_DATA]"
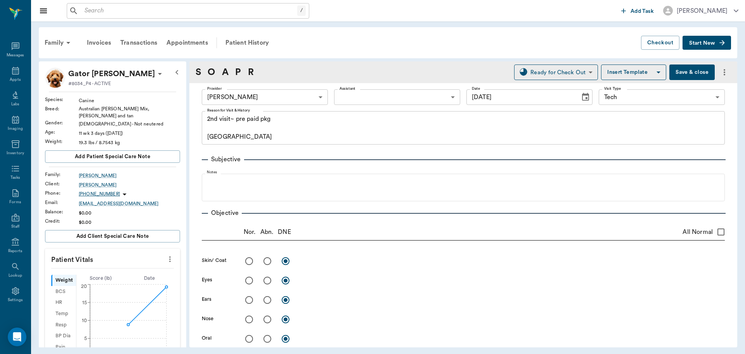
type input "[DATE]"
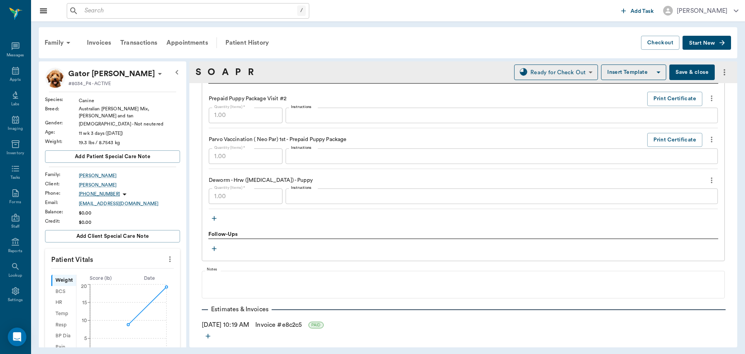
scroll to position [615, 0]
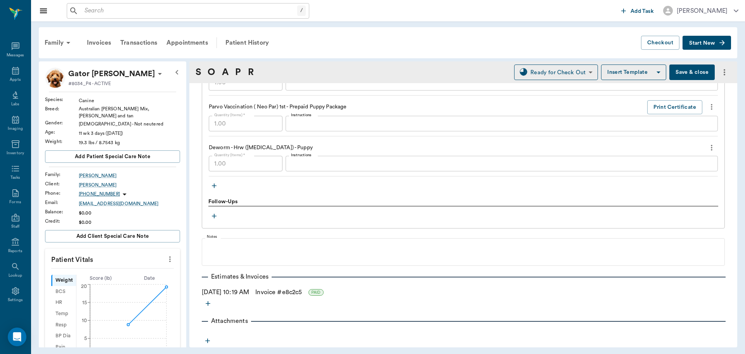
click at [211, 185] on icon "button" at bounding box center [214, 186] width 8 height 8
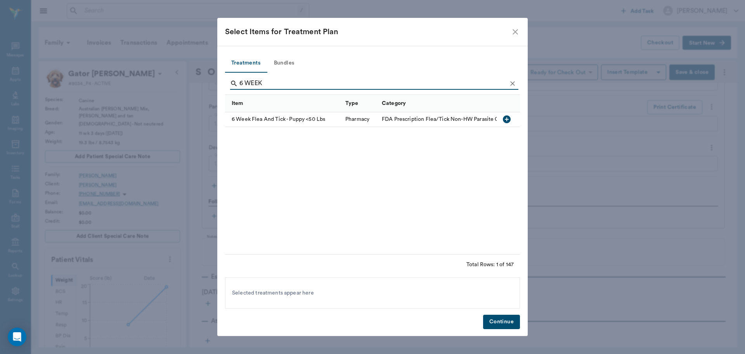
type input "6 WEEK"
click at [505, 121] on icon "button" at bounding box center [507, 119] width 8 height 8
click at [495, 319] on button "Continue" at bounding box center [501, 321] width 37 height 14
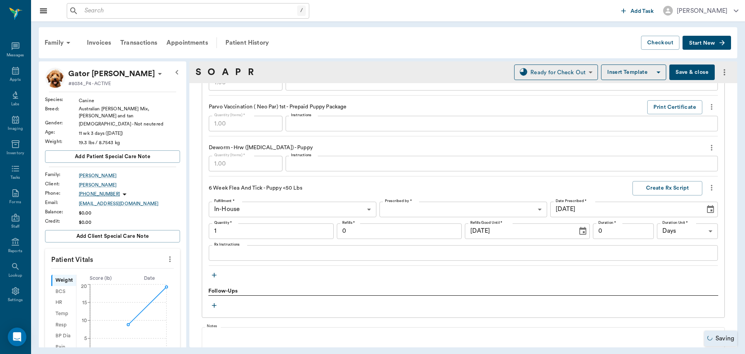
type input "1.00"
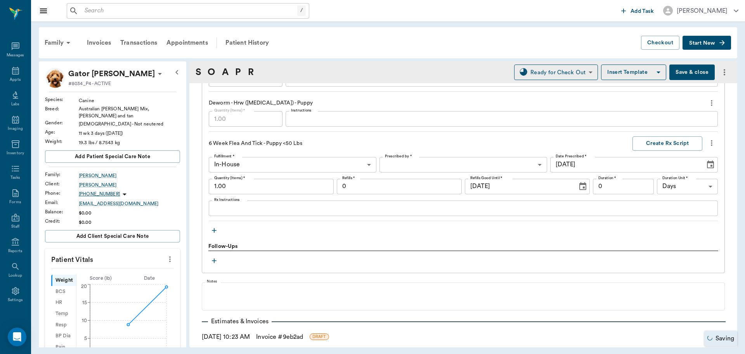
scroll to position [719, 0]
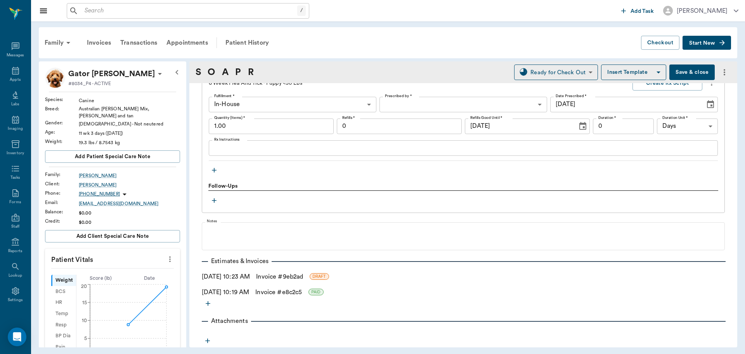
click at [288, 275] on link "Invoice # 9eb2ad" at bounding box center [279, 276] width 47 height 9
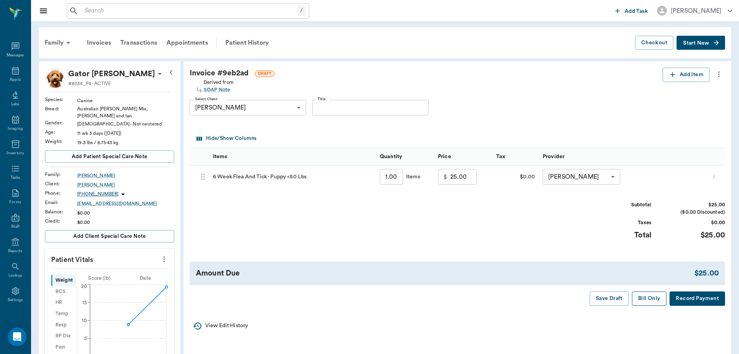
click at [655, 302] on button "Bill Only" at bounding box center [649, 298] width 35 height 14
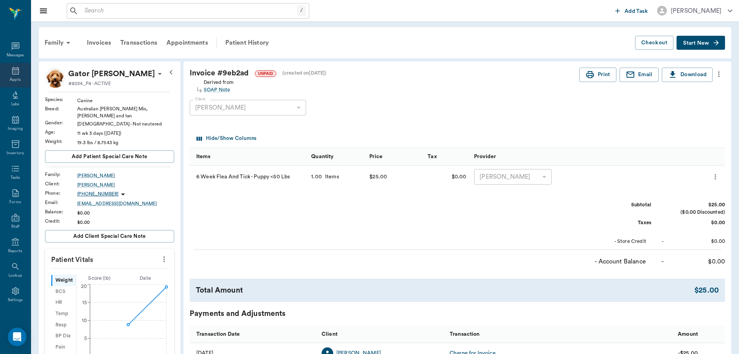
click at [12, 73] on icon at bounding box center [15, 71] width 7 height 8
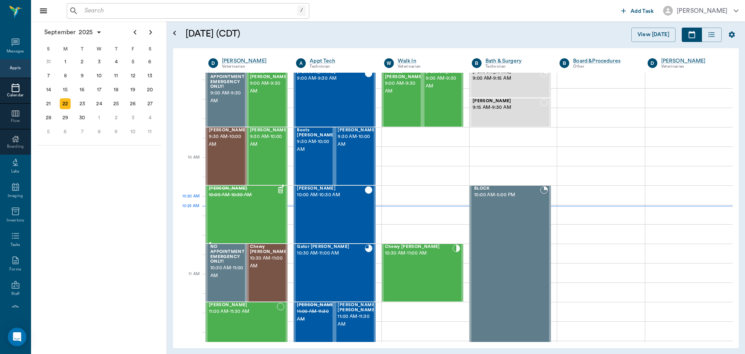
scroll to position [156, 0]
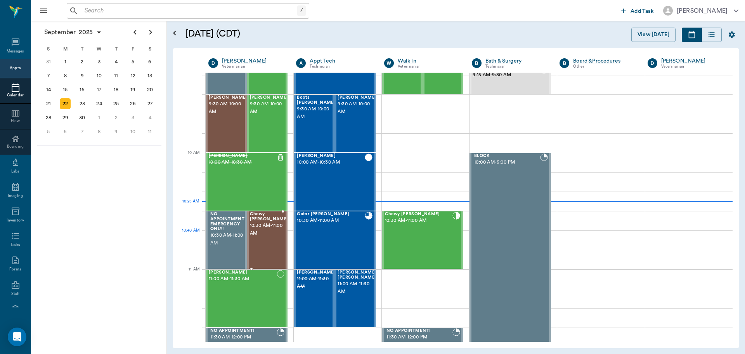
click at [260, 231] on span "10:30 AM - 11:00 AM" at bounding box center [269, 230] width 39 height 16
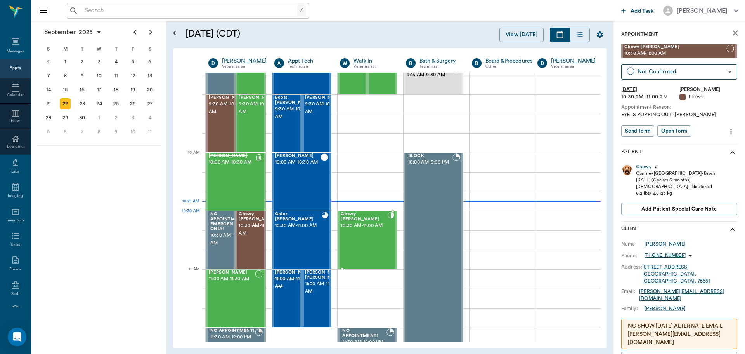
click at [362, 226] on span "10:30 AM - 11:00 AM" at bounding box center [364, 226] width 47 height 8
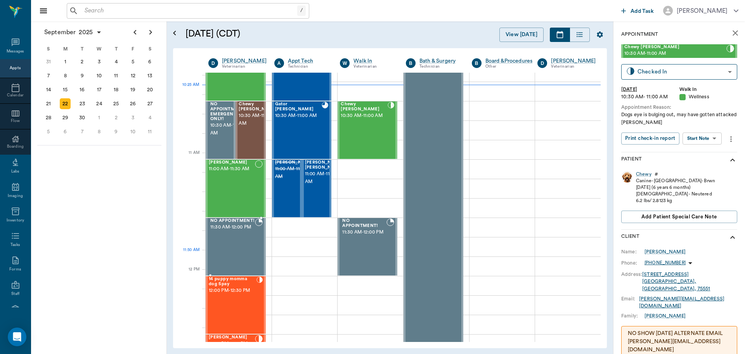
scroll to position [272, 0]
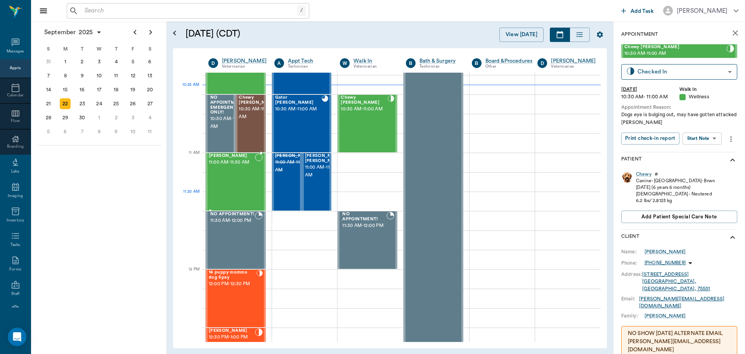
click at [227, 206] on div "[PERSON_NAME] 11:00 AM - 11:30 AM" at bounding box center [232, 181] width 46 height 57
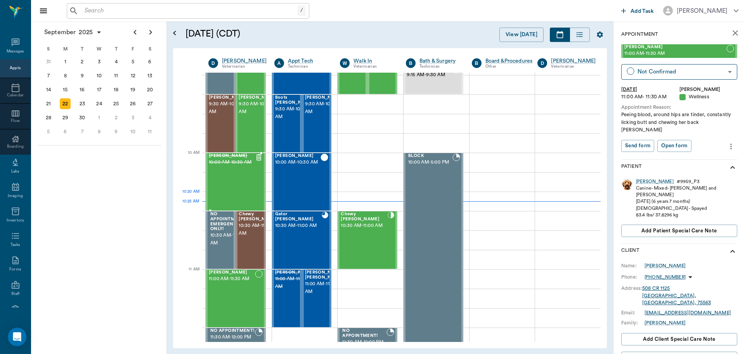
scroll to position [117, 0]
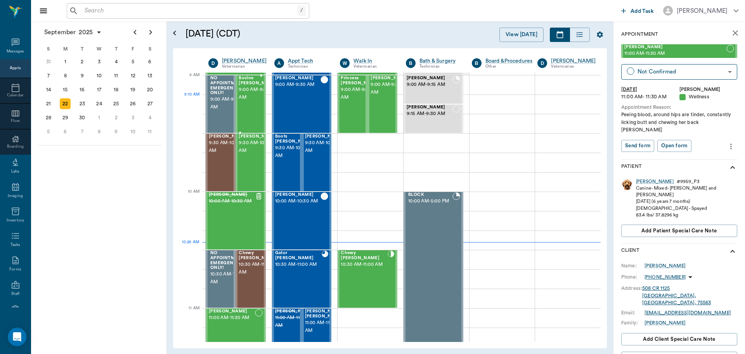
click at [250, 111] on div "Bovine Draper 9:00 AM - 9:30 AM" at bounding box center [258, 104] width 39 height 57
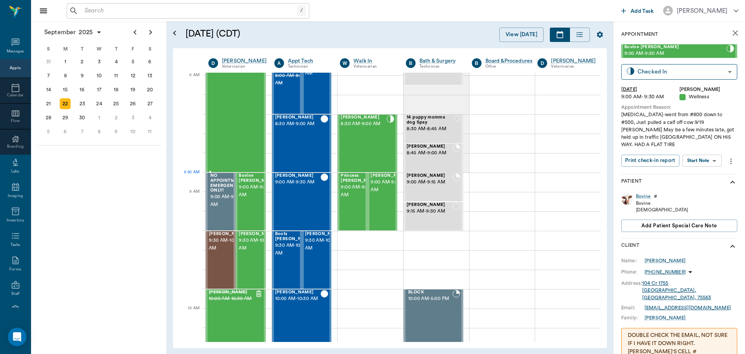
scroll to position [1, 0]
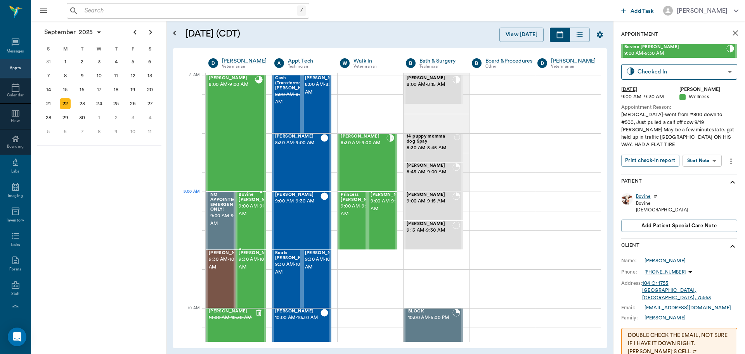
click at [245, 206] on span "9:00 AM - 9:30 AM" at bounding box center [258, 210] width 39 height 16
click at [717, 136] on div "Loss of weight-went from #800 down to #500, Just pulled a calf off cow 9/19 Car…" at bounding box center [679, 129] width 116 height 37
click at [711, 147] on div "Bovine Draper 9:00 AM - 9:30 AM Checked In CHECKED_IN ​ Mon, Sep 22, 2025 9:00 …" at bounding box center [679, 109] width 116 height 130
click at [714, 153] on body "/ ​ Add Task Dr. Bert Ellsworth Nectar Messages Appts Calendar Flow Boarding La…" at bounding box center [372, 177] width 745 height 354
click at [700, 167] on button "View SOAP" at bounding box center [693, 169] width 26 height 9
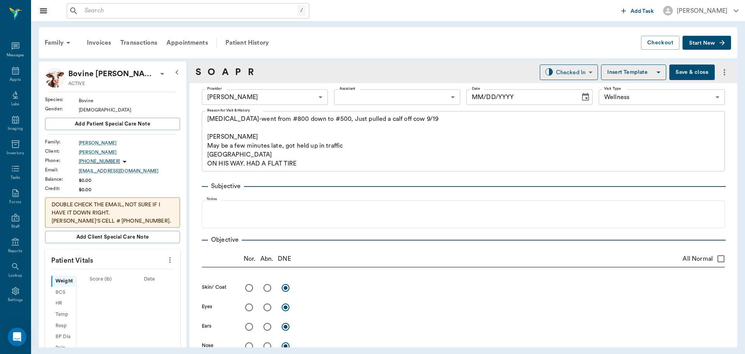
type input "63ec2f075fda476ae8351a4d"
type input "65d2be4f46e3a538d89b8c14"
type textarea "Loss of weight-went from #800 down to #500, Just pulled a calf off cow 9/19 Car…"
type input "[DATE]"
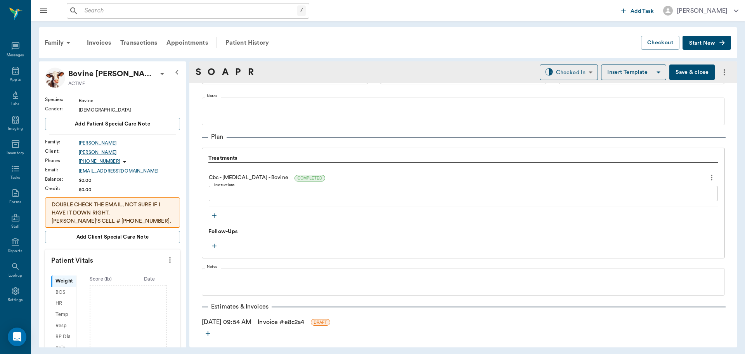
scroll to position [560, 0]
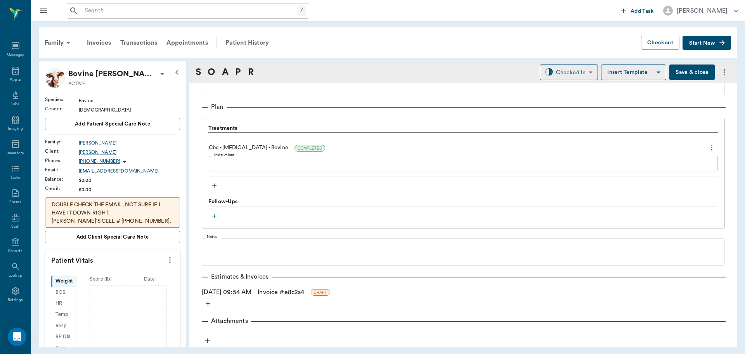
click at [213, 187] on icon "button" at bounding box center [214, 186] width 8 height 8
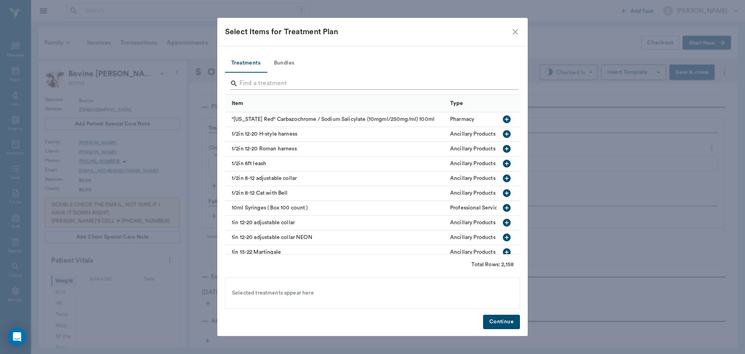
click at [254, 83] on input "Search" at bounding box center [372, 83] width 267 height 12
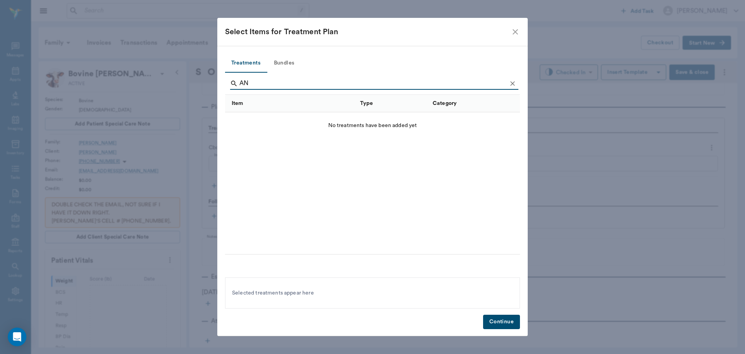
type input "A"
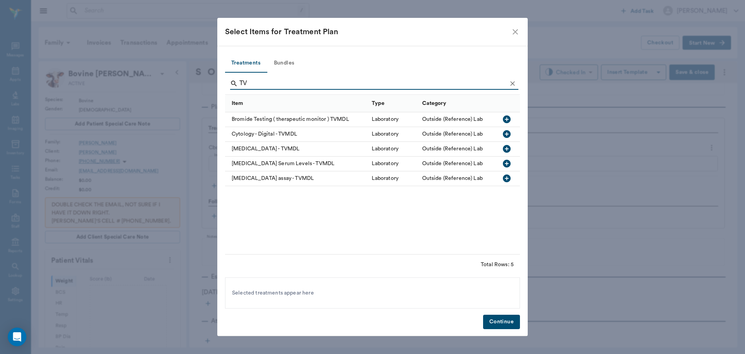
type input "T"
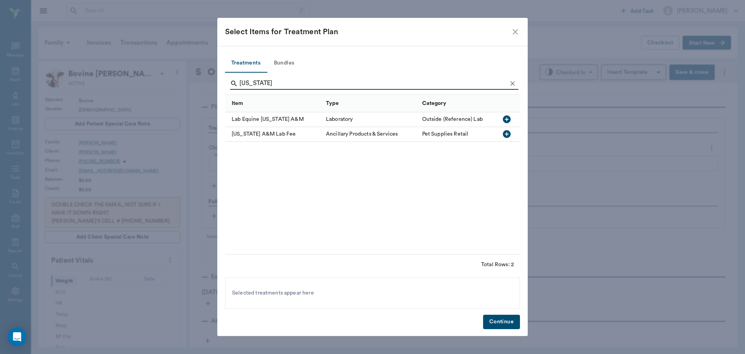
click at [506, 133] on icon "button" at bounding box center [507, 134] width 8 height 8
type input "T"
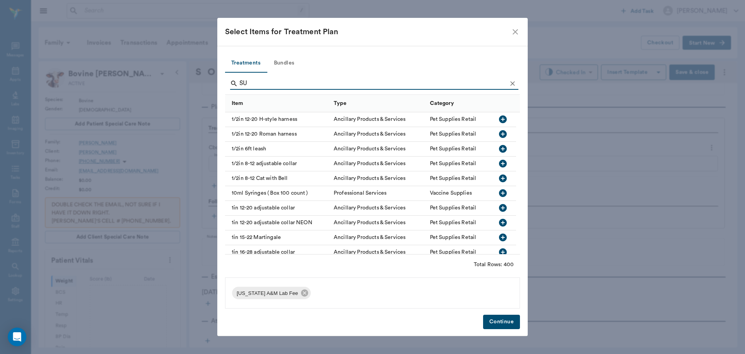
type input "S"
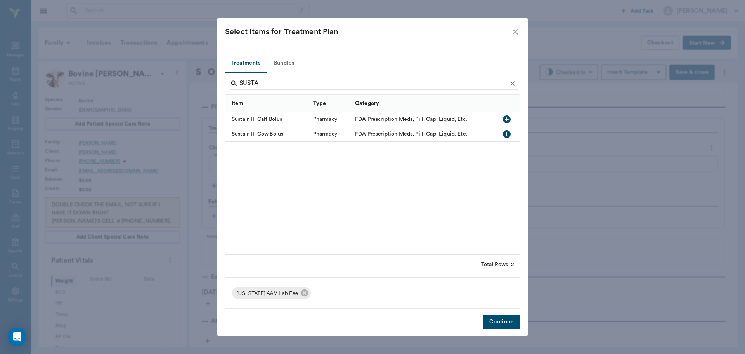
click at [508, 133] on icon "button" at bounding box center [507, 134] width 8 height 8
type input "S"
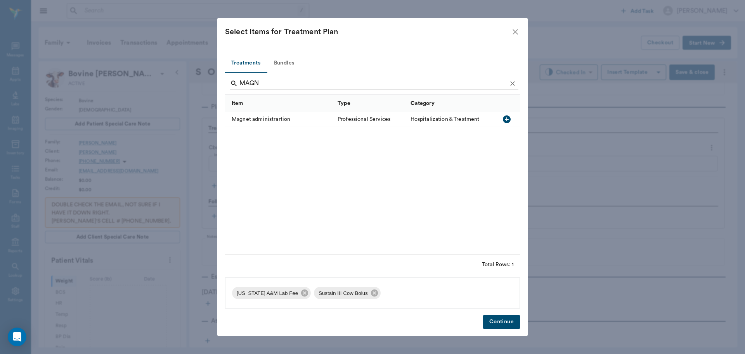
click at [507, 119] on icon "button" at bounding box center [506, 118] width 9 height 9
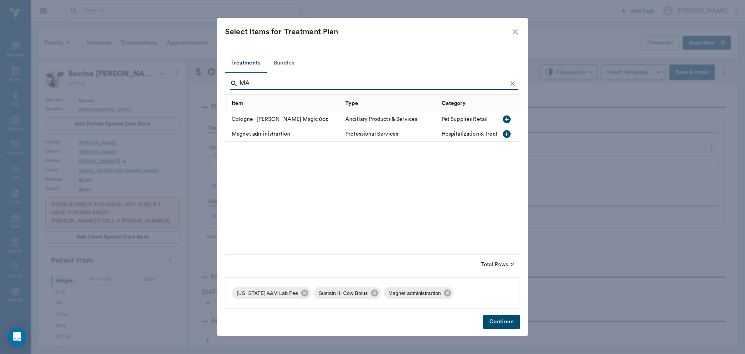
type input "M"
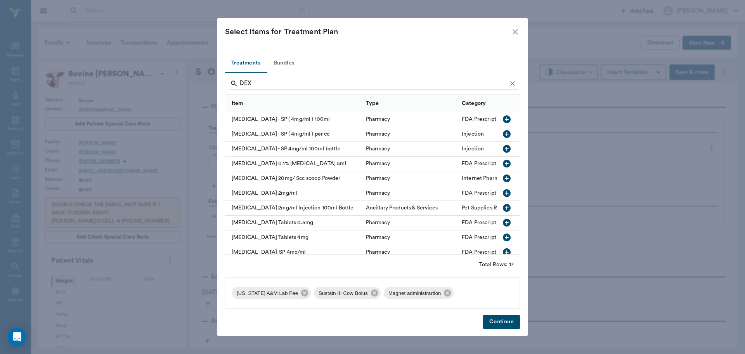
click at [503, 192] on icon "button" at bounding box center [507, 193] width 8 height 8
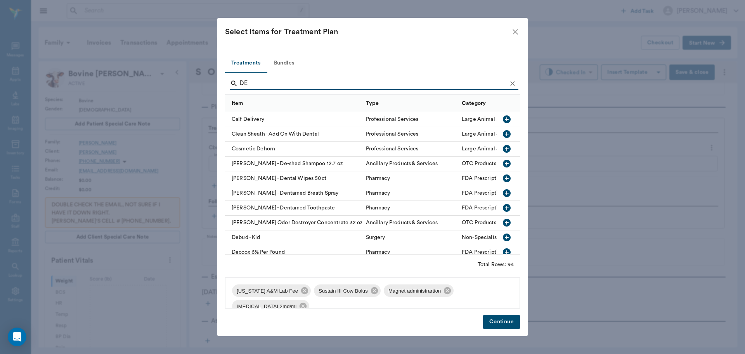
type input "D"
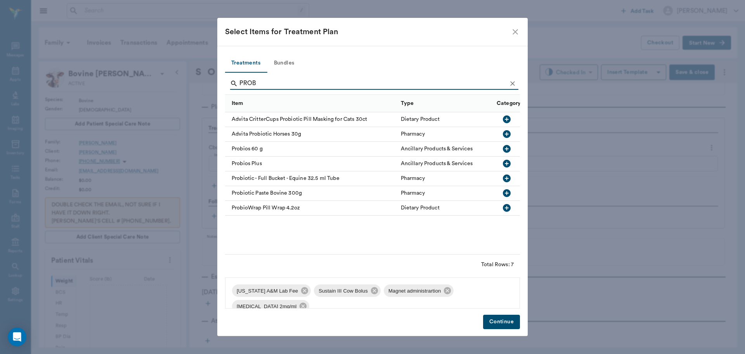
click at [507, 192] on icon "button" at bounding box center [507, 193] width 8 height 8
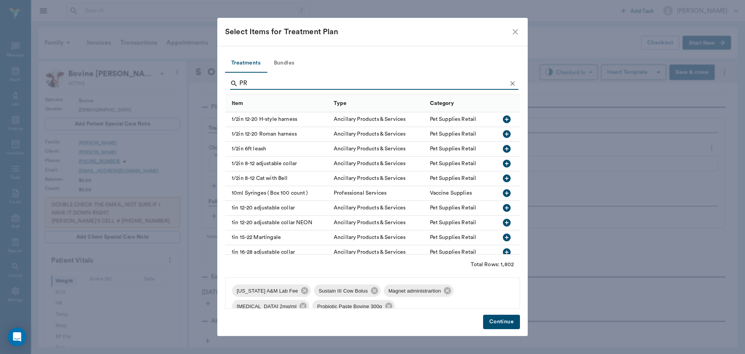
type input "P"
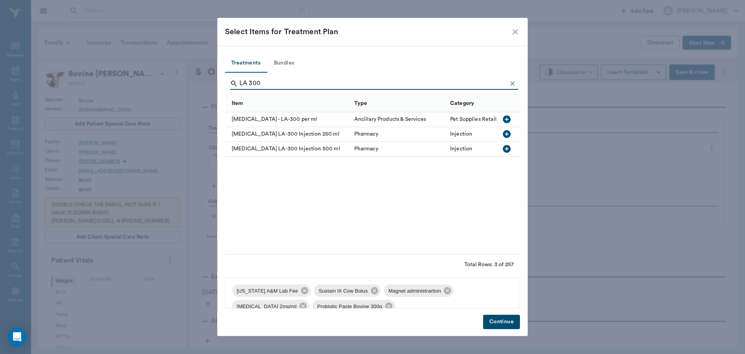
type input "LA 300"
click at [509, 120] on icon "button" at bounding box center [507, 119] width 8 height 8
click at [493, 321] on button "Continue" at bounding box center [501, 321] width 37 height 14
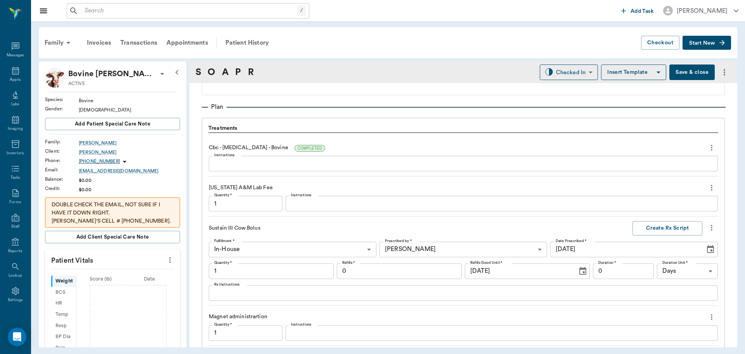
scroll to position [928, 0]
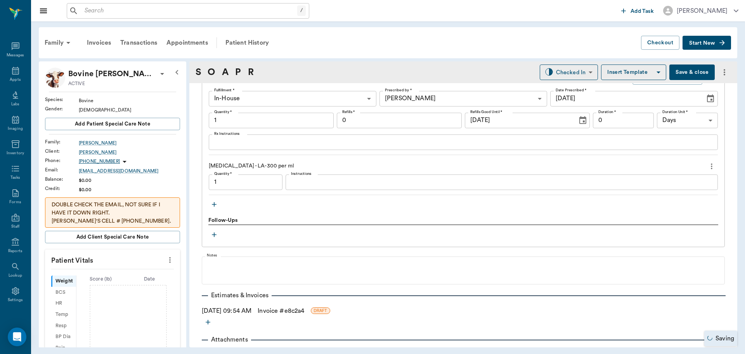
type input "1.00"
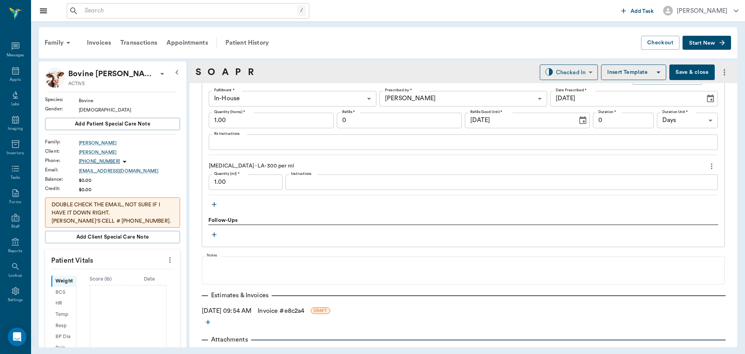
drag, startPoint x: 237, startPoint y: 190, endPoint x: 239, endPoint y: 184, distance: 6.0
click at [238, 185] on div "Oxytetracycline - LA-300 per ml Quantity (ml) * 1.00 Quantity (ml) * Instructio…" at bounding box center [463, 176] width 509 height 35
click at [239, 184] on input "1.00" at bounding box center [246, 182] width 74 height 16
type input "80.00"
click at [214, 203] on icon "button" at bounding box center [214, 204] width 8 height 8
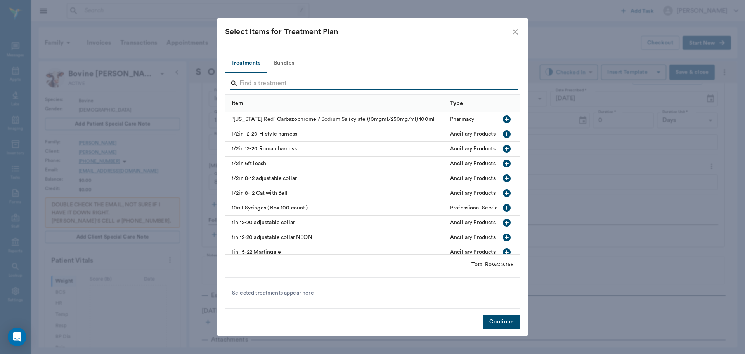
click at [255, 83] on input "Search" at bounding box center [372, 83] width 267 height 12
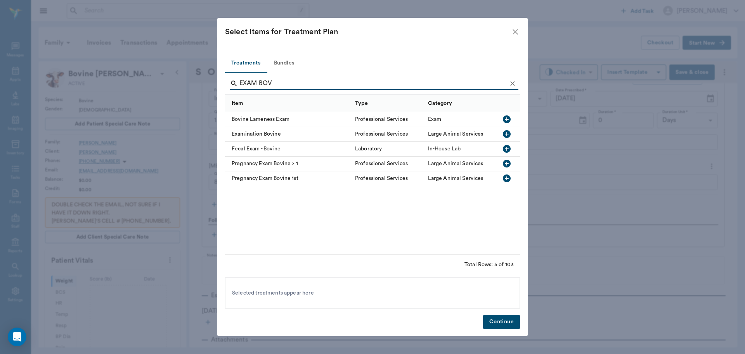
click at [507, 134] on icon "button" at bounding box center [506, 133] width 9 height 9
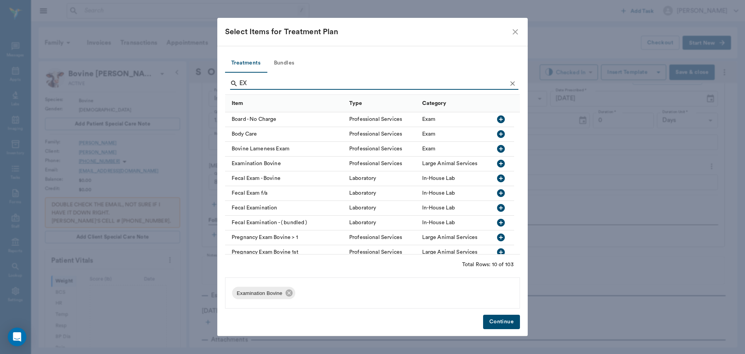
type input "E"
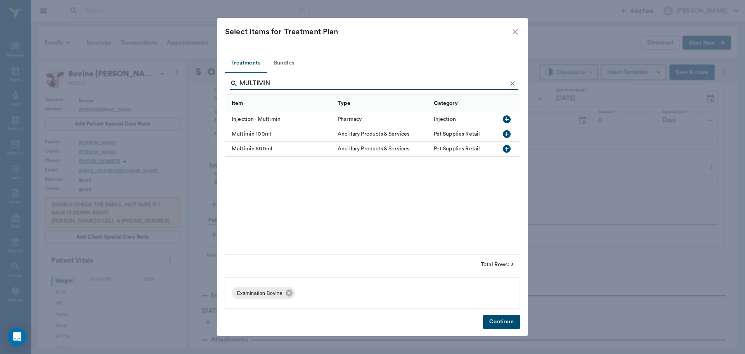
type input "MULTIMIN"
click at [506, 120] on icon "button" at bounding box center [507, 119] width 8 height 8
click at [503, 320] on button "Continue" at bounding box center [501, 321] width 37 height 14
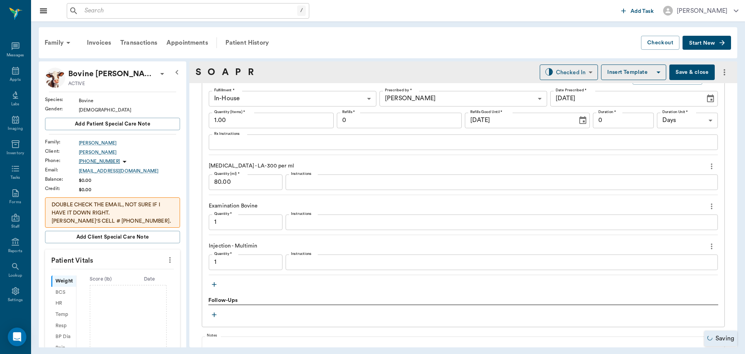
type input "1.00"
click at [233, 260] on input "1.00" at bounding box center [246, 262] width 74 height 16
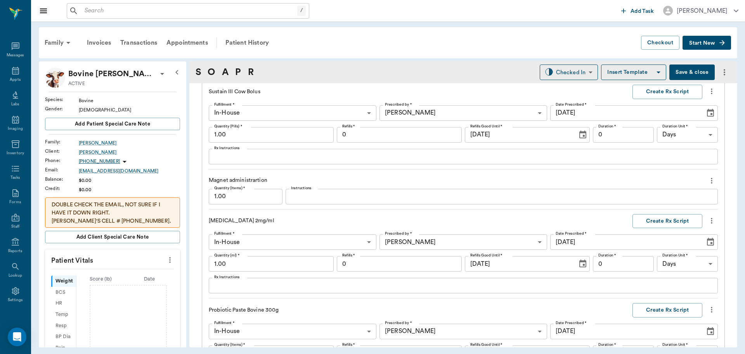
scroll to position [695, 0]
type input "6.00"
click at [256, 264] on input "1.00" at bounding box center [271, 264] width 125 height 16
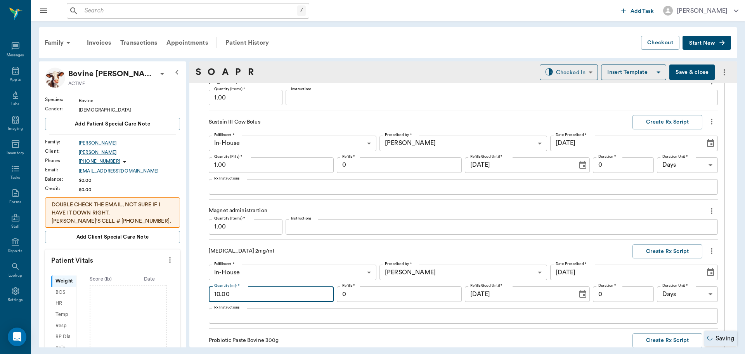
scroll to position [618, 0]
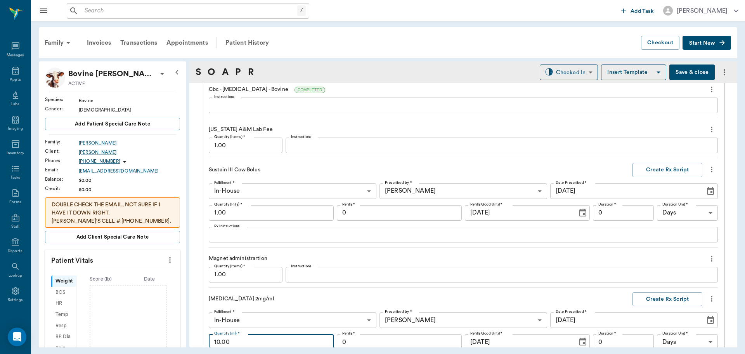
type input "10.00"
click at [264, 211] on input "1.00" at bounding box center [271, 213] width 125 height 16
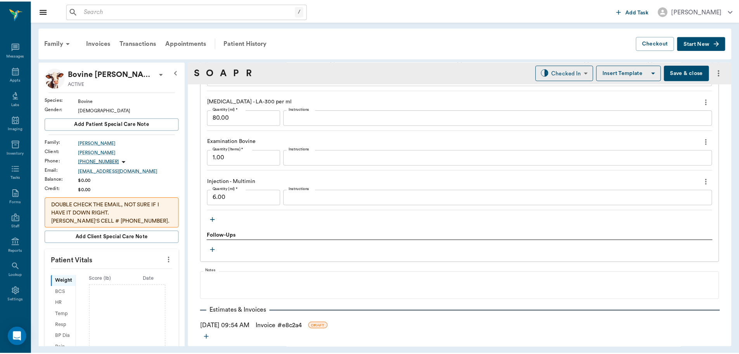
scroll to position [1027, 0]
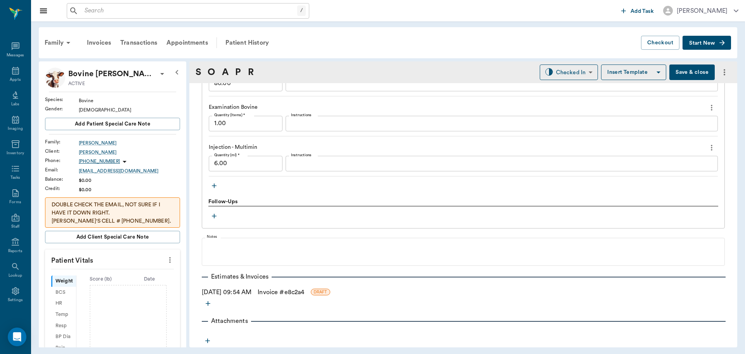
type input "5.00"
click at [281, 291] on link "Invoice # e8c2a4" at bounding box center [281, 291] width 47 height 9
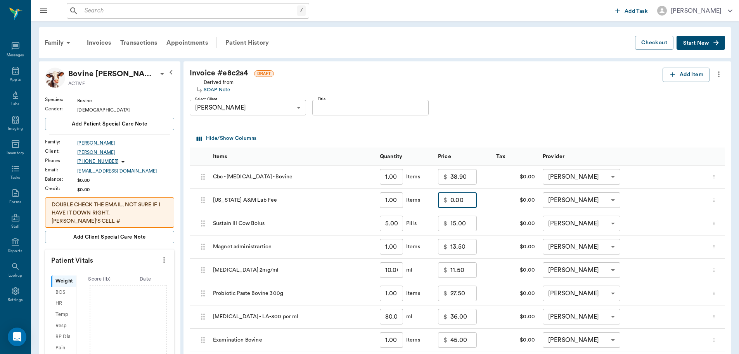
click at [467, 198] on input "0.00" at bounding box center [464, 200] width 26 height 16
type input "75.00"
click at [480, 120] on div "Select Client Karen Draper 63ec2eac52e12b0ba117c17d Select Client Title Title" at bounding box center [451, 108] width 523 height 28
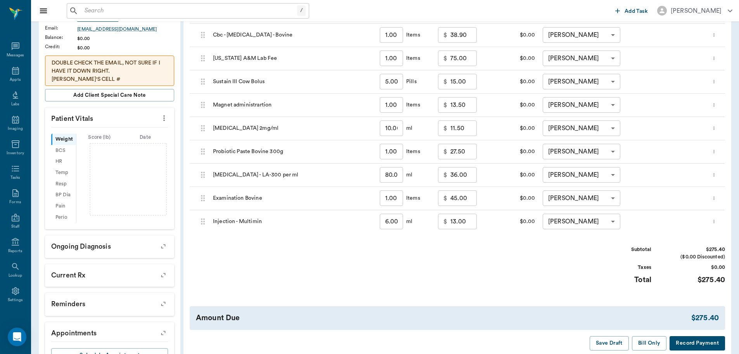
scroll to position [155, 0]
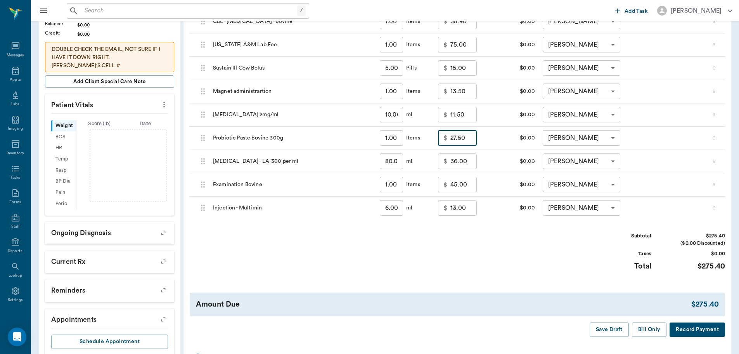
click at [468, 142] on input "27.50" at bounding box center [464, 138] width 26 height 16
type input "5.00"
click at [474, 254] on div "Subtotal $252.90 ($0.00 Discounted) Taxes $0.00 Total $252.90" at bounding box center [458, 256] width 536 height 48
click at [396, 139] on input "1.00" at bounding box center [391, 138] width 23 height 16
click at [447, 248] on div "Subtotal $252.90 ($0.00 Discounted) Taxes $0.00 Total $252.90" at bounding box center [458, 256] width 536 height 48
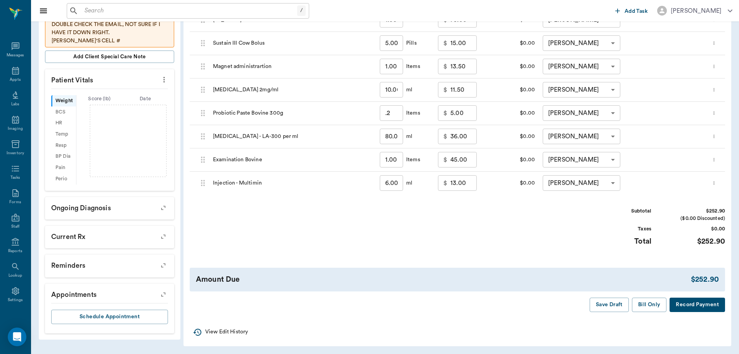
scroll to position [181, 0]
click at [647, 303] on button "Bill Only" at bounding box center [649, 303] width 35 height 14
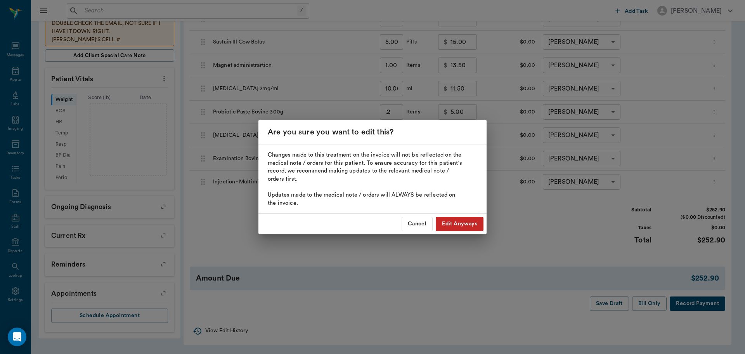
click at [456, 223] on button "Edit Anyways" at bounding box center [460, 224] width 48 height 14
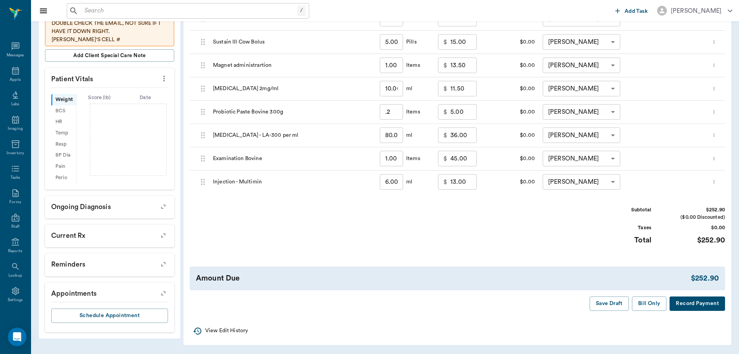
type input "0.20"
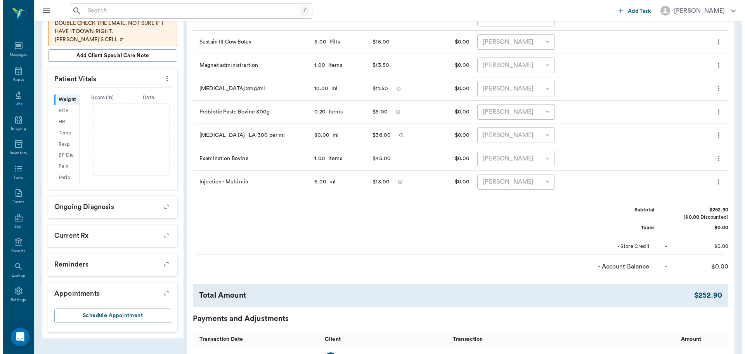
scroll to position [0, 0]
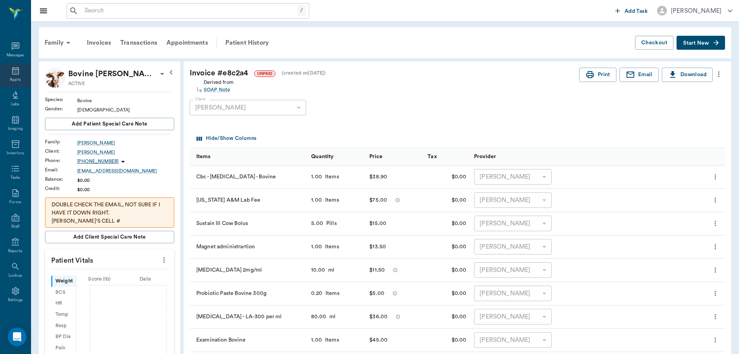
click at [7, 75] on div "Appts" at bounding box center [15, 75] width 31 height 24
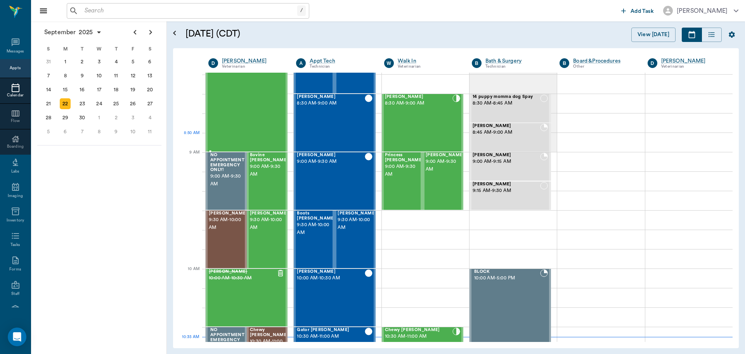
scroll to position [40, 0]
click at [263, 169] on span "9:00 AM - 9:30 AM" at bounding box center [269, 171] width 39 height 16
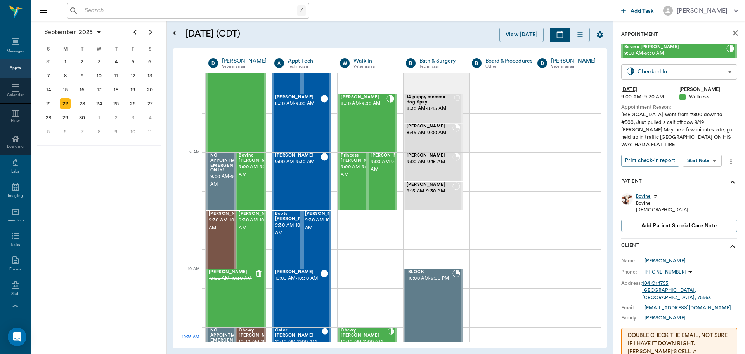
click at [695, 67] on body "/ ​ Add Task Dr. Bert Ellsworth Nectar Messages Appts Calendar Flow Boarding La…" at bounding box center [372, 177] width 745 height 354
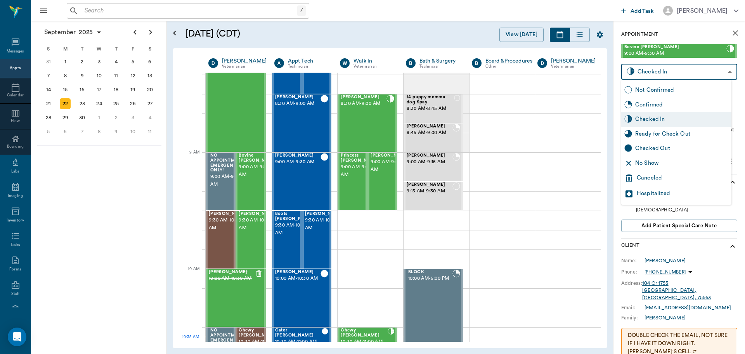
click at [673, 132] on div "Ready for Check Out" at bounding box center [681, 134] width 93 height 9
type input "READY_TO_CHECKOUT"
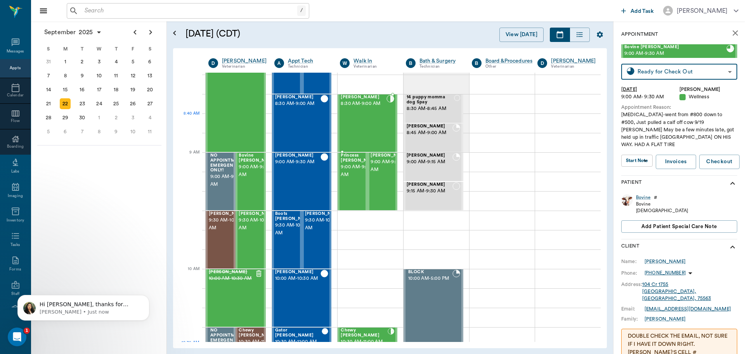
click at [381, 120] on div "Tippy Green 8:30 AM - 9:00 AM" at bounding box center [364, 123] width 46 height 57
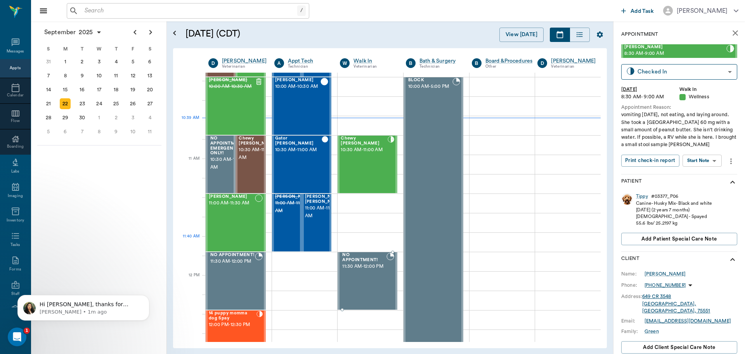
scroll to position [272, 0]
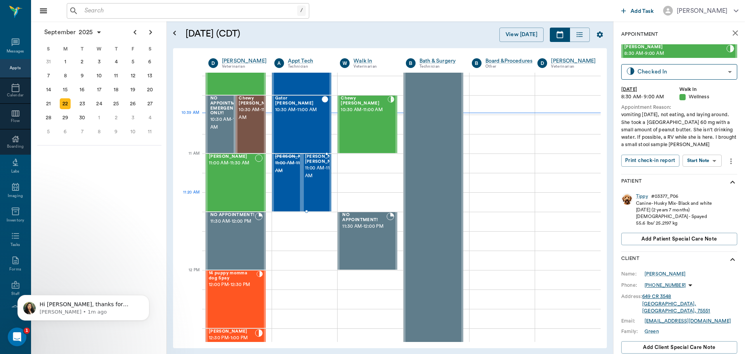
click at [313, 199] on div "Marley Barentine 11:00 AM - 11:30 AM" at bounding box center [324, 182] width 39 height 57
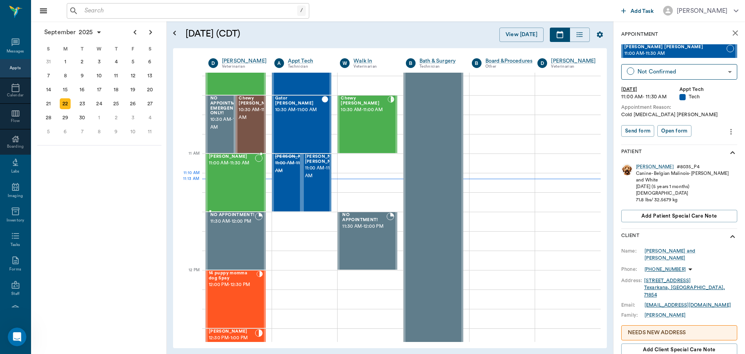
click at [233, 179] on div "[PERSON_NAME] 11:00 AM - 11:30 AM" at bounding box center [232, 182] width 46 height 57
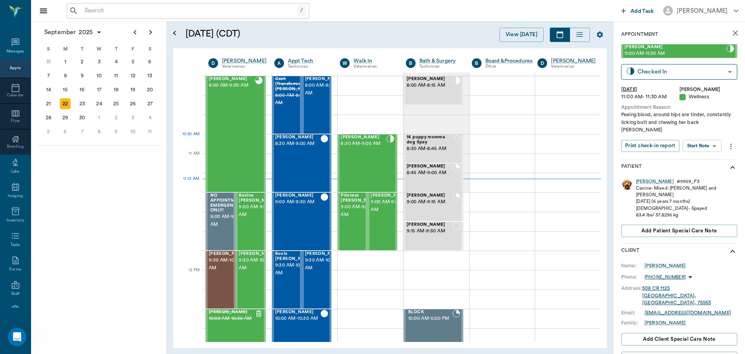
scroll to position [272, 0]
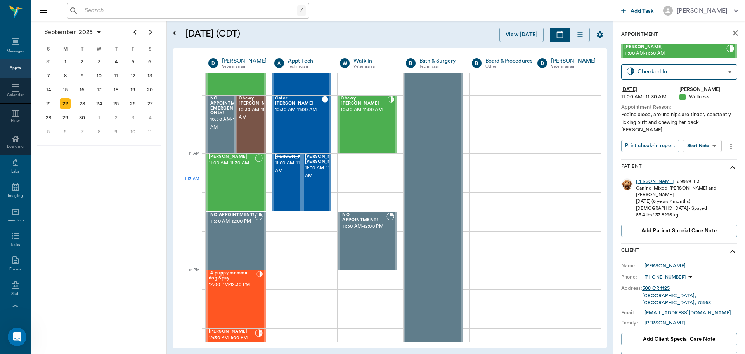
click at [640, 178] on div "[PERSON_NAME]" at bounding box center [655, 181] width 38 height 7
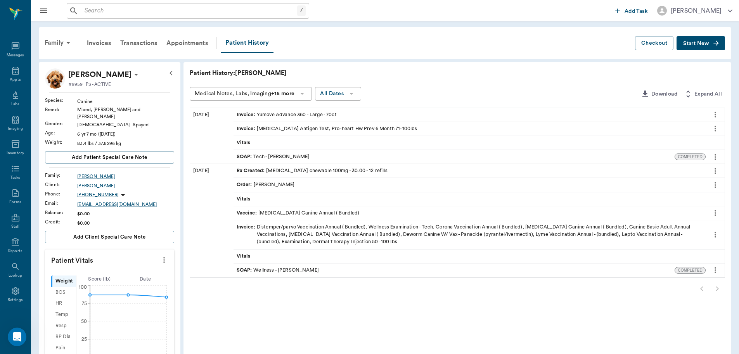
click at [718, 286] on div at bounding box center [458, 289] width 536 height 16
click at [718, 288] on div at bounding box center [458, 289] width 536 height 16
click at [698, 289] on div at bounding box center [458, 289] width 536 height 16
drag, startPoint x: 455, startPoint y: 280, endPoint x: 309, endPoint y: 303, distance: 147.8
click at [310, 305] on div "Patient History: Lucy Medical Notes, Labs, Imaging +15 more All Dates Download …" at bounding box center [458, 325] width 548 height 527
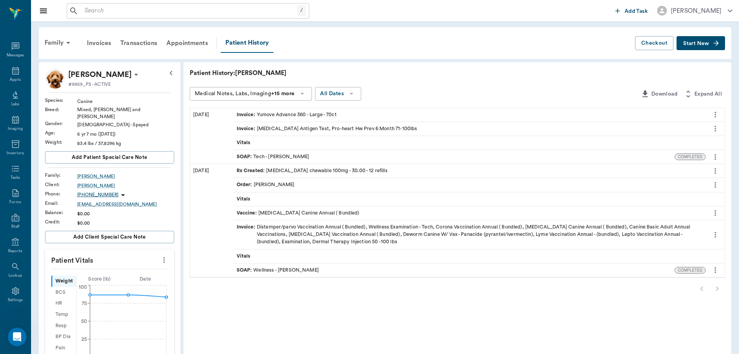
click at [301, 269] on div "SOAP : Wellness - [PERSON_NAME]" at bounding box center [278, 269] width 82 height 7
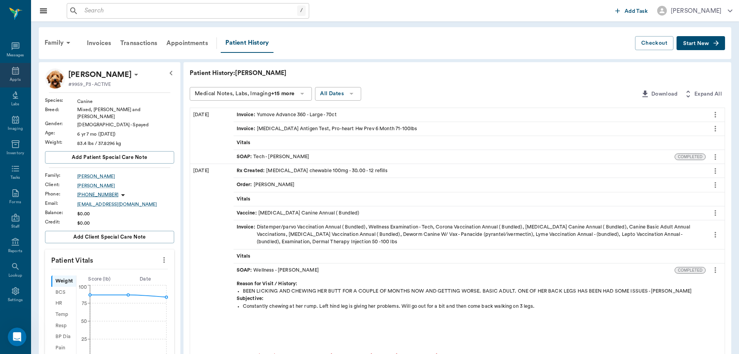
click at [7, 73] on div "Appts" at bounding box center [15, 75] width 31 height 24
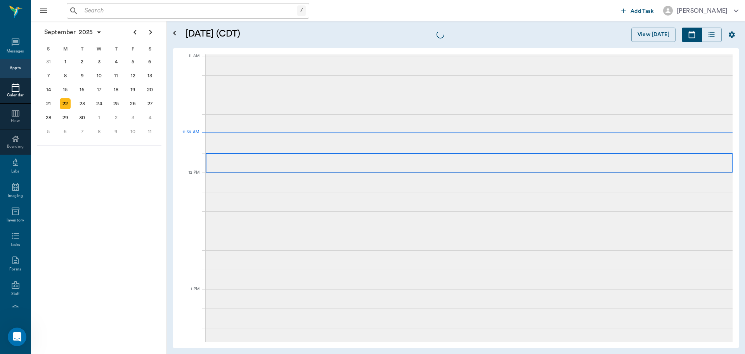
scroll to position [350, 0]
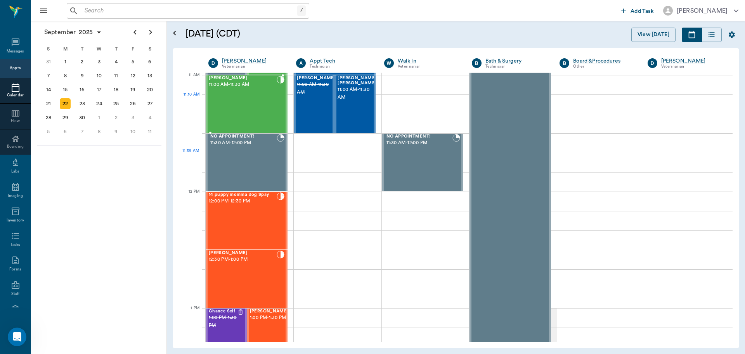
click at [246, 105] on div "[PERSON_NAME] 11:00 AM - 11:30 AM" at bounding box center [243, 104] width 68 height 57
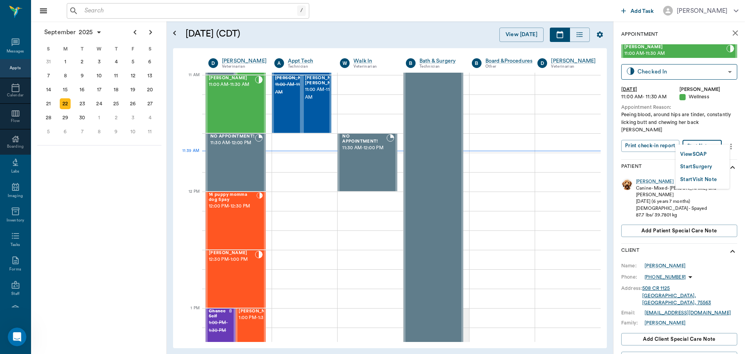
click at [708, 137] on body "/ ​ Add Task [PERSON_NAME] Nectar Messages Appts Calendar Flow Boarding Labs Im…" at bounding box center [372, 177] width 745 height 354
click at [705, 151] on button "View SOAP" at bounding box center [693, 154] width 26 height 9
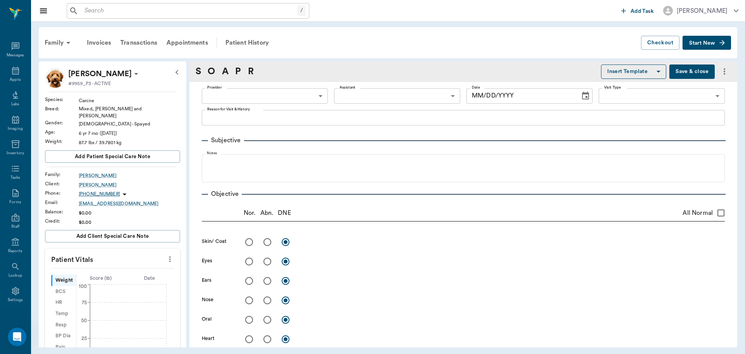
type input "63ec2f075fda476ae8351a4d"
type input "65d2be4f46e3a538d89b8c14"
type textarea "Peeing blood, around hips are tinder, constantly licking butt and chewing her b…"
type input "[DATE]"
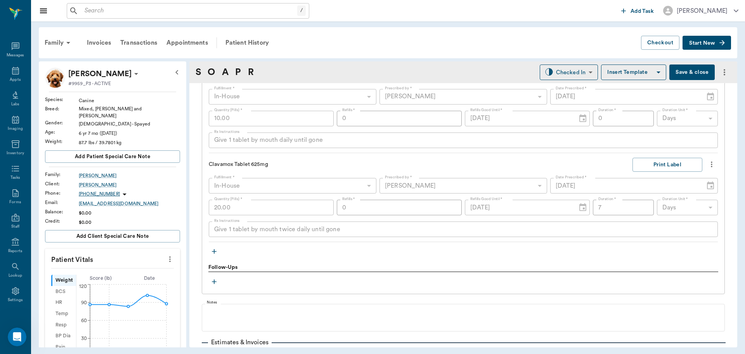
scroll to position [660, 0]
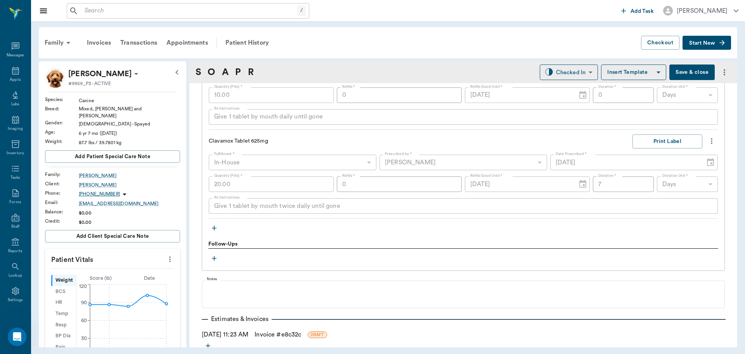
click at [212, 229] on icon "button" at bounding box center [214, 228] width 8 height 8
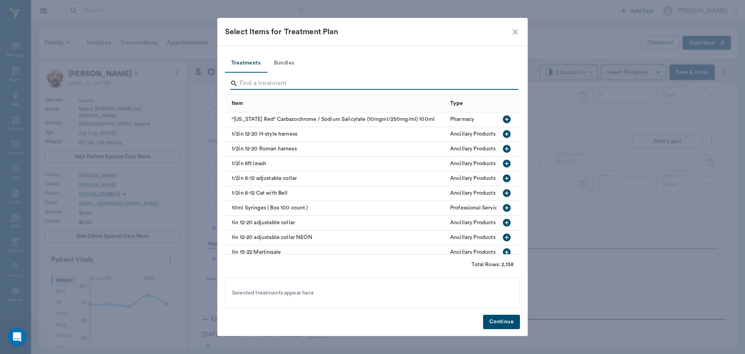
click at [256, 82] on input "Search" at bounding box center [372, 83] width 267 height 12
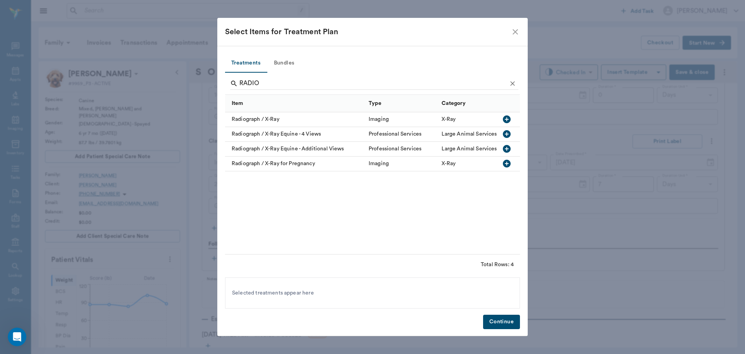
click at [508, 118] on icon "button" at bounding box center [507, 119] width 8 height 8
type input "R"
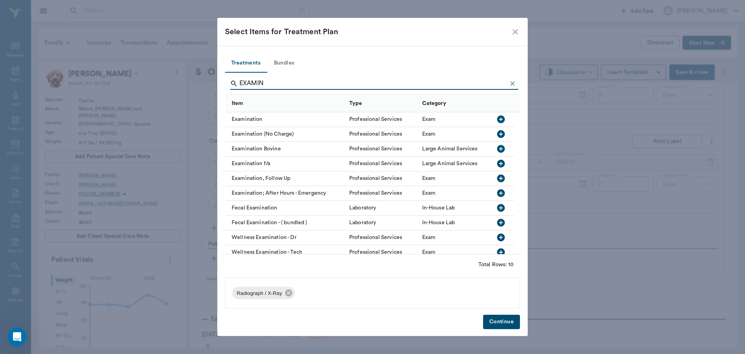
type input "EXAMIN"
click at [501, 121] on icon "button" at bounding box center [501, 119] width 8 height 8
click at [494, 321] on button "Continue" at bounding box center [501, 321] width 37 height 14
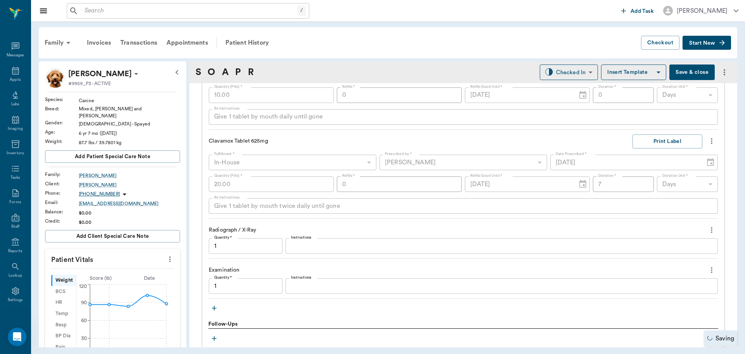
type input "1.00"
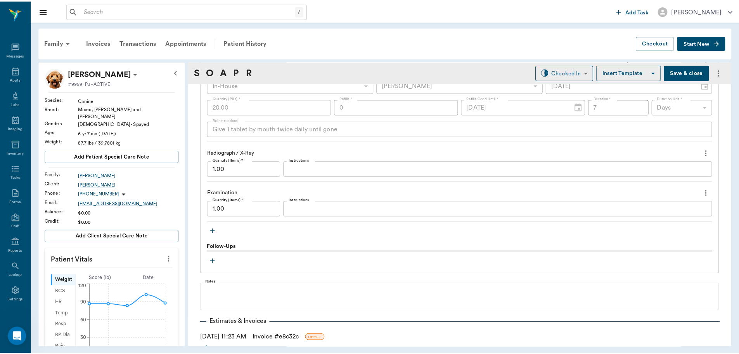
scroll to position [796, 0]
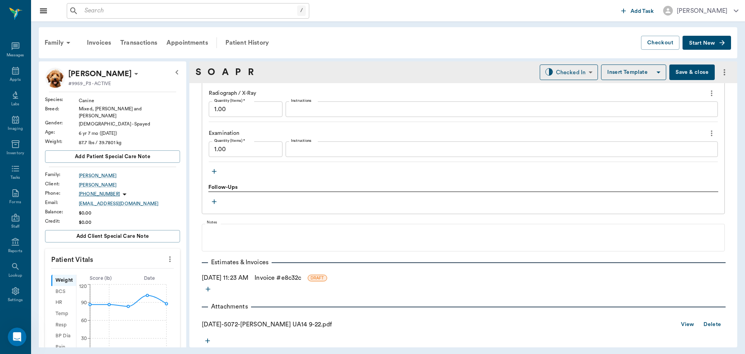
click at [276, 276] on link "Invoice # e8c32c" at bounding box center [278, 277] width 47 height 9
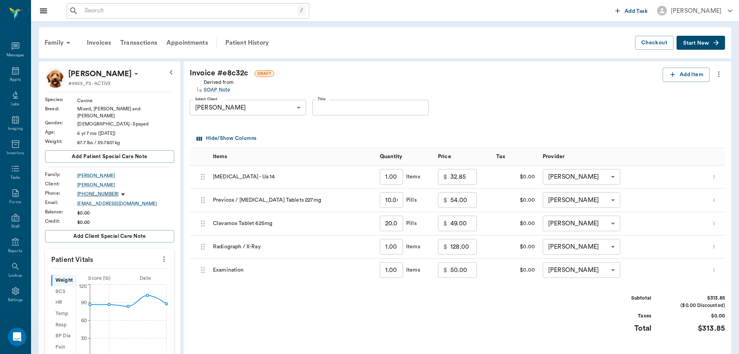
click at [466, 245] on input "128.00" at bounding box center [464, 247] width 26 height 16
type input "0"
type input "65.00"
click at [472, 289] on div "Invoice # e8c32c DRAFT Derived from SOAP Note Add Item Select Client [PERSON_NA…" at bounding box center [458, 232] width 548 height 343
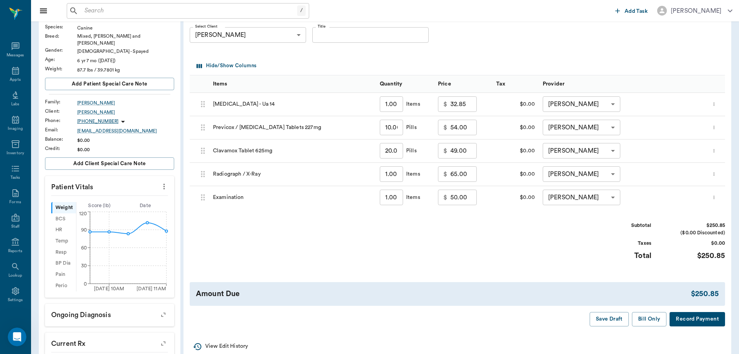
scroll to position [155, 0]
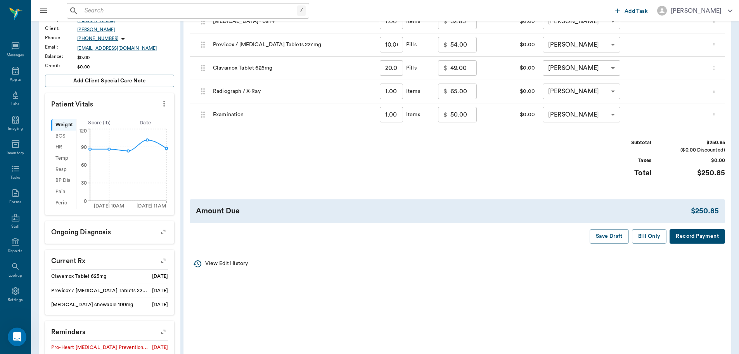
click at [646, 238] on button "Bill Only" at bounding box center [649, 236] width 35 height 14
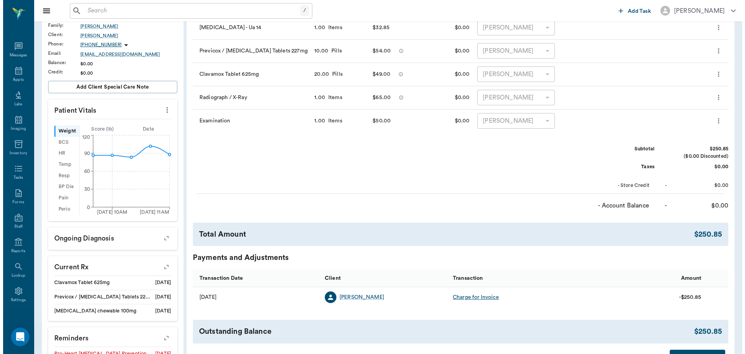
scroll to position [0, 0]
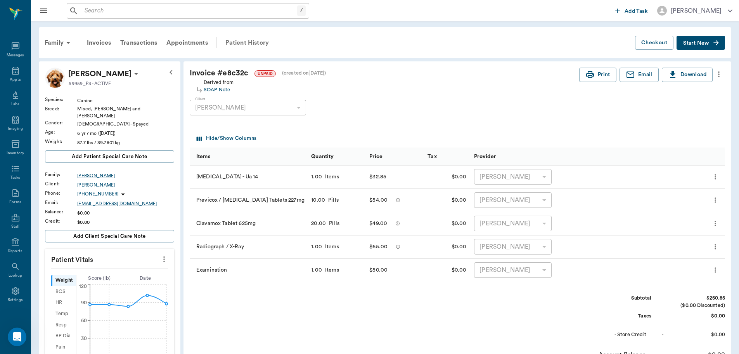
click at [238, 43] on div "Patient History" at bounding box center [247, 42] width 53 height 19
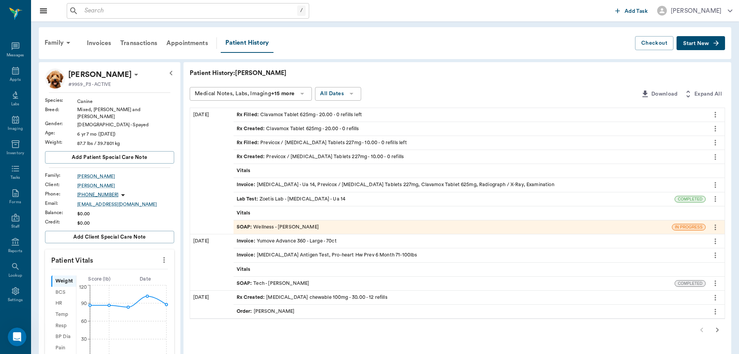
click at [281, 224] on div "SOAP : Wellness - [PERSON_NAME]" at bounding box center [278, 226] width 82 height 7
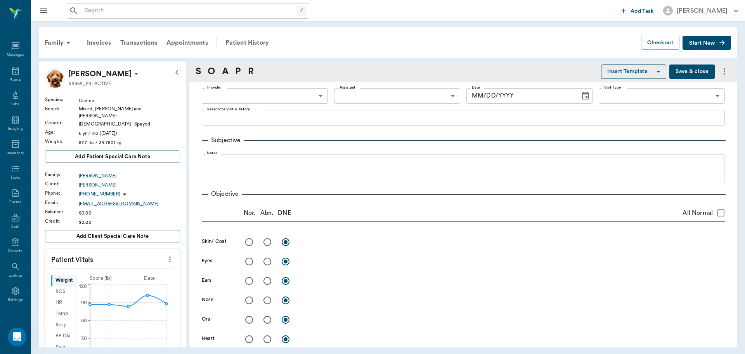
type input "63ec2f075fda476ae8351a4d"
type input "65d2be4f46e3a538d89b8c14"
type textarea "Peeing blood, around hips are tinder, constantly licking butt and chewing her b…"
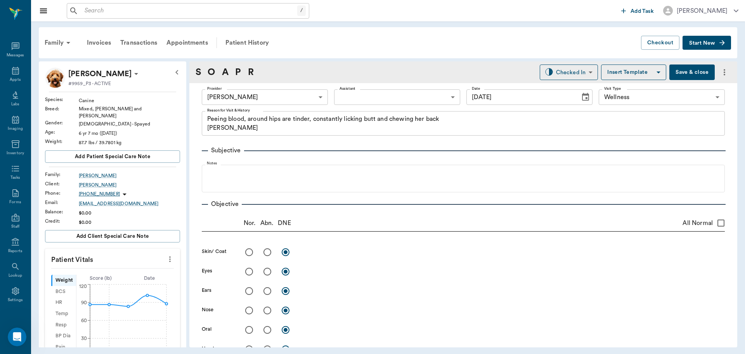
type input "[DATE]"
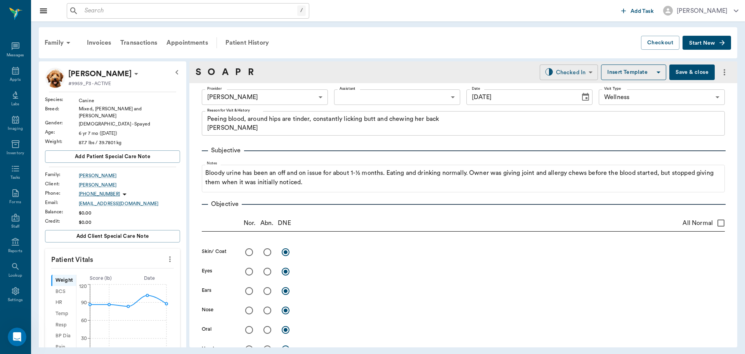
click at [568, 67] on body "/ ​ Add Task [PERSON_NAME] Nectar Messages Appts Labs Imaging Inventory Tasks F…" at bounding box center [372, 177] width 745 height 354
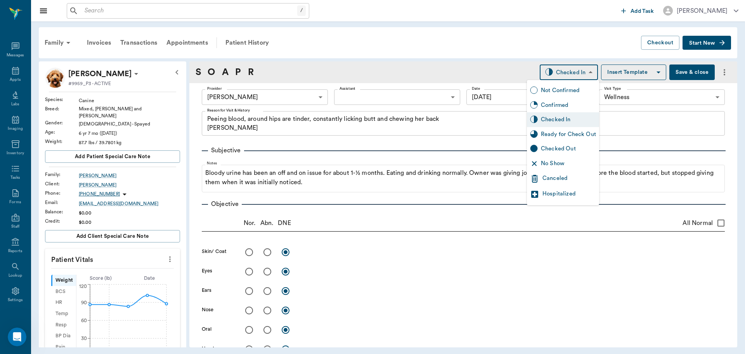
click at [568, 135] on div "Ready for Check Out" at bounding box center [568, 134] width 55 height 9
type input "READY_TO_CHECKOUT"
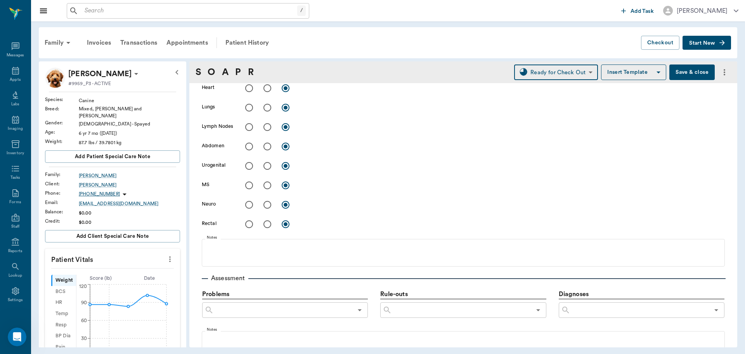
scroll to position [233, 0]
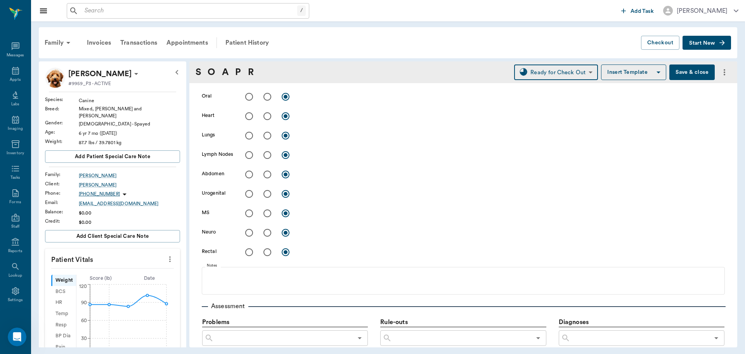
click at [267, 194] on input "radio" at bounding box center [267, 193] width 16 height 16
radio input "true"
drag, startPoint x: 305, startPoint y: 198, endPoint x: 297, endPoint y: 194, distance: 9.2
click at [304, 198] on div "x" at bounding box center [512, 194] width 425 height 11
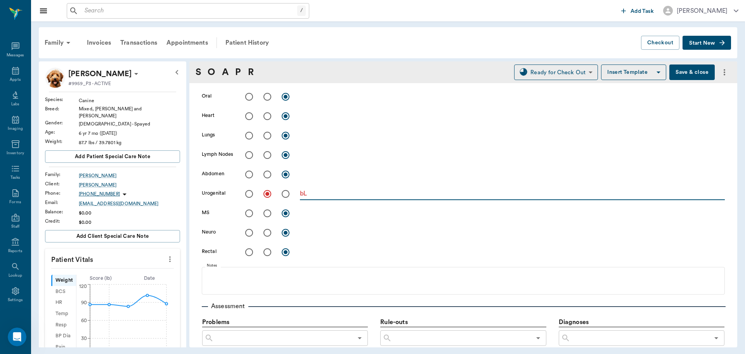
type textarea "b"
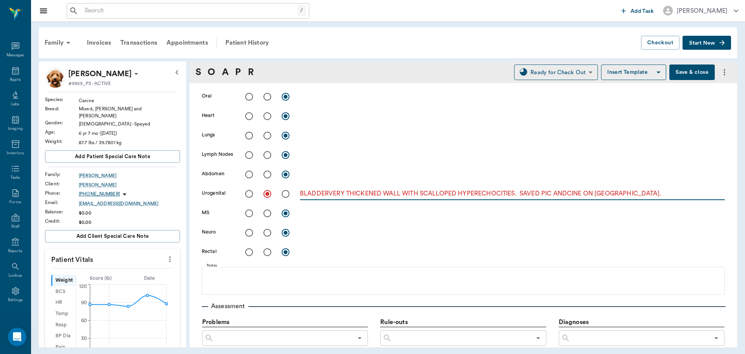
click at [330, 196] on textarea "BLADDERVERY THICKENED WALL WITH SCALLOPED HYPERECHOCITIES. SAVED PIC ANDCINE ON…" at bounding box center [512, 193] width 425 height 9
type textarea "BLADDER VERY THICKENED WALL WITH SCALLOPED HYPERECHOCITIES. SAVED PIC ANDCINE O…"
click at [265, 212] on input "radio" at bounding box center [267, 213] width 16 height 16
radio input "true"
click at [320, 210] on textarea at bounding box center [512, 212] width 425 height 9
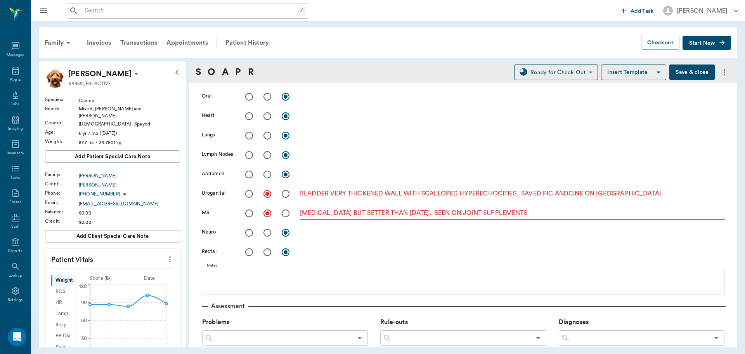
type textarea "[MEDICAL_DATA] BUT BETTER THAN [DATE]. BEEN ON JOINT SUPPLEMENTS"
click at [248, 232] on input "radio" at bounding box center [249, 232] width 16 height 16
radio input "true"
click at [249, 254] on input "radio" at bounding box center [249, 252] width 16 height 16
radio input "true"
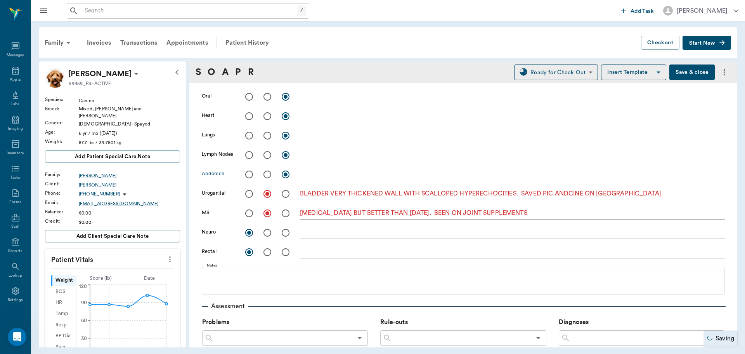
click at [269, 173] on input "radio" at bounding box center [267, 174] width 16 height 16
radio input "true"
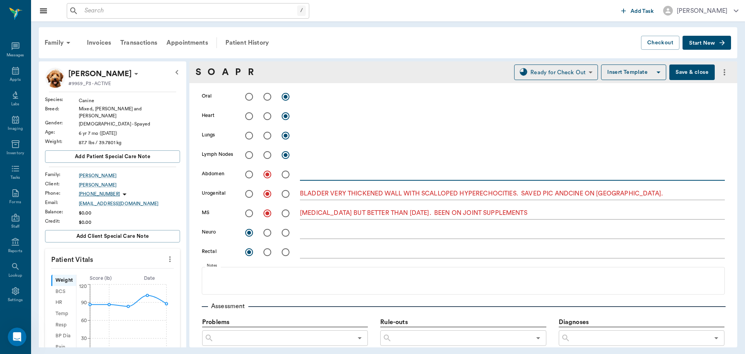
click at [312, 175] on textarea at bounding box center [512, 174] width 425 height 9
type textarea "SMALL [MEDICAL_DATA] TUMOR ON LAST R TEAT"
click at [248, 135] on input "radio" at bounding box center [249, 135] width 16 height 16
radio input "true"
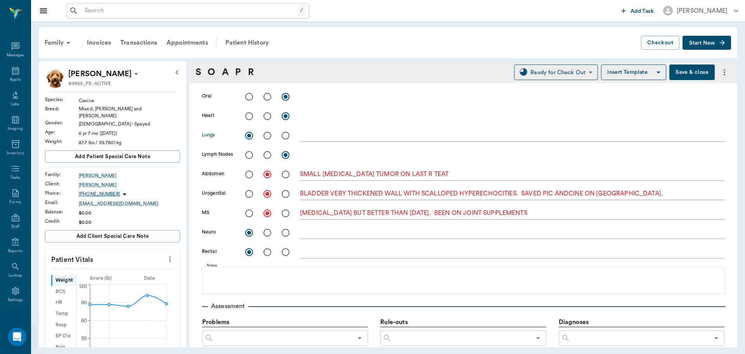
click at [317, 135] on textarea at bounding box center [512, 135] width 425 height 9
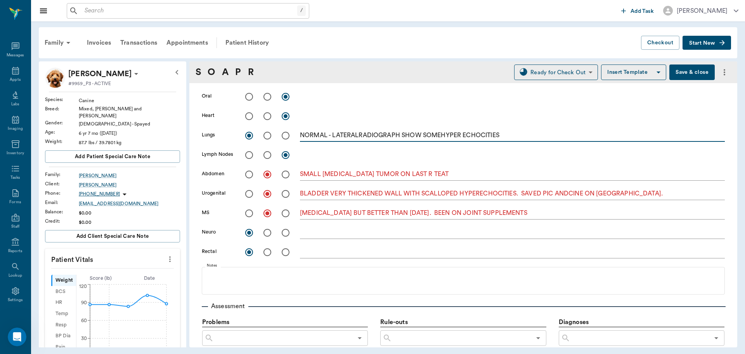
click at [440, 134] on textarea "NORMAL - LATERALRADIOGRAPH SHOW SOMEHYPER ECHOCITIES" at bounding box center [512, 135] width 425 height 9
click at [466, 135] on textarea "NORMAL - LATERALRADIOGRAPH SHOW SOME HYPER ECHOCITIES" at bounding box center [512, 135] width 425 height 9
click at [359, 135] on textarea "NORMAL - LATERALRADIOGRAPH SHOW SOME HYPERECHOCITIES" at bounding box center [512, 135] width 425 height 9
type textarea "NORMAL - LATERAL RADIOGRAPH SHOW SOME HYPERECHOCITIES"
click at [552, 141] on div "NORMAL - LATERAL RADIOGRAPH SHOW SOME HYPERECHOCITIES x" at bounding box center [512, 135] width 425 height 11
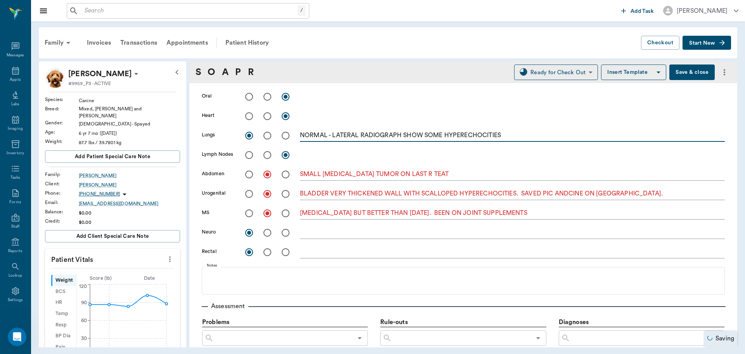
click at [536, 136] on textarea "NORMAL - LATERAL RADIOGRAPH SHOW SOME HYPERECHOCITIES" at bounding box center [512, 135] width 425 height 9
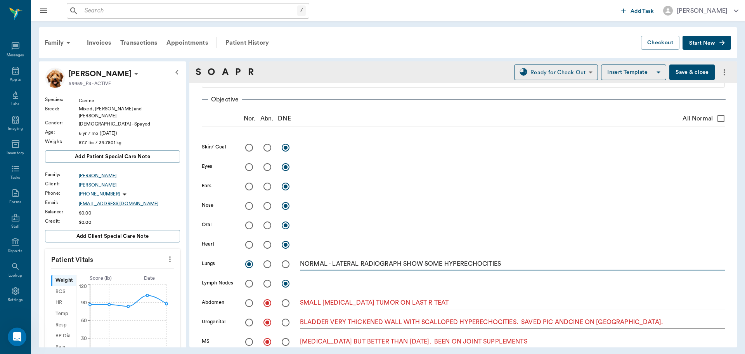
scroll to position [116, 0]
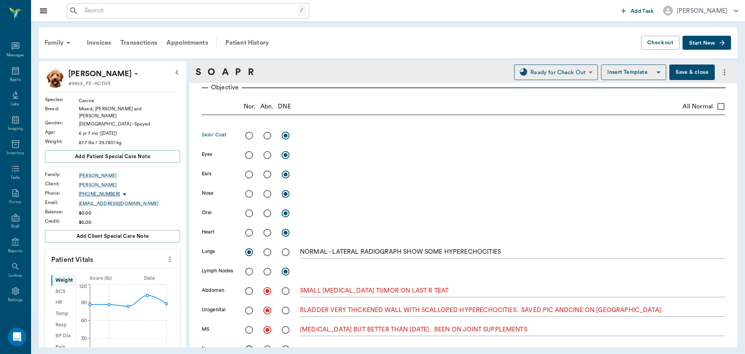
click at [247, 135] on input "radio" at bounding box center [249, 135] width 16 height 16
radio input "true"
click at [248, 156] on input "radio" at bounding box center [249, 155] width 16 height 16
radio input "true"
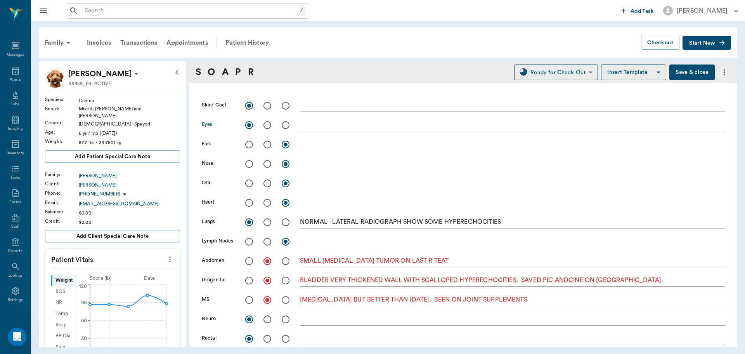
scroll to position [272, 0]
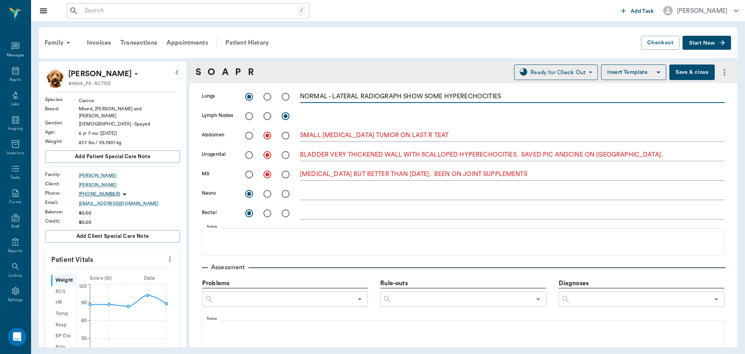
click at [328, 101] on textarea "NORMAL - LATERAL RADIOGRAPH SHOW SOME HYPERECHOCITIES" at bounding box center [512, 96] width 425 height 9
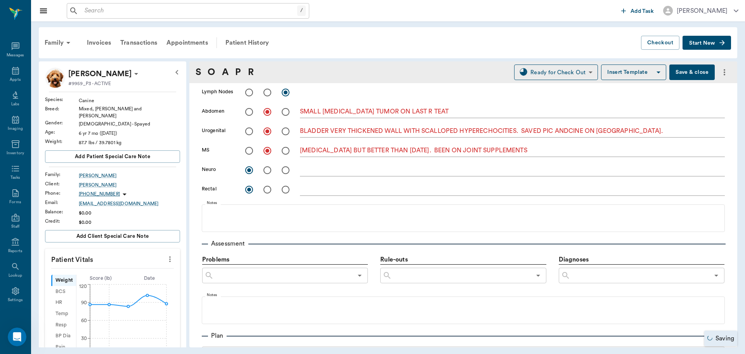
scroll to position [427, 0]
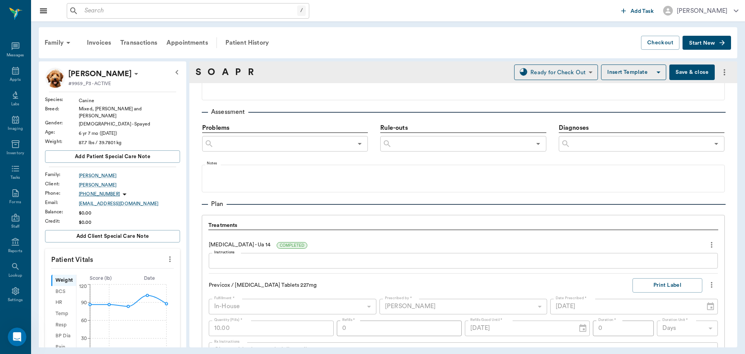
type textarea "NORMAL [MEDICAL_DATA] - LATERAL RADIOGRAPH SHOW SOME HYPERECHOCITIES"
click at [439, 142] on input "text" at bounding box center [461, 143] width 139 height 11
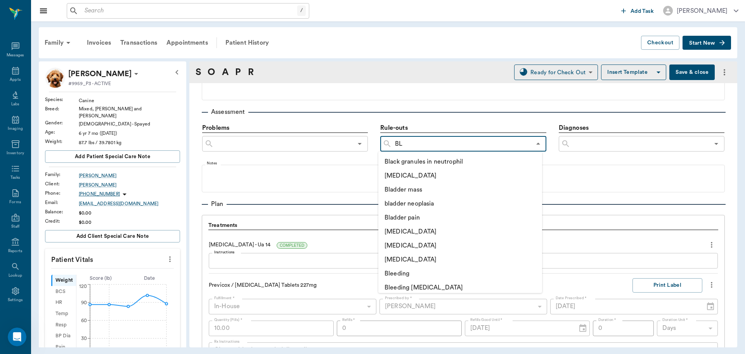
type input "BLA"
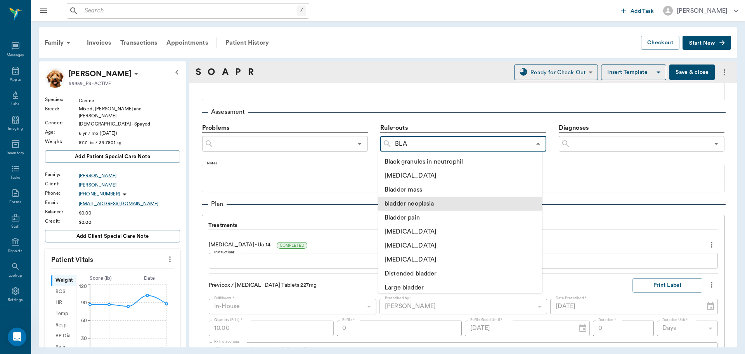
click at [430, 204] on li "bladder neoplasia" at bounding box center [460, 203] width 164 height 14
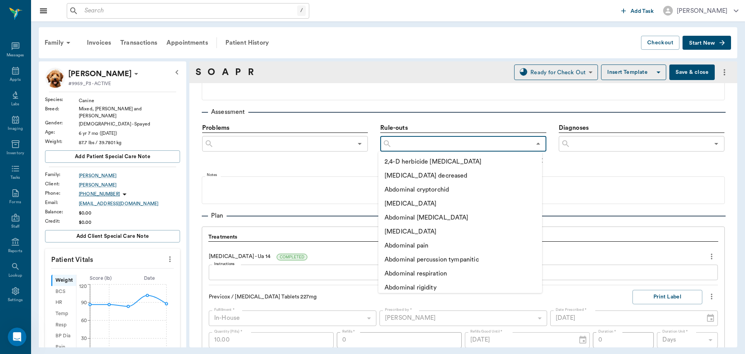
click at [419, 146] on input "text" at bounding box center [461, 143] width 139 height 11
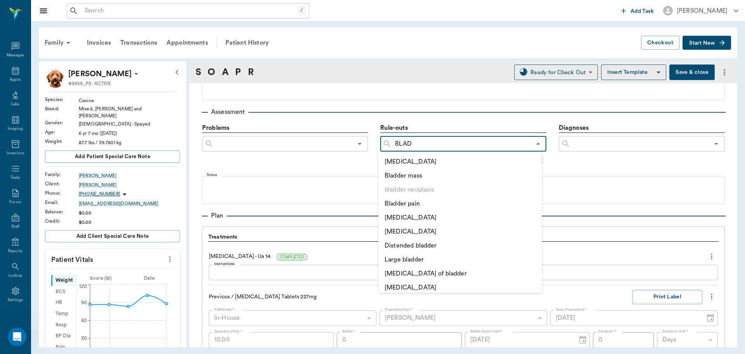
type input "BLADD"
click at [416, 219] on li "[MEDICAL_DATA]" at bounding box center [460, 217] width 164 height 14
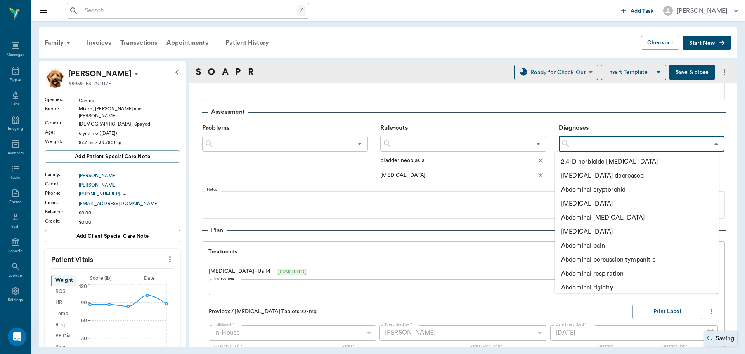
click at [620, 148] on input "text" at bounding box center [639, 143] width 139 height 11
type input "[MEDICAL_DATA]"
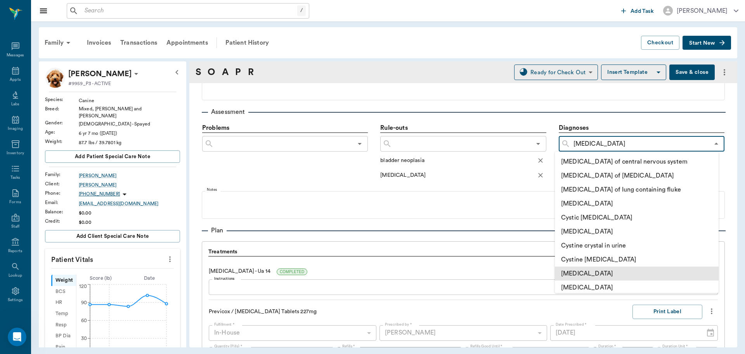
click at [589, 275] on li "[MEDICAL_DATA]" at bounding box center [637, 273] width 164 height 14
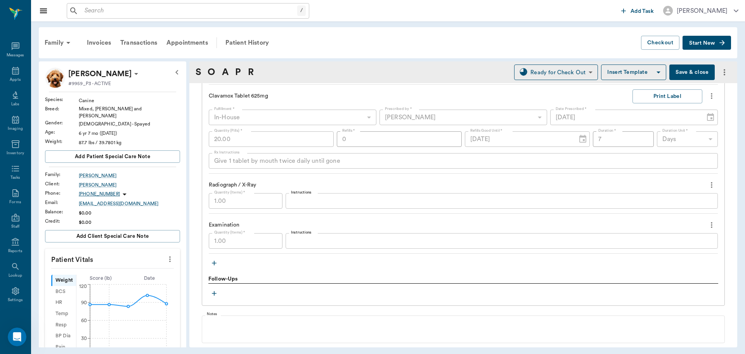
scroll to position [737, 0]
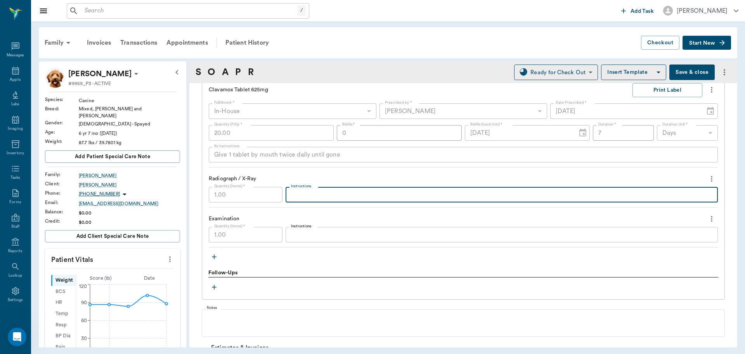
click at [306, 198] on textarea "Instructions" at bounding box center [501, 194] width 421 height 9
type textarea "n"
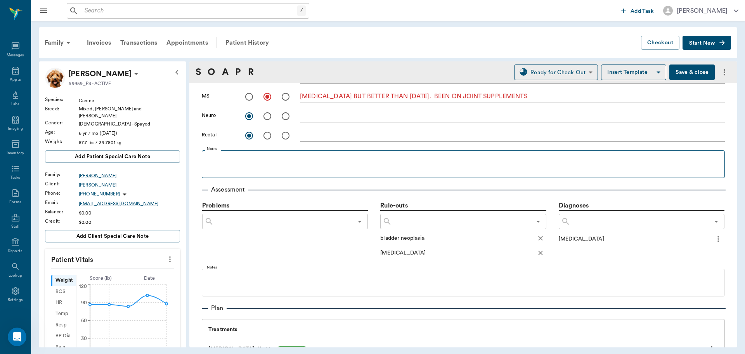
scroll to position [310, 0]
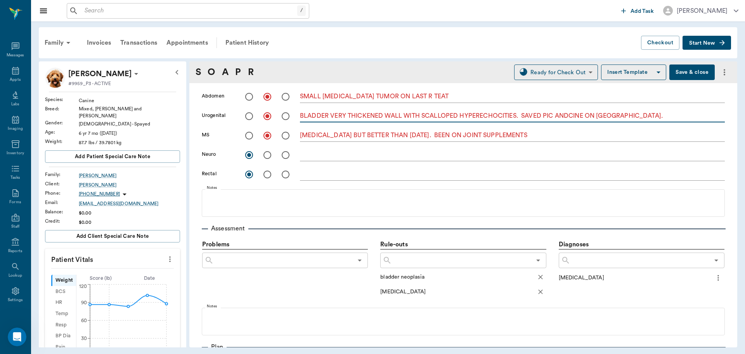
click at [620, 118] on textarea "BLADDER VERY THICKENED WALL WITH SCALLOPED HYPERECHOCITIES. SAVED PIC ANDCINE O…" at bounding box center [512, 115] width 425 height 9
click at [645, 118] on textarea "BLADDER VERY THICKENED WALL WITH SCALLOPED HYPERECHOCITIES. SAVED PIC ANDCINE O…" at bounding box center [512, 115] width 425 height 9
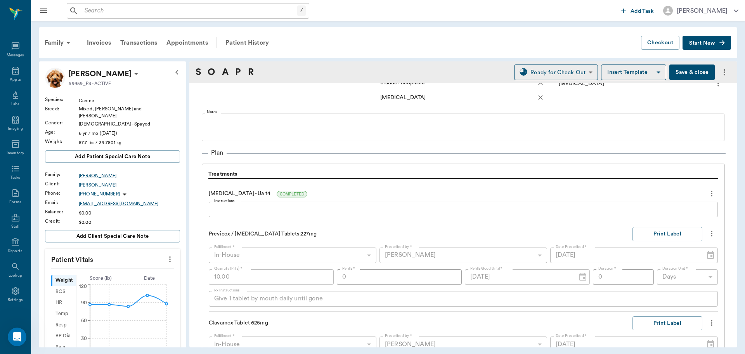
scroll to position [466, 0]
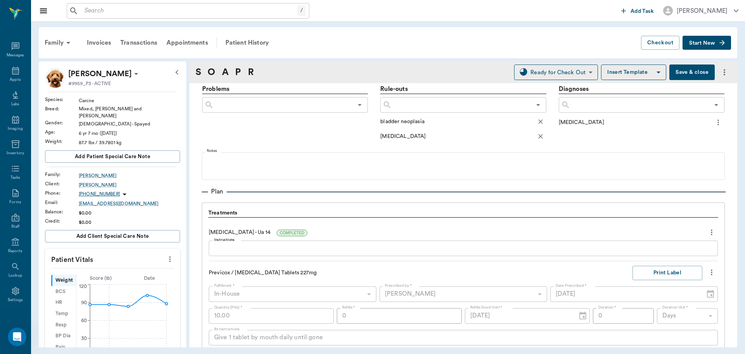
type textarea "BLADDER VERY THICKENED WALL WITH SCALLOPED HYPERECHOCITIES. SAVED PIC ANDCINE O…"
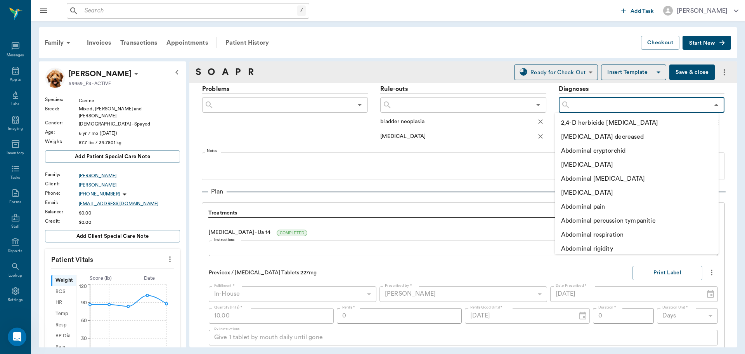
click at [604, 106] on input "text" at bounding box center [639, 104] width 139 height 11
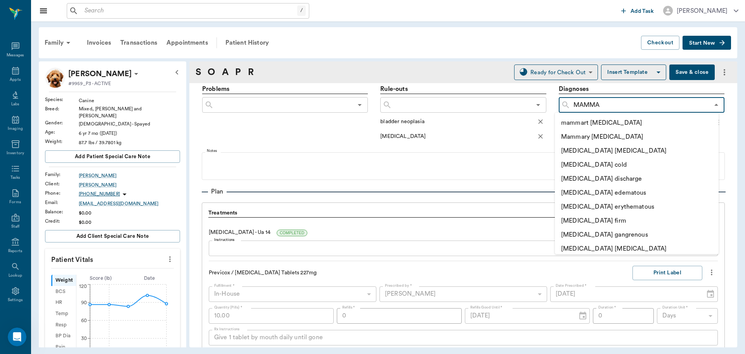
type input "MAMMAR"
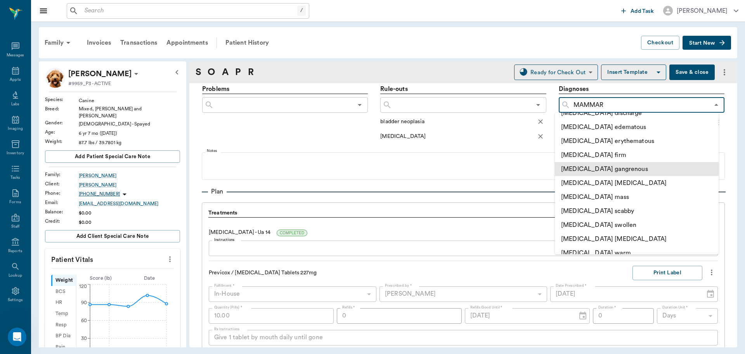
scroll to position [78, 0]
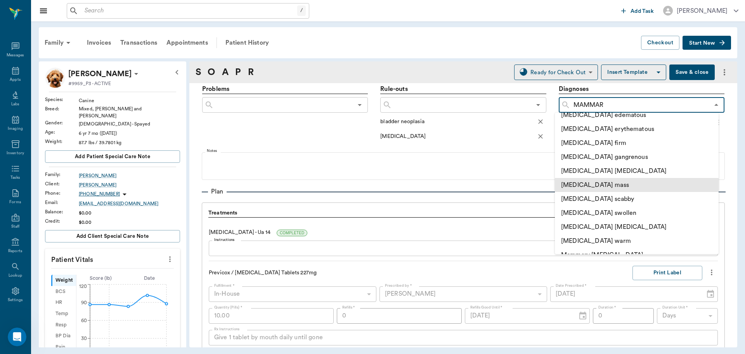
click at [611, 185] on li "[MEDICAL_DATA] mass" at bounding box center [637, 185] width 164 height 14
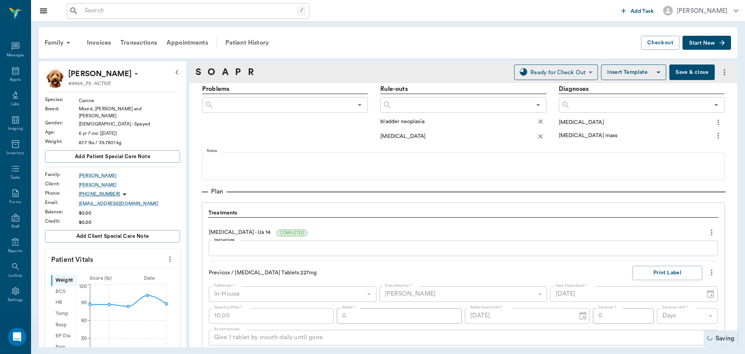
click at [714, 136] on icon "more" at bounding box center [718, 135] width 9 height 9
click at [676, 147] on span "Add to ongoing diagnosis" at bounding box center [679, 149] width 65 height 8
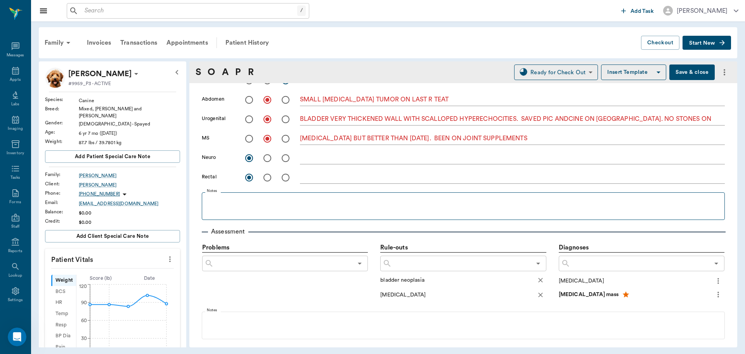
scroll to position [310, 0]
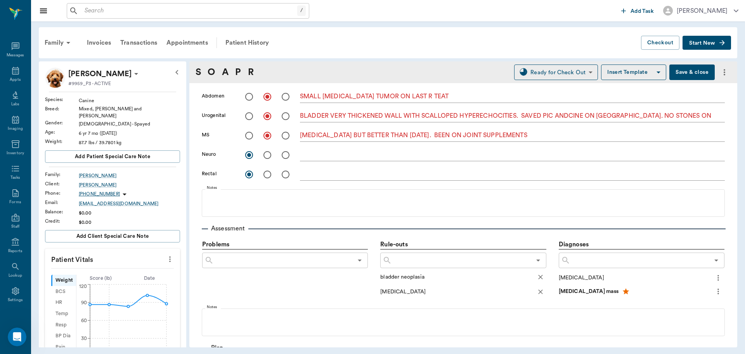
click at [606, 258] on input "text" at bounding box center [639, 260] width 139 height 11
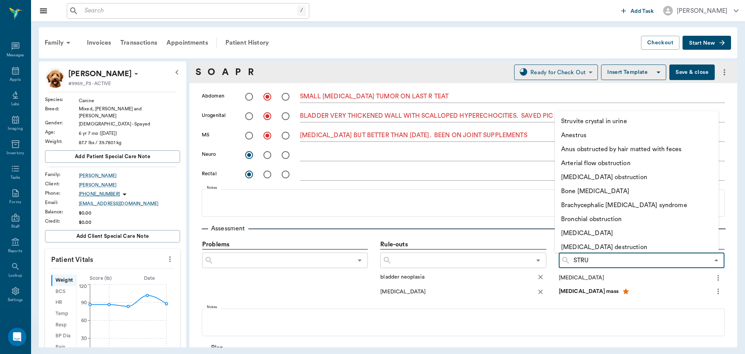
type input "STRUV"
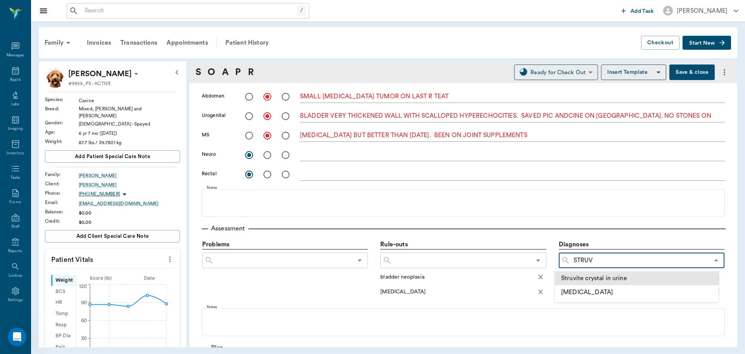
click at [610, 275] on li "Struvite crystal in urine" at bounding box center [637, 278] width 164 height 14
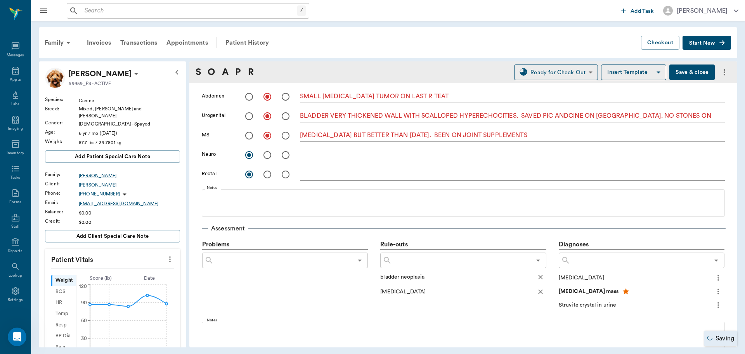
click at [714, 303] on icon "more" at bounding box center [718, 304] width 9 height 9
click at [678, 316] on span "Add to ongoing diagnosis" at bounding box center [679, 318] width 65 height 8
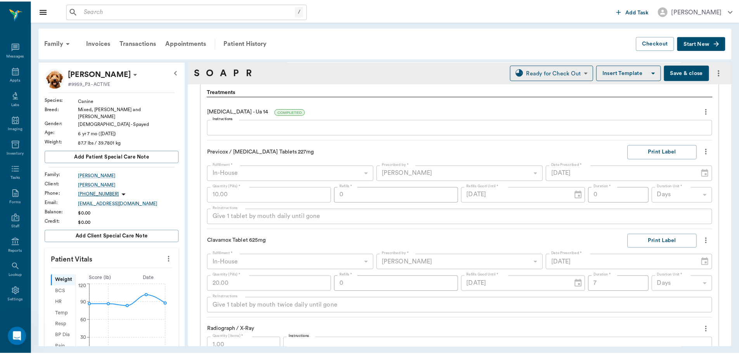
scroll to position [582, 0]
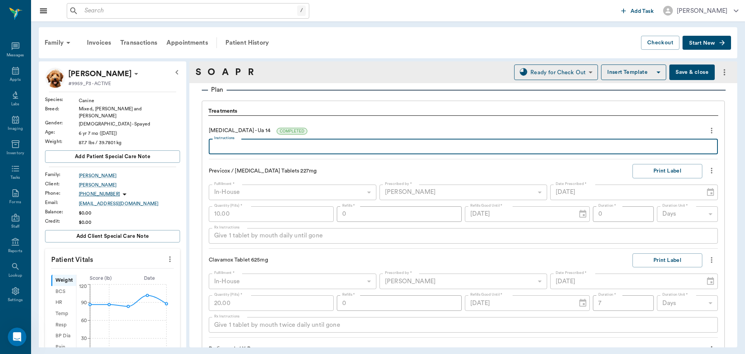
click at [230, 147] on textarea "Instructions" at bounding box center [463, 146] width 498 height 9
type textarea "SG: 1.035 STRUVITE CRYSTALS +, SIGNS OF UTI"
click at [675, 69] on button "Save & close" at bounding box center [691, 72] width 45 height 16
